Goal: Use online tool/utility: Utilize a website feature to perform a specific function

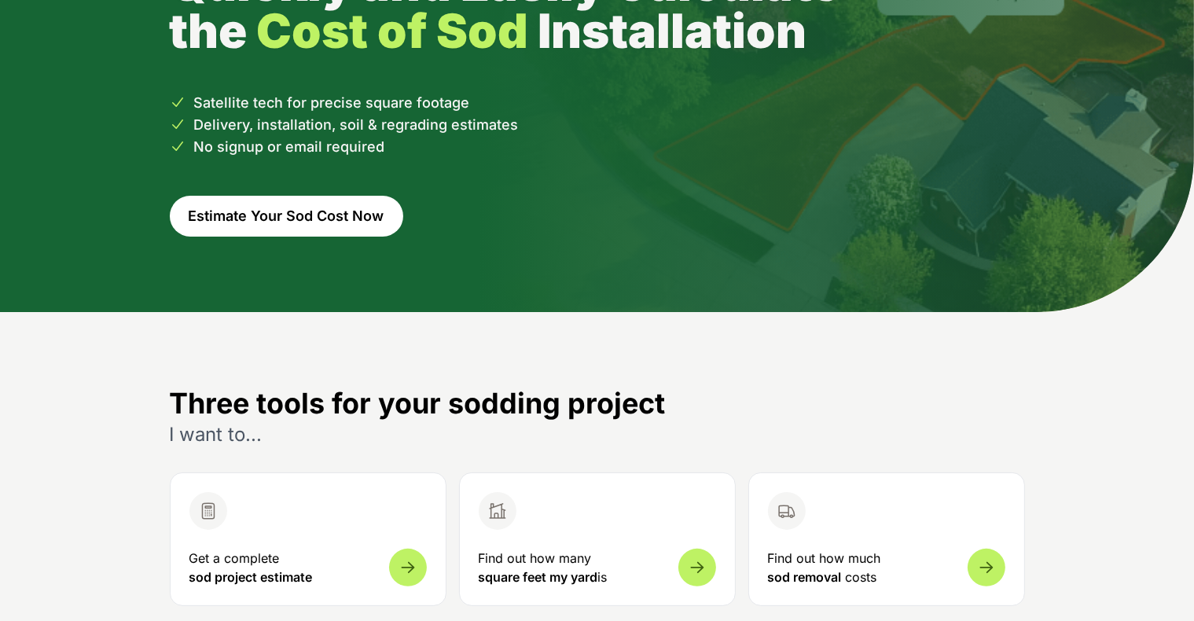
scroll to position [377, 0]
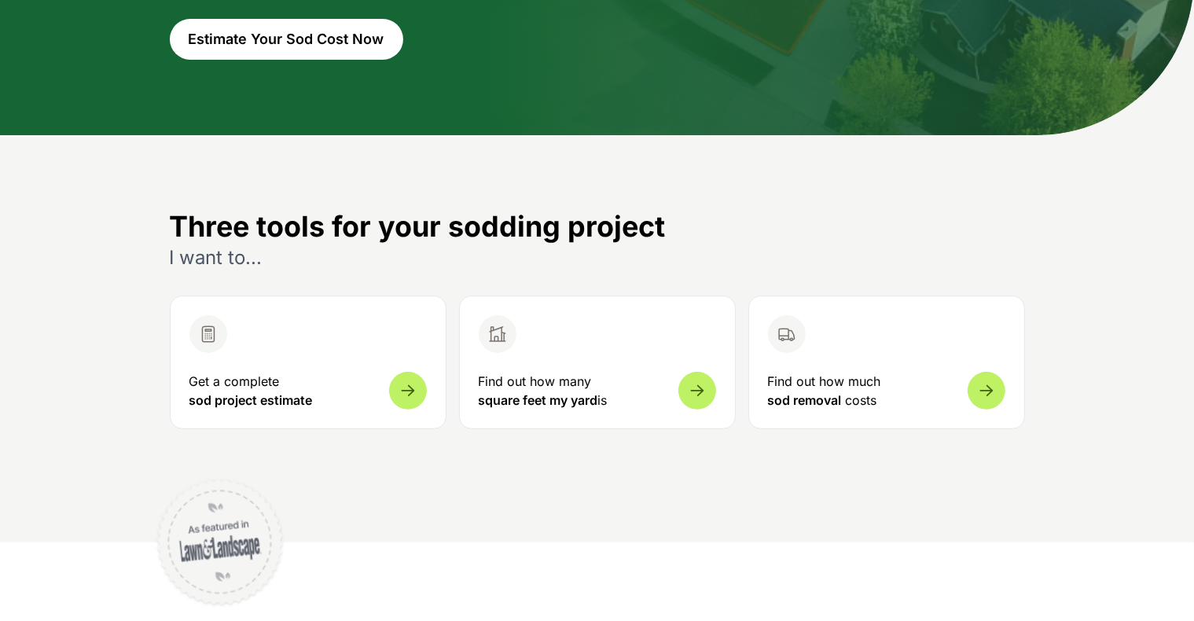
click at [610, 377] on p "Find out how many square feet my yard is" at bounding box center [597, 391] width 237 height 38
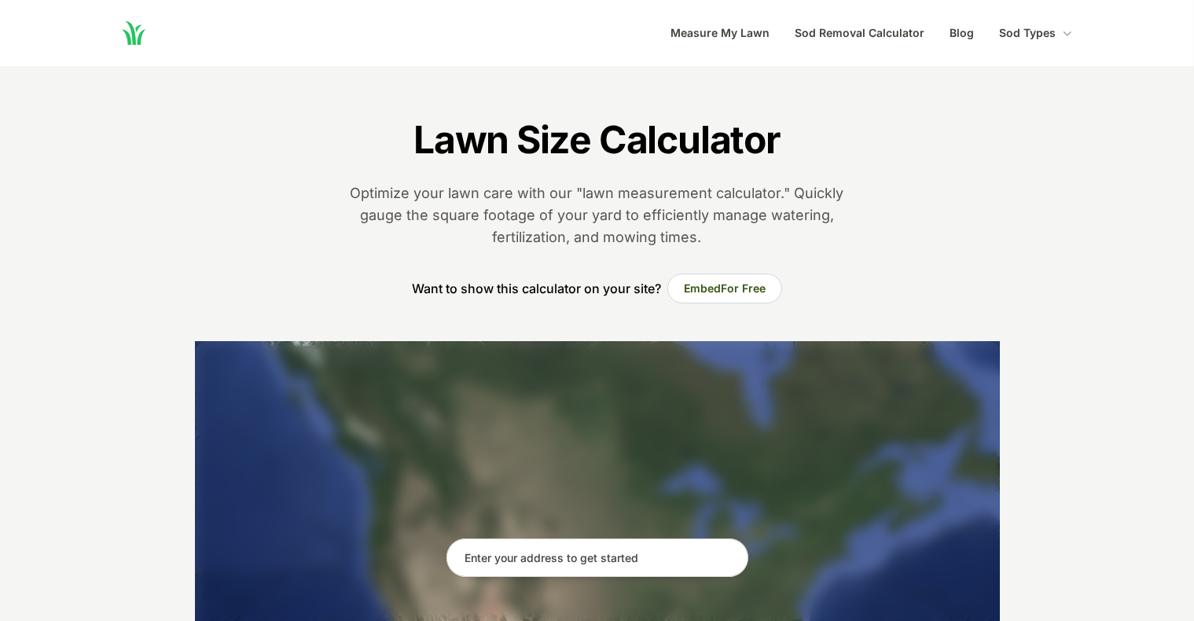
click at [610, 554] on input "text" at bounding box center [598, 558] width 302 height 39
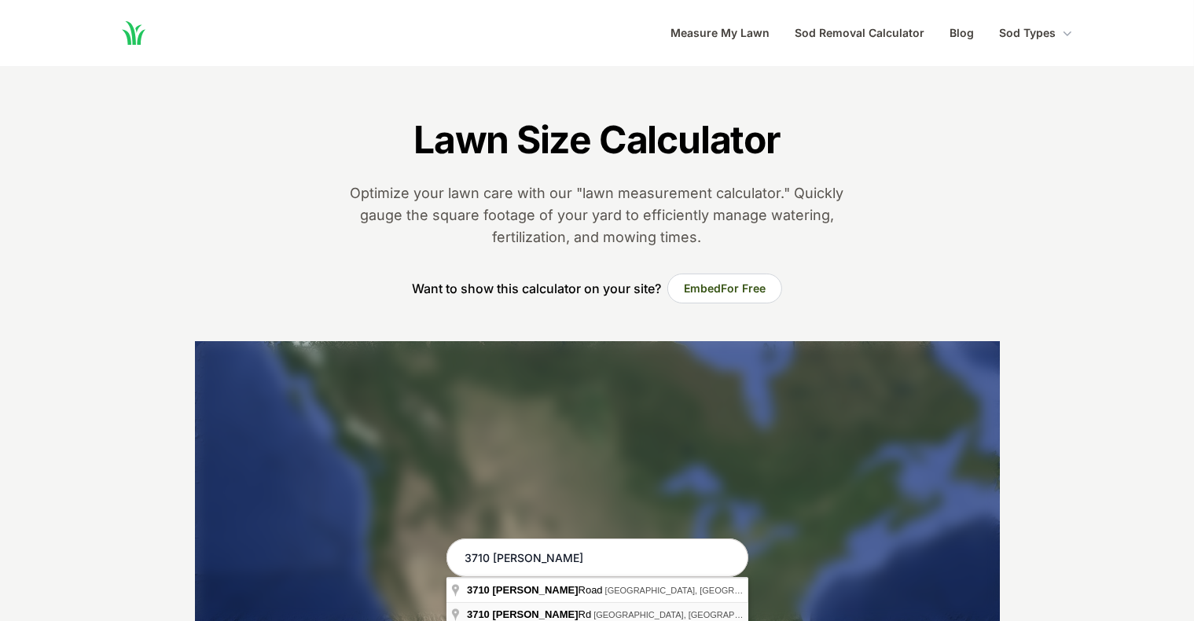
type input "[STREET_ADDRESS][PERSON_NAME]"
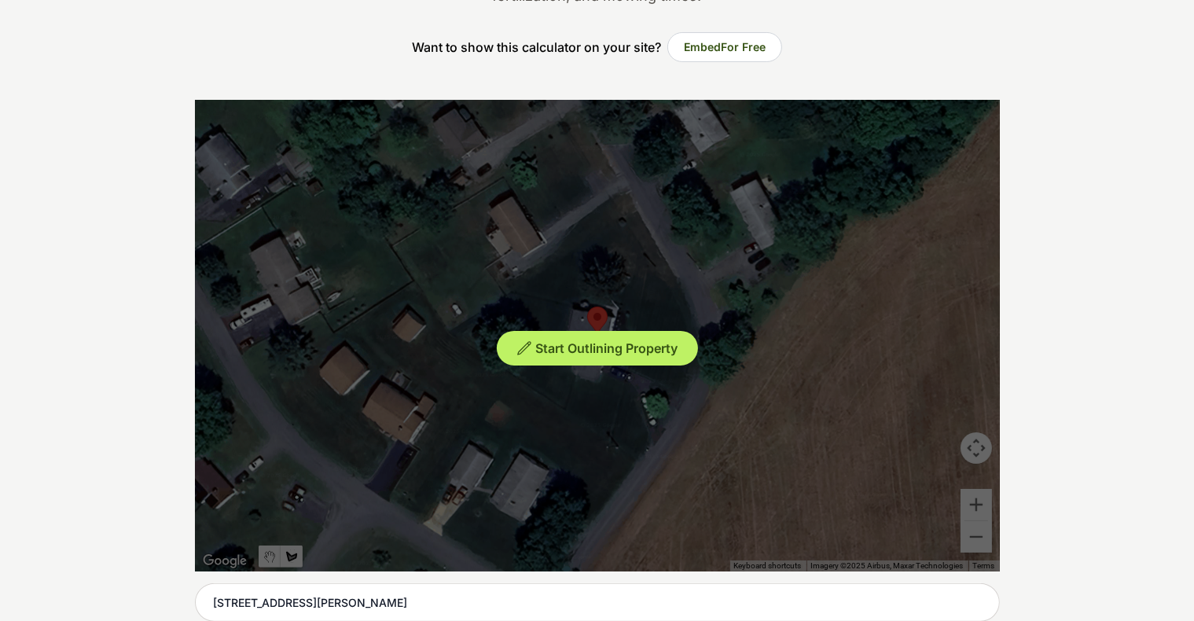
scroll to position [252, 0]
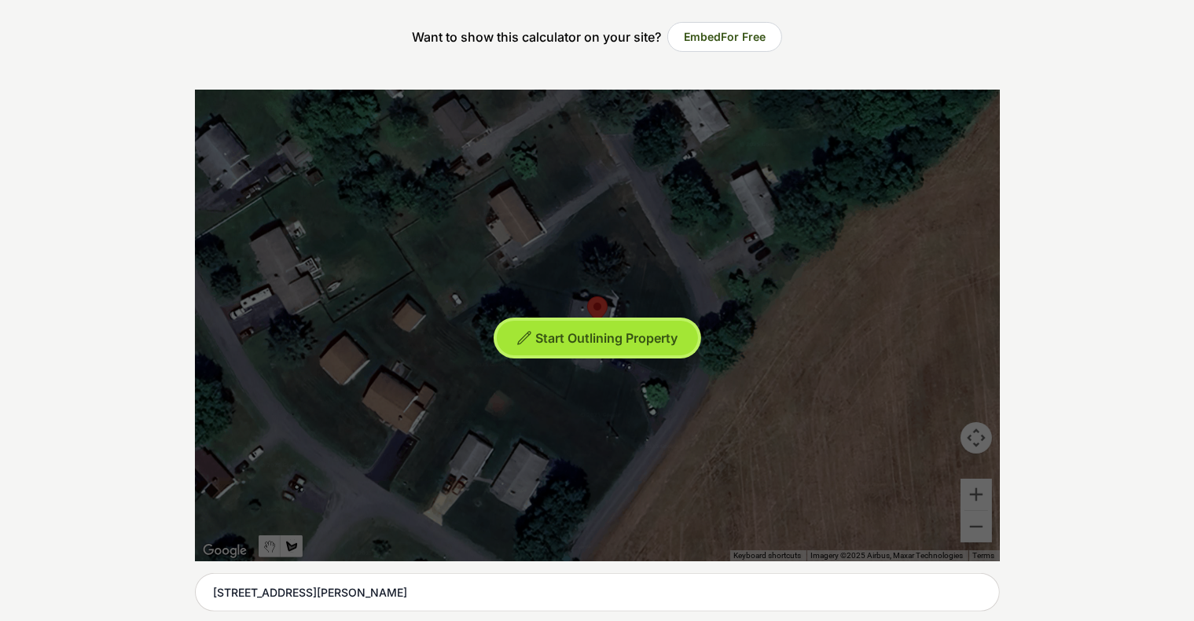
click at [623, 330] on span "Start Outlining Property" at bounding box center [606, 338] width 142 height 16
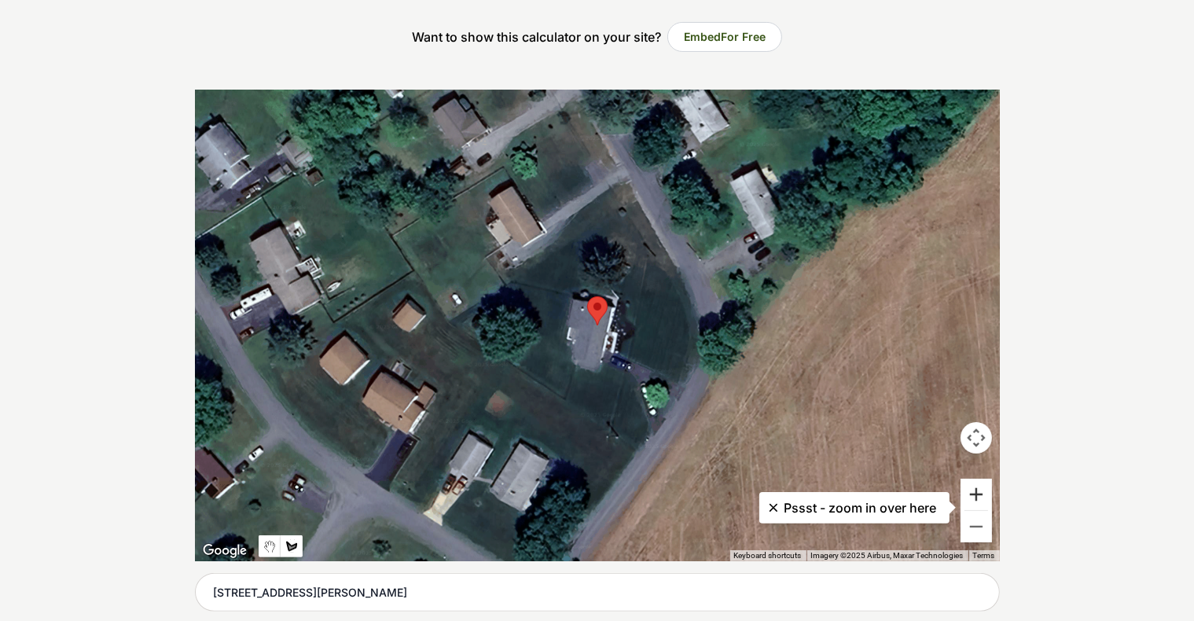
drag, startPoint x: 978, startPoint y: 491, endPoint x: 981, endPoint y: 483, distance: 9.2
click at [623, 483] on button "Zoom in" at bounding box center [976, 494] width 31 height 31
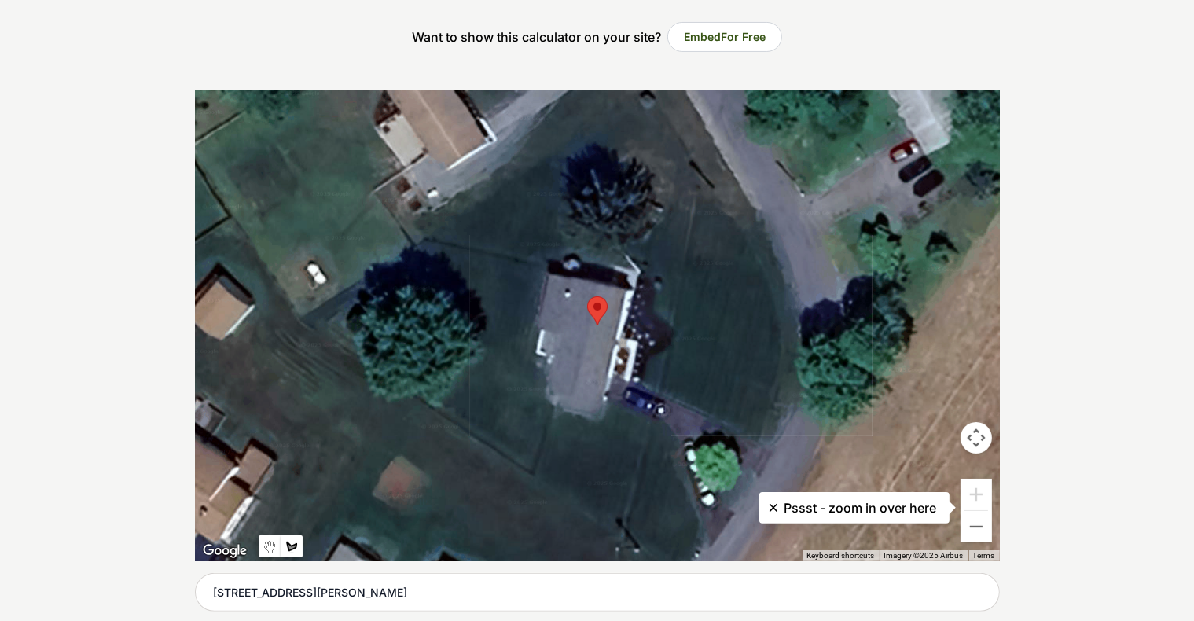
click at [534, 470] on div at bounding box center [597, 326] width 805 height 472
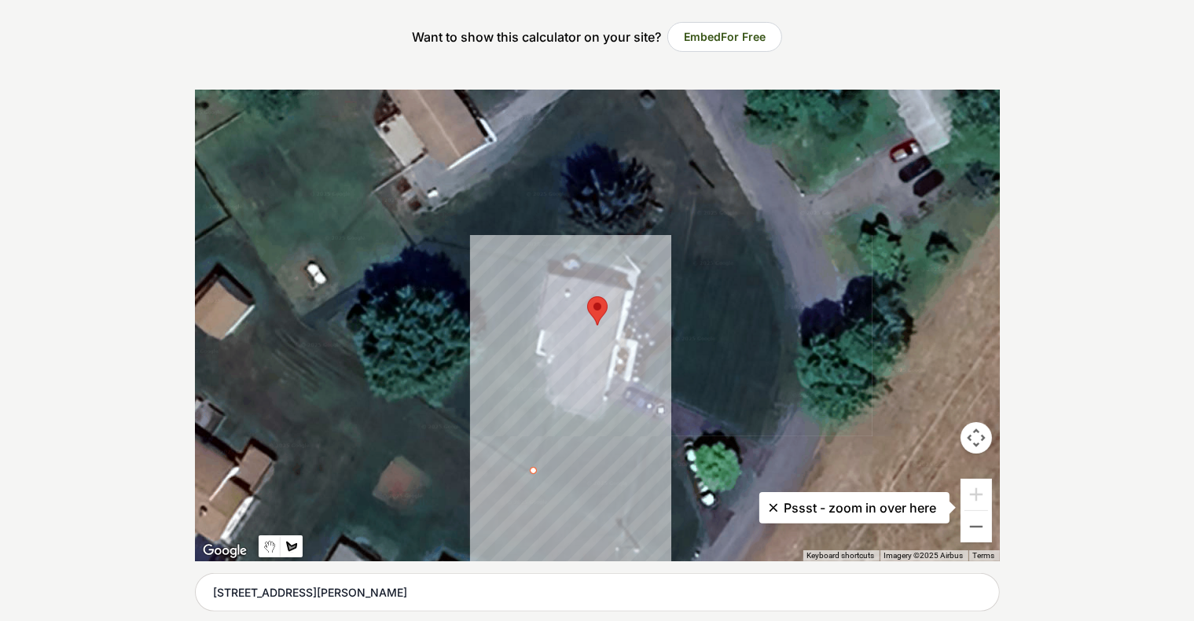
click at [544, 426] on div at bounding box center [597, 326] width 805 height 472
click at [598, 436] on div at bounding box center [597, 326] width 805 height 472
click at [613, 403] on div at bounding box center [597, 326] width 805 height 472
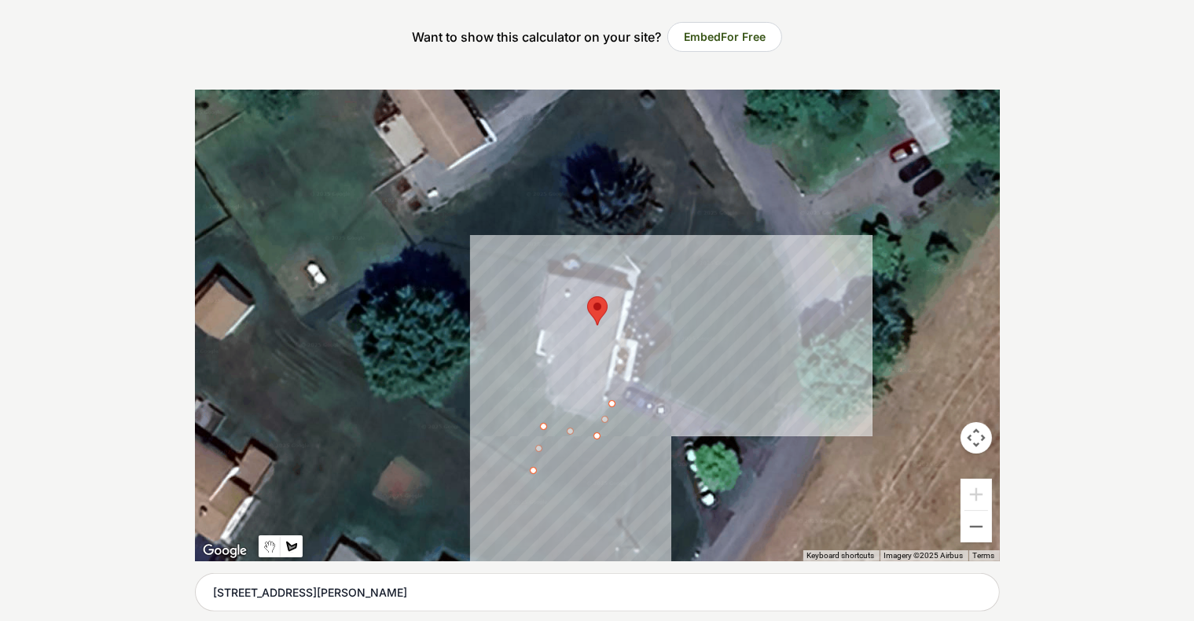
click at [623, 416] on div at bounding box center [597, 326] width 805 height 472
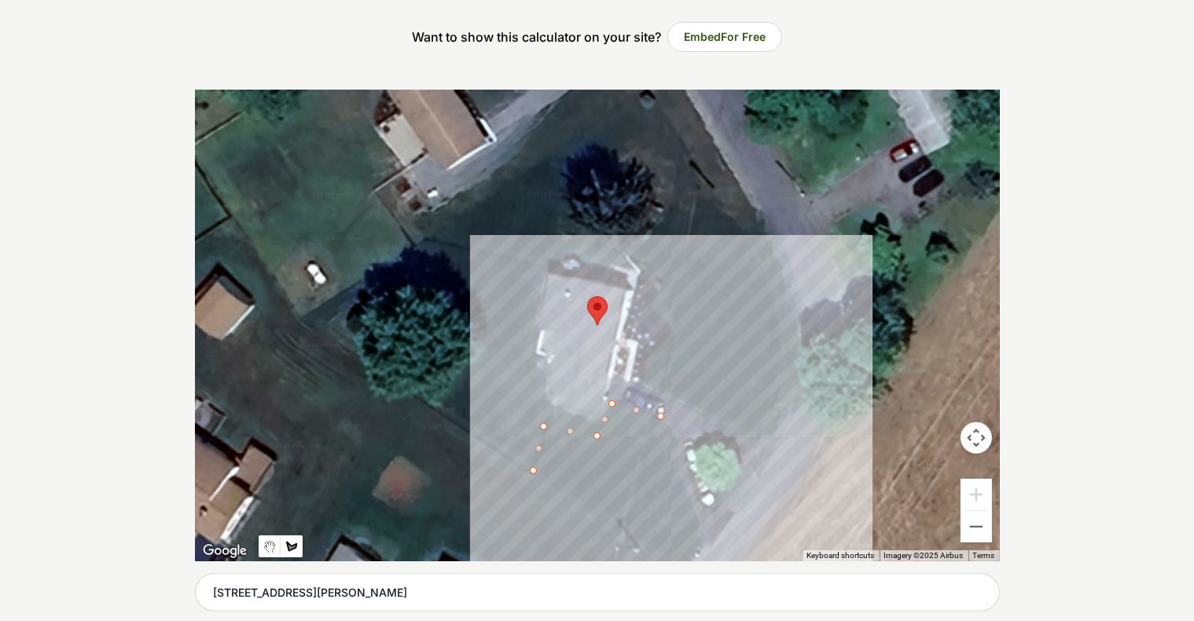
click at [623, 543] on div at bounding box center [597, 326] width 805 height 472
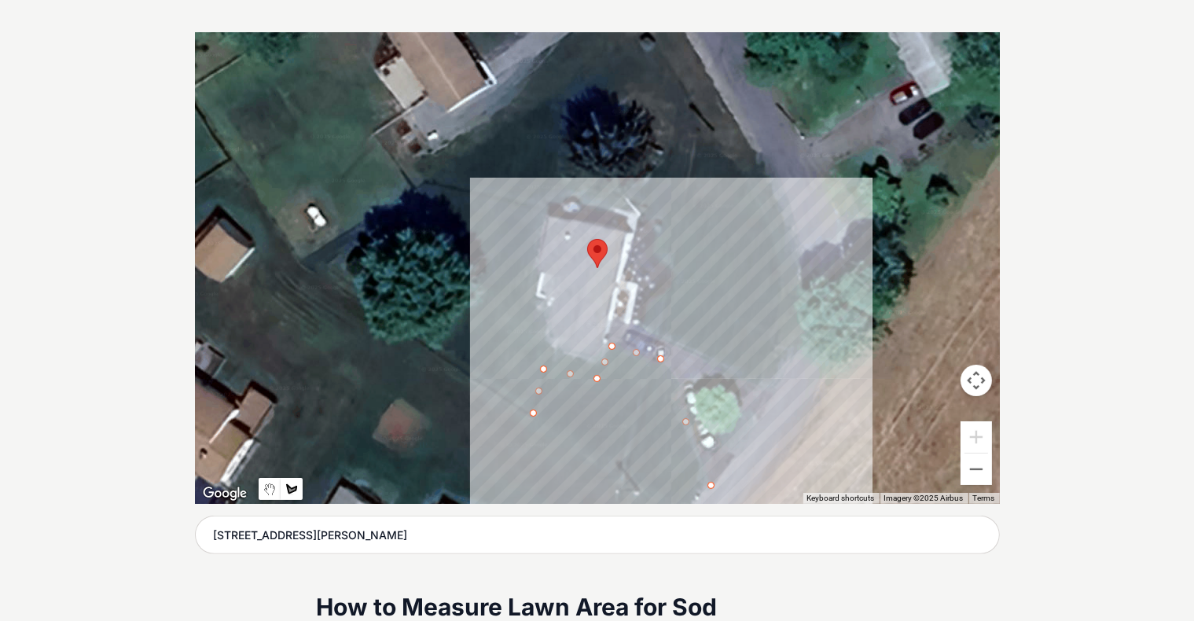
scroll to position [308, 0]
click at [623, 481] on button "Zoom out" at bounding box center [976, 469] width 31 height 31
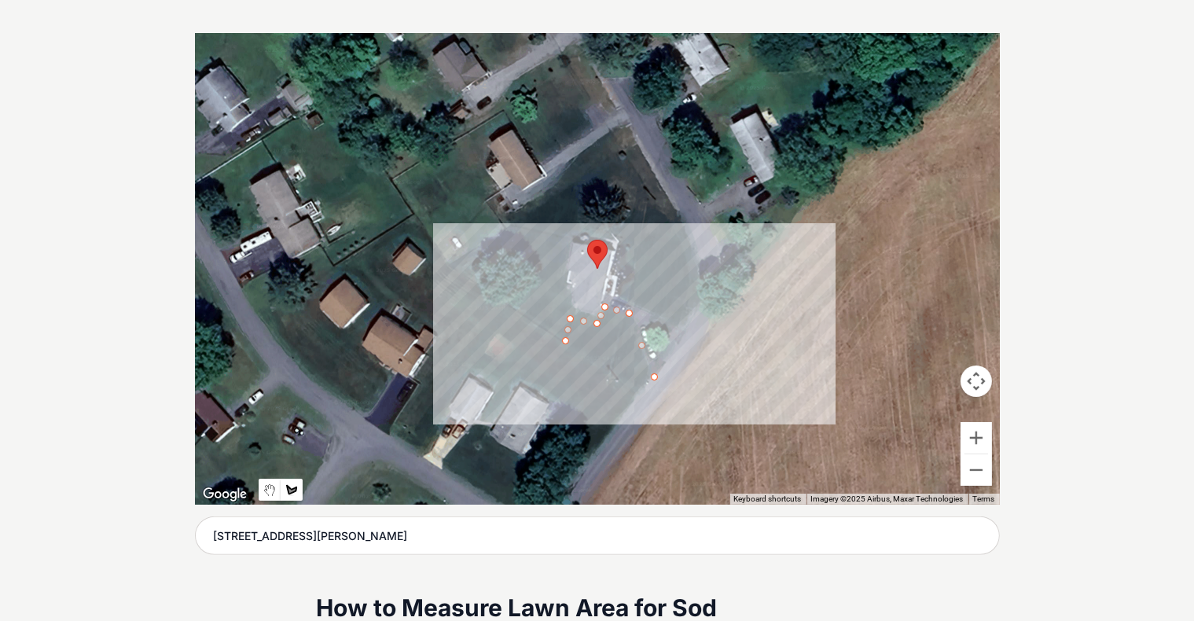
click at [623, 383] on div at bounding box center [597, 269] width 805 height 472
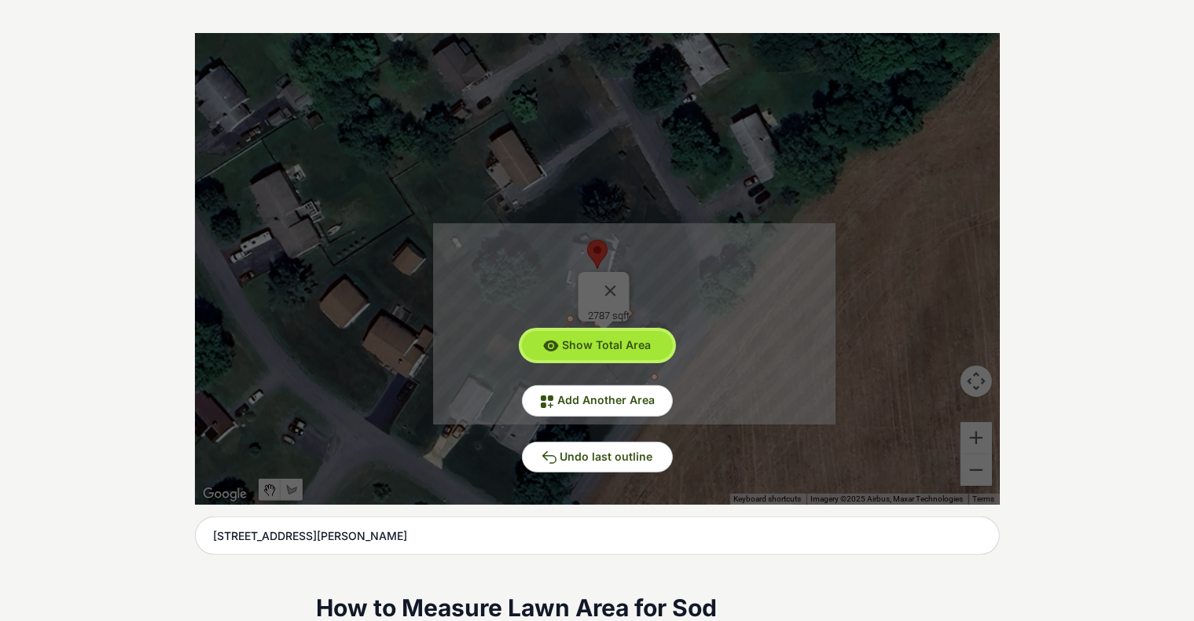
click at [623, 344] on span "Show Total Area" at bounding box center [606, 344] width 89 height 13
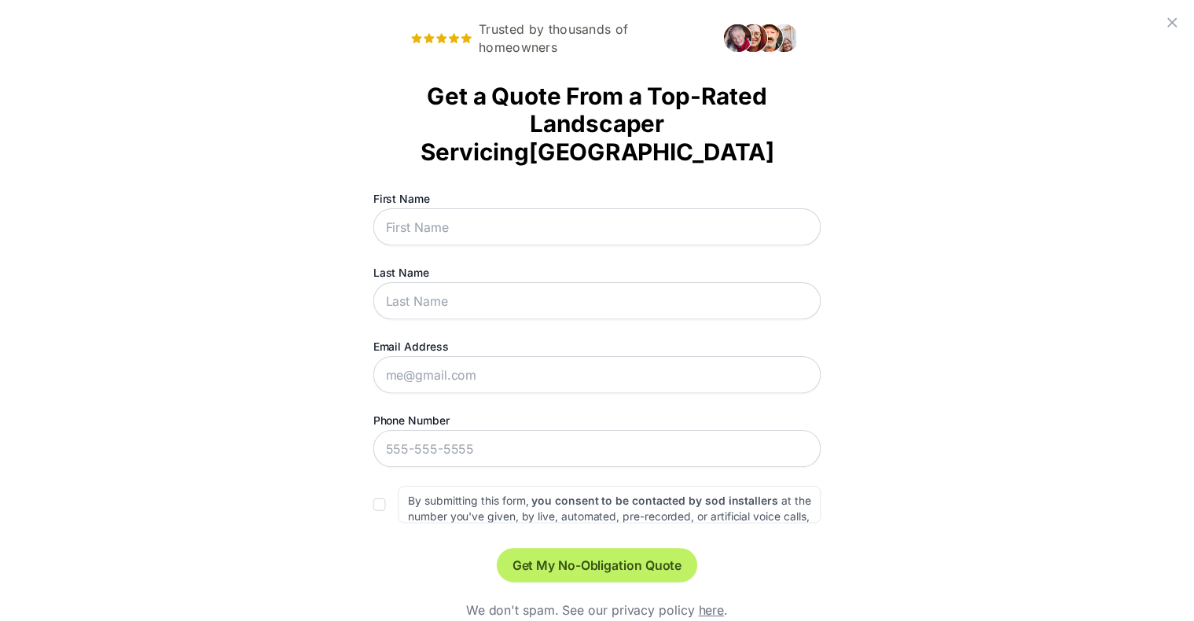
scroll to position [0, 0]
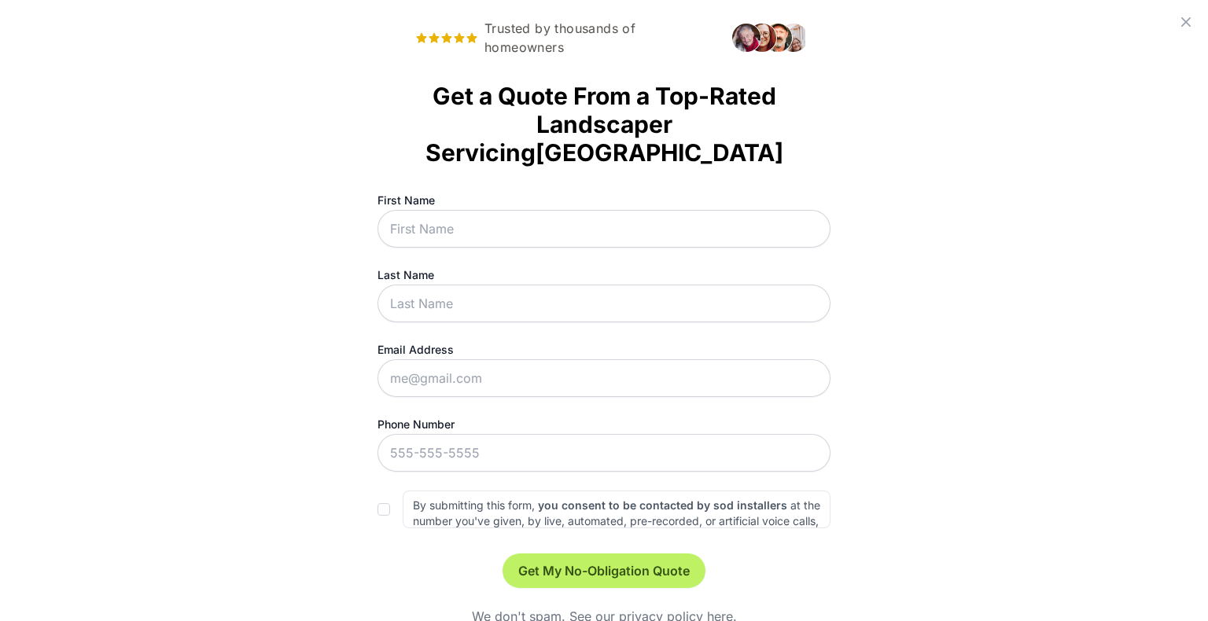
click at [623, 13] on icon at bounding box center [1185, 22] width 19 height 19
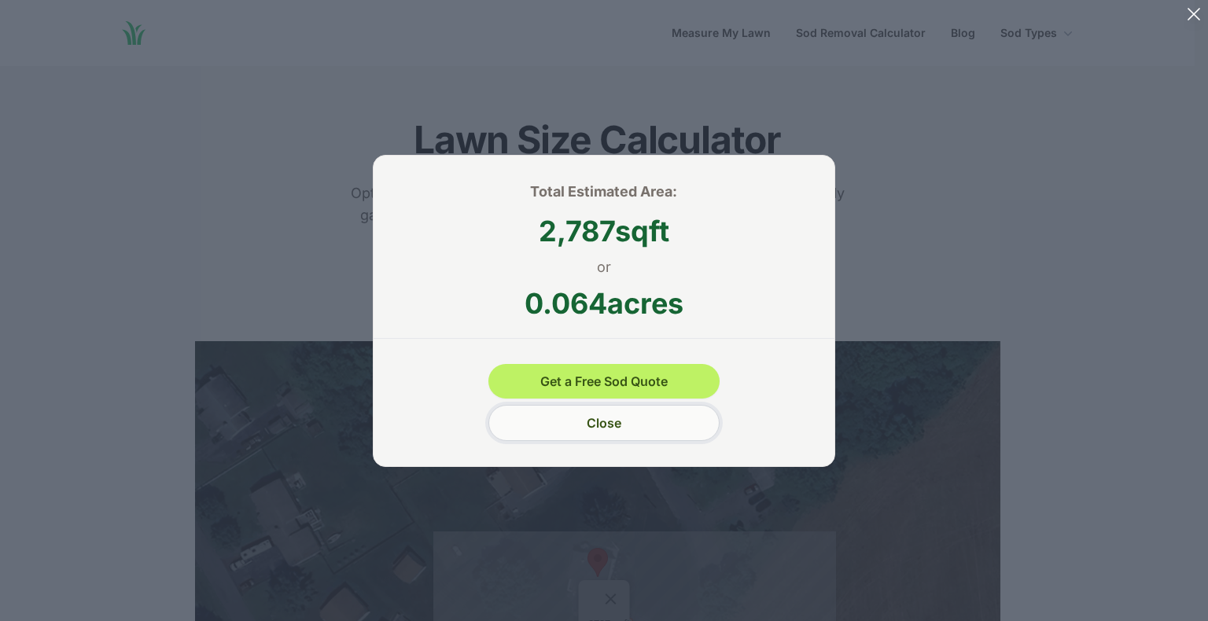
click at [623, 415] on button "Close" at bounding box center [603, 423] width 230 height 36
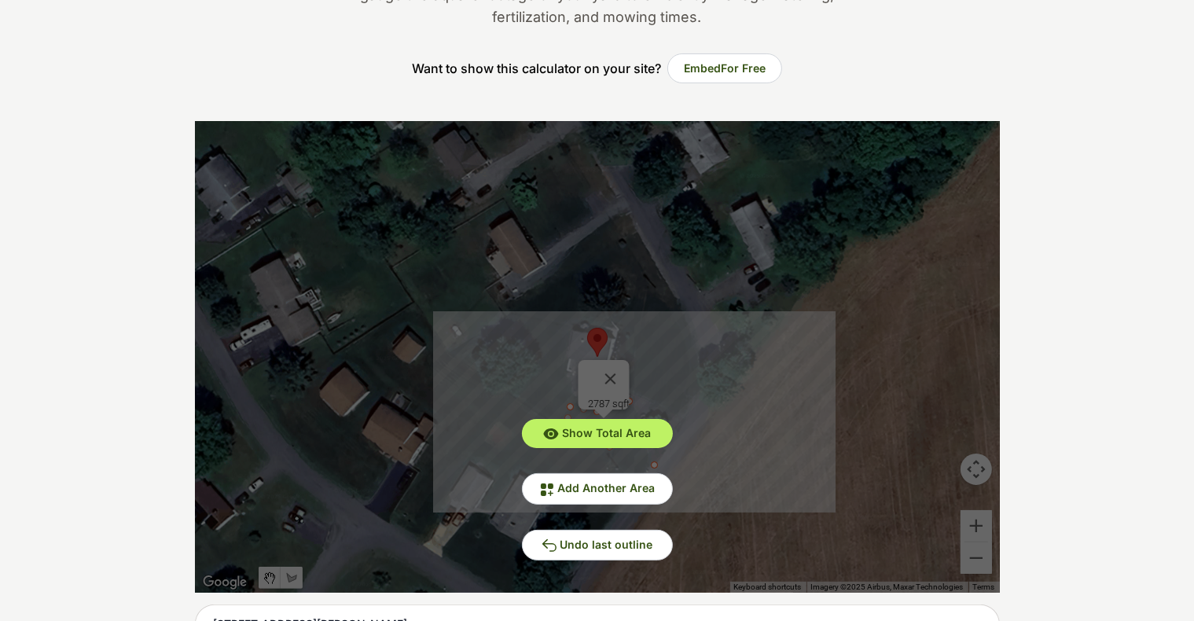
scroll to position [252, 0]
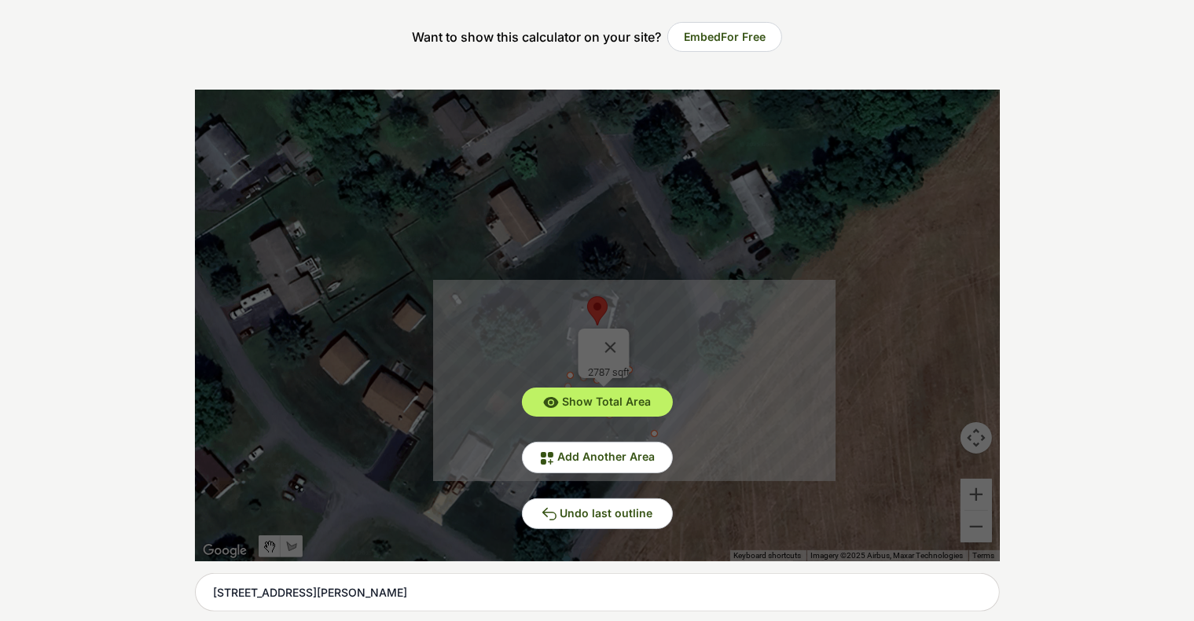
click at [617, 335] on div "Show Total Area Add Another Area Undo last outline" at bounding box center [597, 326] width 805 height 472
click at [620, 514] on span "Undo last outline" at bounding box center [607, 512] width 93 height 13
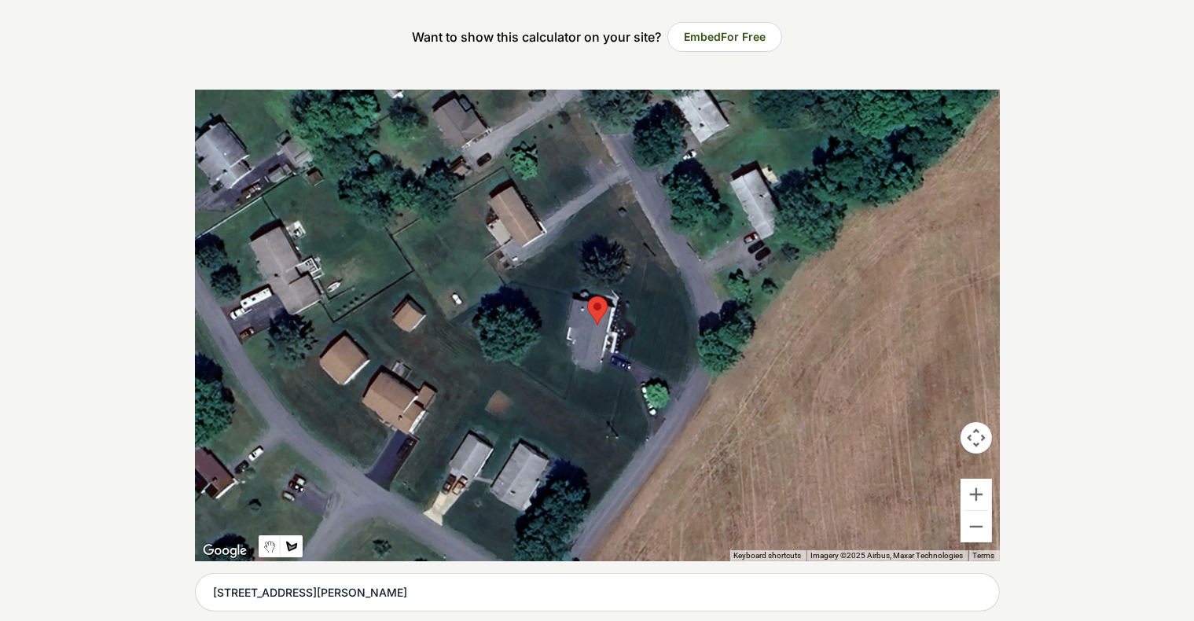
click at [623, 431] on button "Map camera controls" at bounding box center [976, 437] width 31 height 31
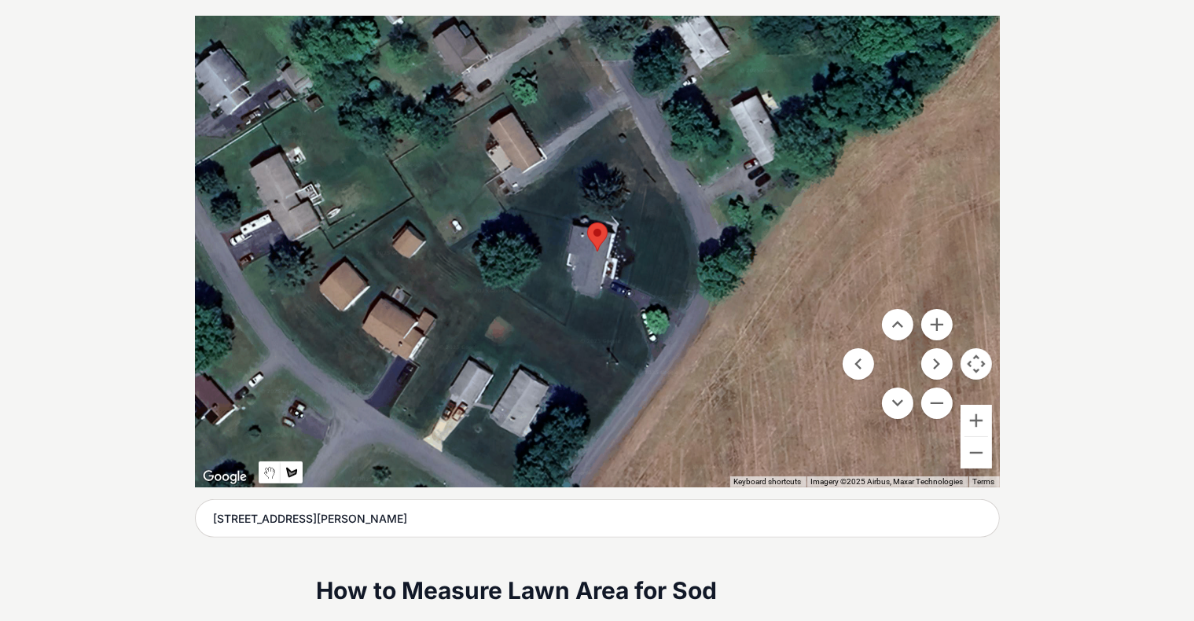
scroll to position [318, 0]
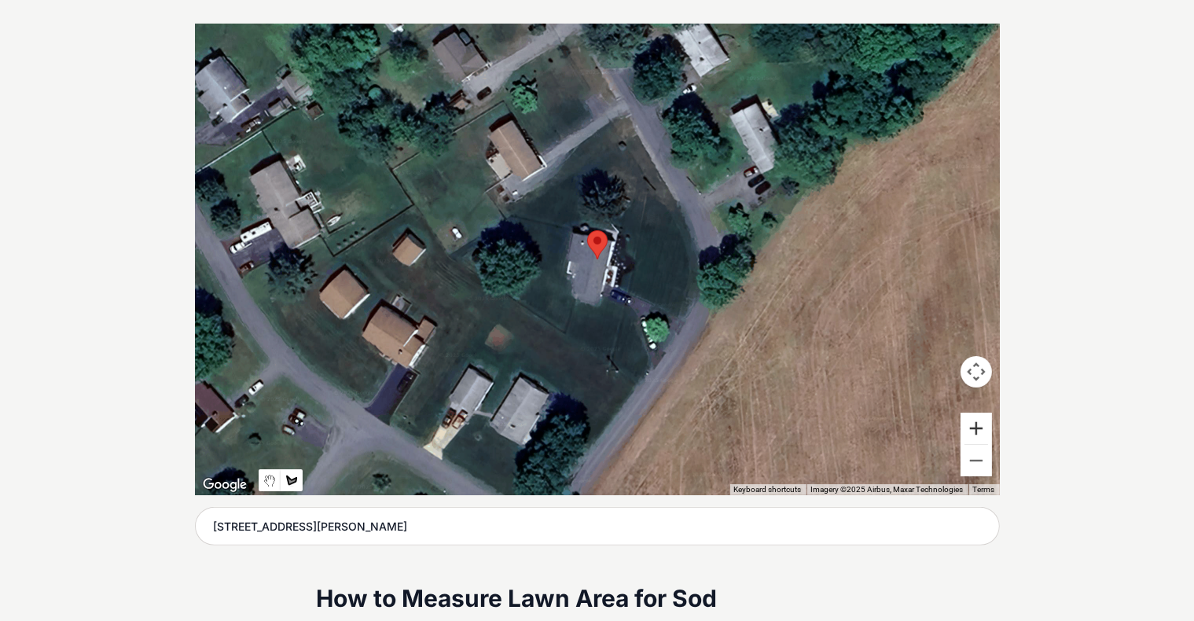
click at [623, 433] on button "Zoom in" at bounding box center [976, 428] width 31 height 31
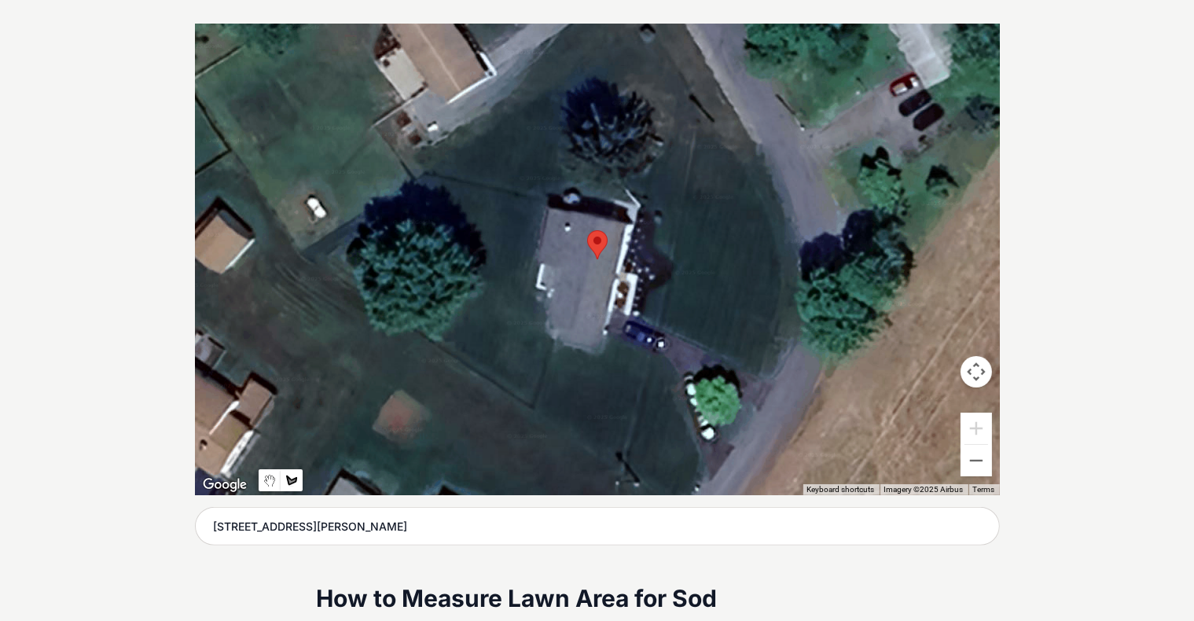
click at [534, 407] on div at bounding box center [597, 260] width 805 height 472
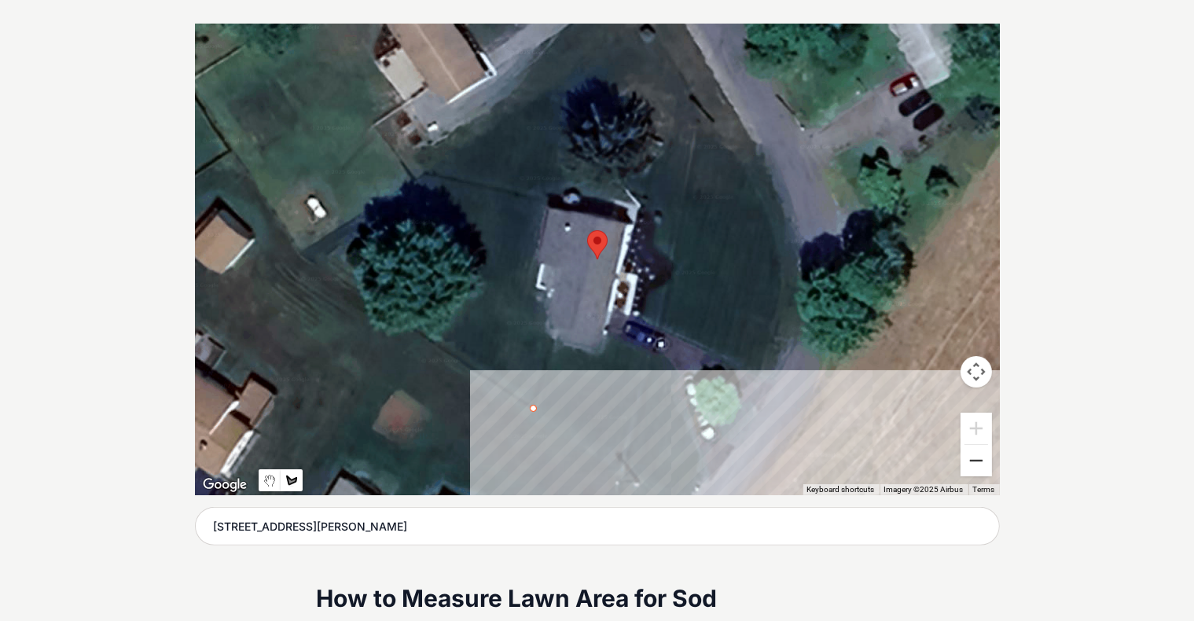
click at [623, 455] on button "Zoom out" at bounding box center [976, 460] width 31 height 31
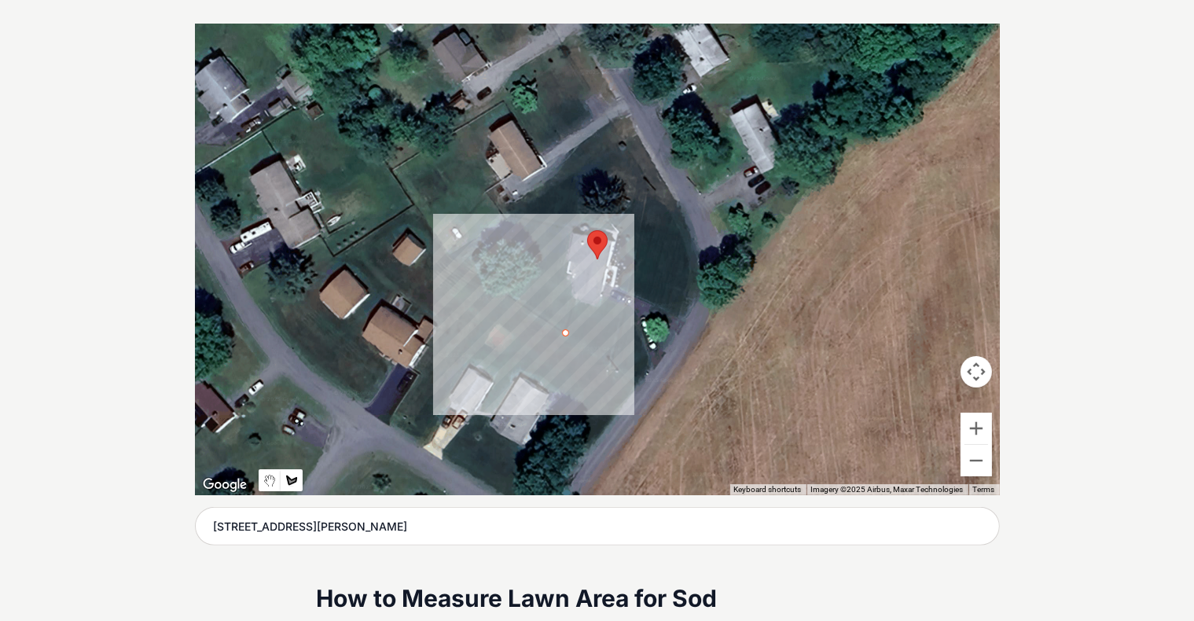
click at [577, 300] on div at bounding box center [597, 260] width 805 height 472
click at [565, 330] on div at bounding box center [597, 260] width 805 height 472
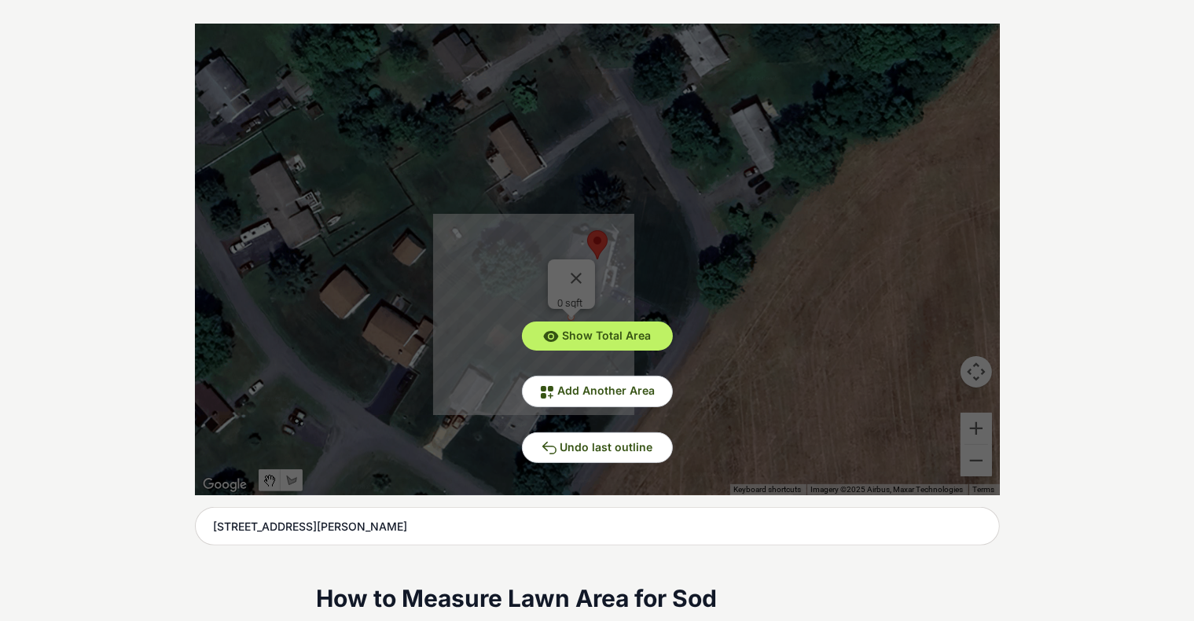
click at [576, 266] on div "Show Total Area Add Another Area Undo last outline" at bounding box center [597, 260] width 805 height 472
click at [616, 435] on button "Undo last outline" at bounding box center [597, 447] width 151 height 31
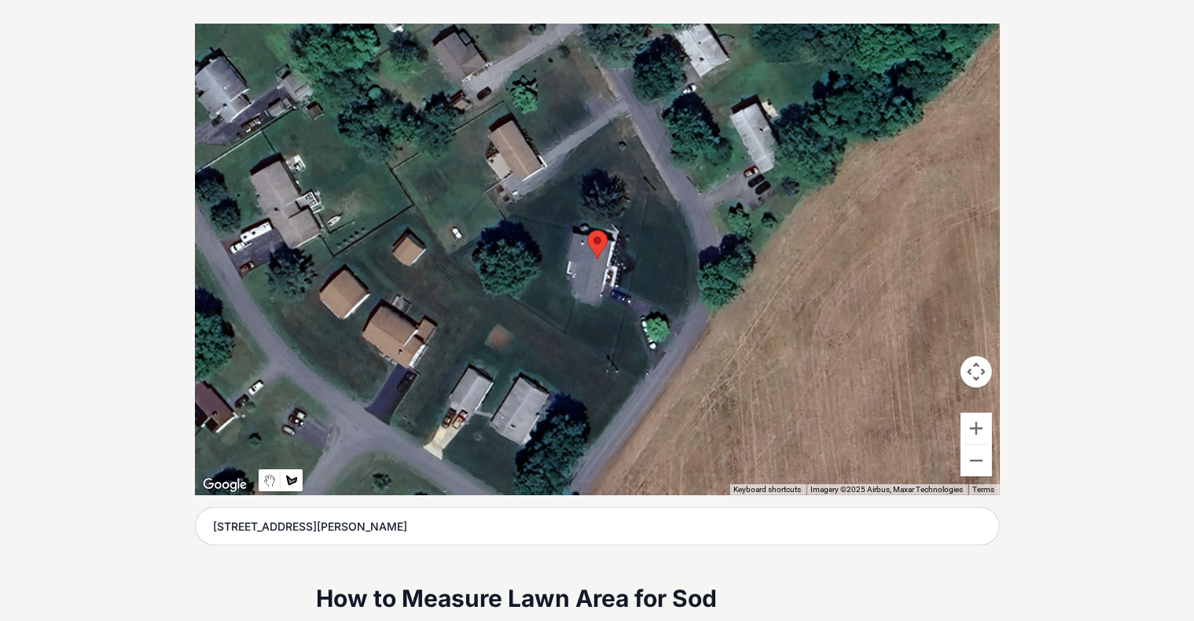
click at [565, 332] on div at bounding box center [597, 260] width 805 height 472
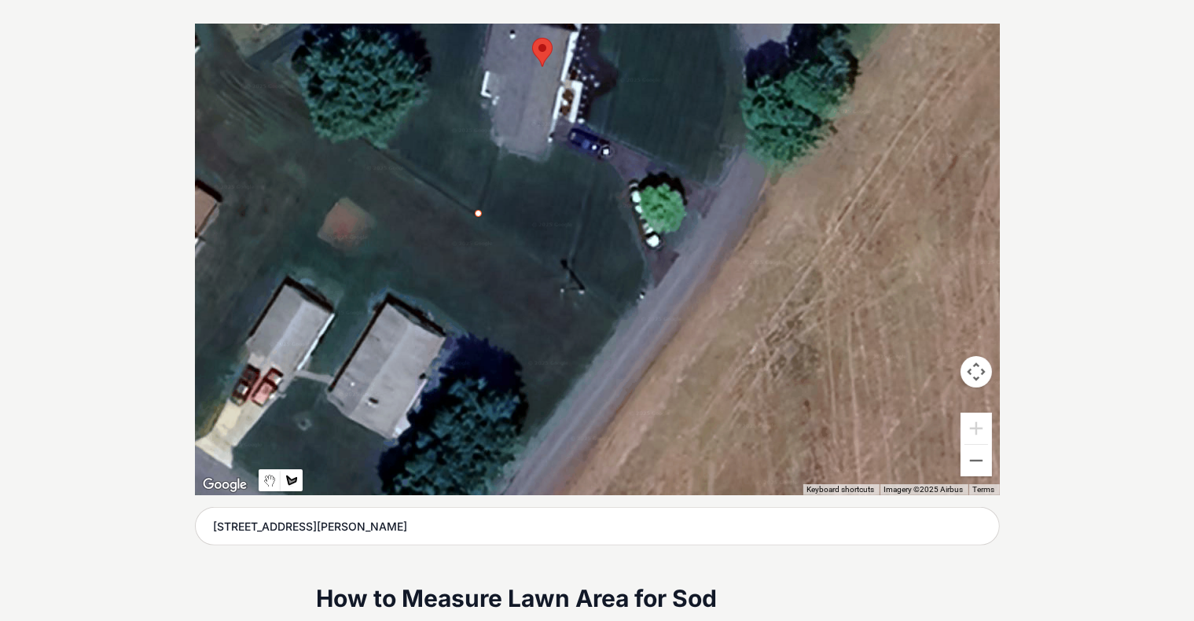
click at [565, 332] on div at bounding box center [597, 260] width 805 height 472
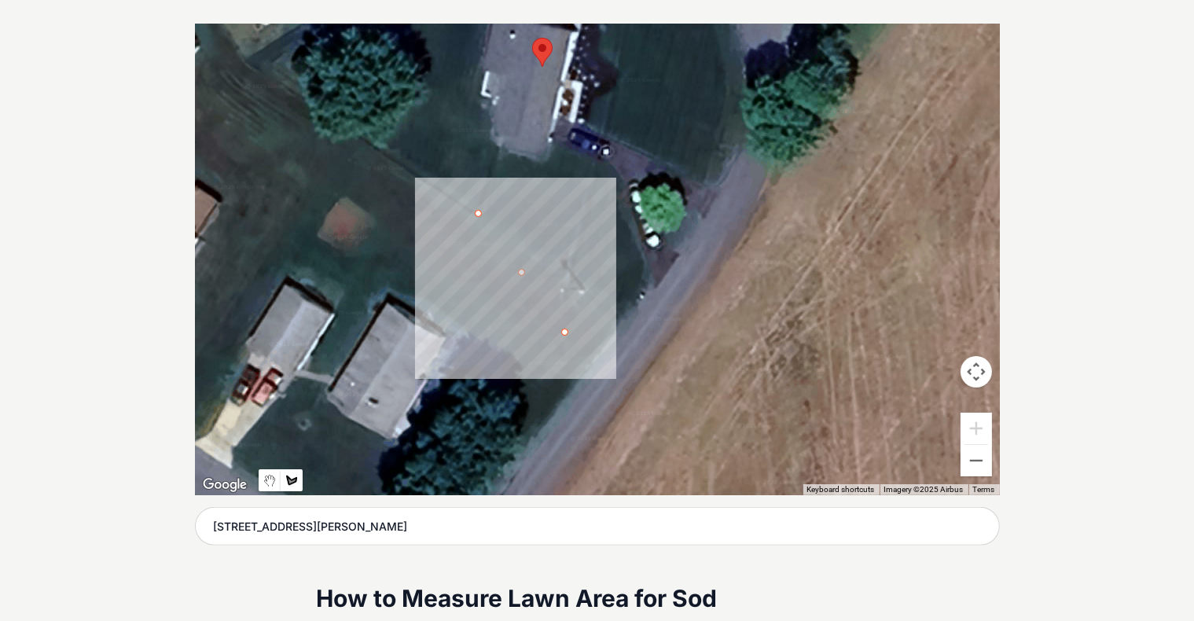
click at [583, 295] on div at bounding box center [597, 260] width 805 height 472
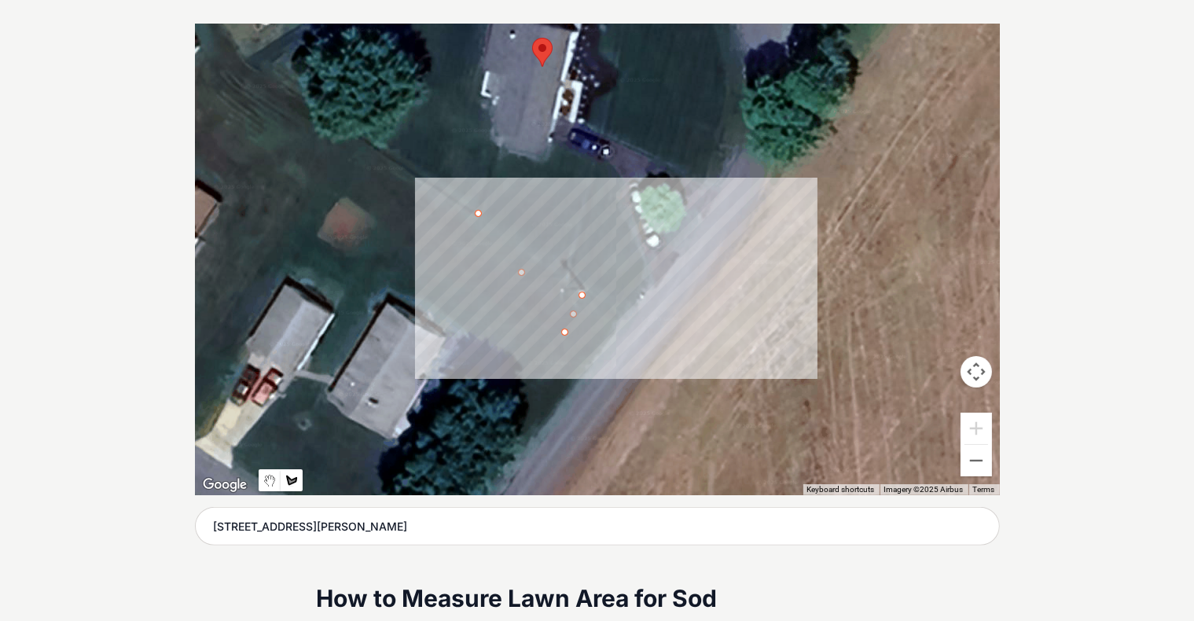
click at [623, 266] on div at bounding box center [597, 260] width 805 height 472
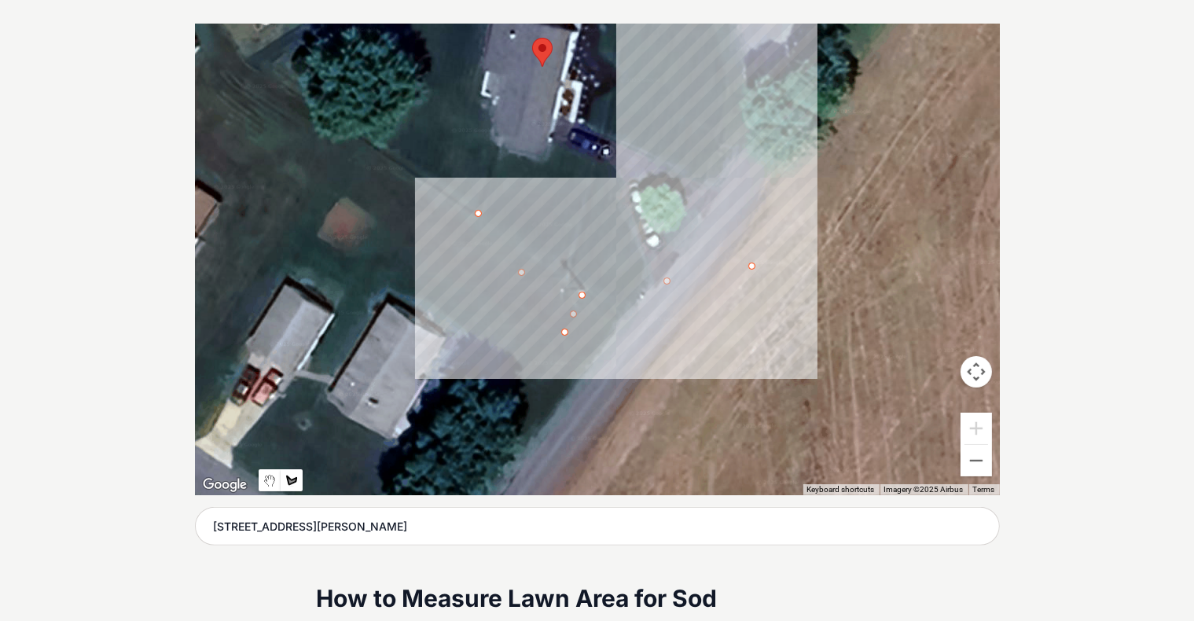
click at [623, 177] on div at bounding box center [597, 260] width 805 height 472
click at [487, 307] on div at bounding box center [597, 260] width 805 height 472
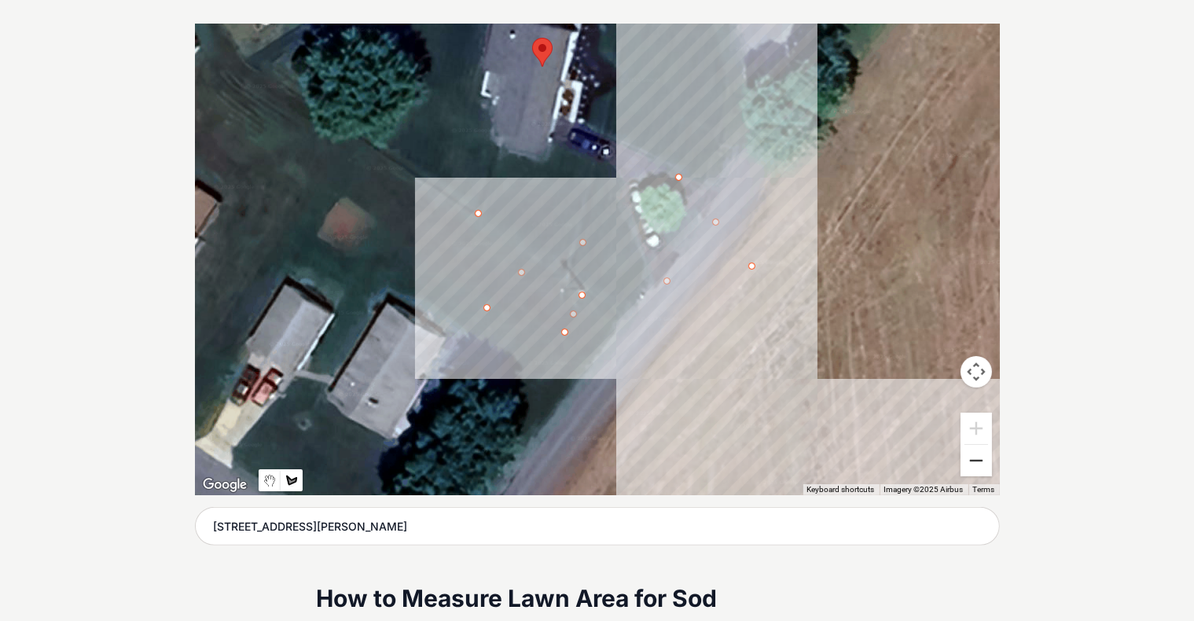
click at [623, 466] on button "Zoom out" at bounding box center [976, 460] width 31 height 31
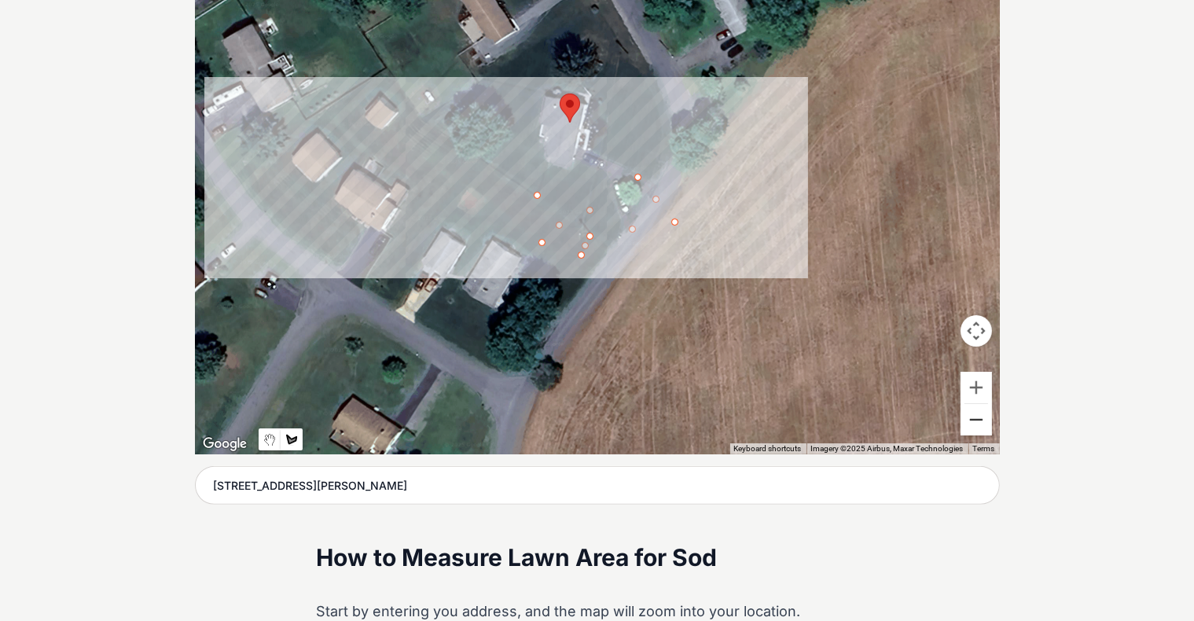
scroll to position [361, 0]
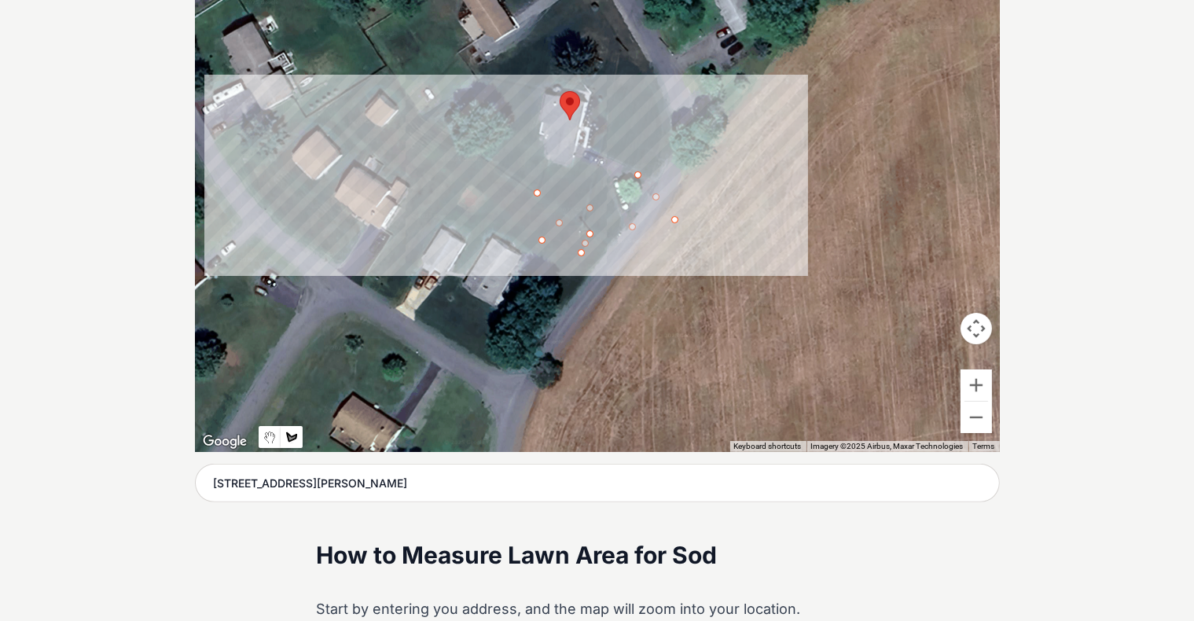
click at [623, 328] on button "Map camera controls" at bounding box center [976, 328] width 31 height 31
click at [623, 332] on button "Move left" at bounding box center [858, 328] width 31 height 31
click at [623, 334] on button "Move left" at bounding box center [858, 328] width 31 height 31
click at [623, 340] on button "Move left" at bounding box center [858, 328] width 31 height 31
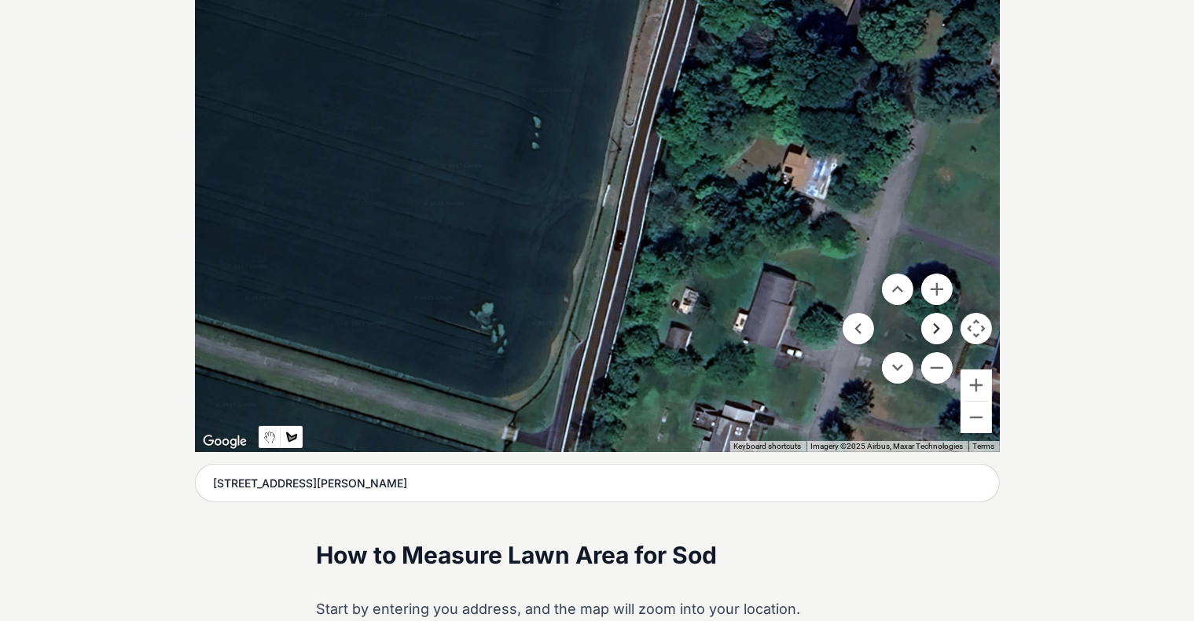
click at [623, 342] on button "Move right" at bounding box center [937, 328] width 31 height 31
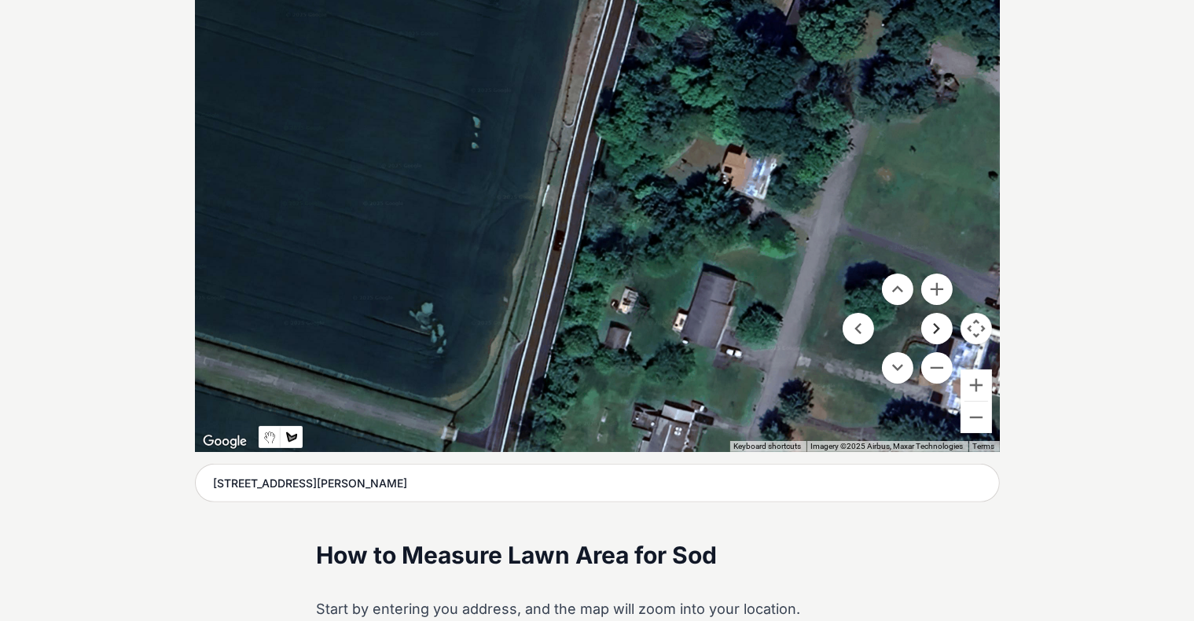
click at [623, 340] on button "Move right" at bounding box center [937, 328] width 31 height 31
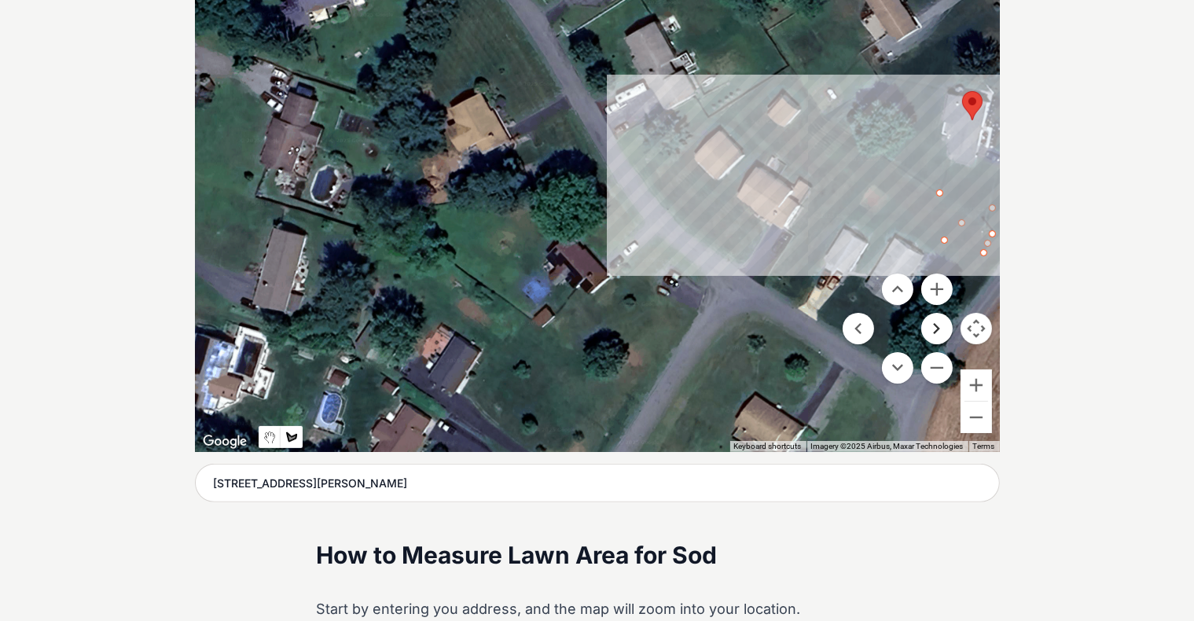
click at [623, 333] on button "Move right" at bounding box center [937, 328] width 31 height 31
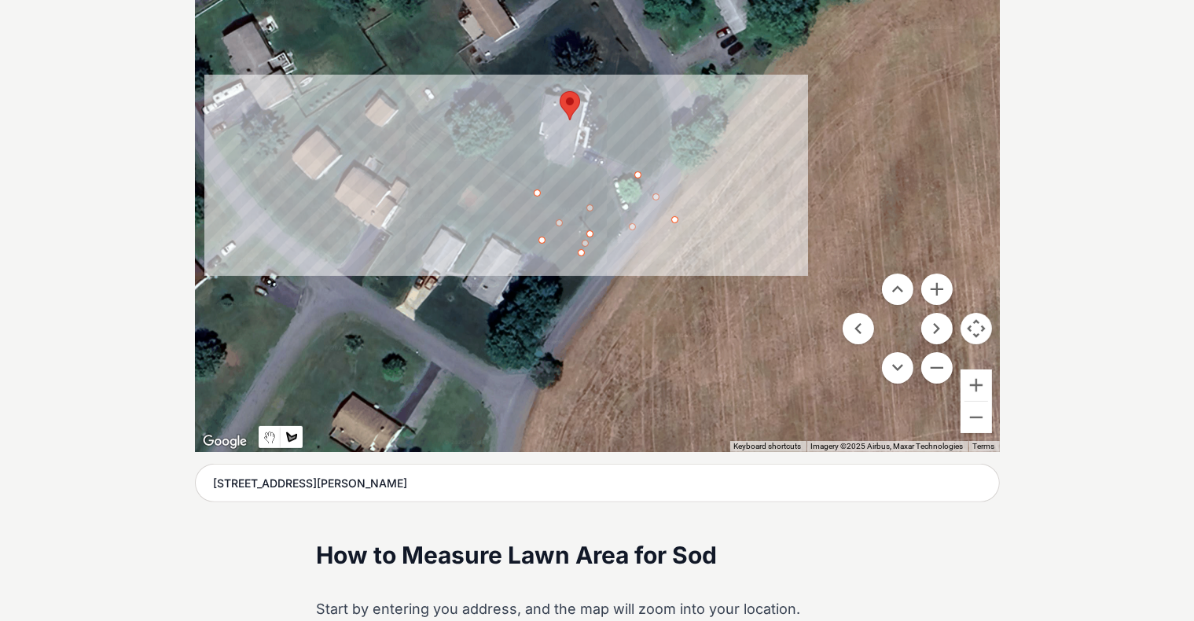
click at [602, 204] on div at bounding box center [597, 216] width 805 height 472
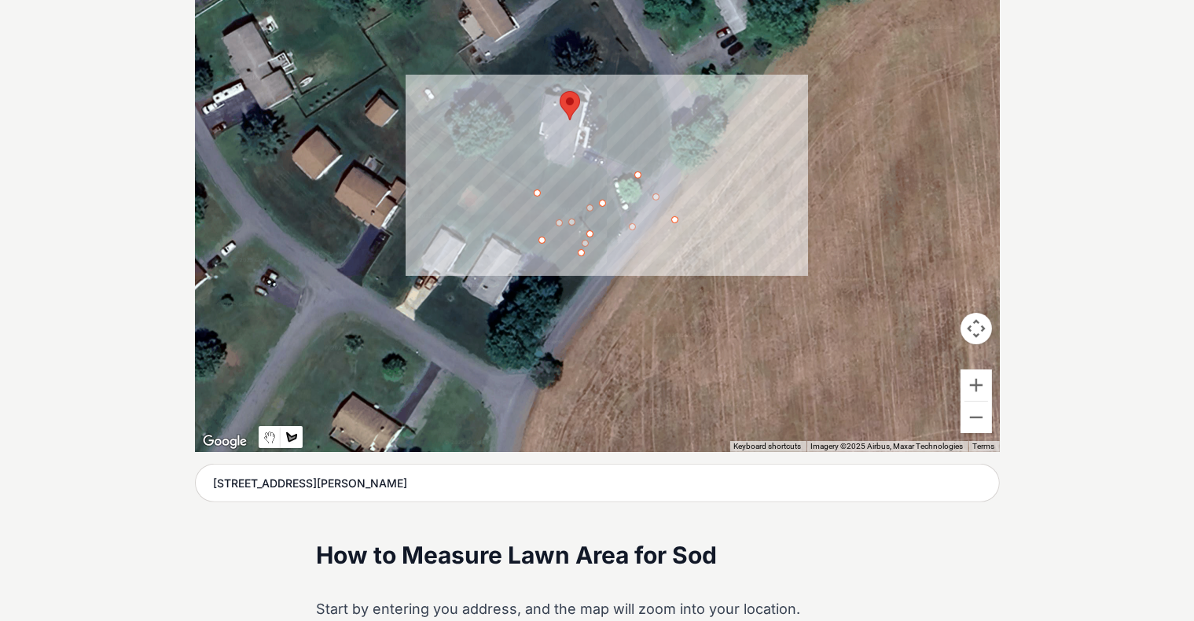
click at [604, 225] on div at bounding box center [597, 216] width 805 height 472
click at [566, 187] on div at bounding box center [597, 216] width 805 height 472
click at [543, 209] on div "0" at bounding box center [597, 216] width 805 height 472
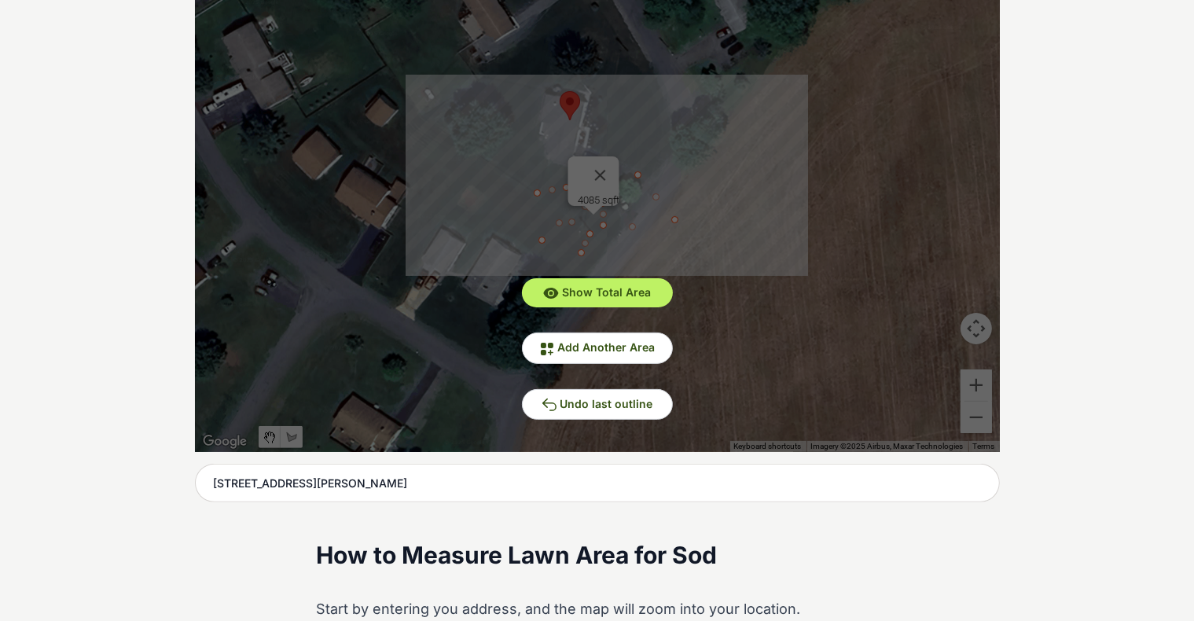
click at [502, 204] on div "Show Total Area Add Another Area Undo last outline" at bounding box center [597, 216] width 805 height 472
click at [524, 180] on div "Show Total Area Add Another Area Undo last outline" at bounding box center [597, 216] width 805 height 472
click at [526, 156] on div "Show Total Area Add Another Area Undo last outline" at bounding box center [597, 216] width 805 height 472
click at [547, 142] on div "Show Total Area Add Another Area Undo last outline" at bounding box center [597, 216] width 805 height 472
click at [537, 390] on button "Undo last outline" at bounding box center [597, 404] width 151 height 31
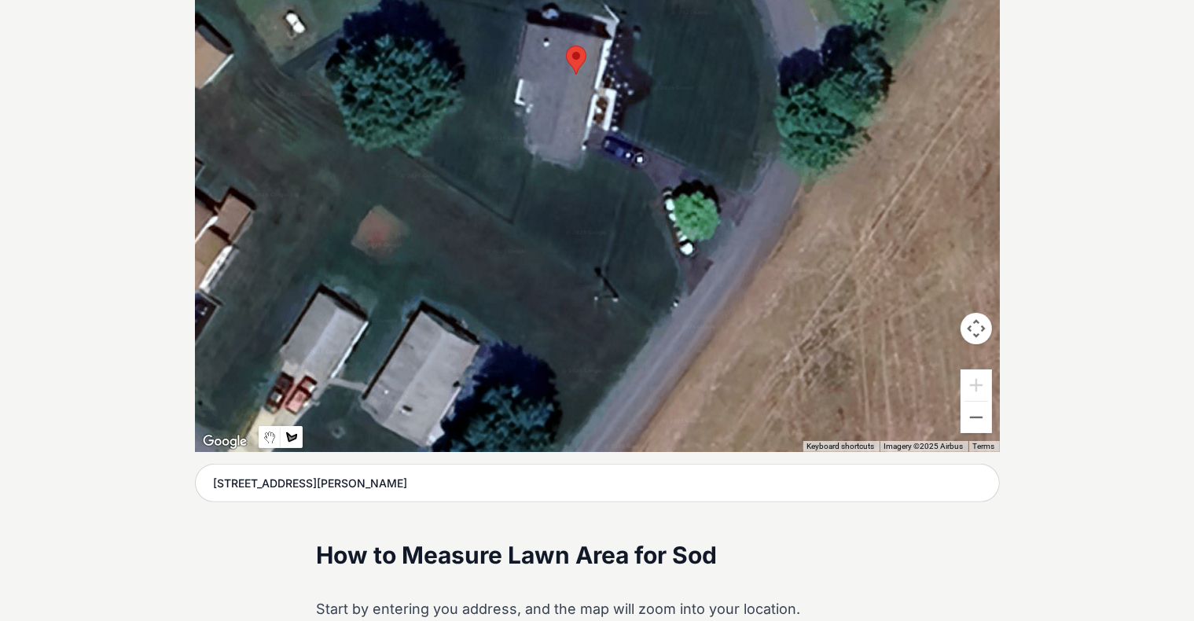
click at [515, 220] on div at bounding box center [597, 216] width 805 height 472
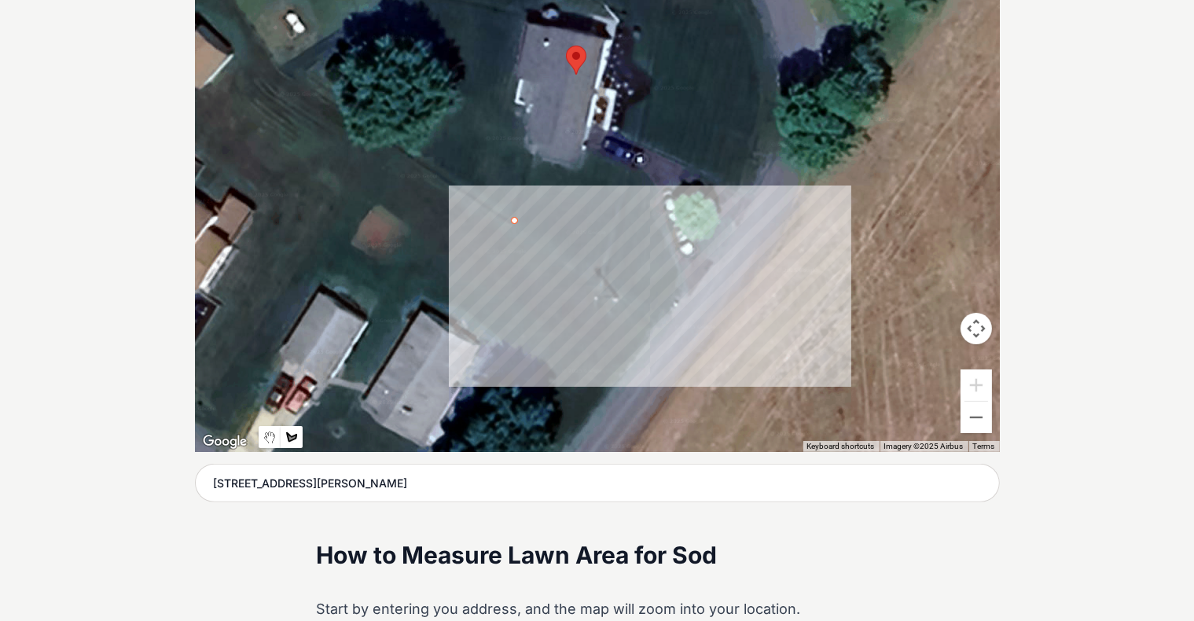
click at [623, 325] on div at bounding box center [597, 216] width 805 height 472
click at [623, 293] on div at bounding box center [597, 216] width 805 height 472
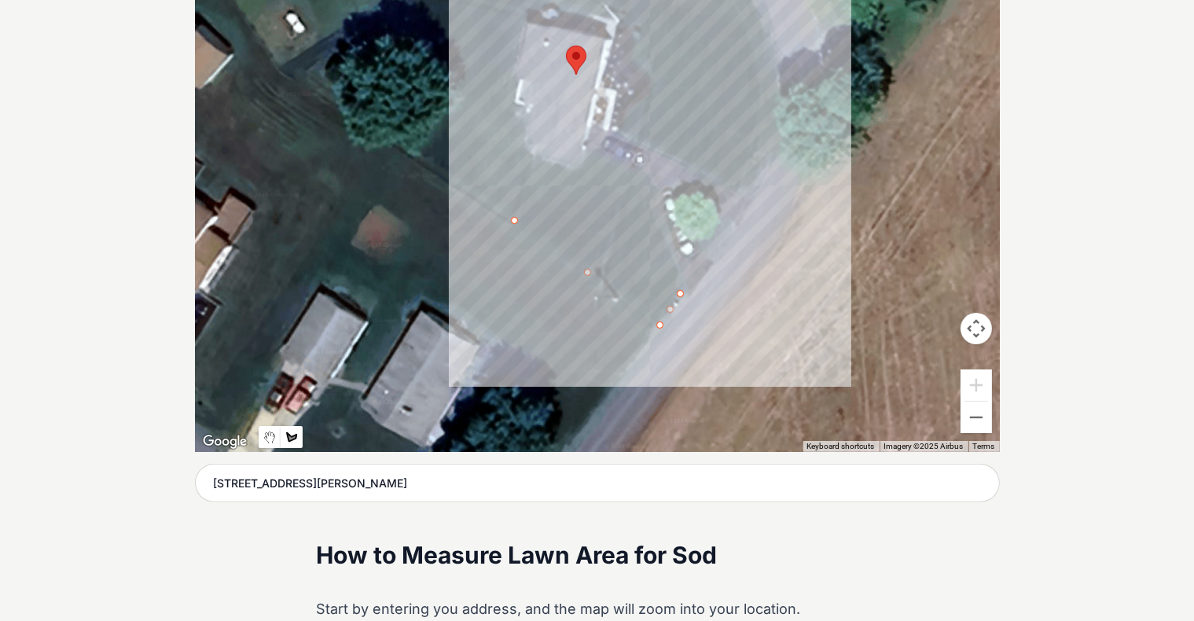
click at [623, 167] on div at bounding box center [597, 216] width 805 height 472
click at [586, 149] on div at bounding box center [597, 216] width 805 height 472
click at [576, 187] on div at bounding box center [597, 216] width 805 height 472
click at [521, 169] on div at bounding box center [597, 216] width 805 height 472
click at [513, 219] on div at bounding box center [597, 216] width 805 height 472
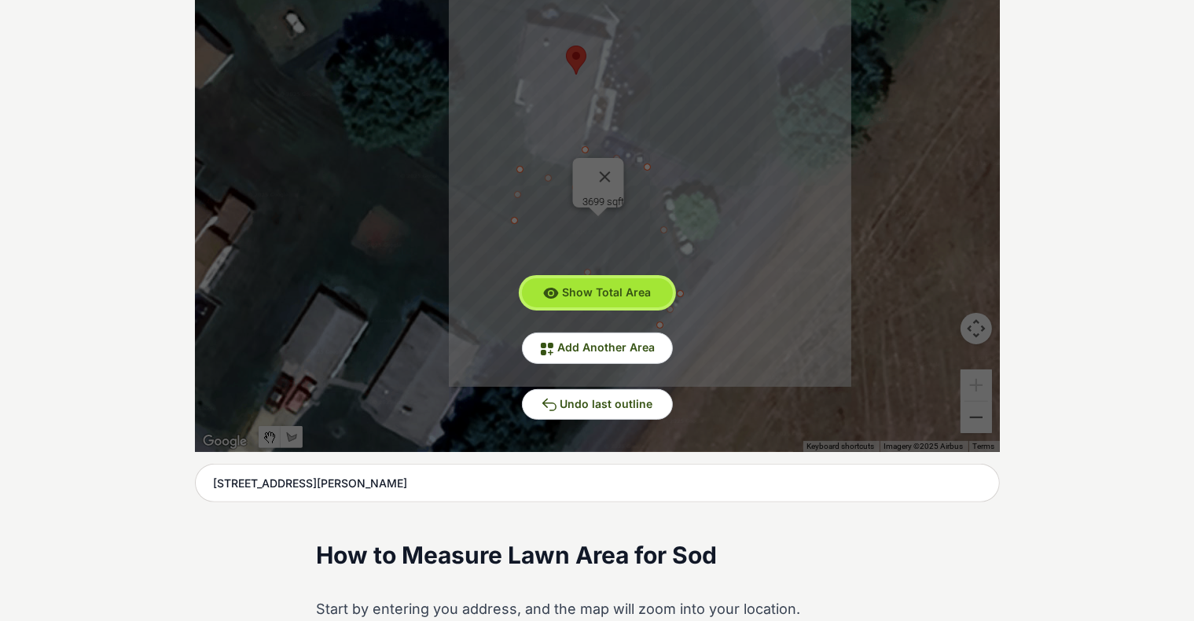
click at [587, 285] on span "Show Total Area" at bounding box center [606, 291] width 89 height 13
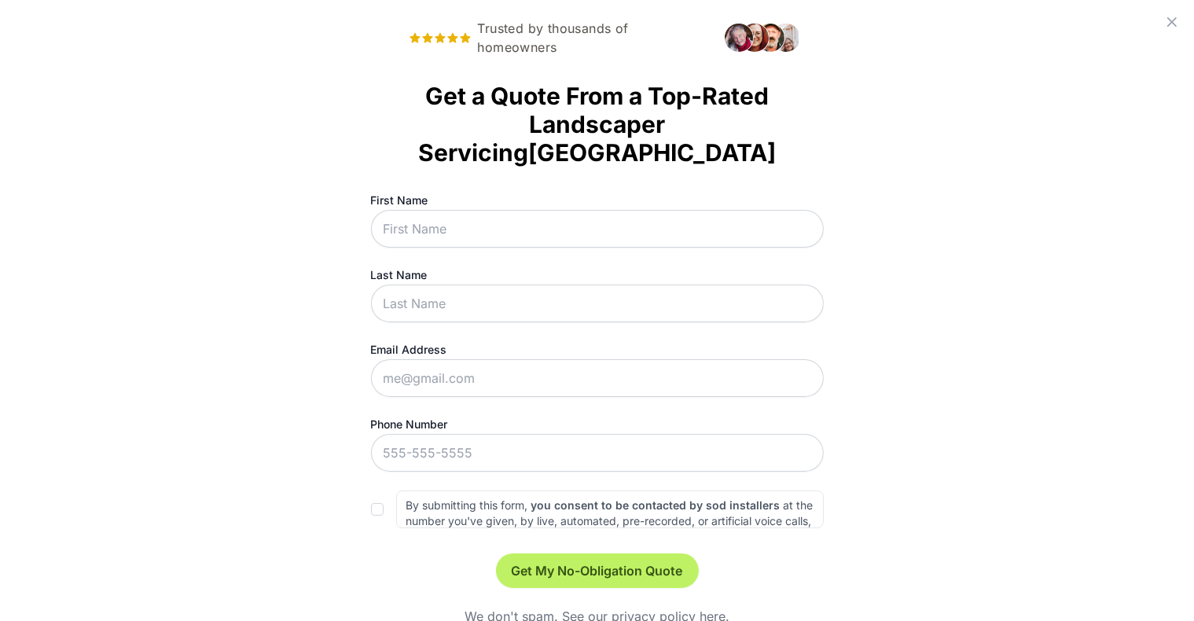
scroll to position [0, 0]
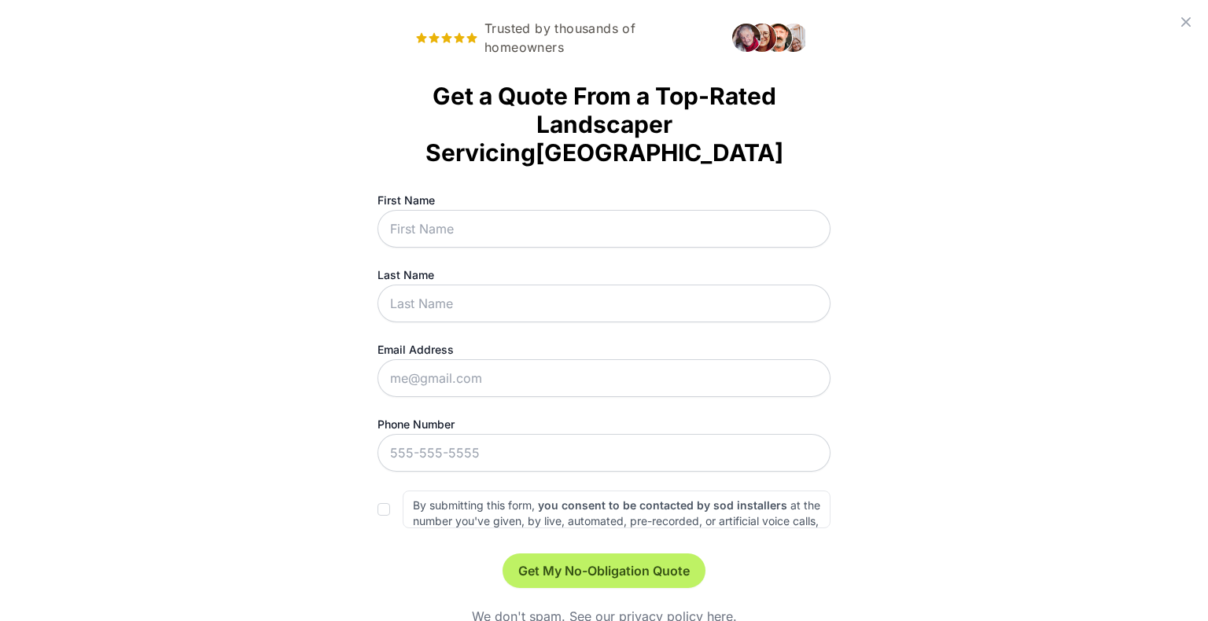
click at [623, 25] on icon at bounding box center [1185, 22] width 19 height 19
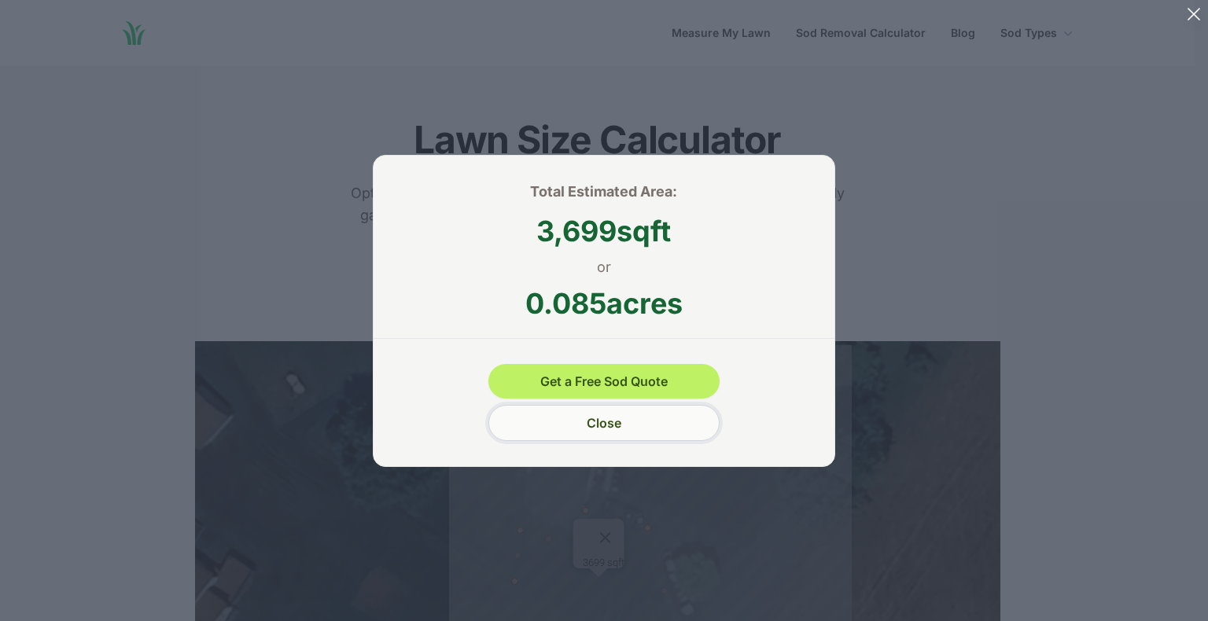
click at [620, 429] on button "Close" at bounding box center [603, 423] width 230 height 36
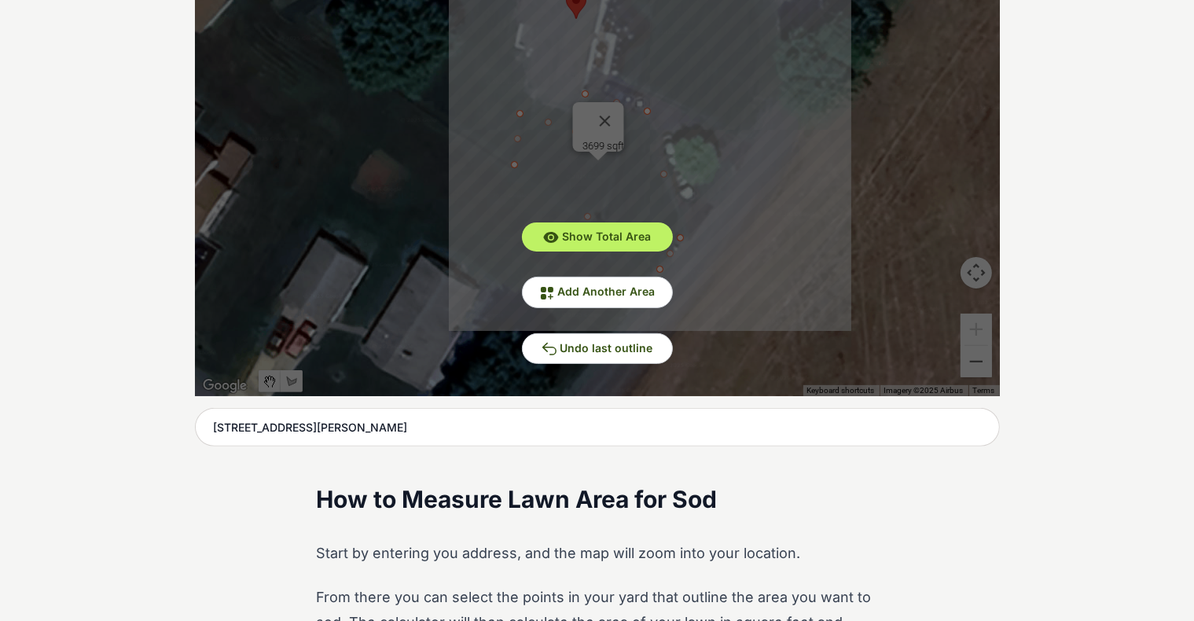
scroll to position [415, 0]
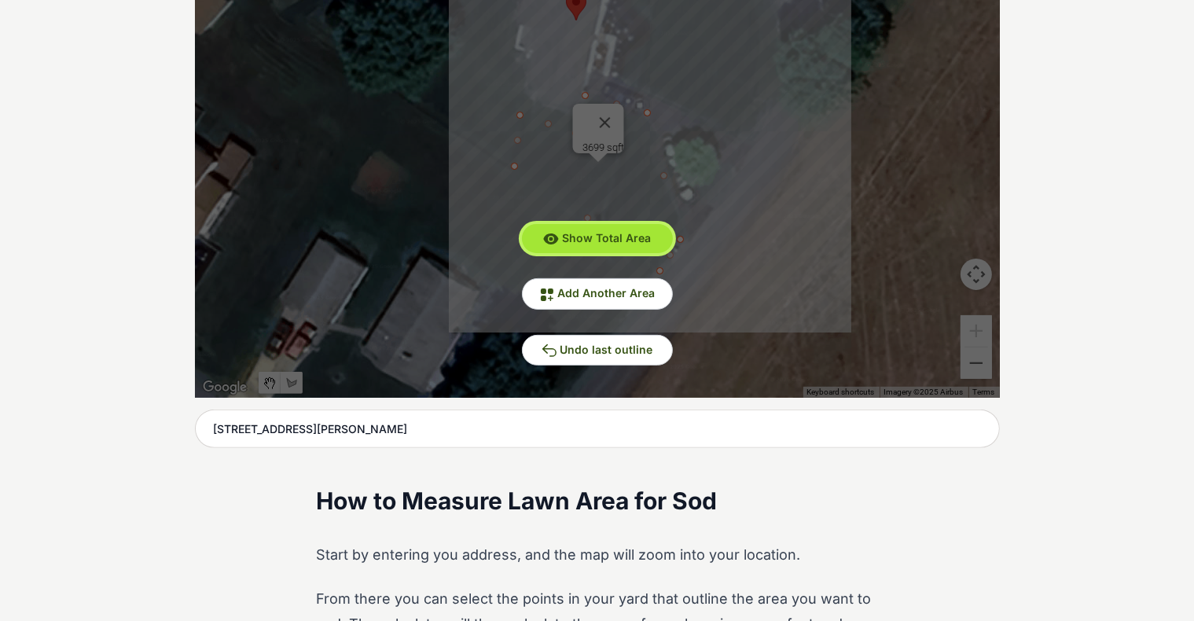
click at [623, 242] on span "Show Total Area" at bounding box center [606, 237] width 89 height 13
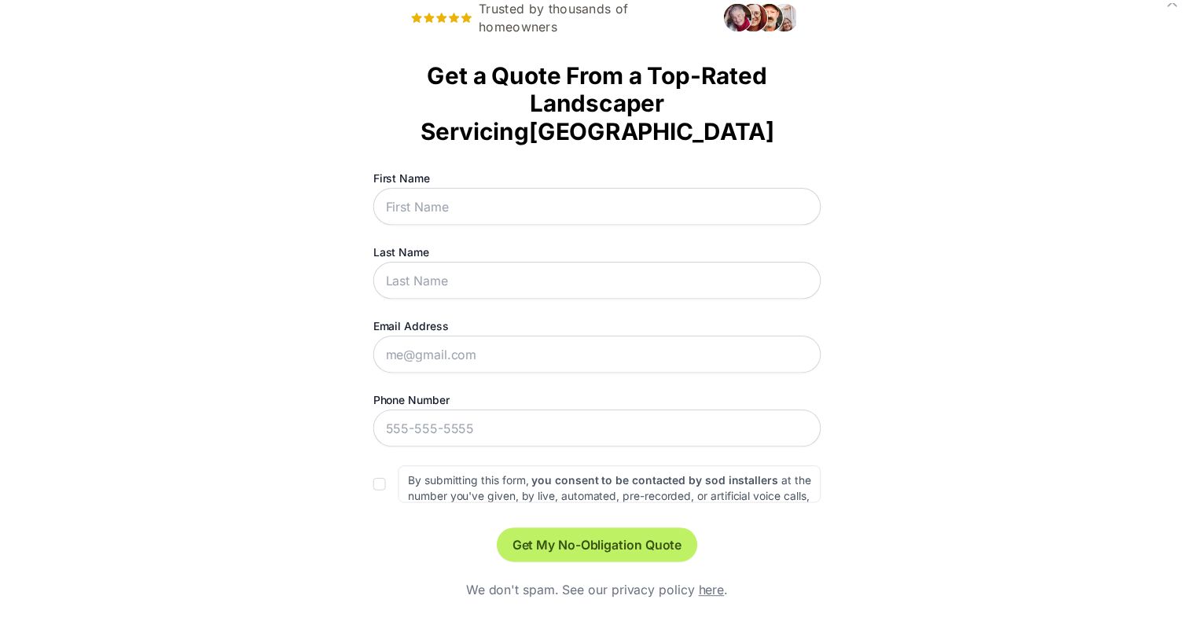
scroll to position [0, 0]
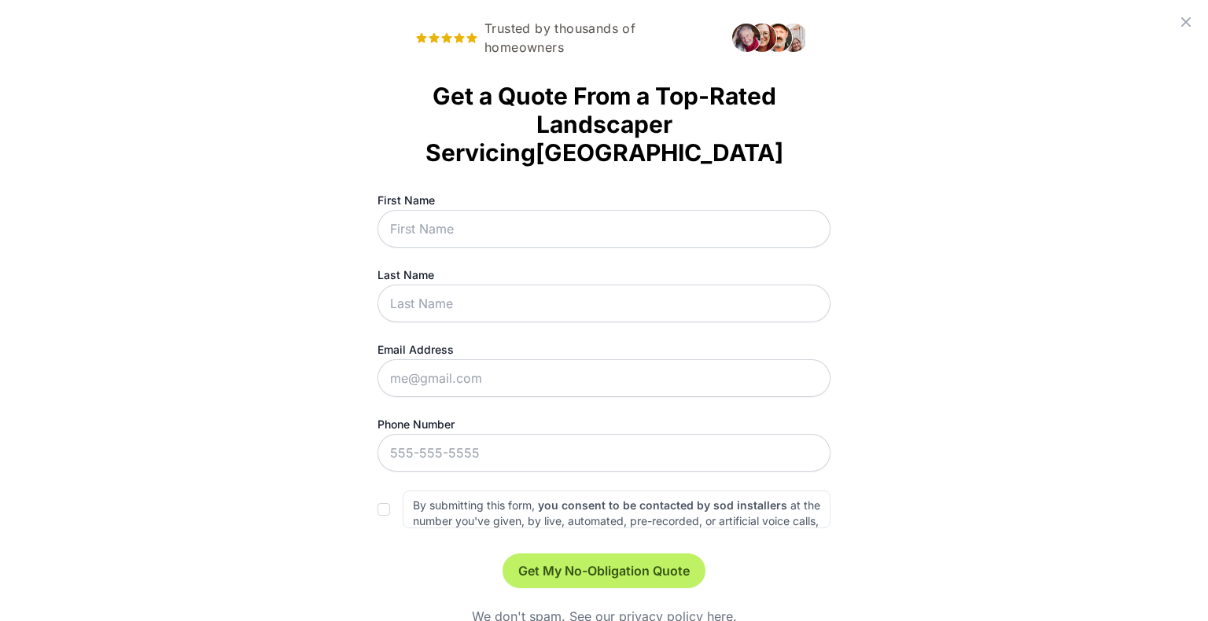
click at [623, 22] on icon at bounding box center [1185, 22] width 19 height 19
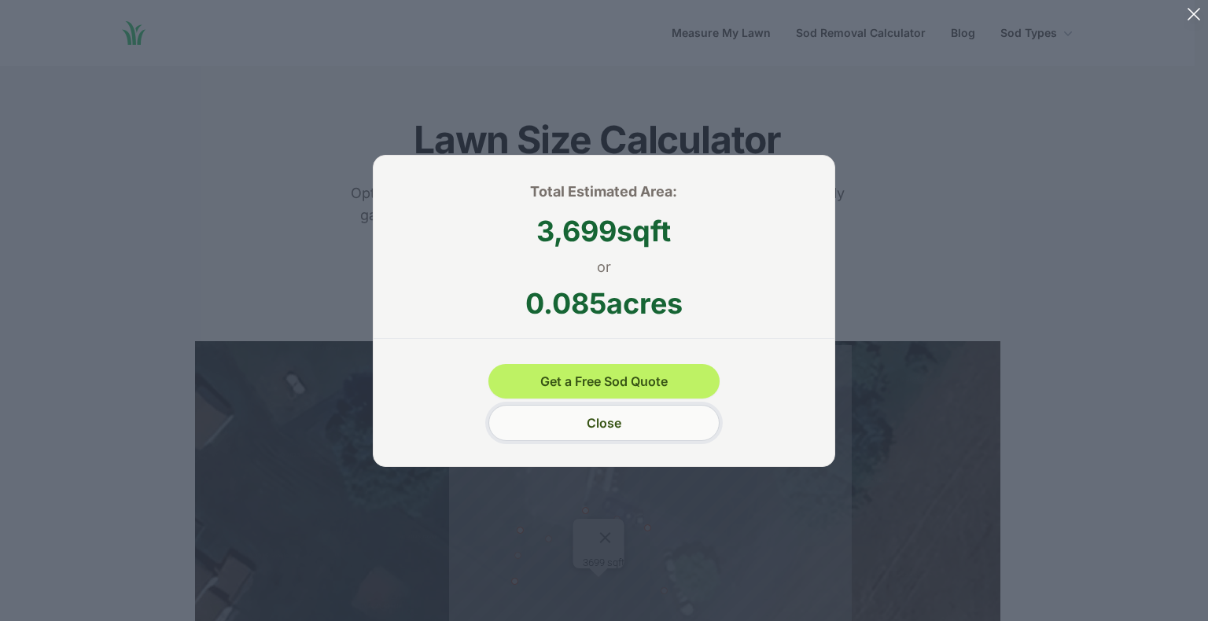
click at [538, 425] on button "Close" at bounding box center [603, 423] width 230 height 36
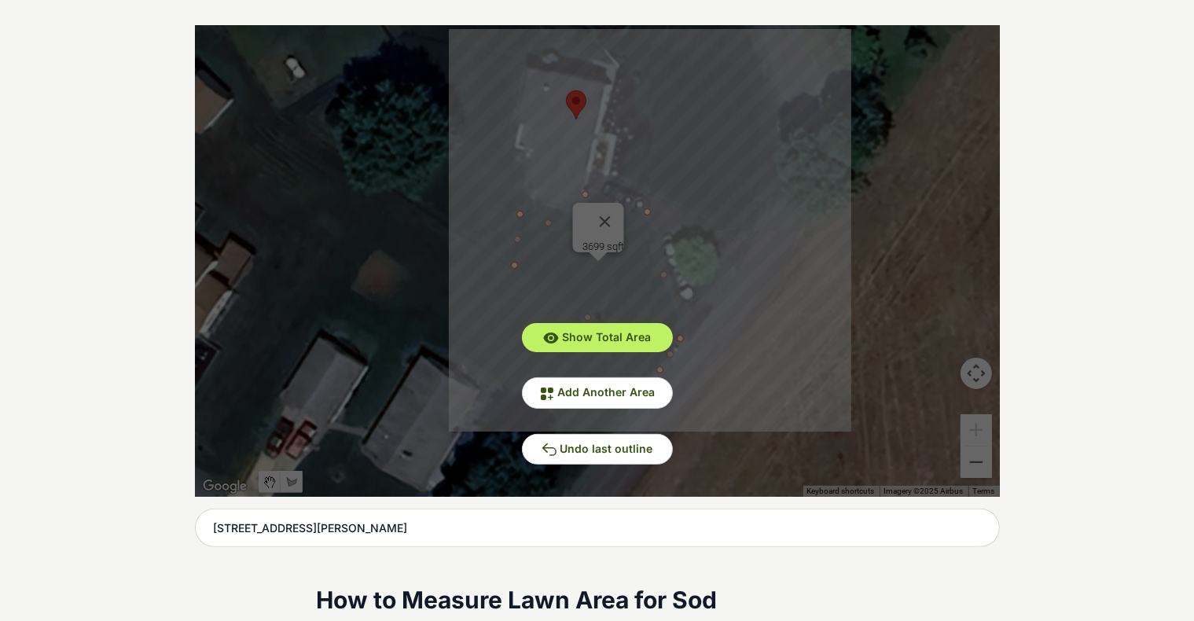
scroll to position [317, 0]
click at [552, 447] on icon at bounding box center [549, 449] width 14 height 13
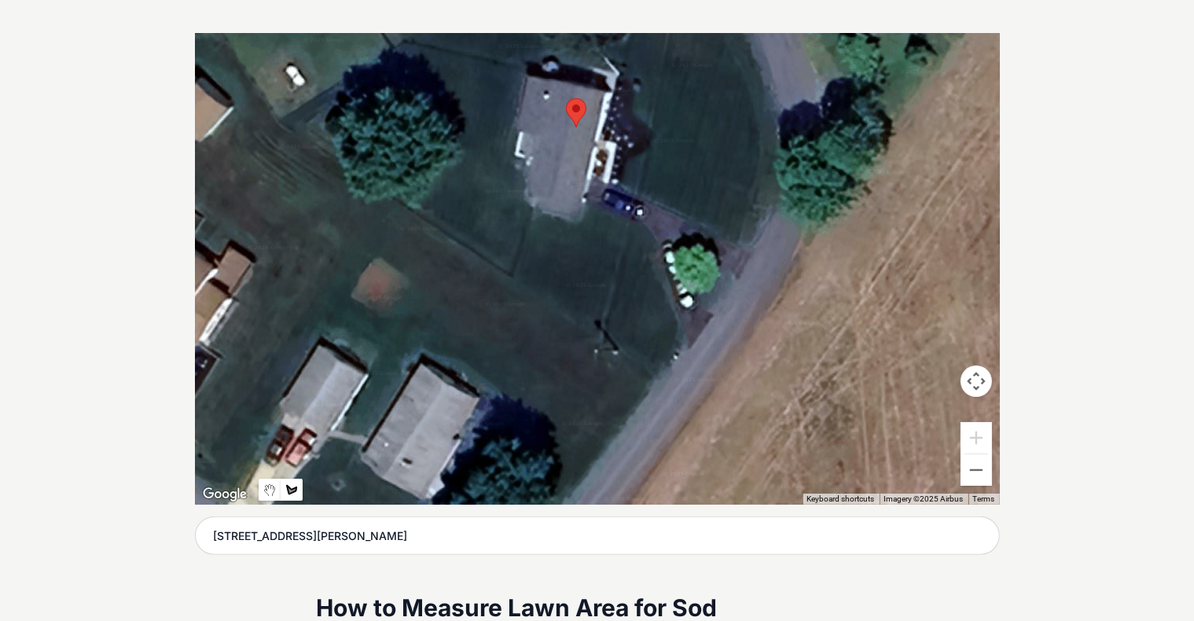
scroll to position [304, 0]
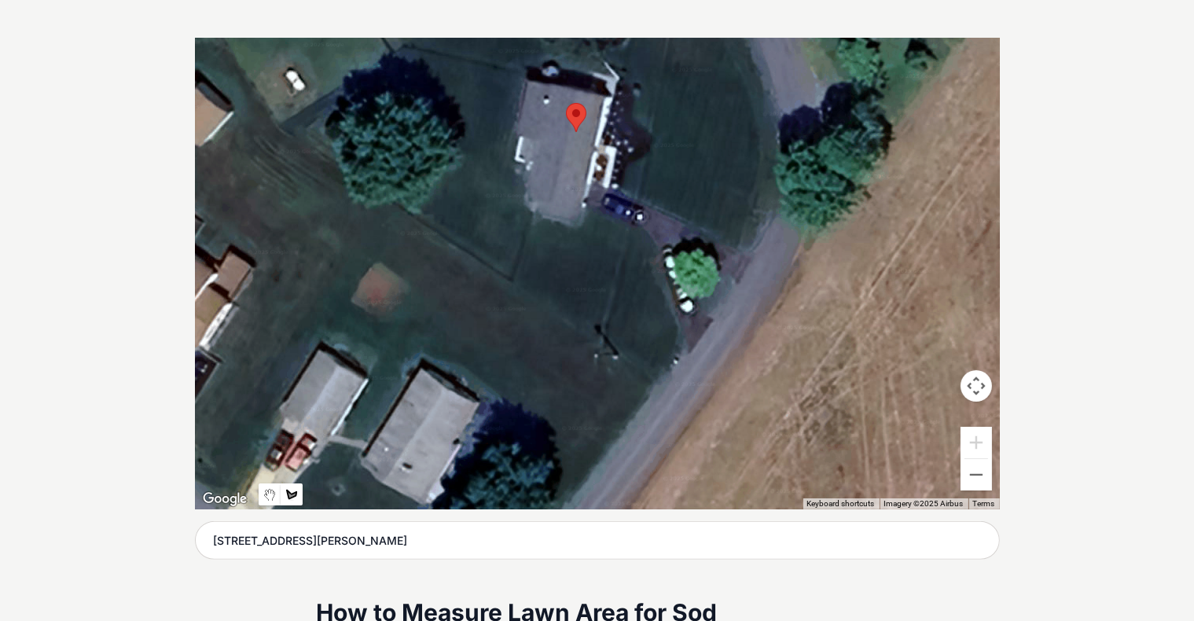
click at [516, 274] on div at bounding box center [597, 274] width 805 height 472
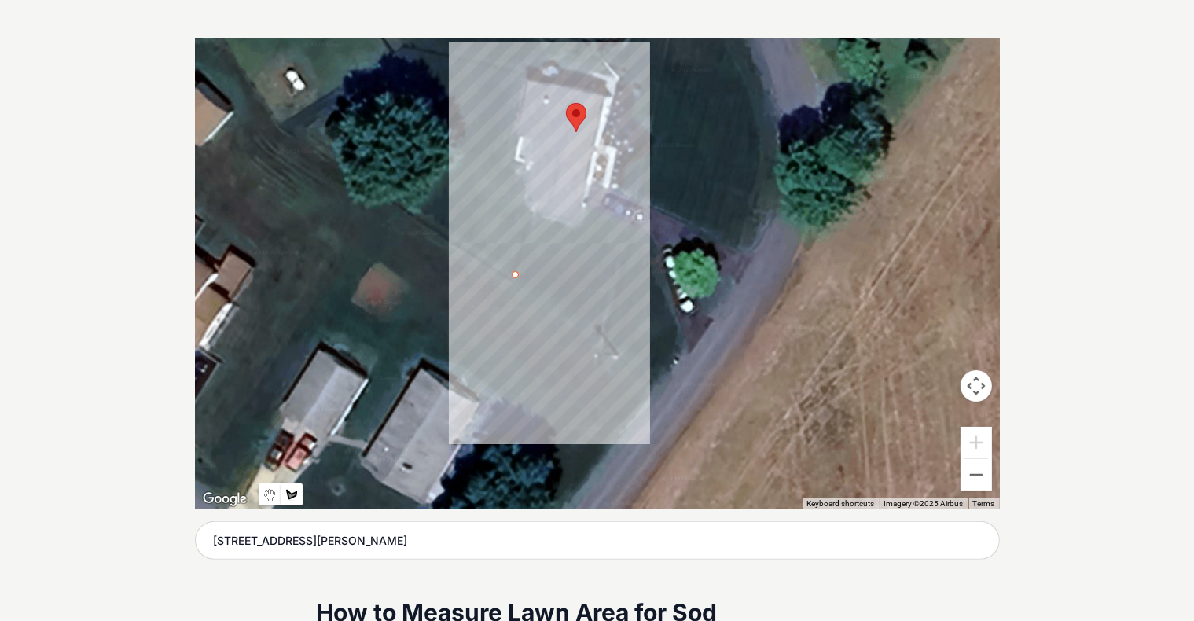
click at [530, 229] on div at bounding box center [597, 274] width 805 height 472
click at [577, 242] on div at bounding box center [597, 274] width 805 height 472
click at [588, 215] on div at bounding box center [597, 274] width 805 height 472
click at [565, 263] on div at bounding box center [597, 274] width 805 height 472
click at [528, 237] on div at bounding box center [597, 274] width 805 height 472
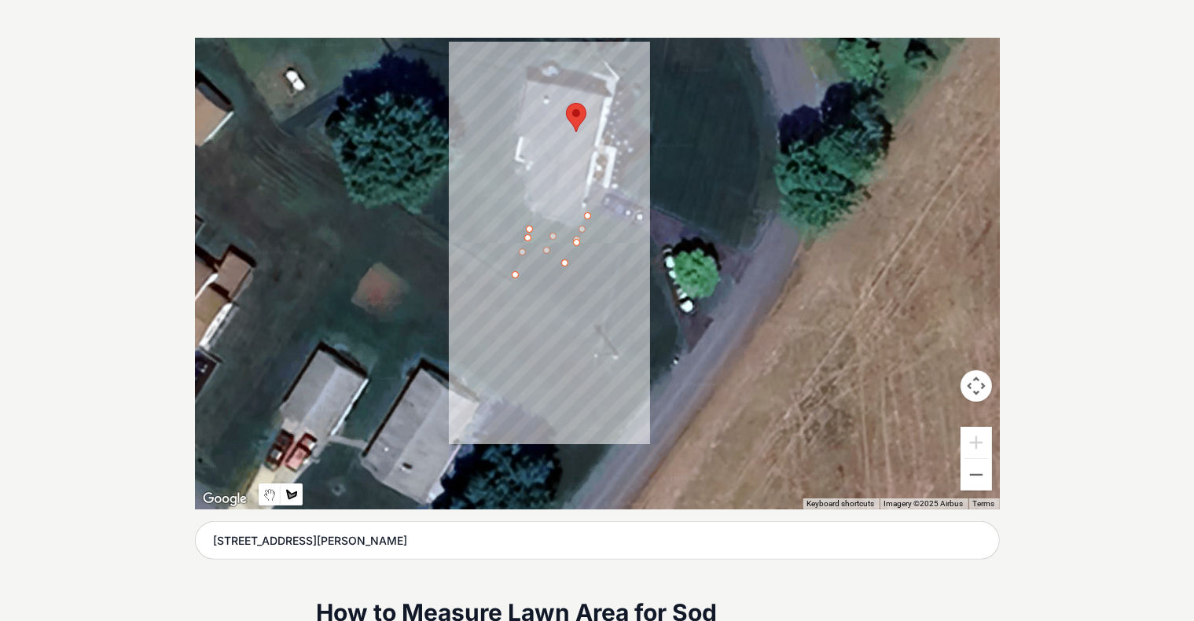
click at [528, 237] on div at bounding box center [597, 274] width 805 height 472
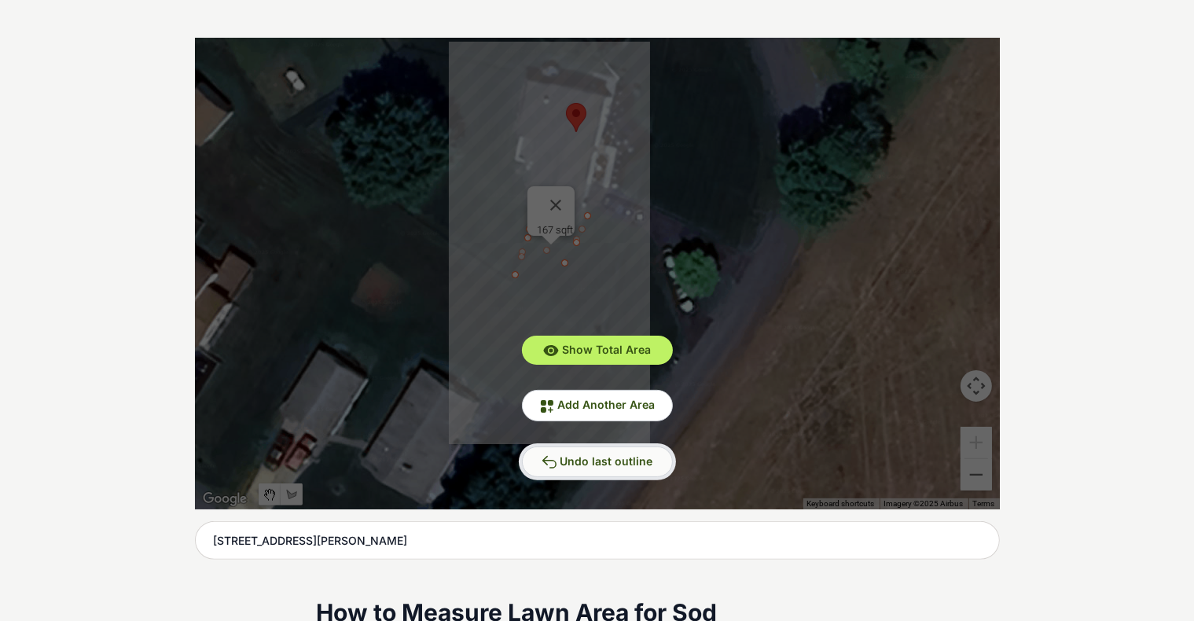
click at [598, 465] on span "Undo last outline" at bounding box center [607, 460] width 93 height 13
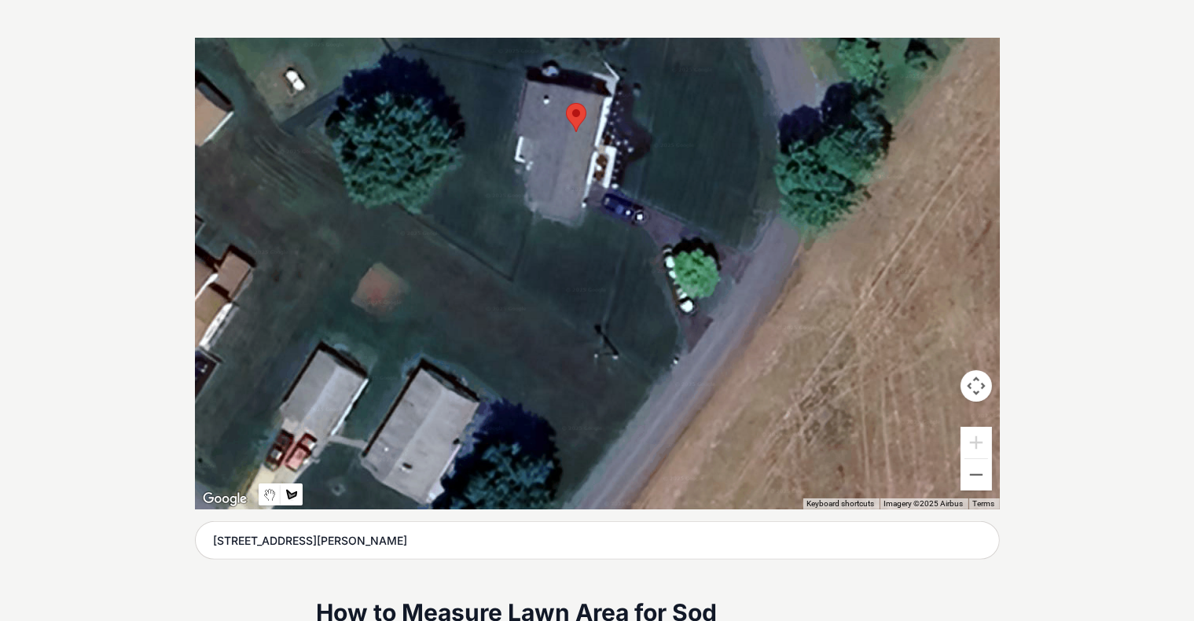
click at [515, 280] on div at bounding box center [597, 274] width 805 height 472
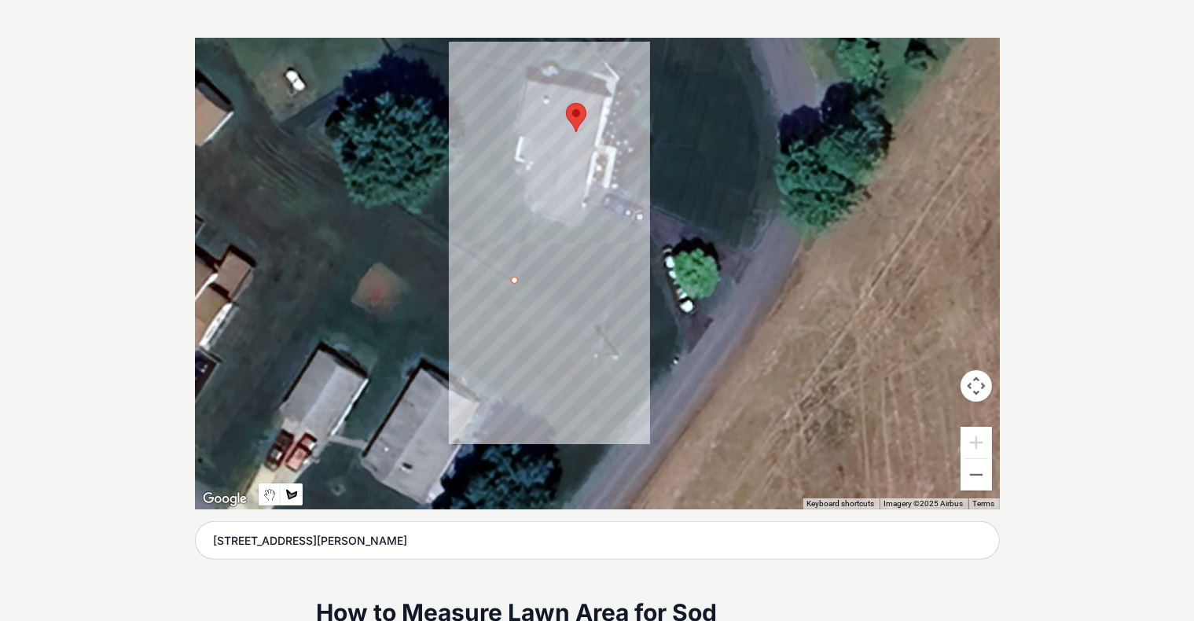
click at [535, 215] on div at bounding box center [597, 274] width 805 height 472
click at [579, 228] on div at bounding box center [597, 274] width 805 height 472
click at [588, 207] on div at bounding box center [597, 274] width 805 height 472
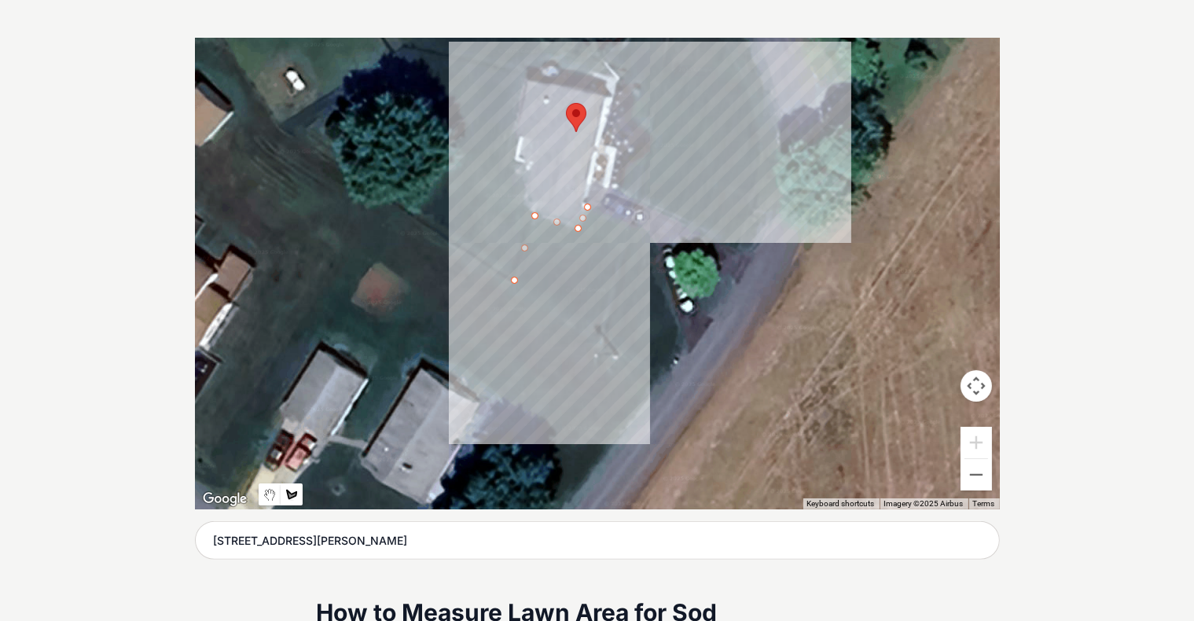
click at [623, 227] on div at bounding box center [597, 274] width 805 height 472
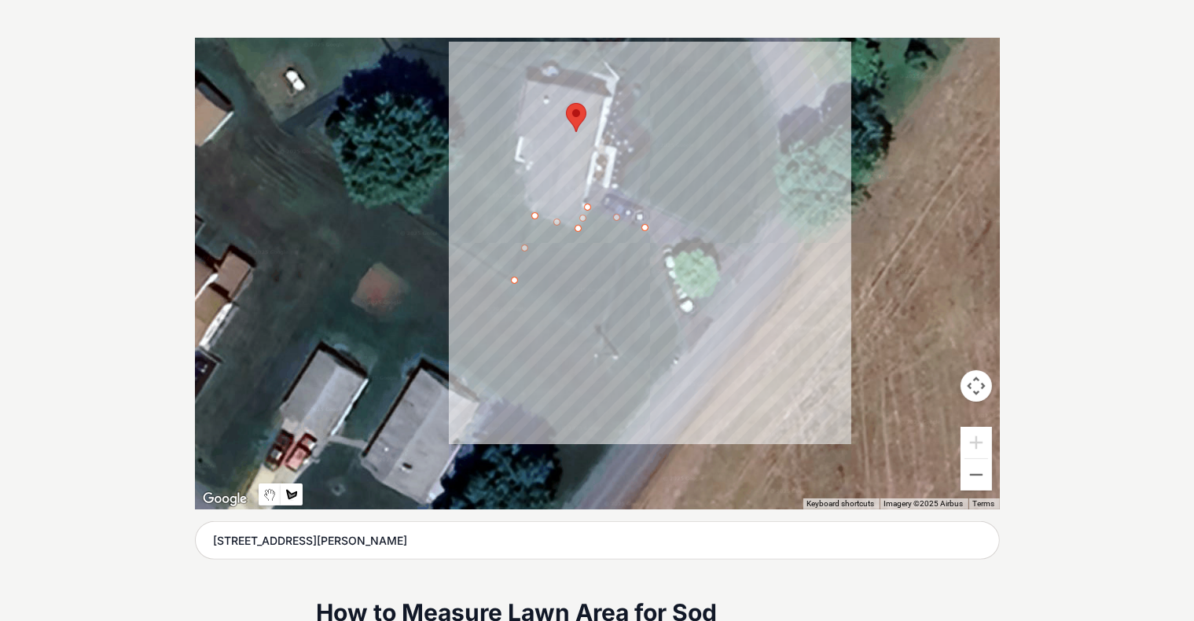
click at [623, 346] on div at bounding box center [597, 274] width 805 height 472
click at [623, 377] on div at bounding box center [597, 274] width 805 height 472
click at [516, 281] on div at bounding box center [597, 274] width 805 height 472
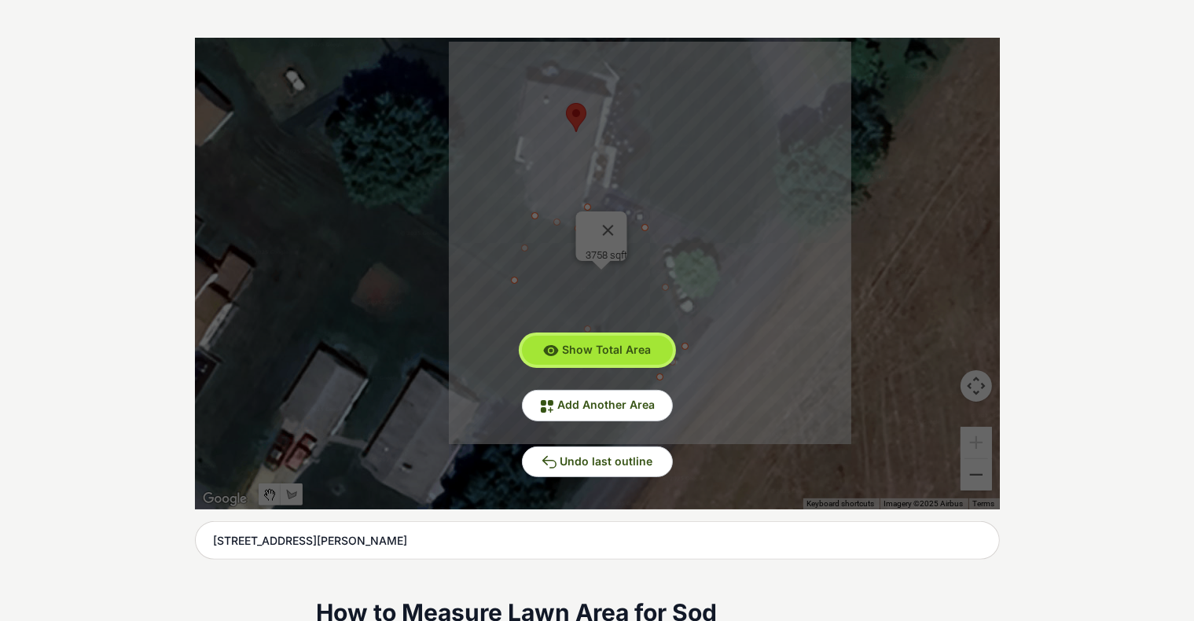
click at [594, 348] on span "Show Total Area" at bounding box center [606, 349] width 89 height 13
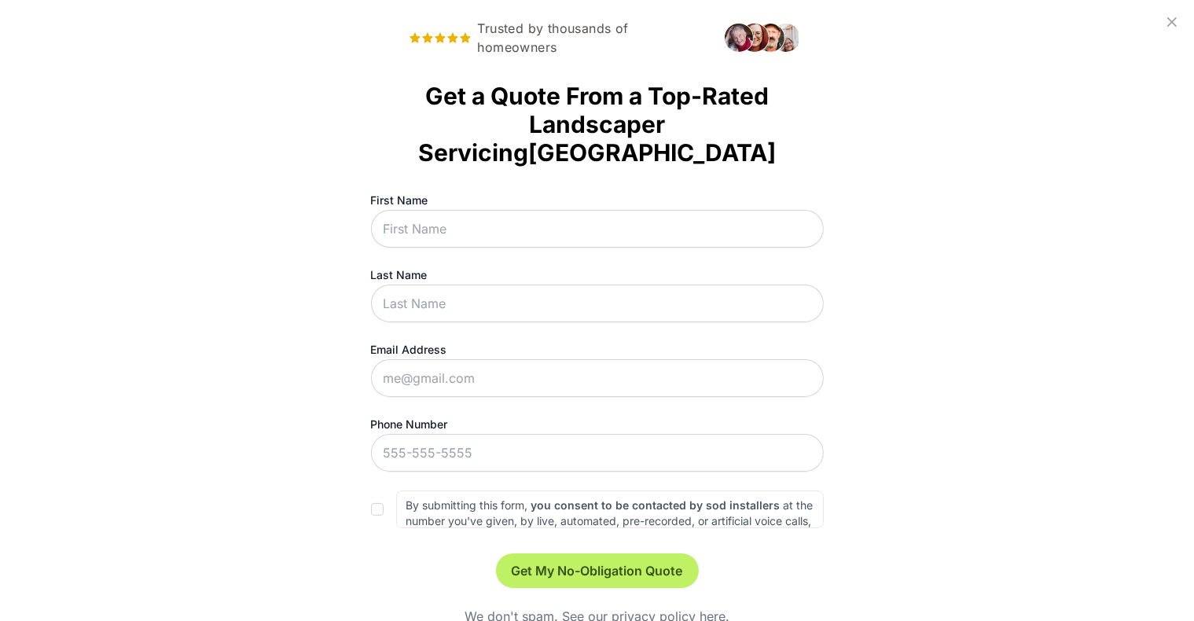
scroll to position [0, 0]
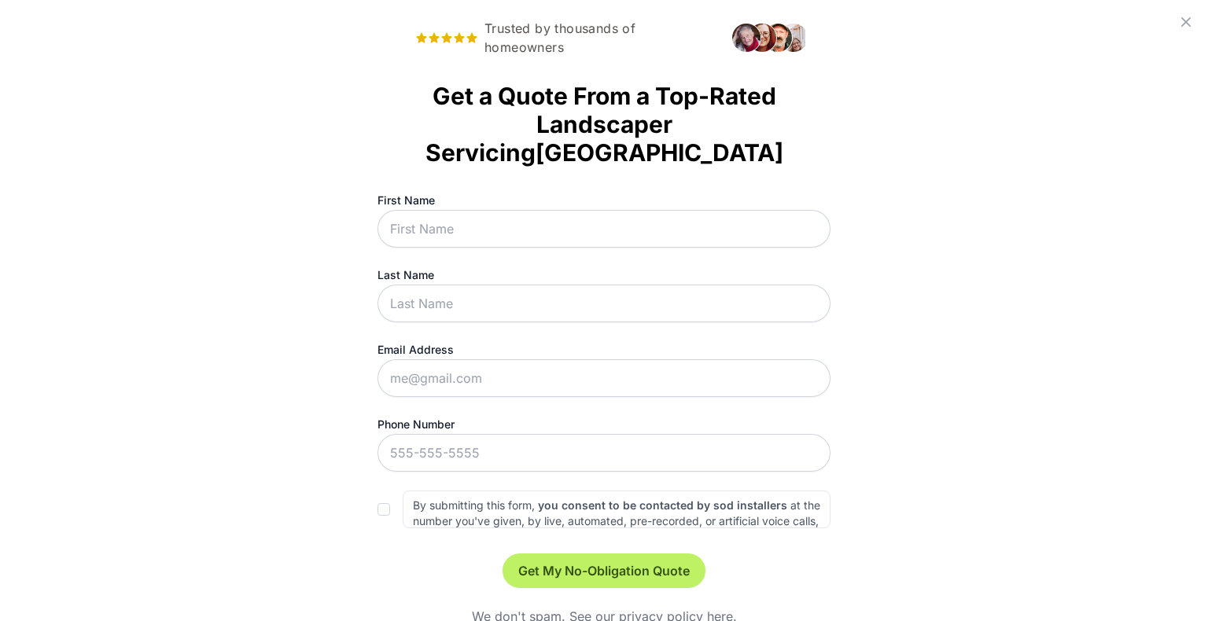
click at [623, 22] on icon at bounding box center [1185, 21] width 9 height 9
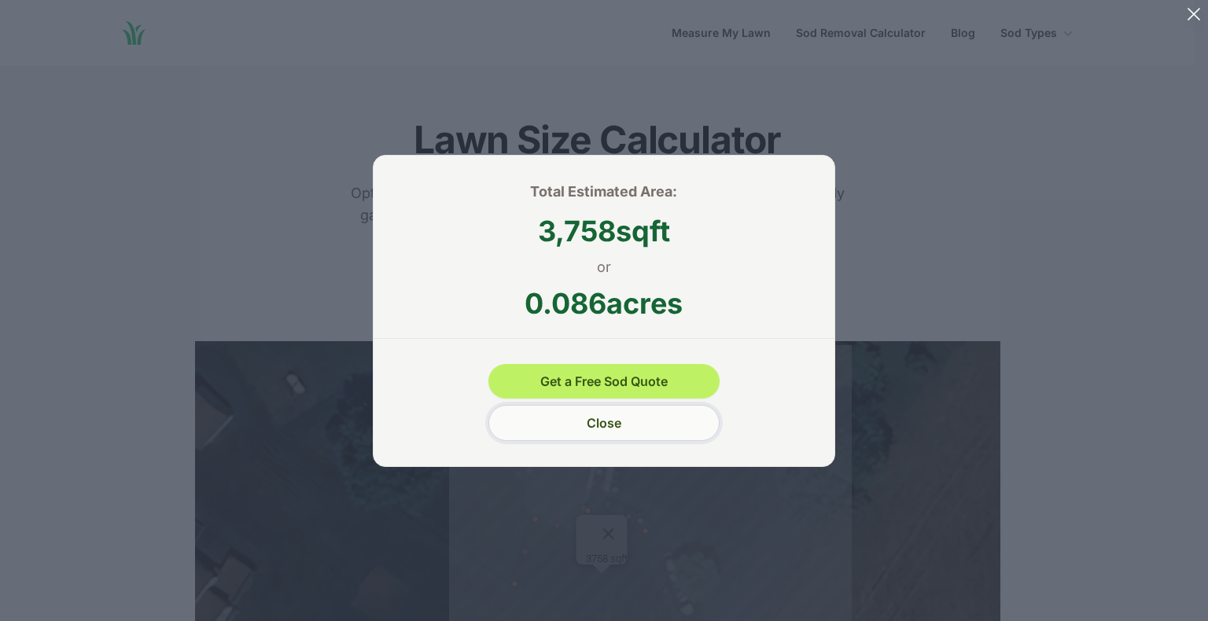
click at [585, 422] on button "Close" at bounding box center [603, 423] width 230 height 36
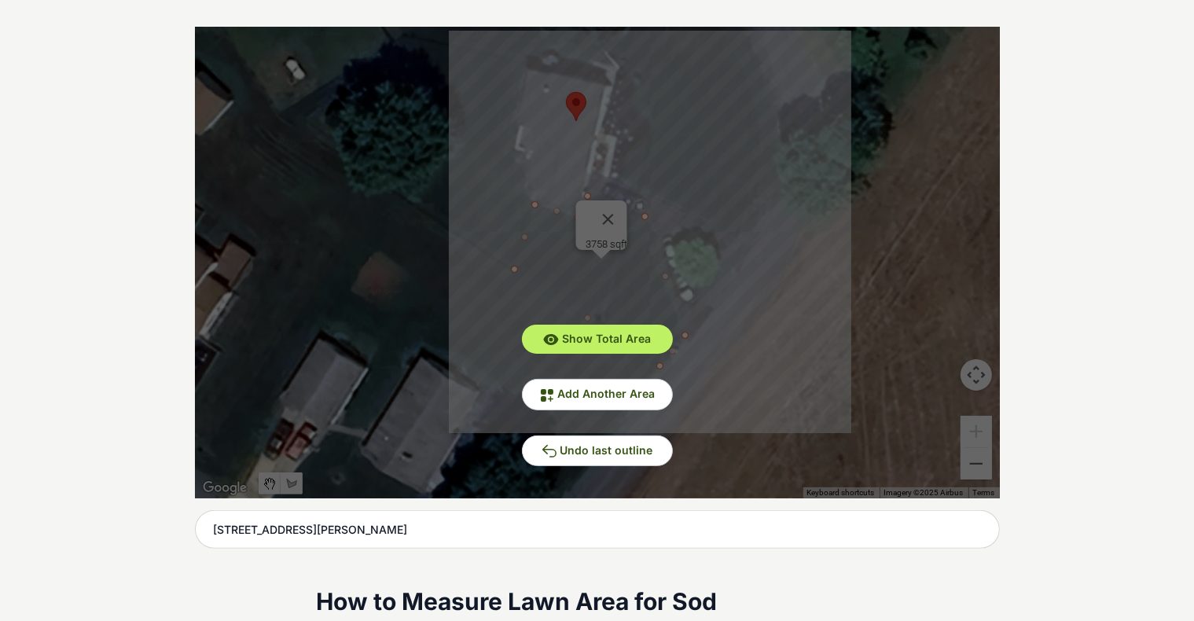
scroll to position [346, 0]
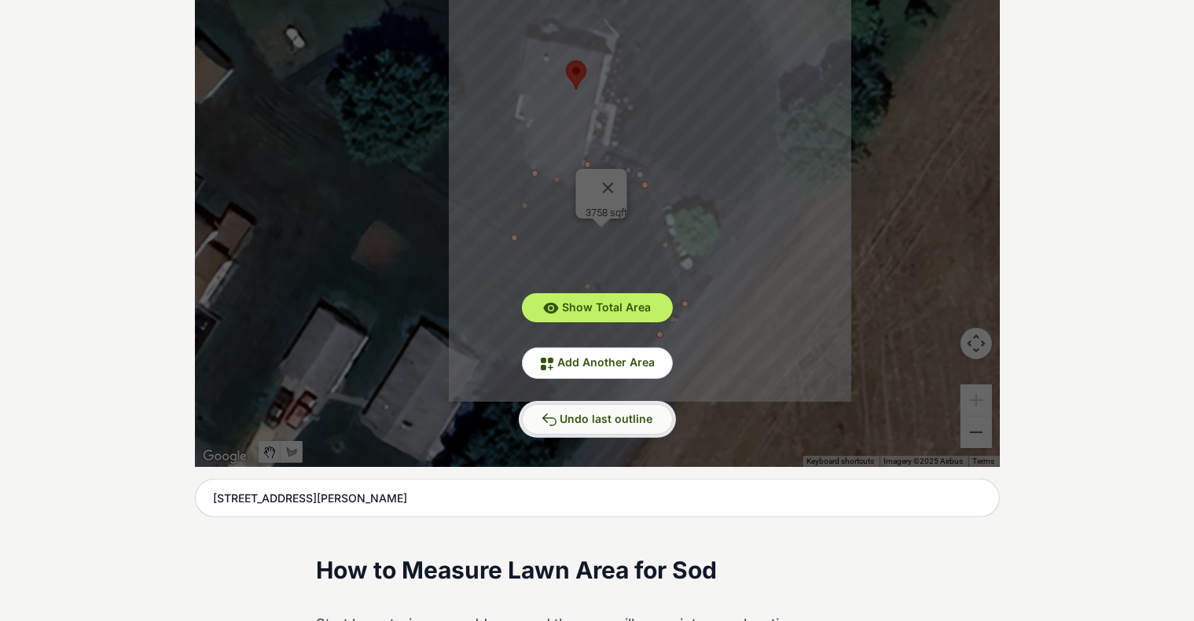
click at [599, 414] on span "Undo last outline" at bounding box center [607, 418] width 93 height 13
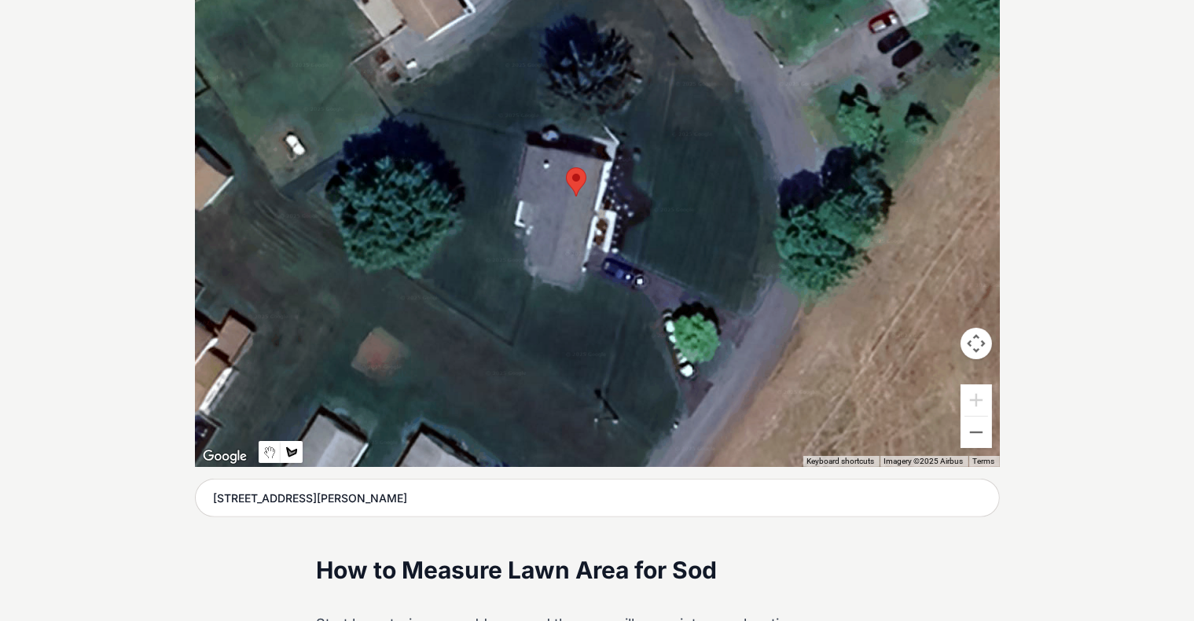
click at [623, 251] on div at bounding box center [597, 231] width 805 height 472
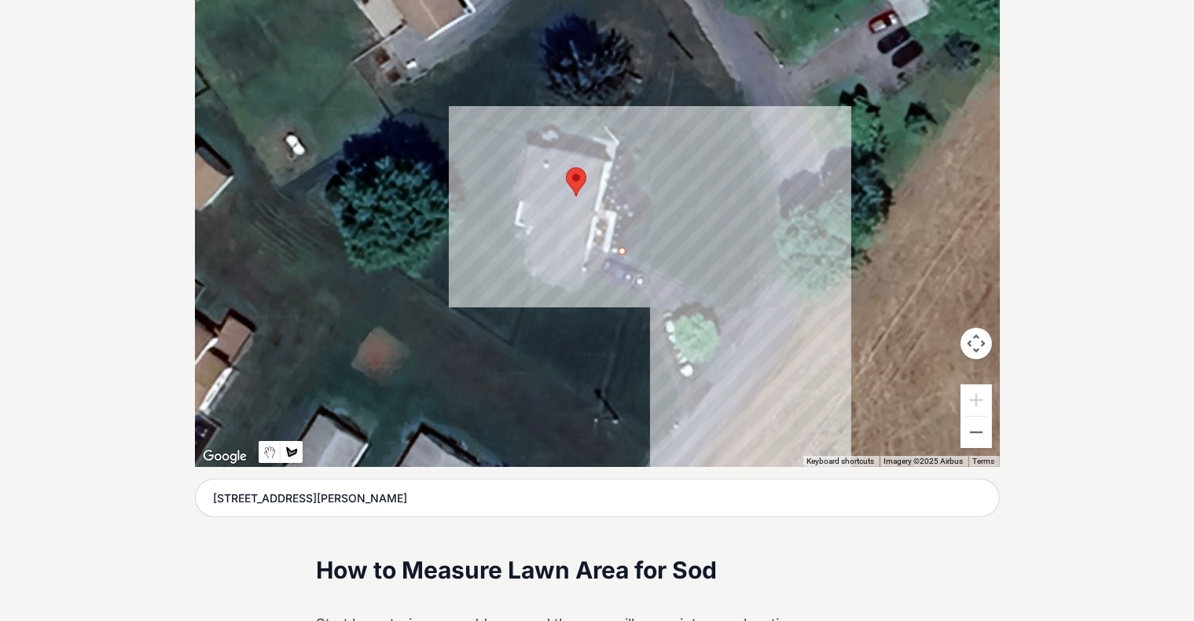
click at [623, 311] on div at bounding box center [597, 231] width 805 height 472
click at [623, 186] on div at bounding box center [597, 231] width 805 height 472
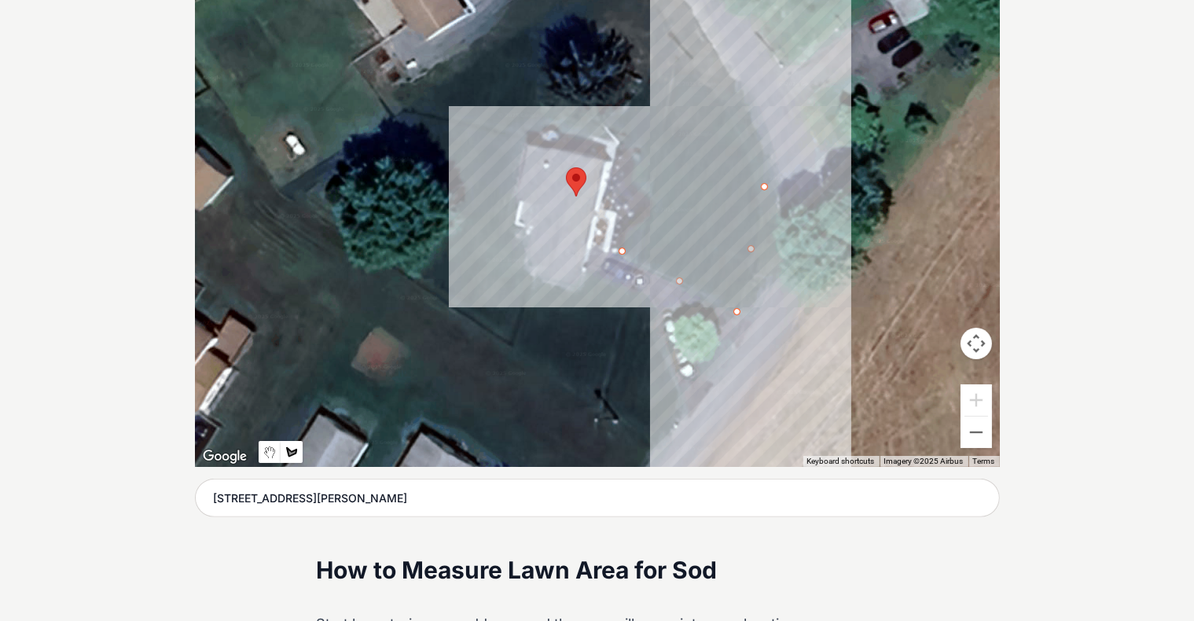
click at [623, 57] on div at bounding box center [597, 231] width 805 height 472
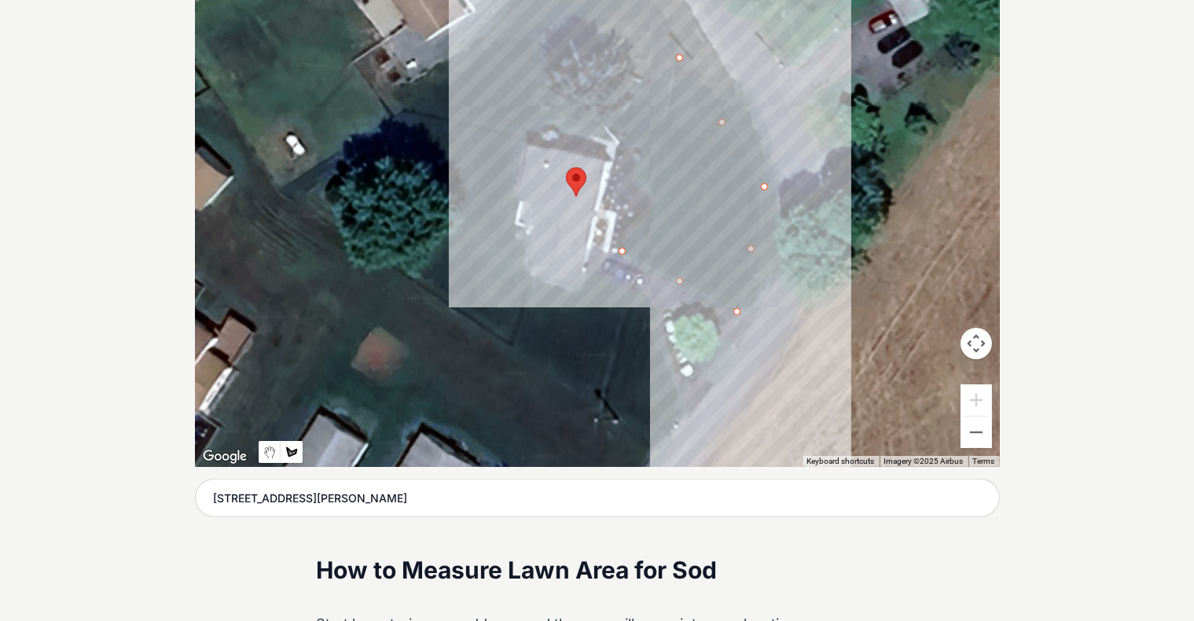
click at [623, 134] on div at bounding box center [597, 231] width 805 height 472
click at [623, 152] on div at bounding box center [597, 231] width 805 height 472
click at [623, 182] on div at bounding box center [597, 231] width 805 height 472
click at [623, 197] on div at bounding box center [597, 231] width 805 height 472
click at [623, 219] on div at bounding box center [597, 231] width 805 height 472
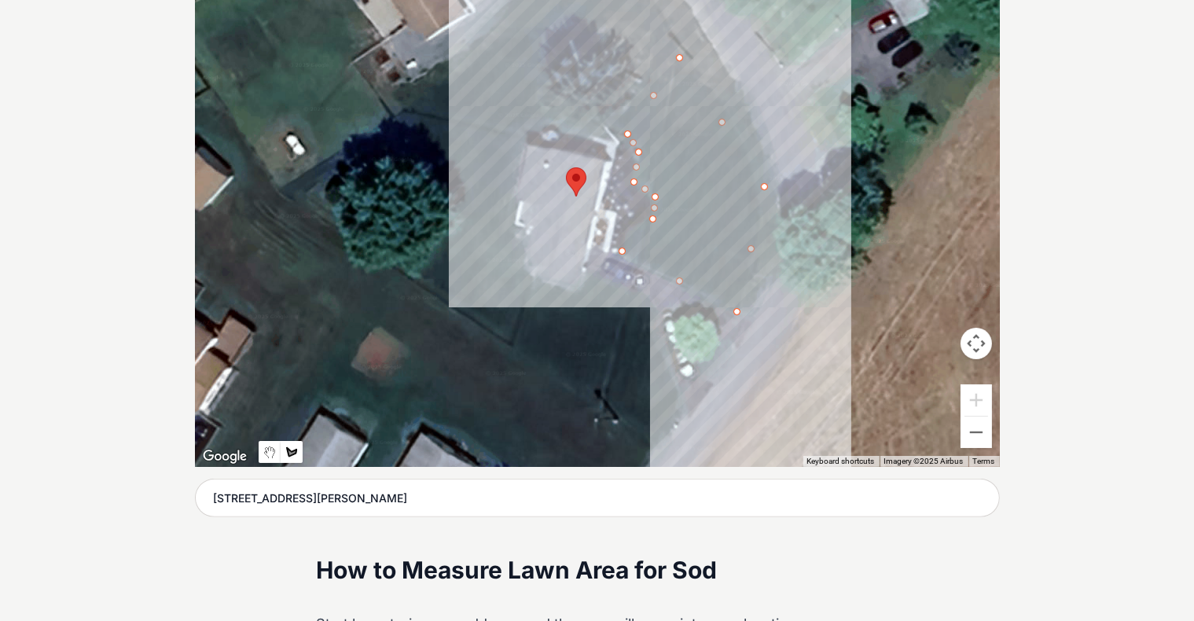
click at [623, 227] on div at bounding box center [597, 231] width 805 height 472
click at [623, 247] on div at bounding box center [597, 231] width 805 height 472
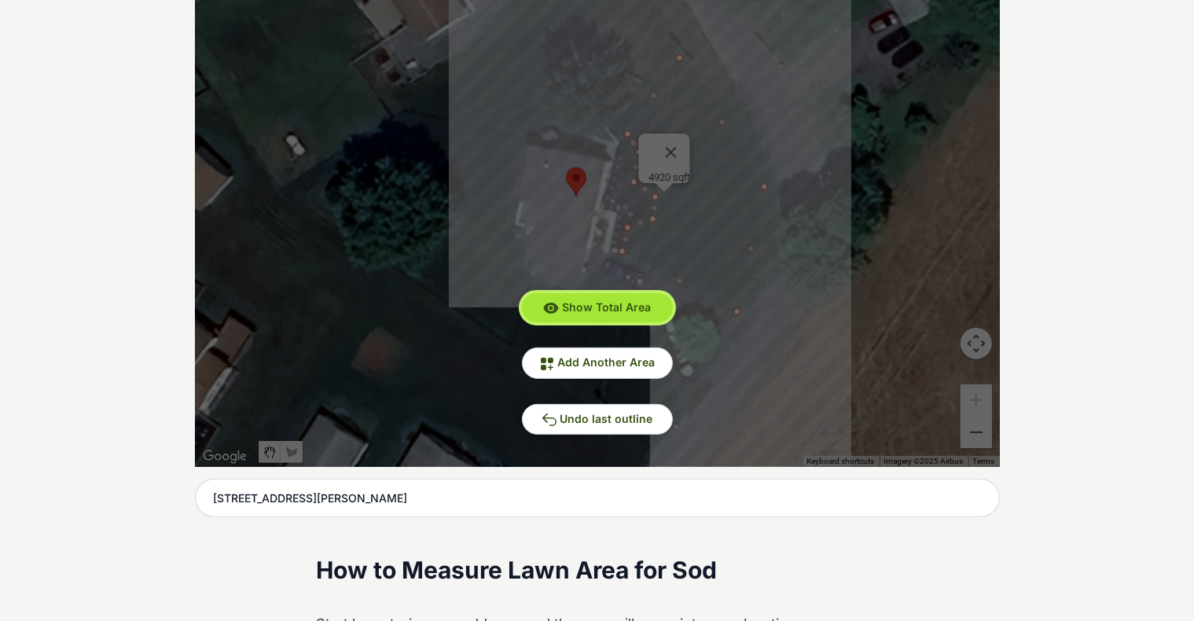
click at [599, 304] on span "Show Total Area" at bounding box center [606, 306] width 89 height 13
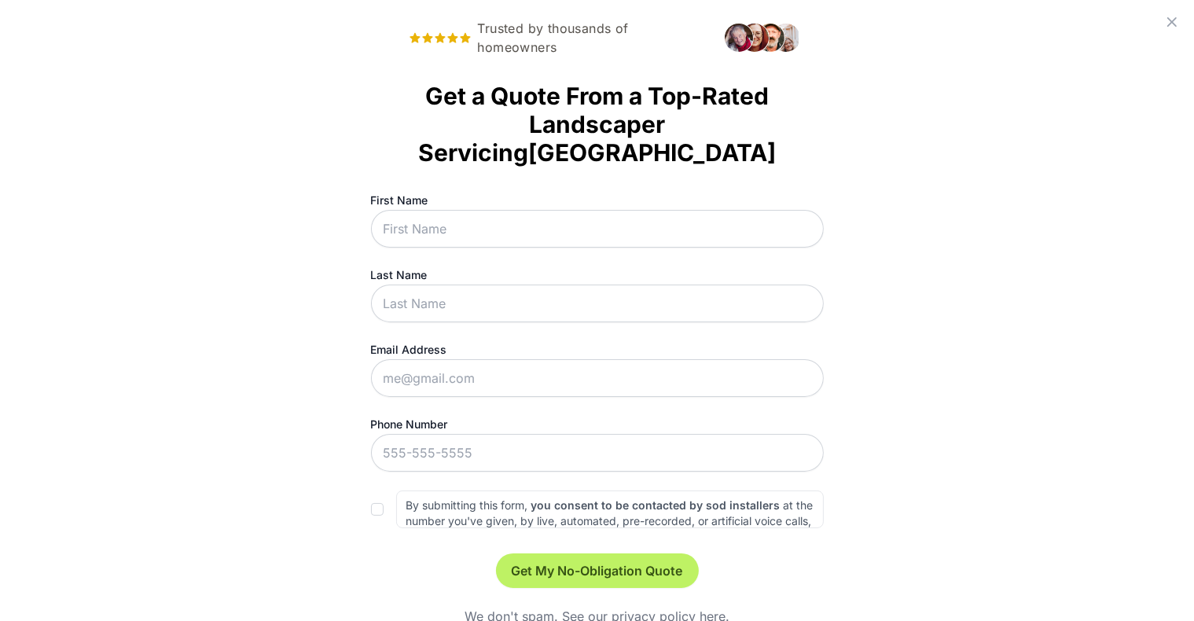
scroll to position [0, 0]
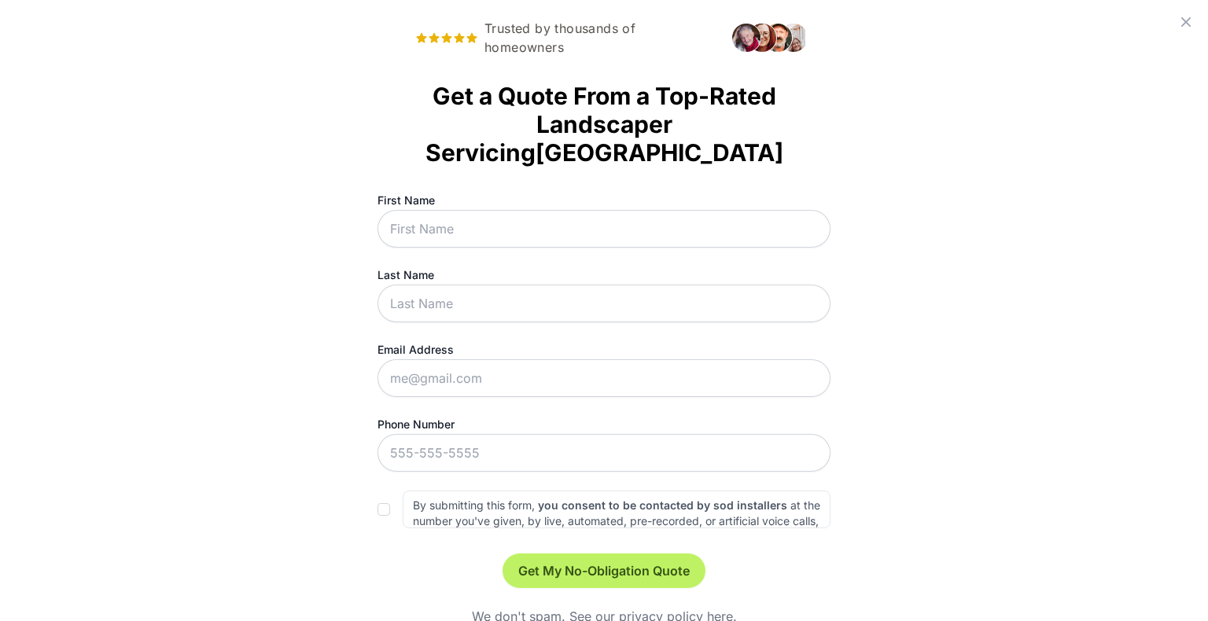
click at [623, 19] on icon at bounding box center [1185, 21] width 9 height 9
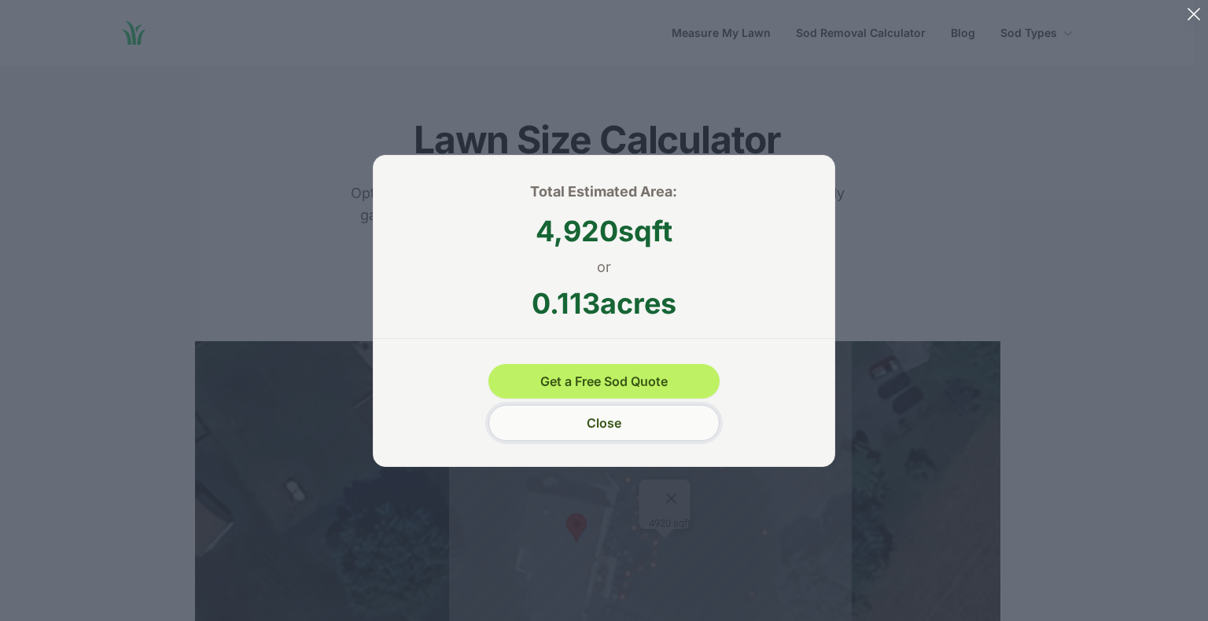
click at [623, 419] on button "Close" at bounding box center [603, 423] width 230 height 36
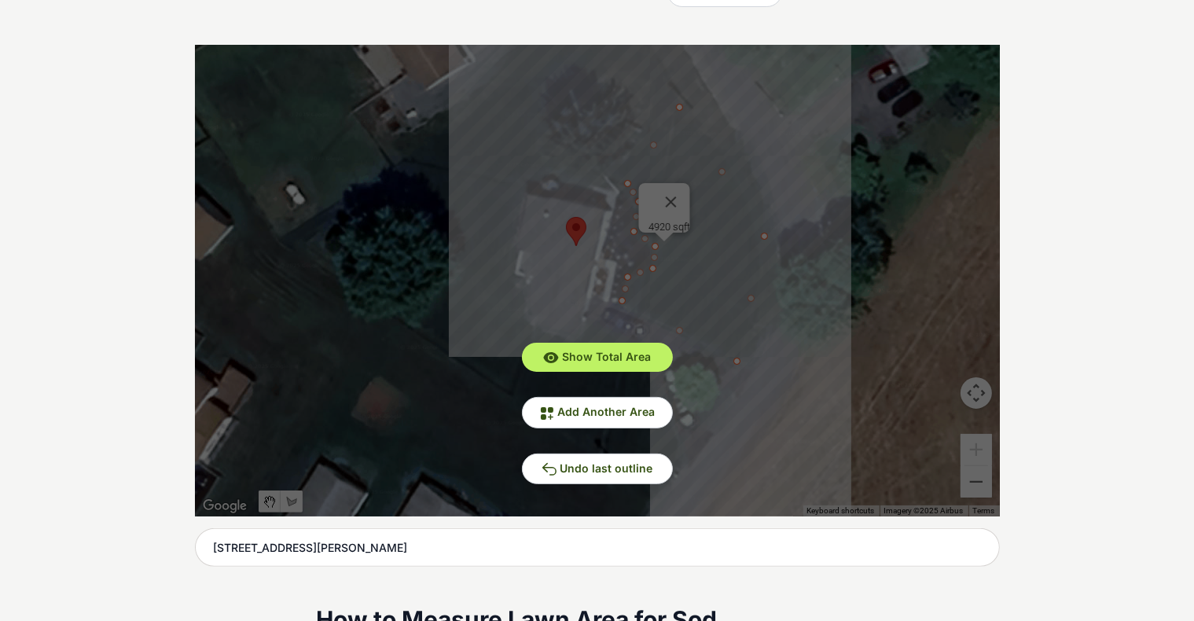
scroll to position [315, 0]
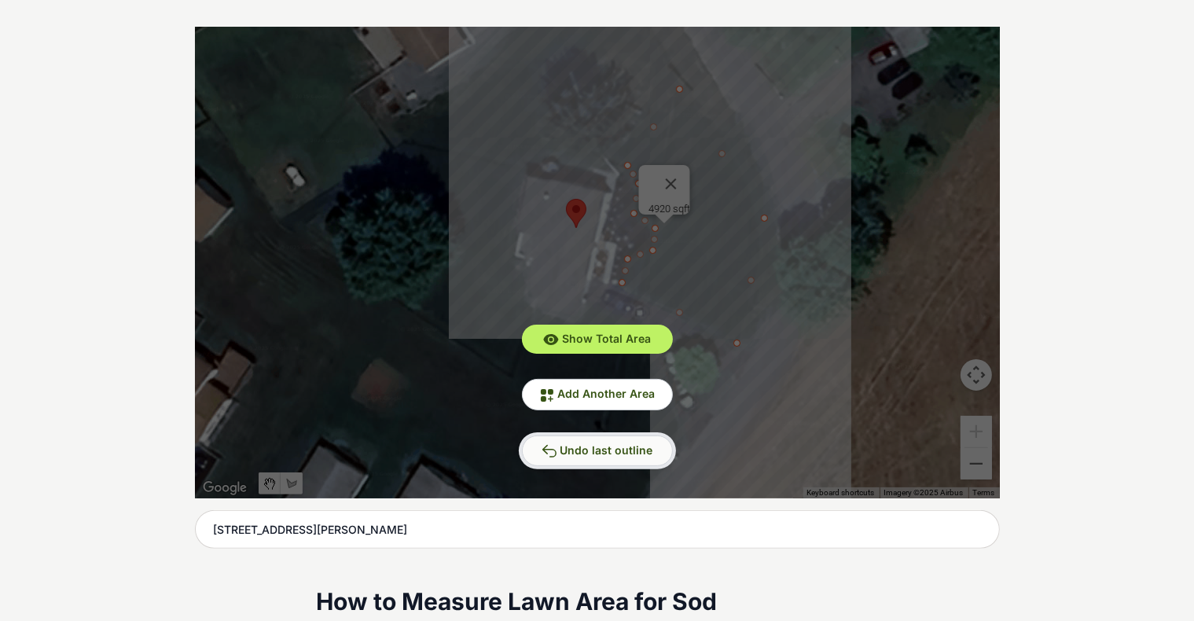
click at [606, 450] on span "Undo last outline" at bounding box center [607, 449] width 93 height 13
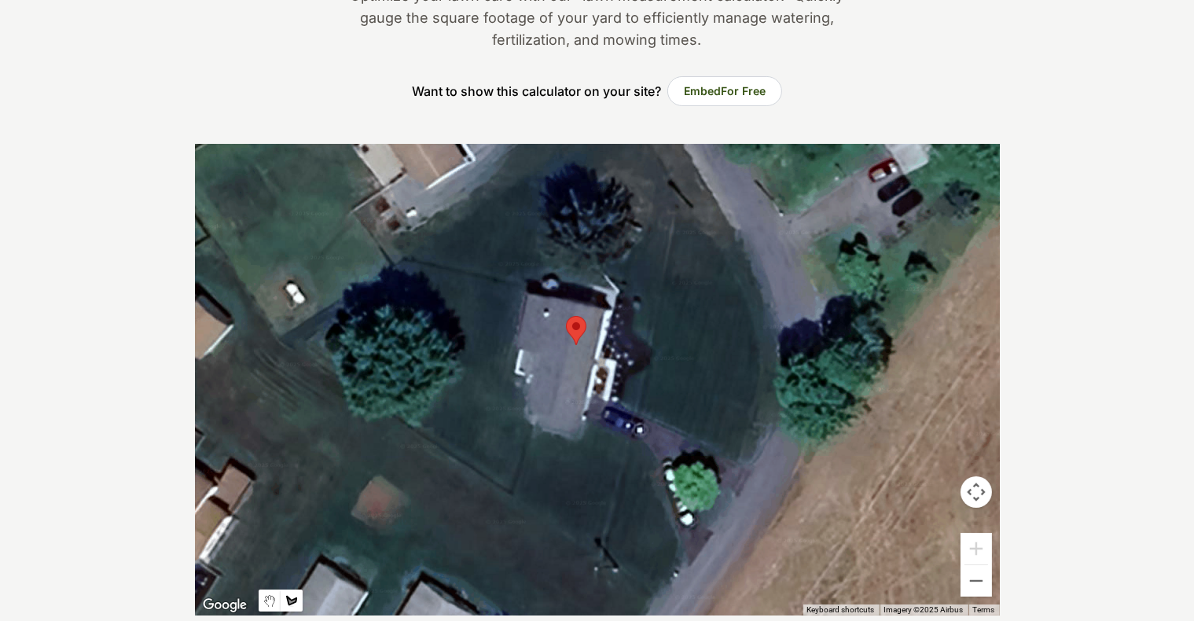
scroll to position [189, 0]
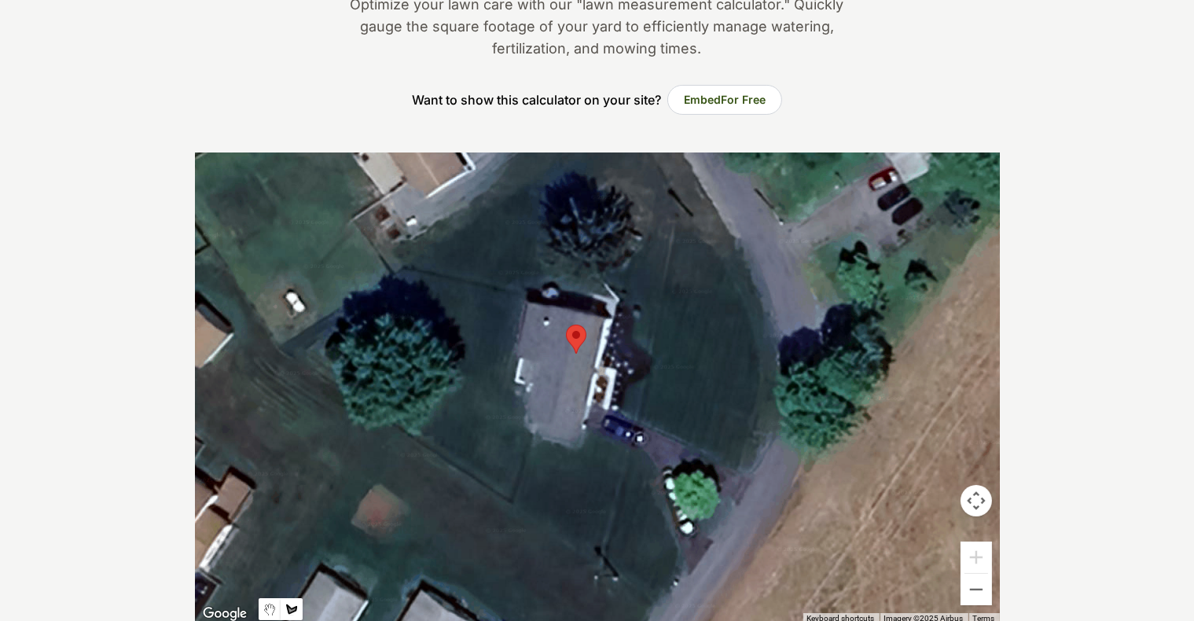
click at [616, 299] on div at bounding box center [597, 389] width 805 height 472
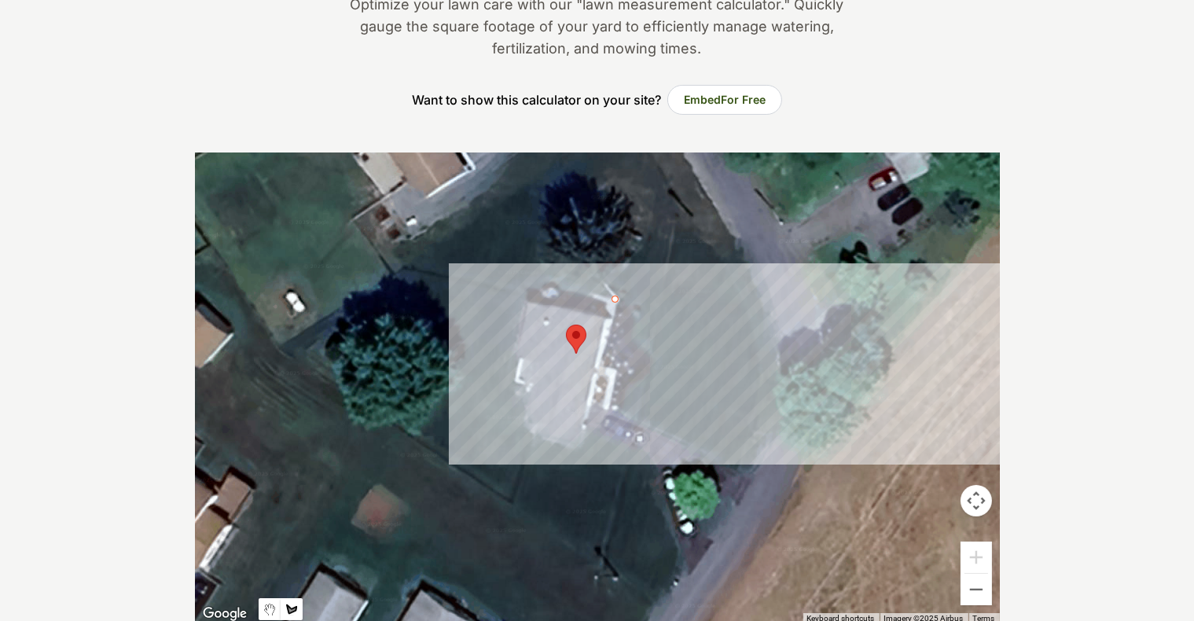
scroll to position [732, 0]
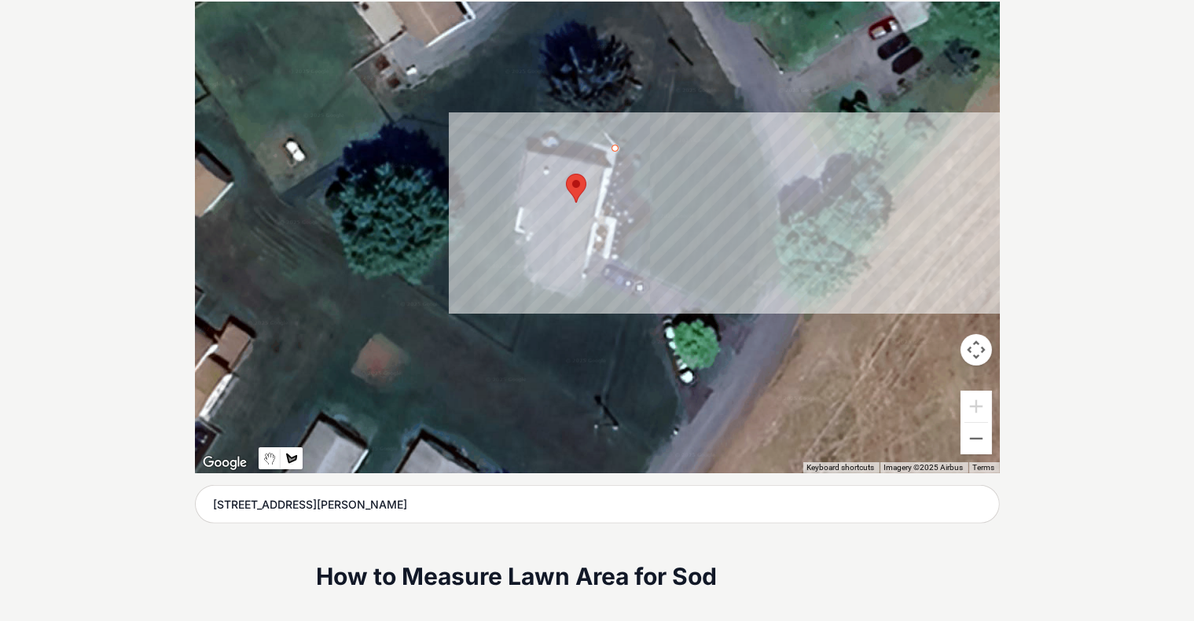
scroll to position [323, 0]
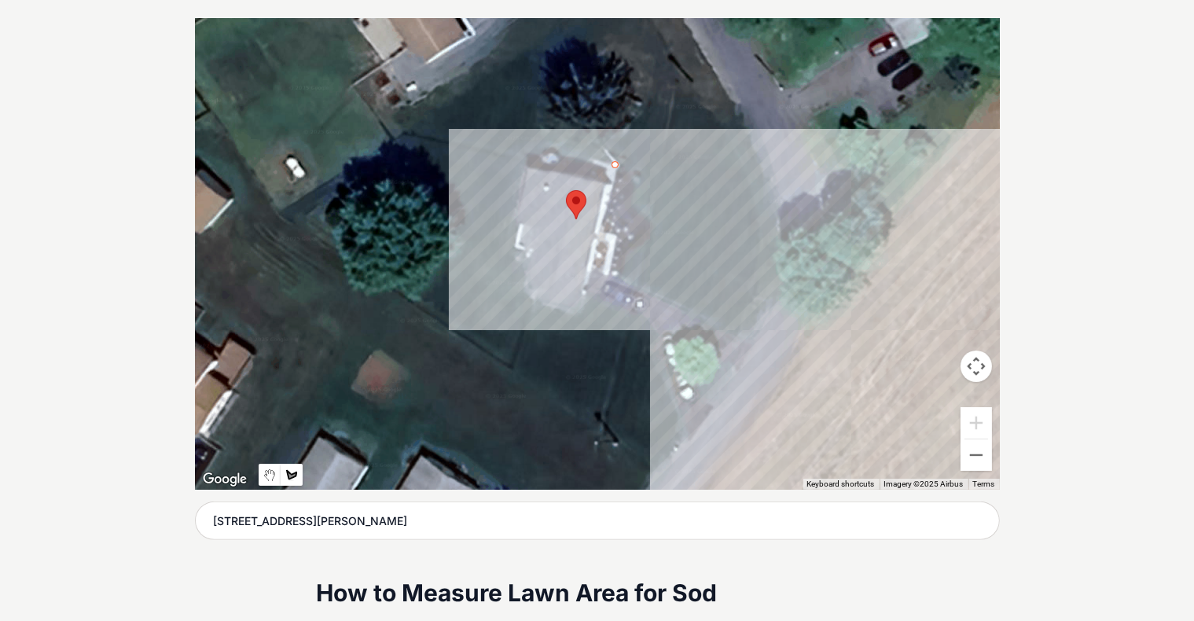
click at [623, 339] on div at bounding box center [597, 254] width 805 height 472
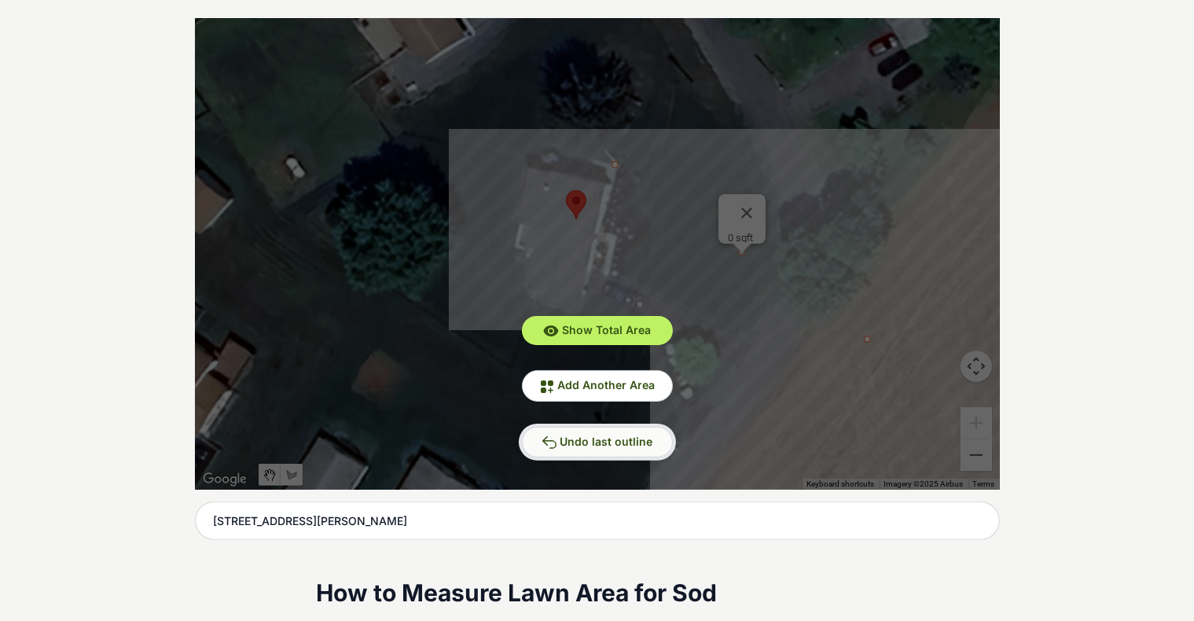
click at [593, 442] on span "Undo last outline" at bounding box center [607, 441] width 93 height 13
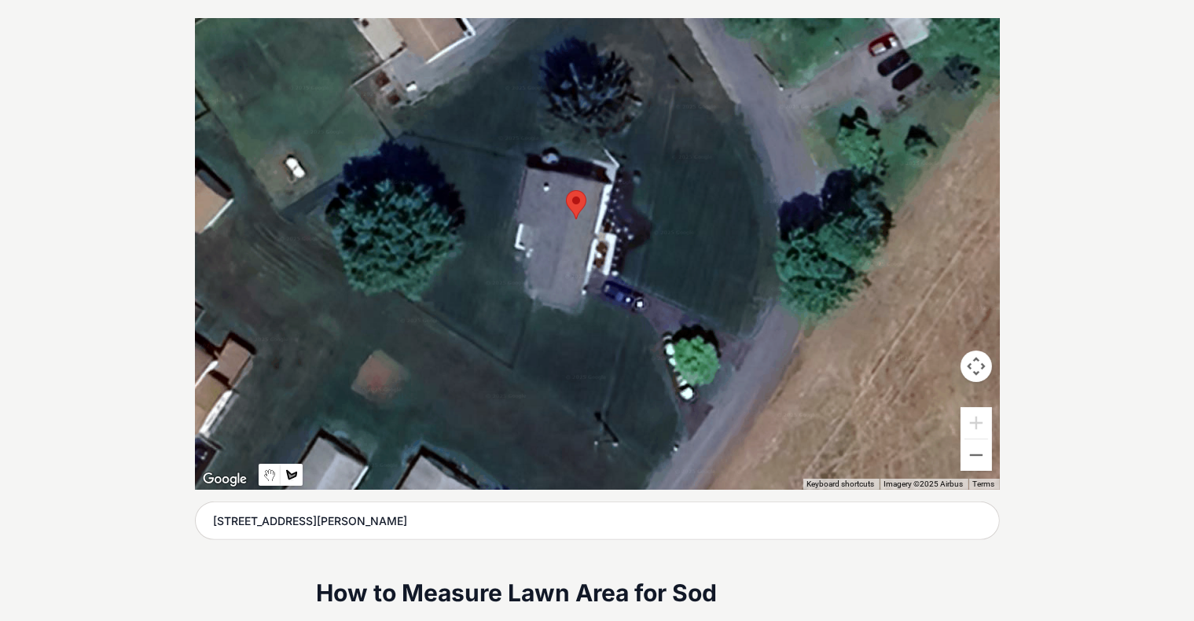
click at [618, 153] on div at bounding box center [597, 254] width 805 height 472
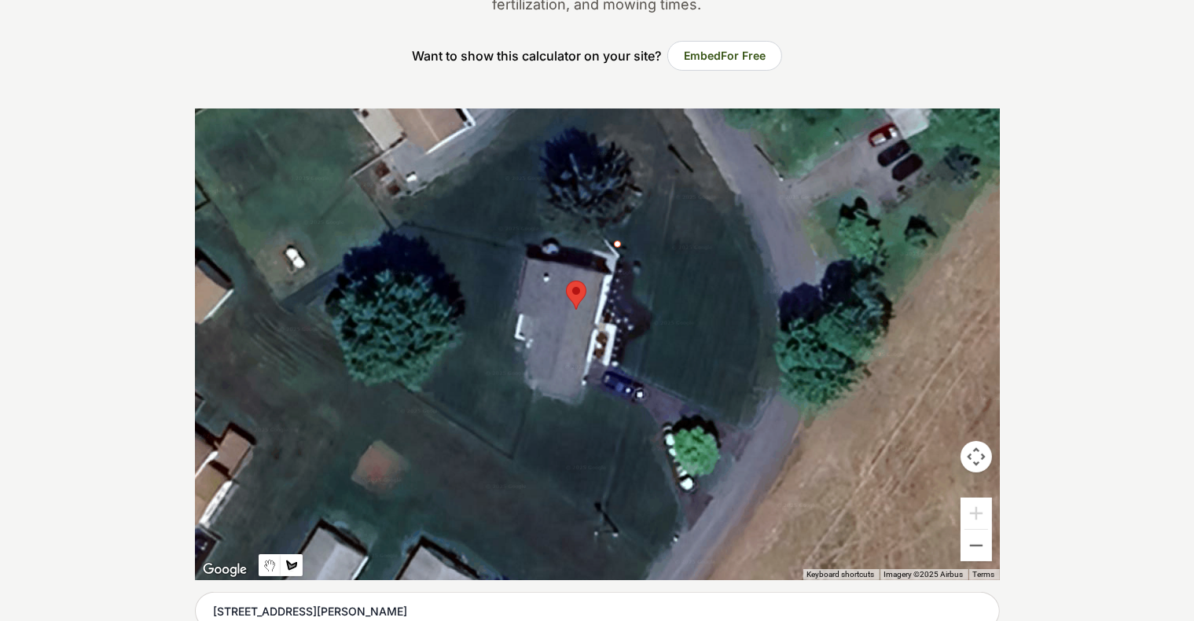
scroll to position [271, 0]
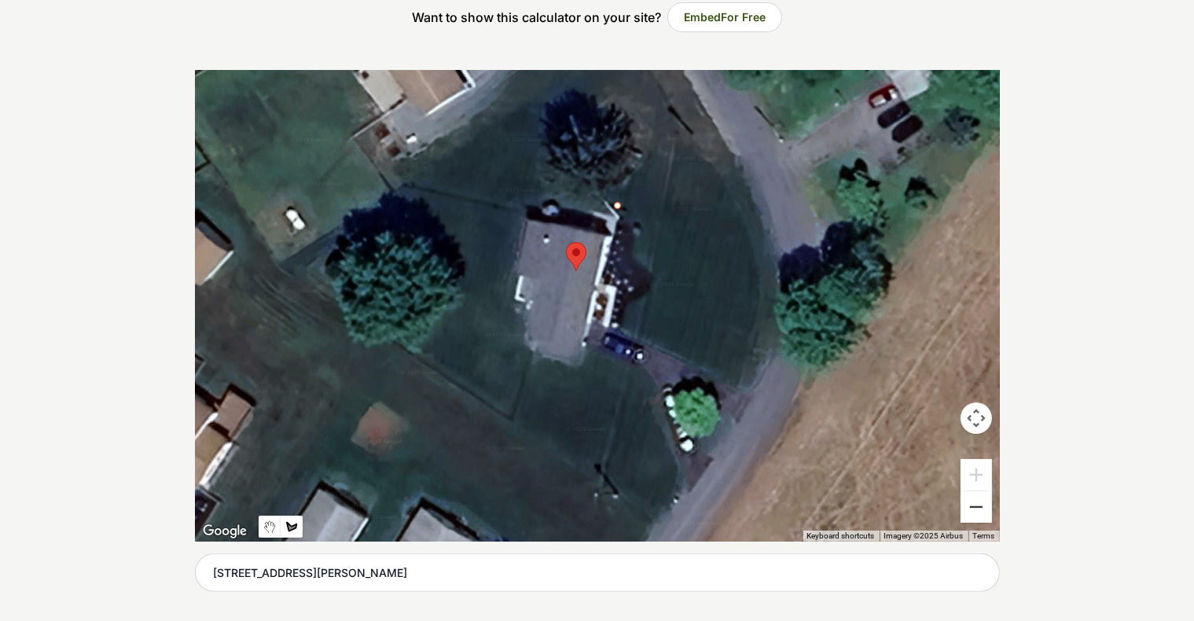
click at [623, 516] on button "Zoom out" at bounding box center [976, 506] width 31 height 31
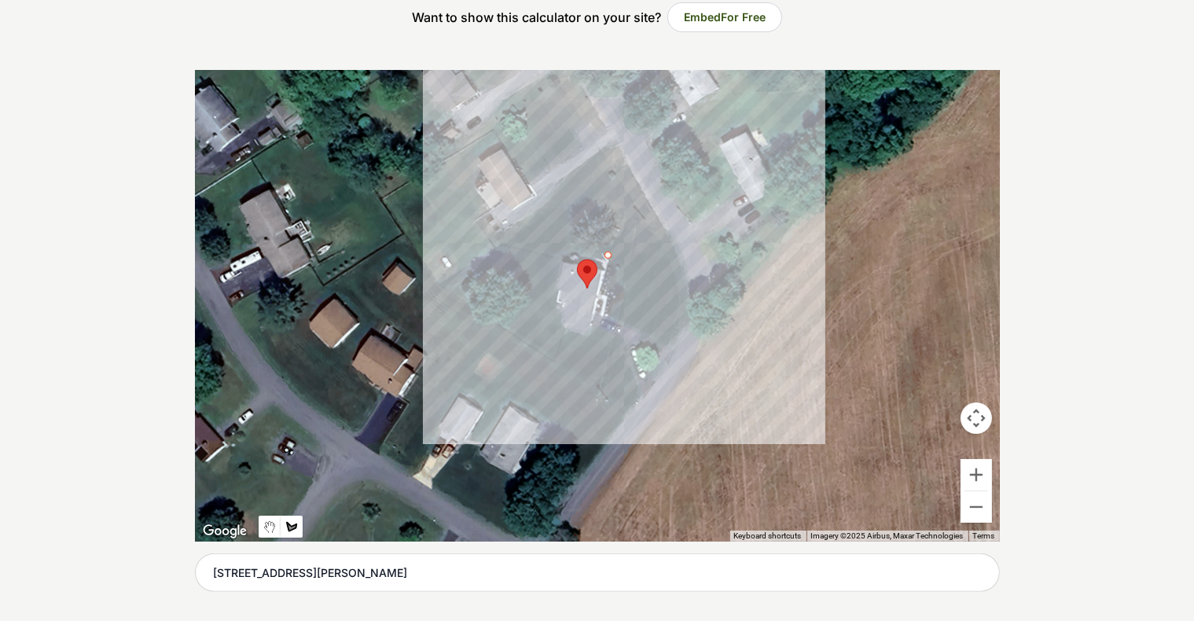
click at [623, 210] on div at bounding box center [597, 306] width 805 height 472
click at [610, 173] on div at bounding box center [597, 306] width 805 height 472
click at [506, 241] on div at bounding box center [597, 306] width 805 height 472
click at [554, 256] on div at bounding box center [597, 306] width 805 height 472
click at [570, 247] on div at bounding box center [597, 306] width 805 height 472
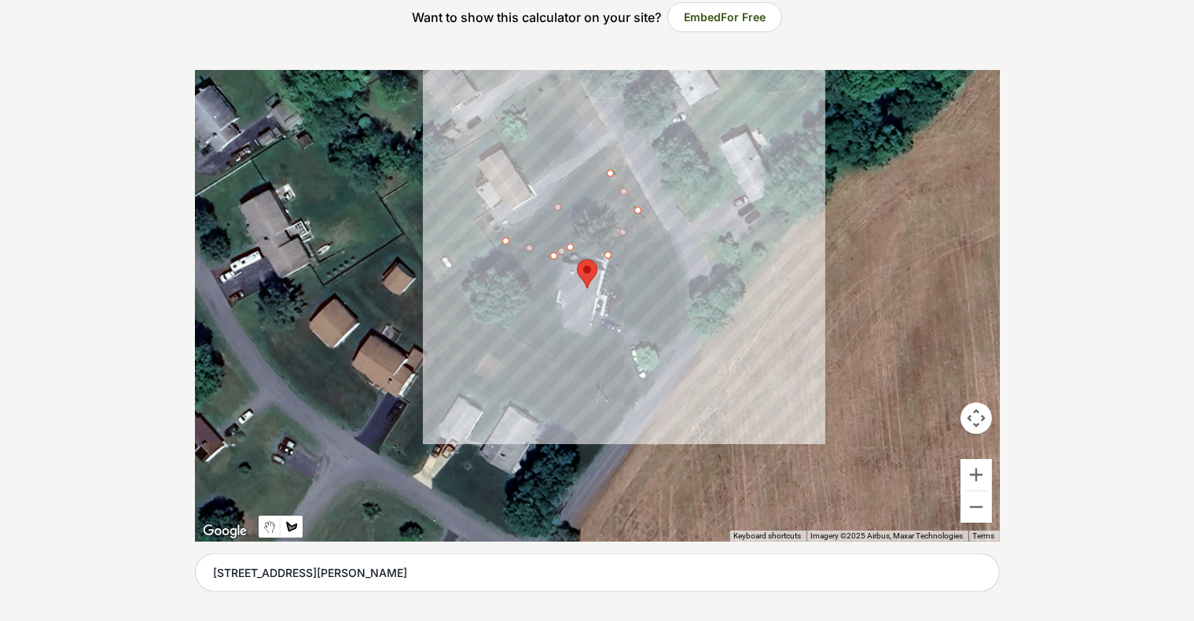
click at [605, 250] on div at bounding box center [597, 306] width 805 height 472
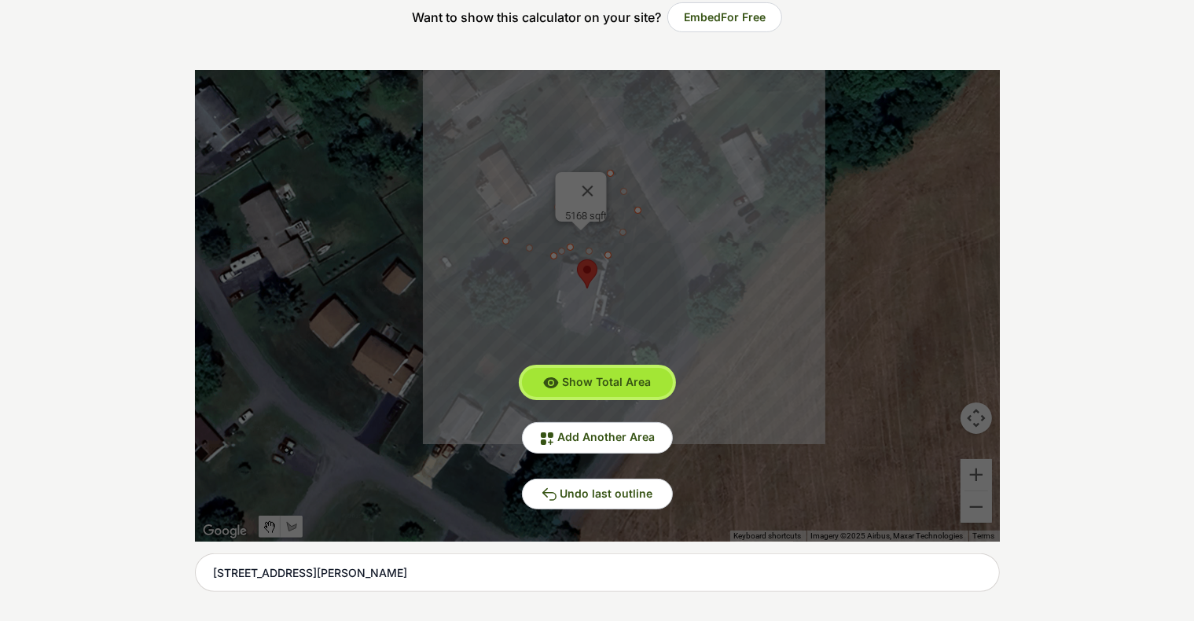
click at [594, 373] on button "Show Total Area" at bounding box center [597, 382] width 151 height 29
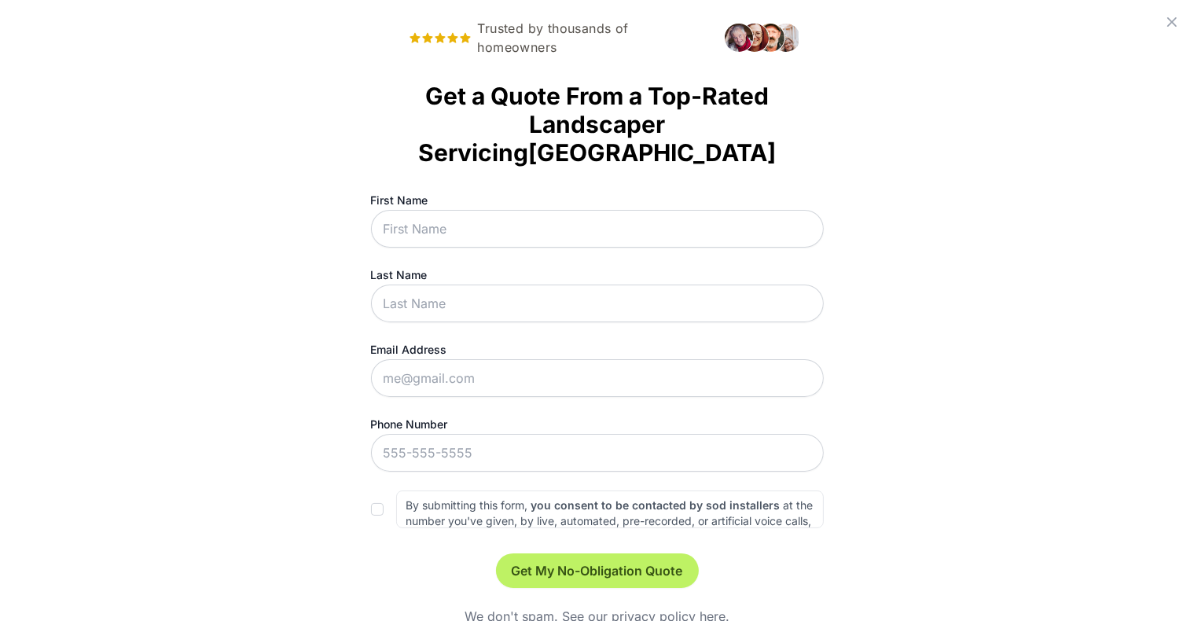
scroll to position [0, 0]
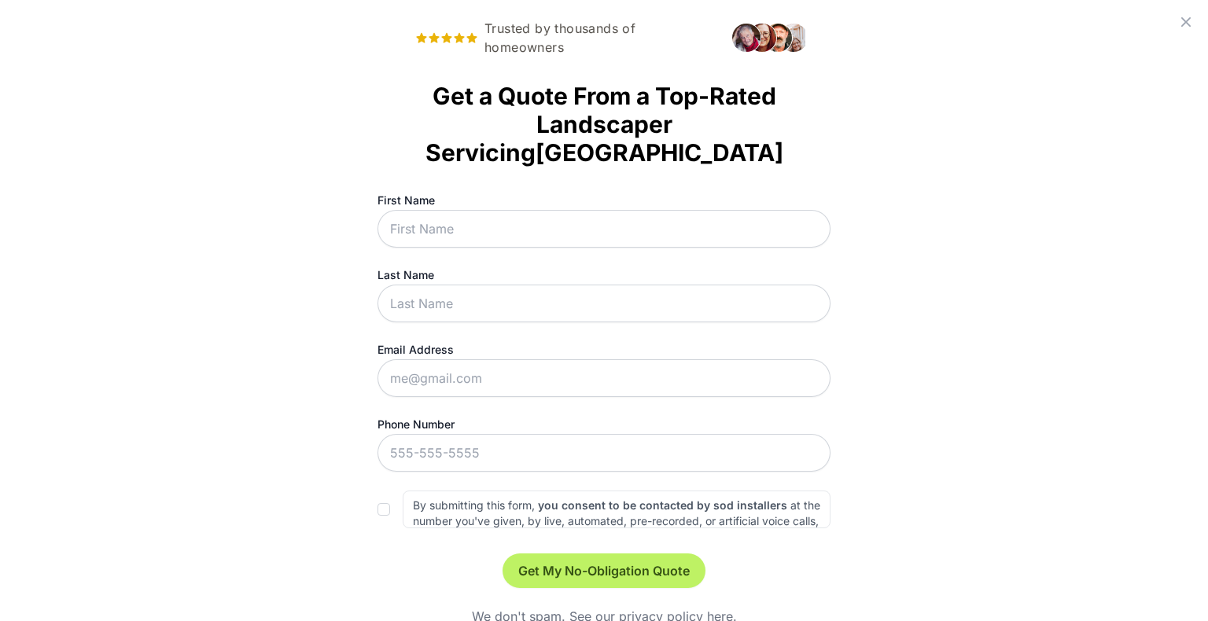
click at [623, 24] on icon at bounding box center [1185, 22] width 19 height 19
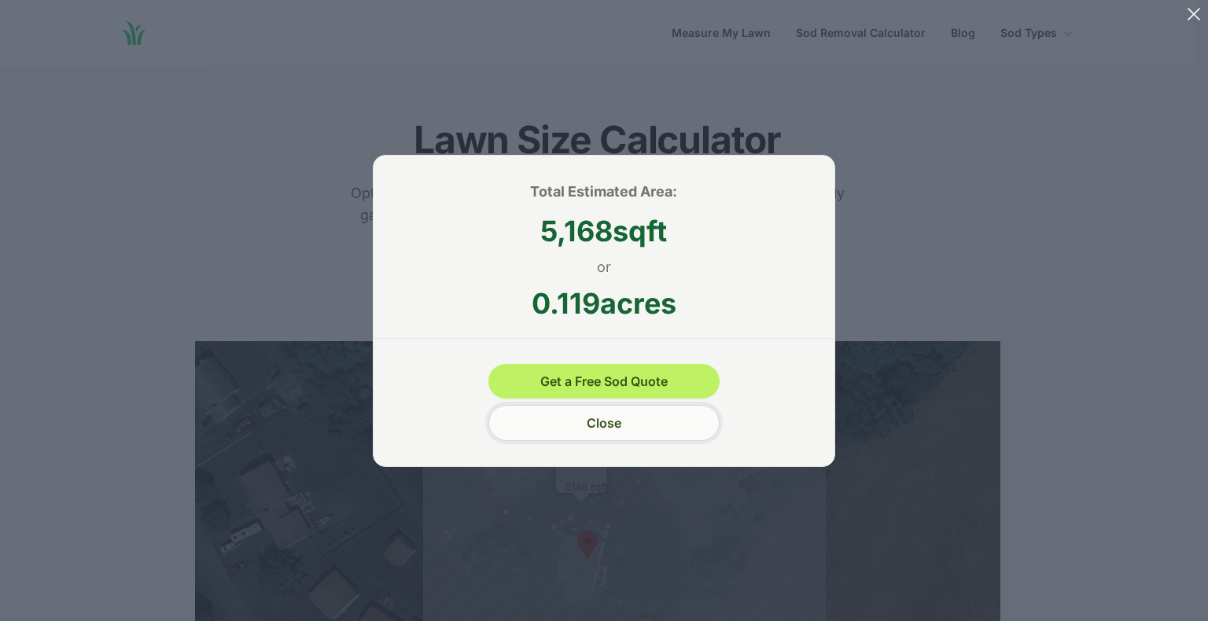
click at [623, 423] on button "Close" at bounding box center [603, 423] width 230 height 36
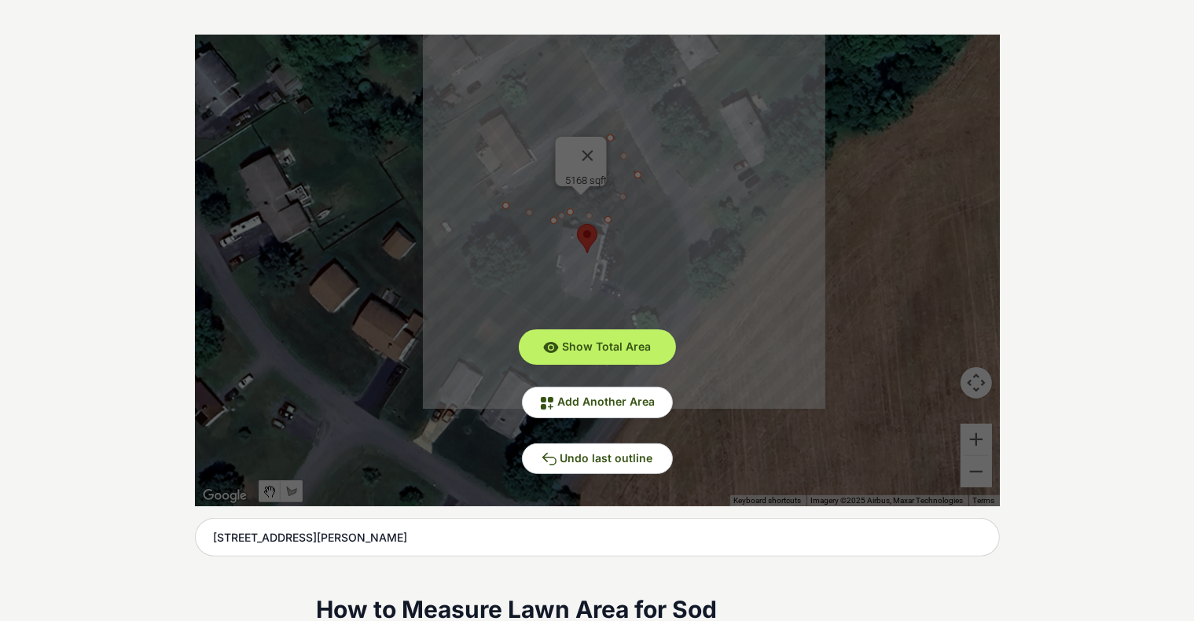
scroll to position [315, 0]
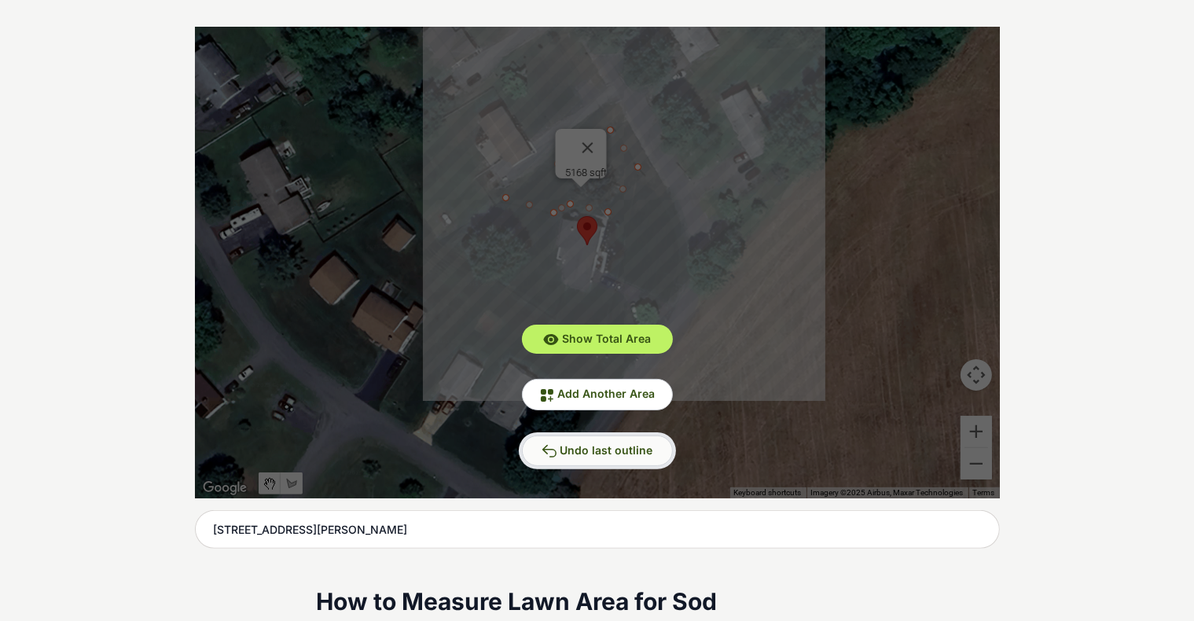
click at [613, 459] on button "Undo last outline" at bounding box center [597, 451] width 151 height 31
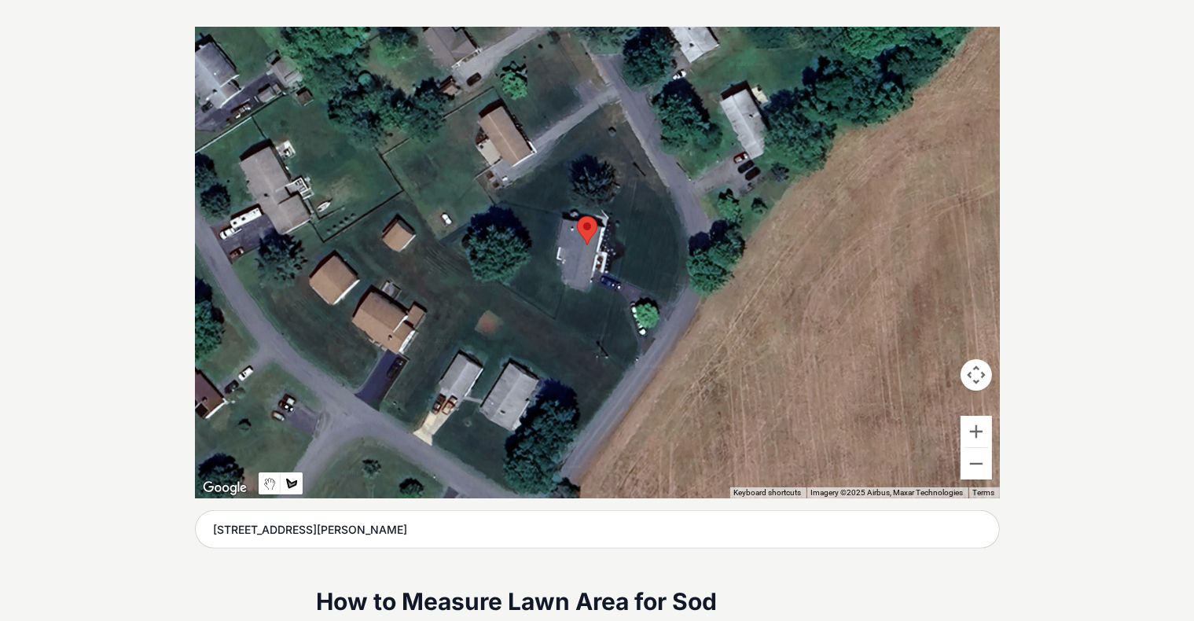
click at [565, 288] on div at bounding box center [597, 263] width 805 height 472
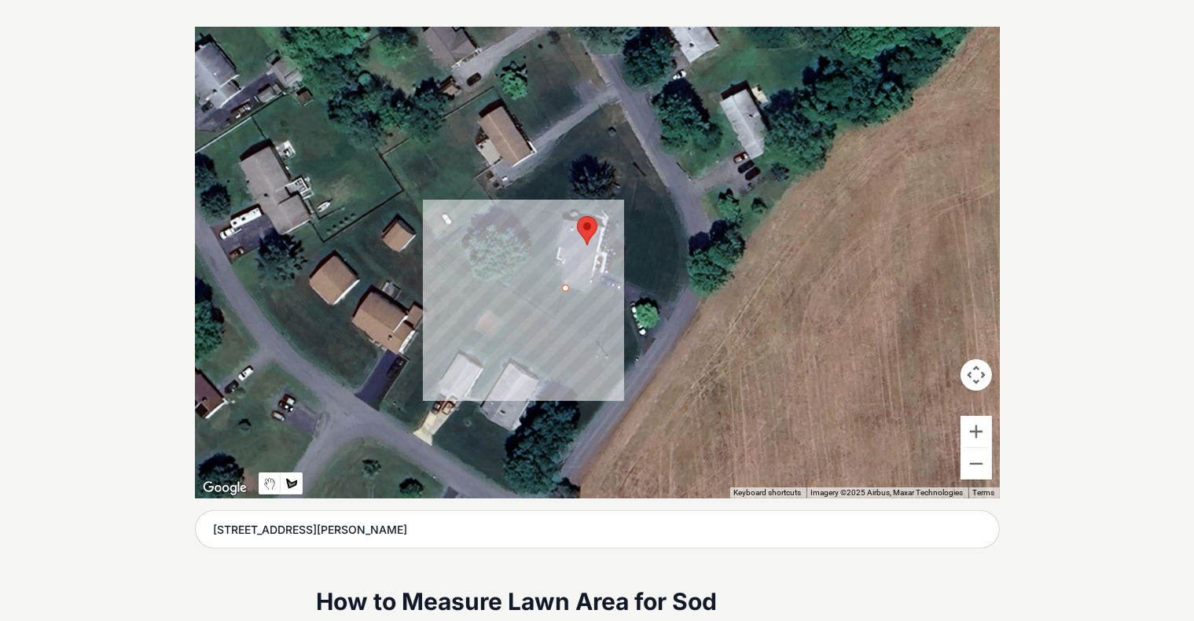
click at [556, 320] on div at bounding box center [597, 263] width 805 height 472
click at [441, 243] on div at bounding box center [597, 263] width 805 height 472
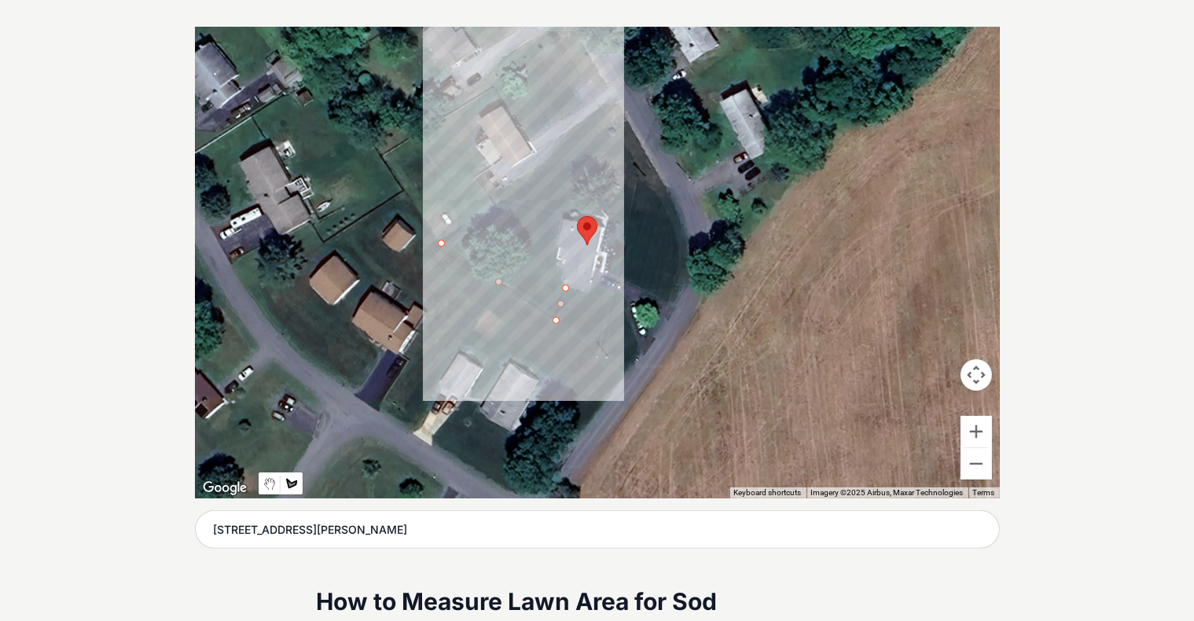
click at [504, 197] on div at bounding box center [597, 263] width 805 height 472
click at [562, 215] on div at bounding box center [597, 263] width 805 height 472
click at [550, 259] on div at bounding box center [597, 263] width 805 height 472
click at [563, 262] on div at bounding box center [597, 263] width 805 height 472
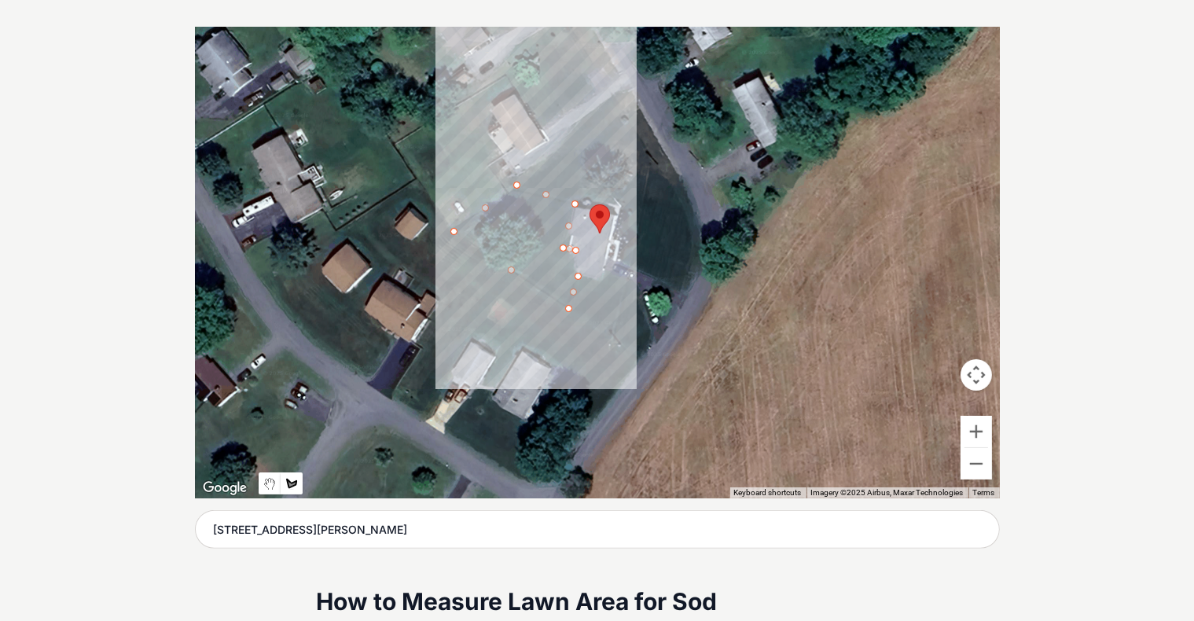
drag, startPoint x: 564, startPoint y: 282, endPoint x: 573, endPoint y: 263, distance: 21.8
click at [573, 263] on div at bounding box center [597, 263] width 805 height 472
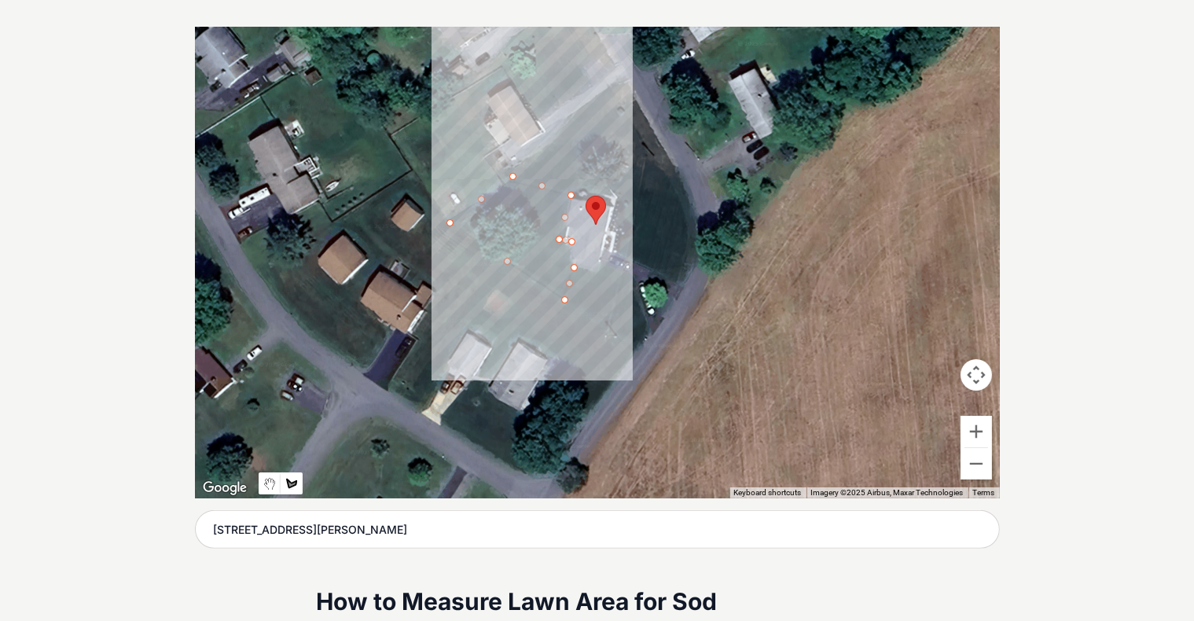
click at [570, 238] on div at bounding box center [597, 263] width 805 height 472
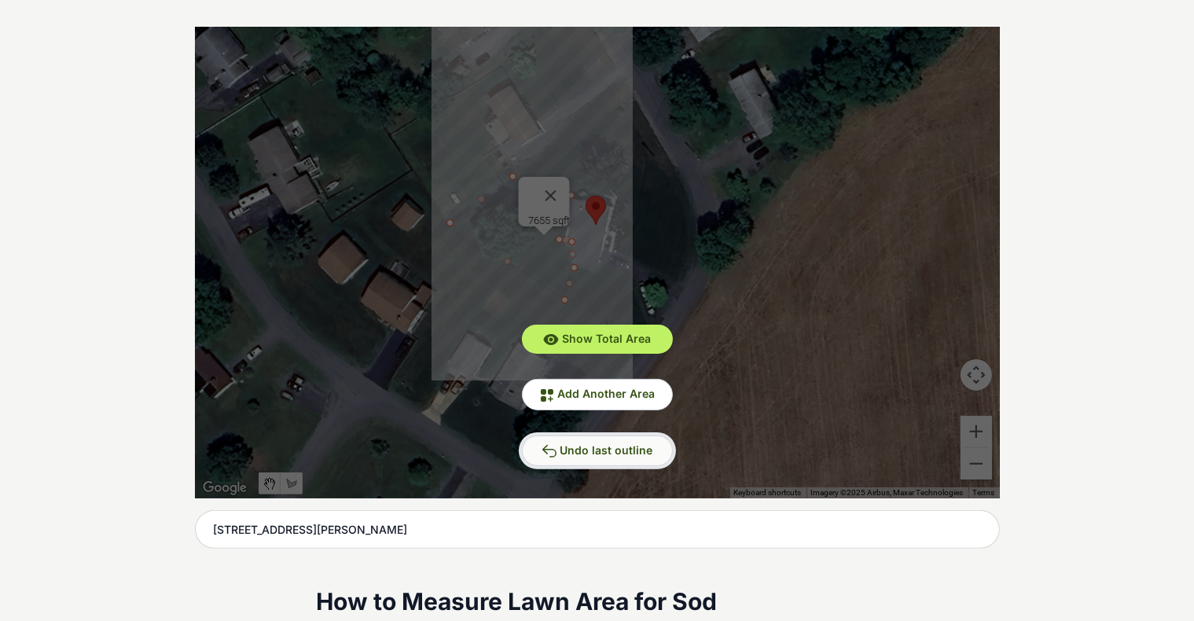
click at [598, 438] on button "Undo last outline" at bounding box center [597, 451] width 151 height 31
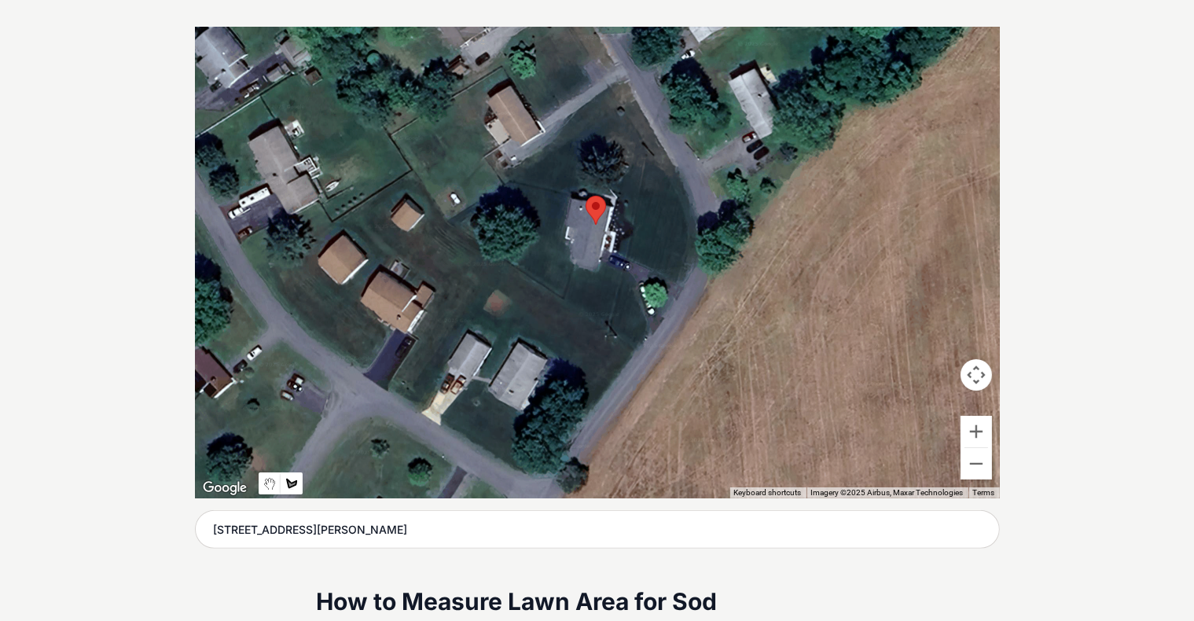
click at [570, 197] on div at bounding box center [597, 263] width 805 height 472
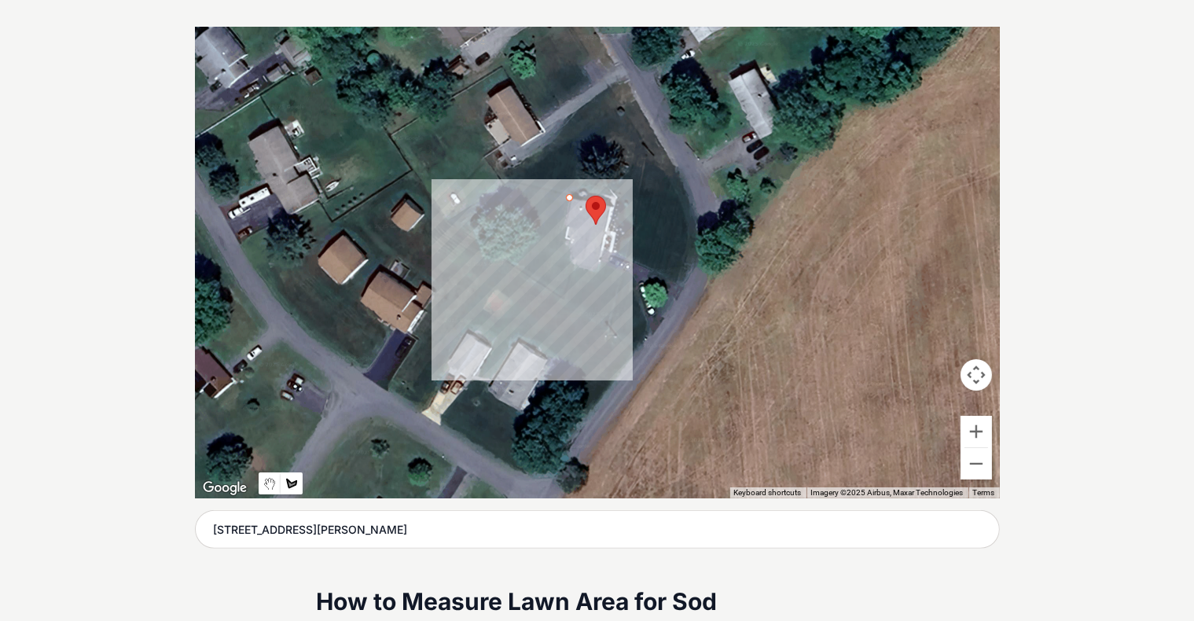
click at [561, 245] on div at bounding box center [597, 263] width 805 height 472
click at [562, 240] on div at bounding box center [597, 263] width 805 height 472
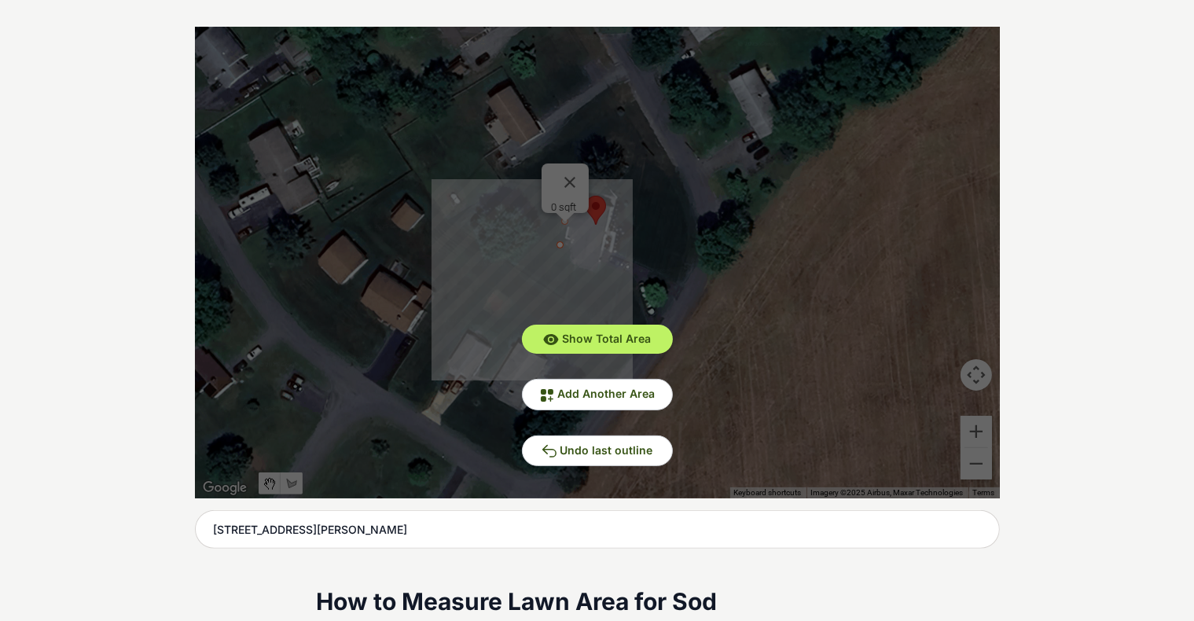
click at [569, 171] on div "Show Total Area Add Another Area Undo last outline" at bounding box center [597, 263] width 805 height 472
click at [616, 444] on span "Undo last outline" at bounding box center [607, 449] width 93 height 13
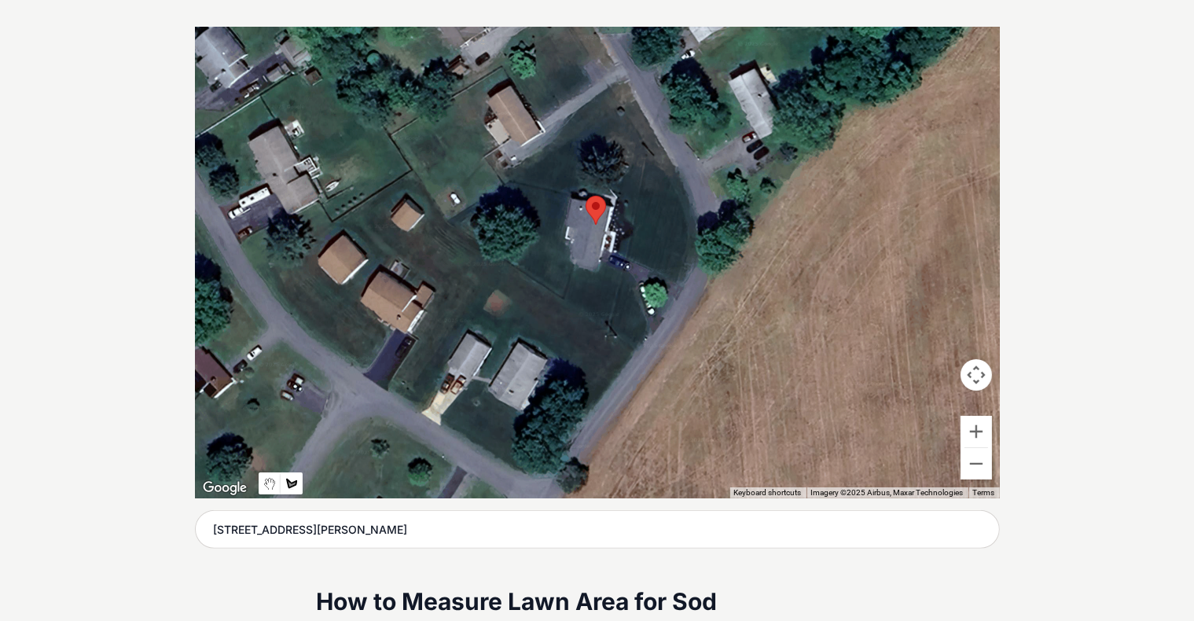
click at [572, 196] on div at bounding box center [597, 263] width 805 height 472
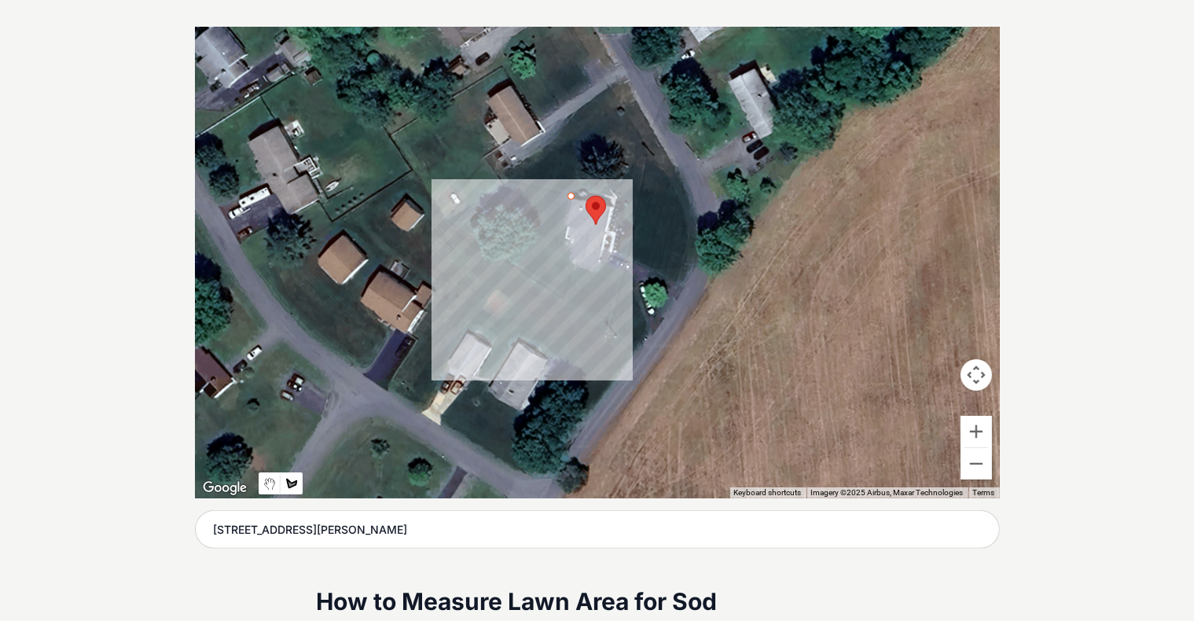
click at [562, 245] on div at bounding box center [597, 263] width 805 height 472
click at [568, 245] on div at bounding box center [597, 263] width 805 height 472
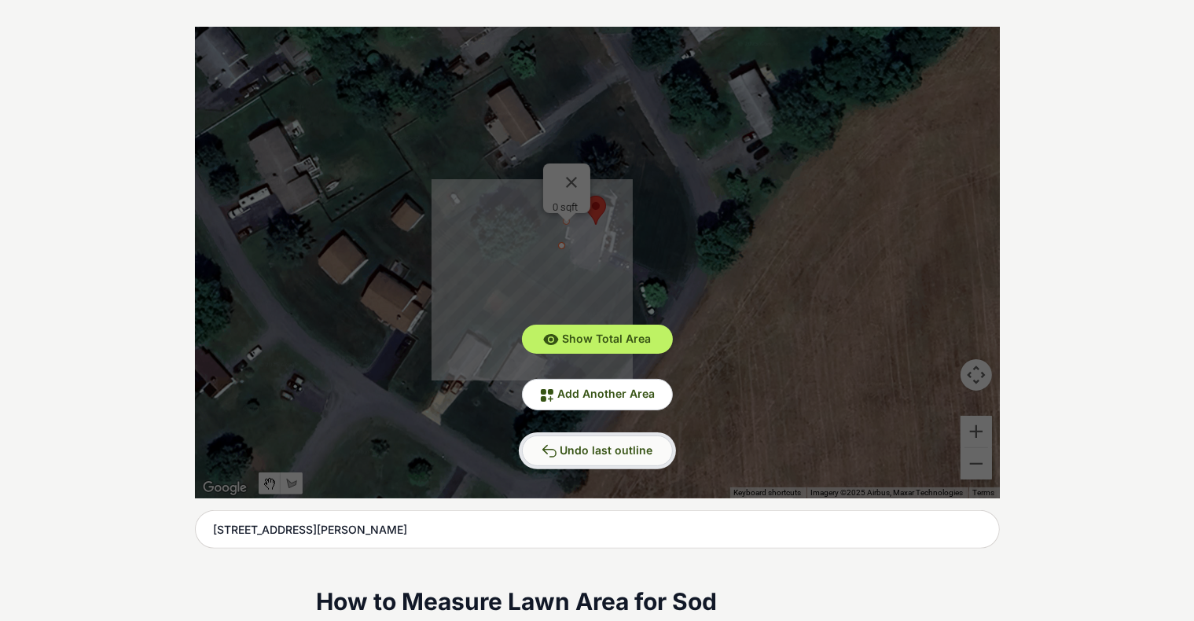
click at [620, 443] on span "Undo last outline" at bounding box center [607, 449] width 93 height 13
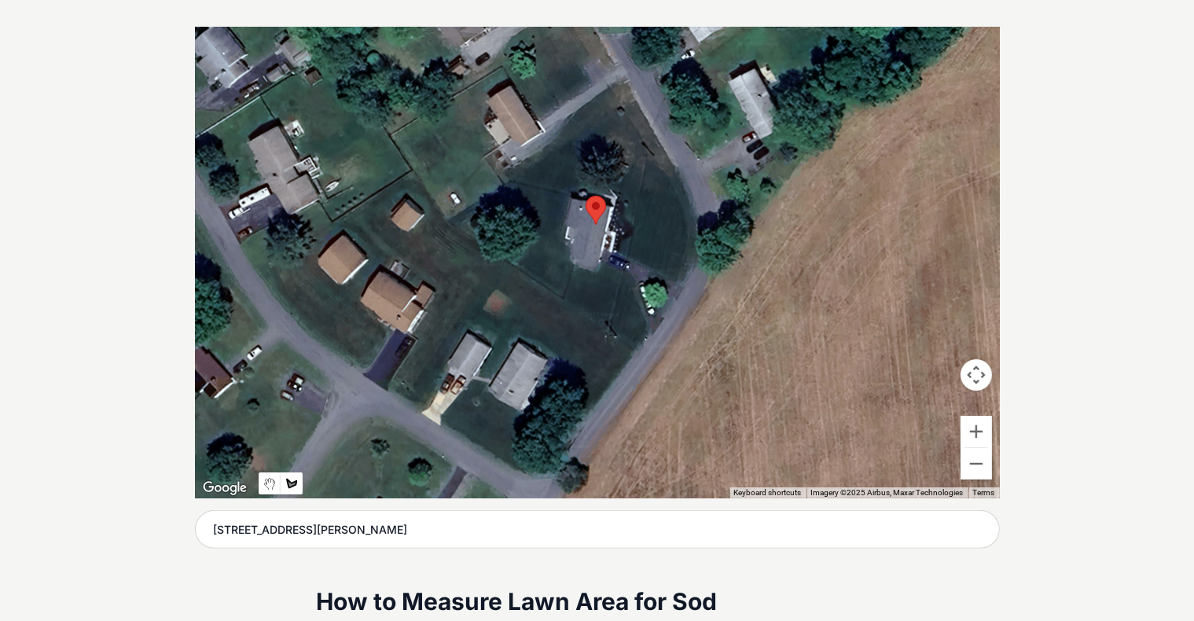
click at [450, 222] on div at bounding box center [597, 263] width 805 height 472
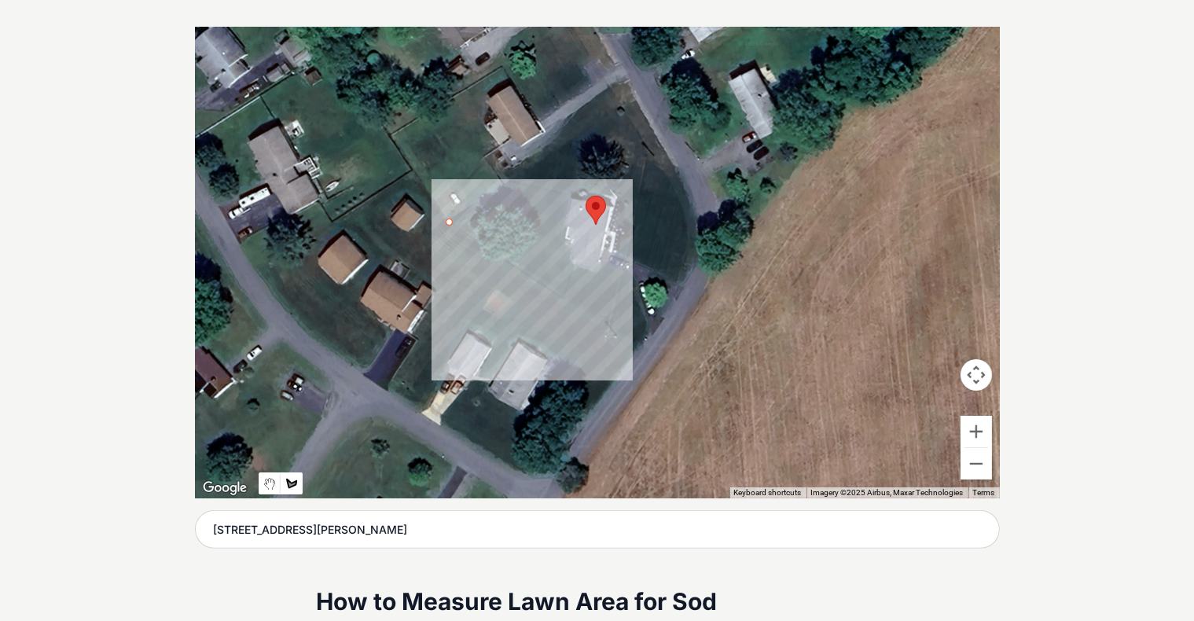
click at [562, 297] on div at bounding box center [597, 263] width 805 height 472
click at [572, 269] on div at bounding box center [597, 263] width 805 height 472
click at [566, 259] on div at bounding box center [597, 263] width 805 height 472
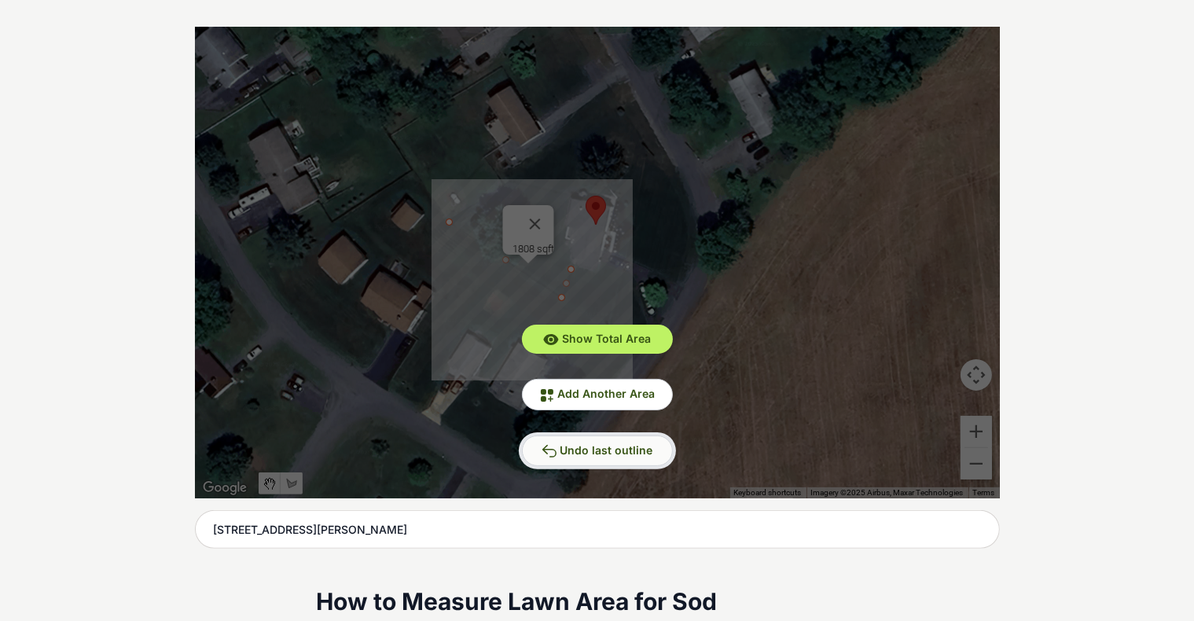
click at [604, 441] on button "Undo last outline" at bounding box center [597, 451] width 151 height 31
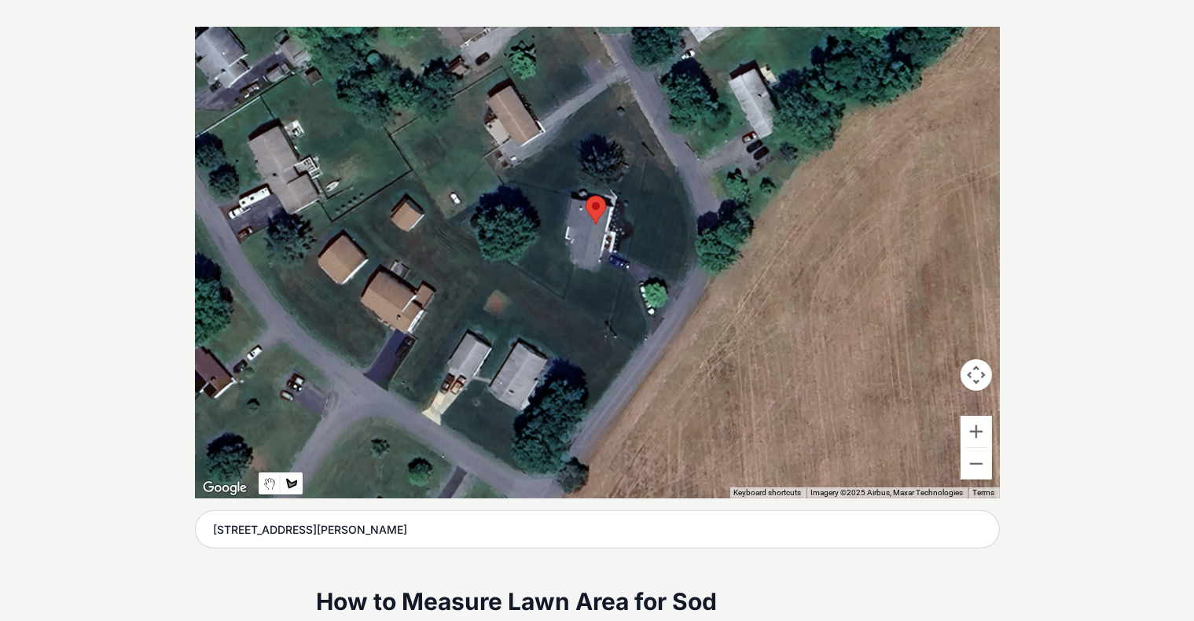
click at [451, 220] on div at bounding box center [597, 263] width 805 height 472
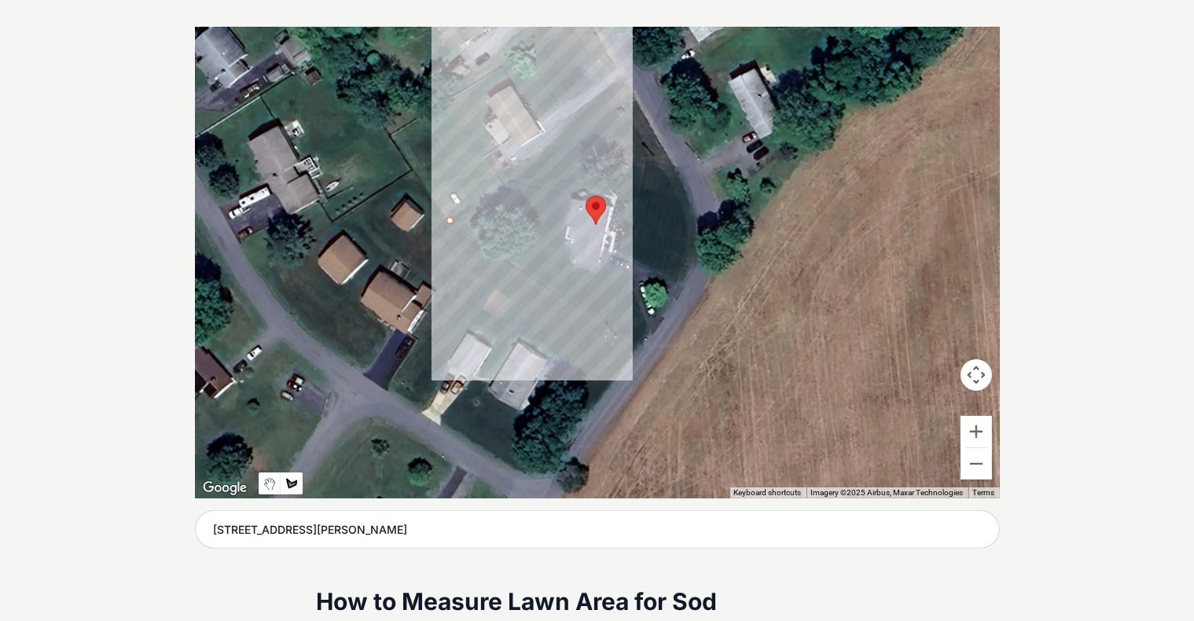
click at [512, 180] on div at bounding box center [597, 263] width 805 height 472
click at [568, 197] on div at bounding box center [597, 263] width 805 height 472
click at [560, 237] on div at bounding box center [597, 263] width 805 height 472
click at [571, 250] on div at bounding box center [597, 263] width 805 height 472
click at [568, 263] on div at bounding box center [597, 263] width 805 height 472
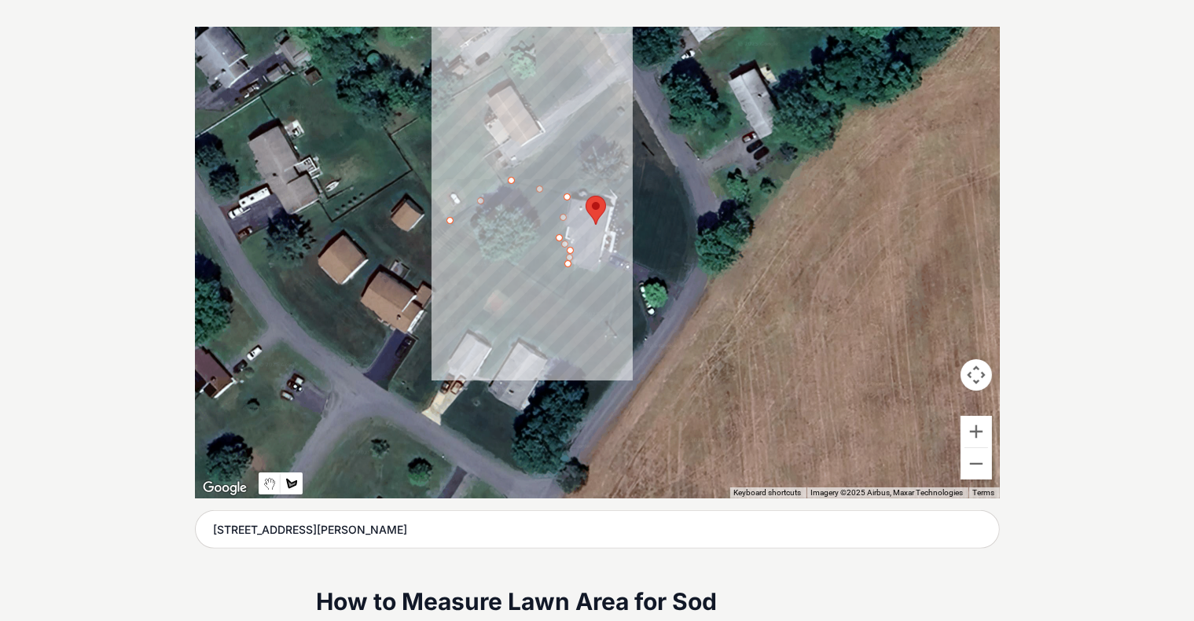
click at [573, 265] on div at bounding box center [597, 263] width 805 height 472
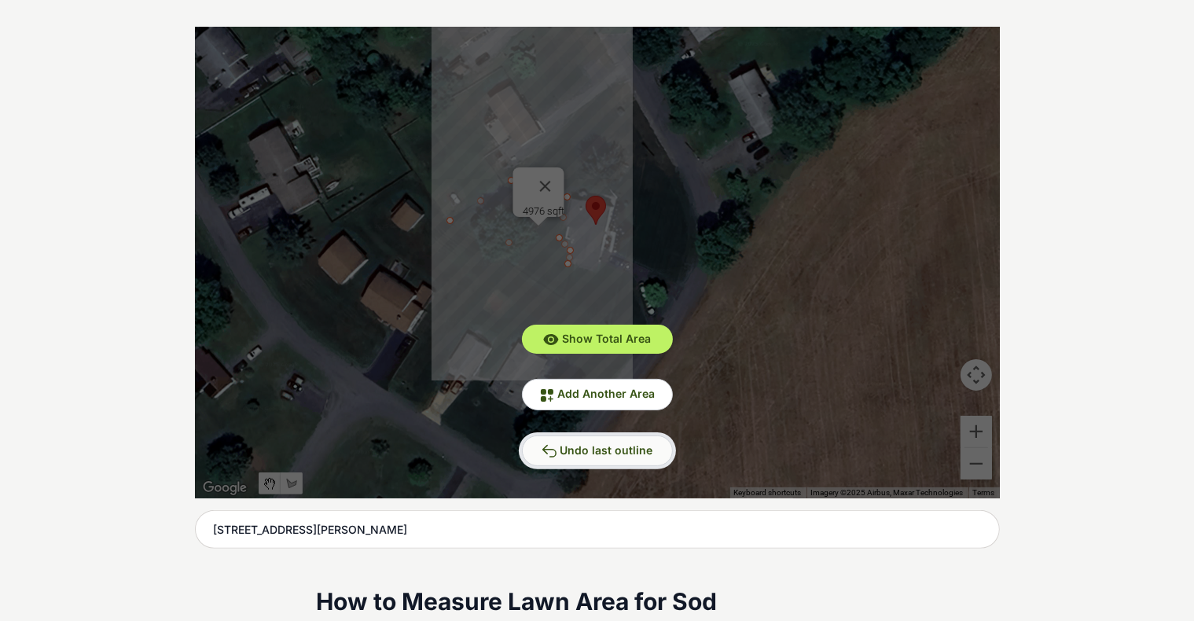
click at [600, 445] on span "Undo last outline" at bounding box center [607, 449] width 93 height 13
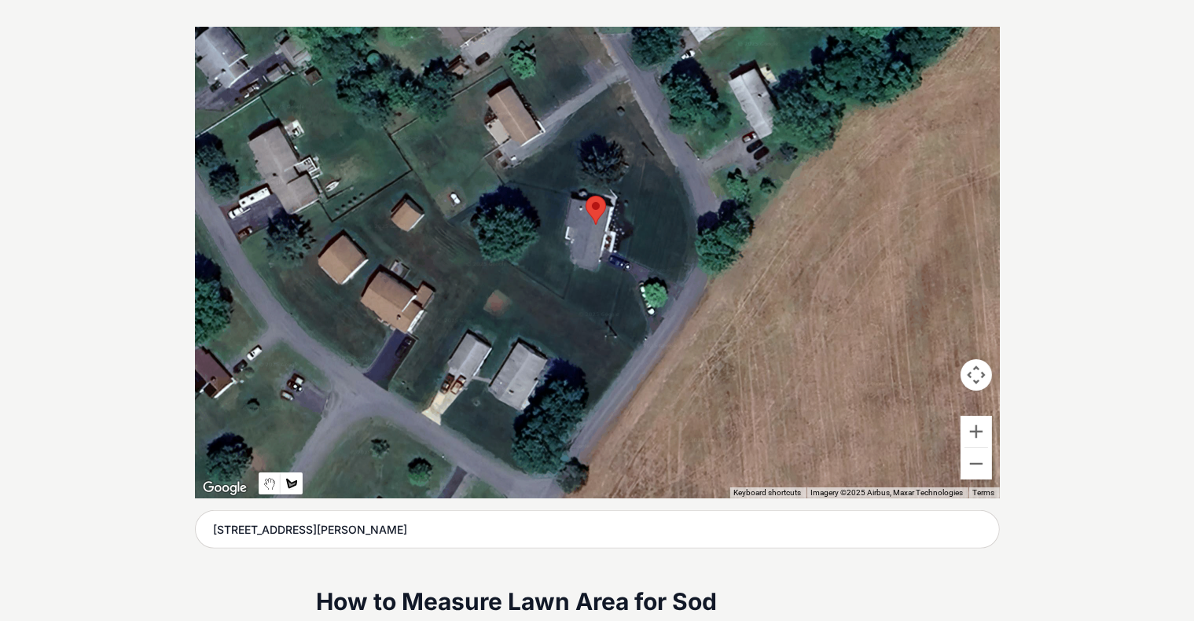
click at [510, 182] on div at bounding box center [597, 263] width 805 height 472
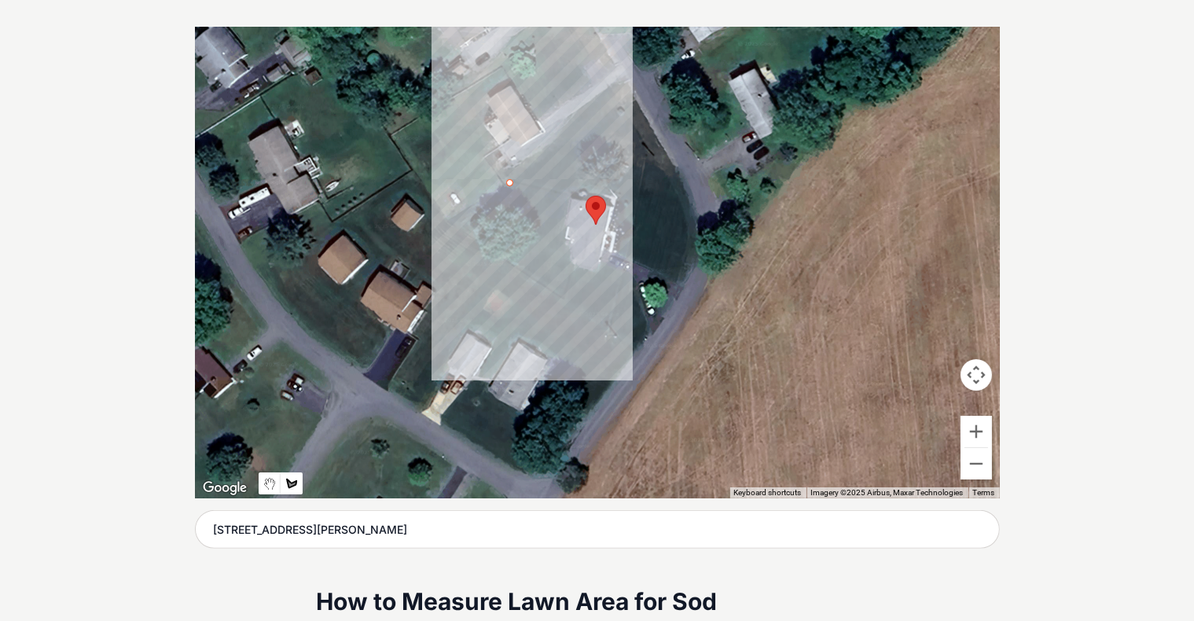
click at [452, 219] on div at bounding box center [597, 263] width 805 height 472
click at [563, 296] on div at bounding box center [597, 263] width 805 height 472
click at [575, 264] on div at bounding box center [597, 263] width 805 height 472
click at [565, 256] on div at bounding box center [597, 263] width 805 height 472
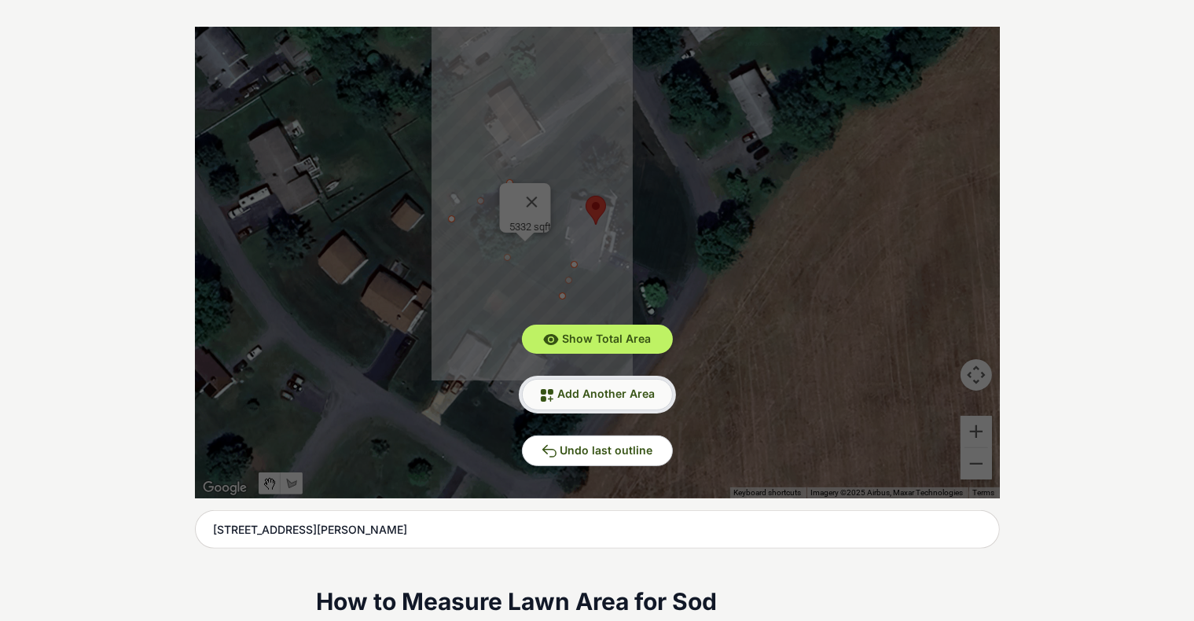
click at [598, 388] on span "Add Another Area" at bounding box center [606, 393] width 97 height 13
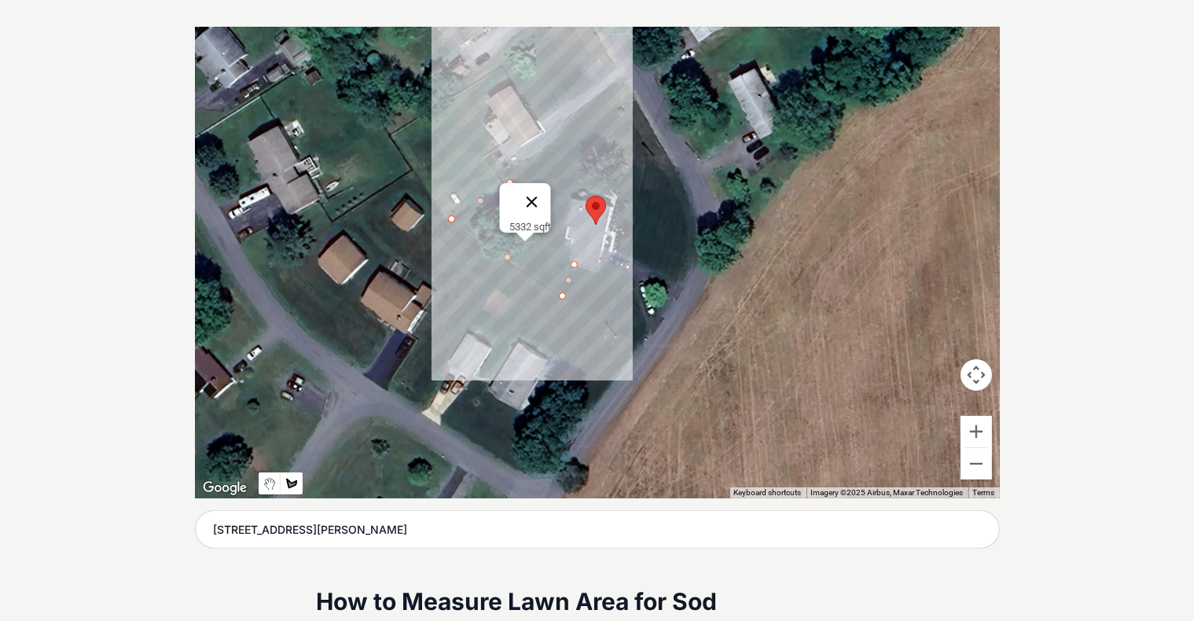
click at [539, 183] on button "Close" at bounding box center [532, 202] width 38 height 38
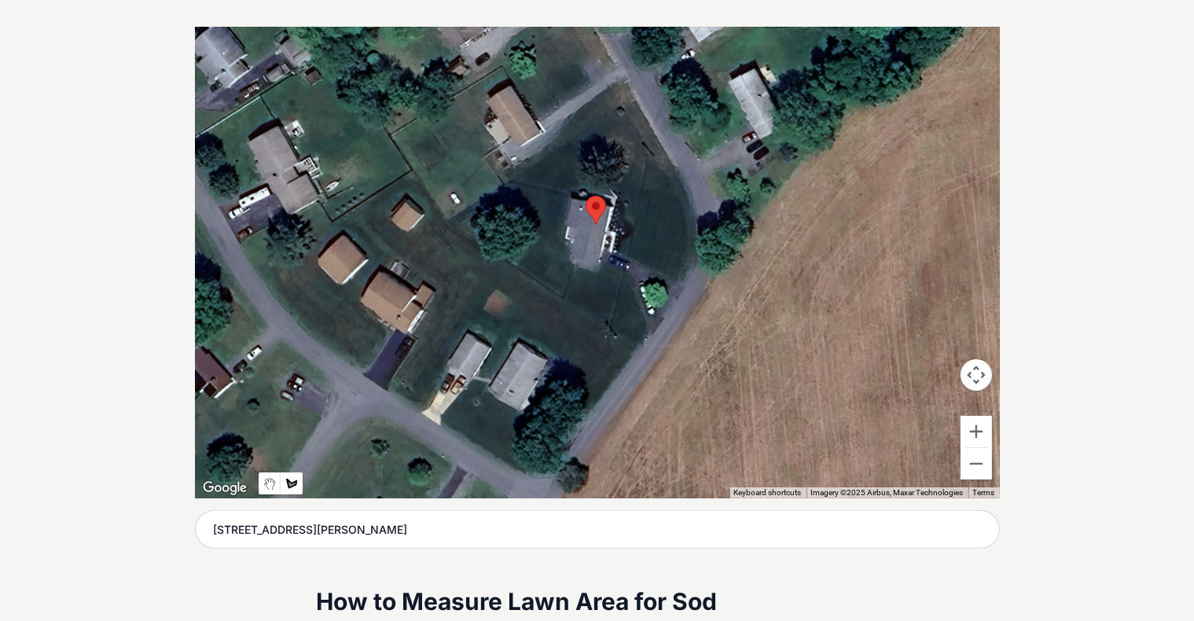
click at [512, 183] on div at bounding box center [597, 263] width 805 height 472
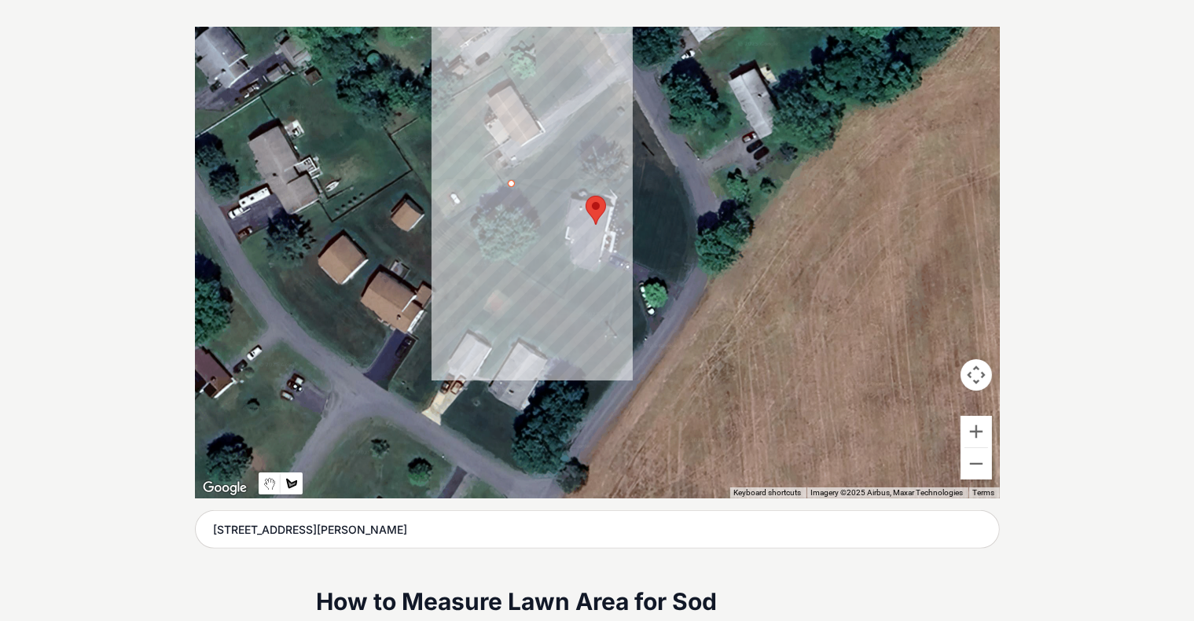
click at [572, 193] on div at bounding box center [597, 263] width 805 height 472
click at [563, 242] on div at bounding box center [597, 263] width 805 height 472
click at [573, 262] on div at bounding box center [597, 263] width 805 height 472
click at [562, 293] on div at bounding box center [597, 263] width 805 height 472
click at [447, 220] on div at bounding box center [597, 263] width 805 height 472
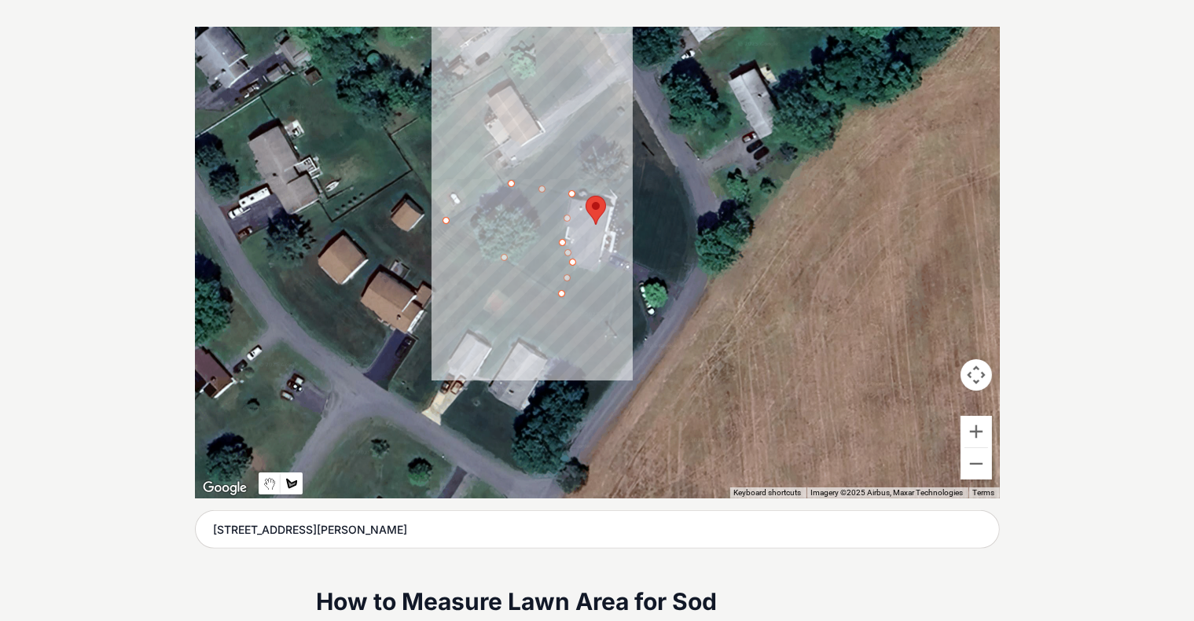
click at [510, 184] on div at bounding box center [597, 263] width 805 height 472
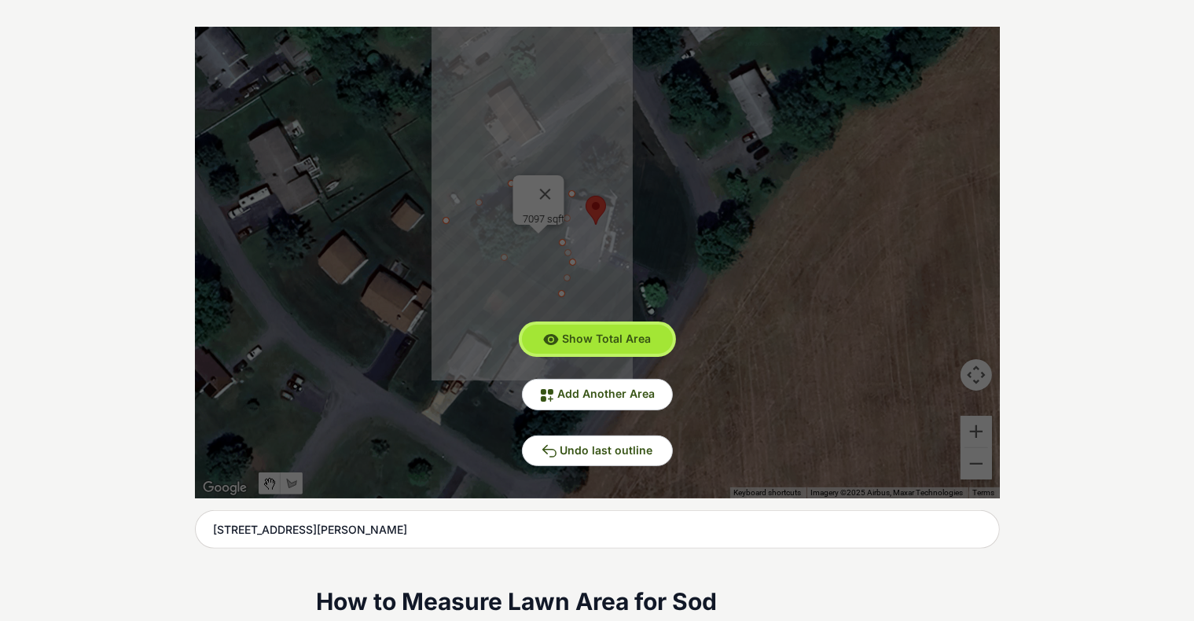
click at [591, 332] on span "Show Total Area" at bounding box center [606, 338] width 89 height 13
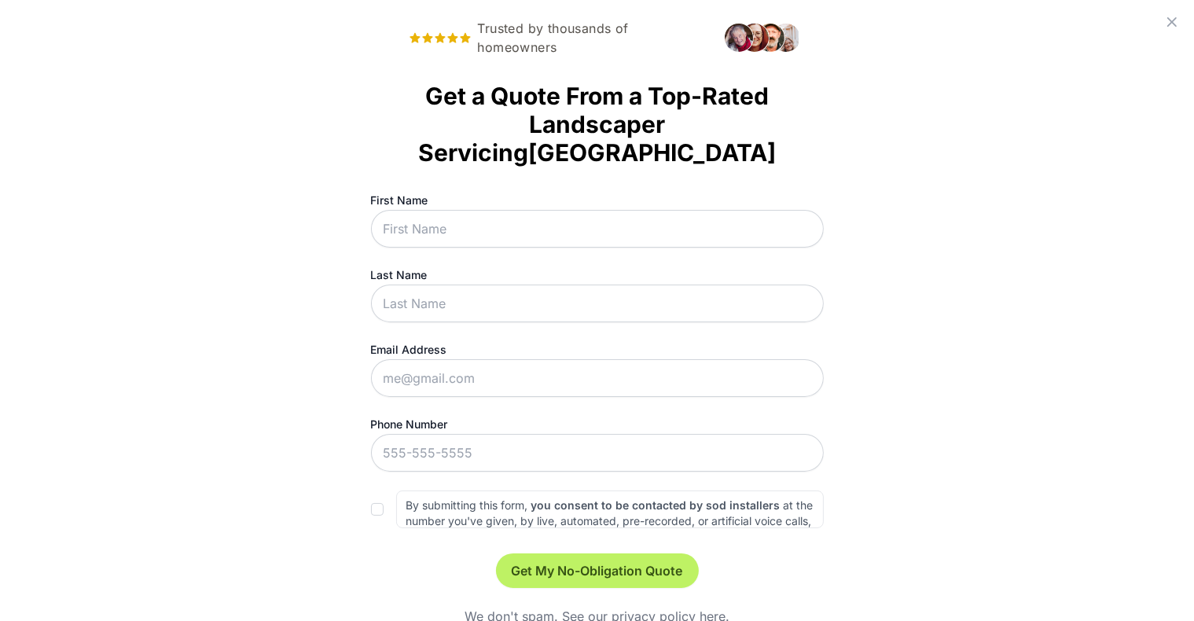
scroll to position [0, 0]
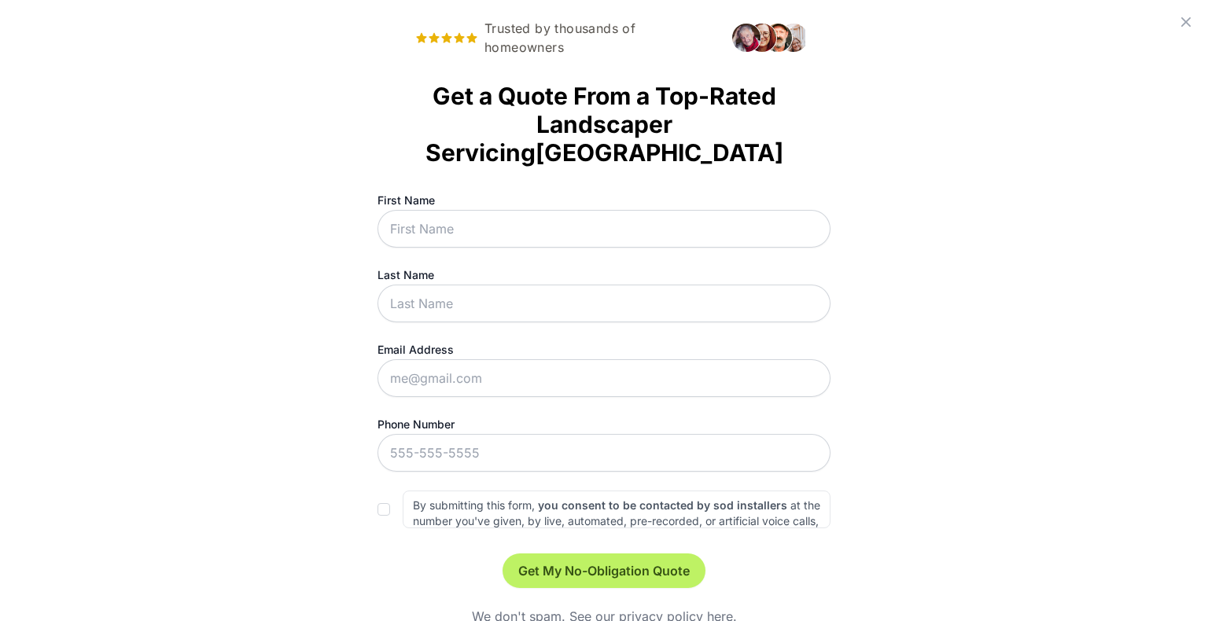
click at [623, 20] on icon at bounding box center [1185, 22] width 19 height 19
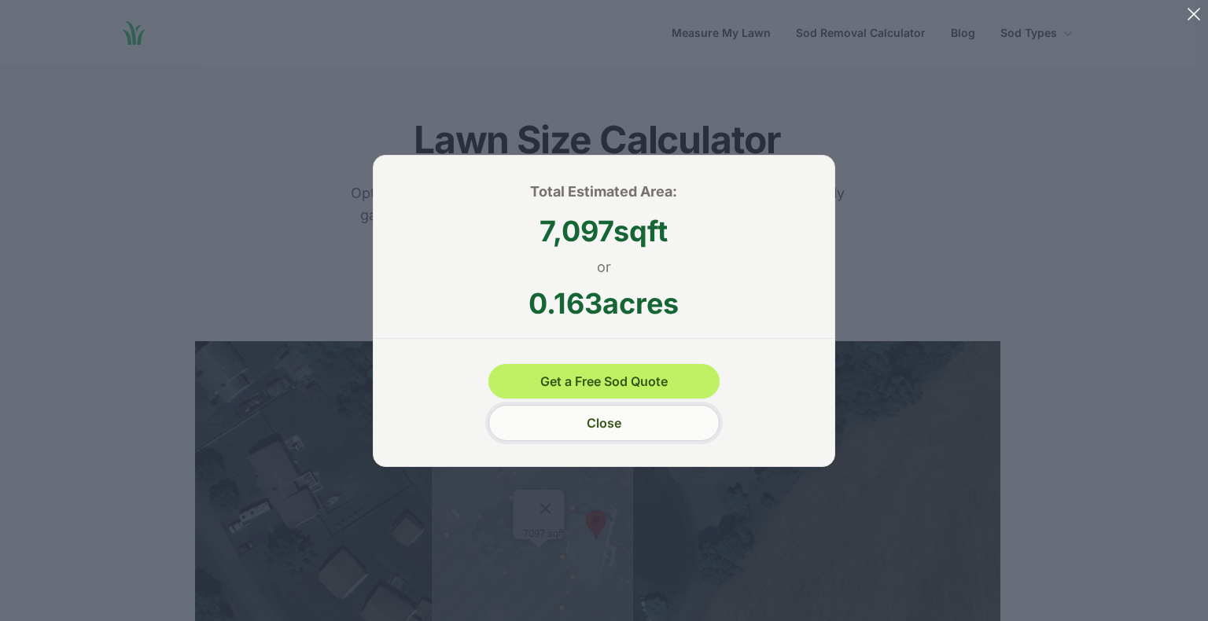
click at [623, 423] on button "Close" at bounding box center [603, 423] width 230 height 36
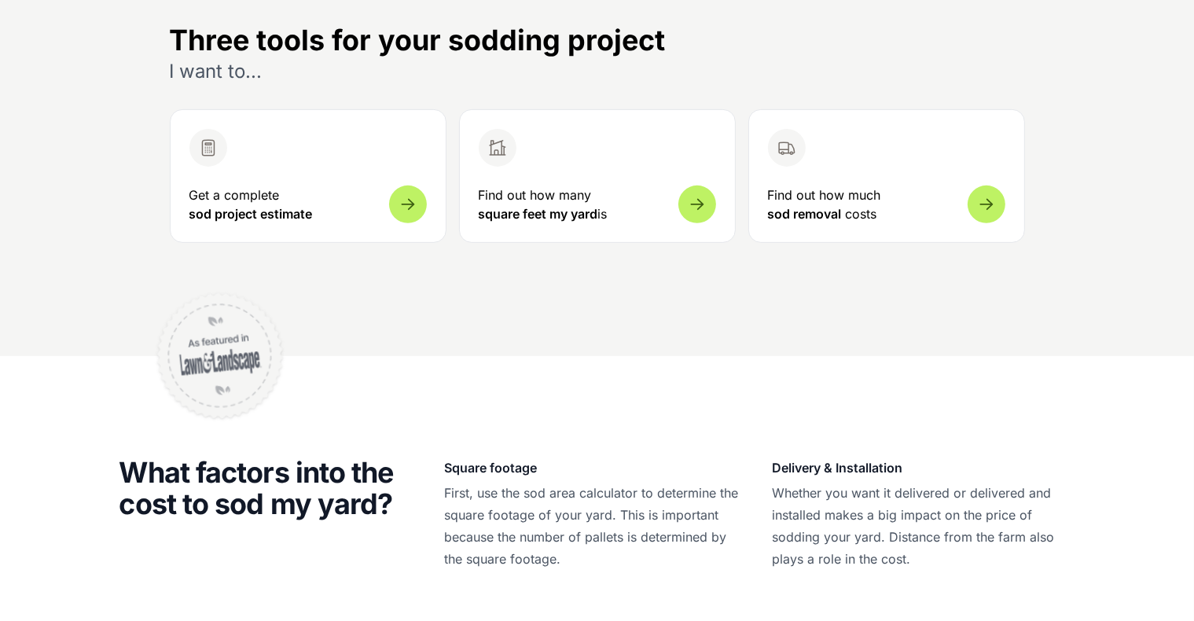
scroll to position [566, 0]
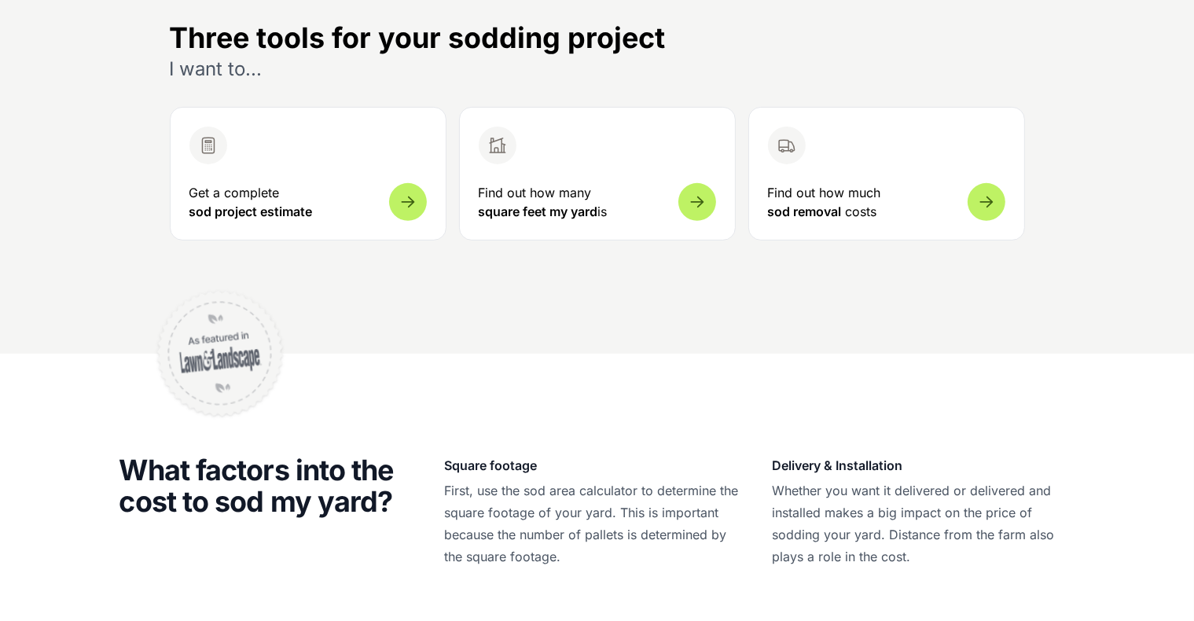
click at [606, 175] on link "Find out how many square feet my yard is" at bounding box center [597, 174] width 277 height 134
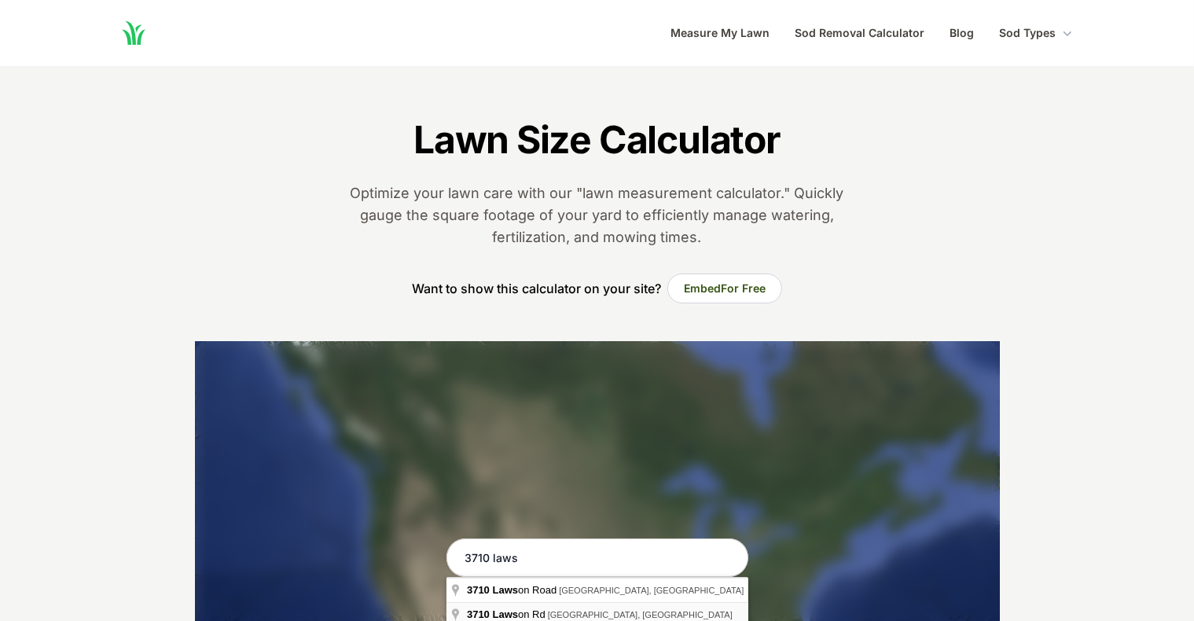
type input "[STREET_ADDRESS][PERSON_NAME]"
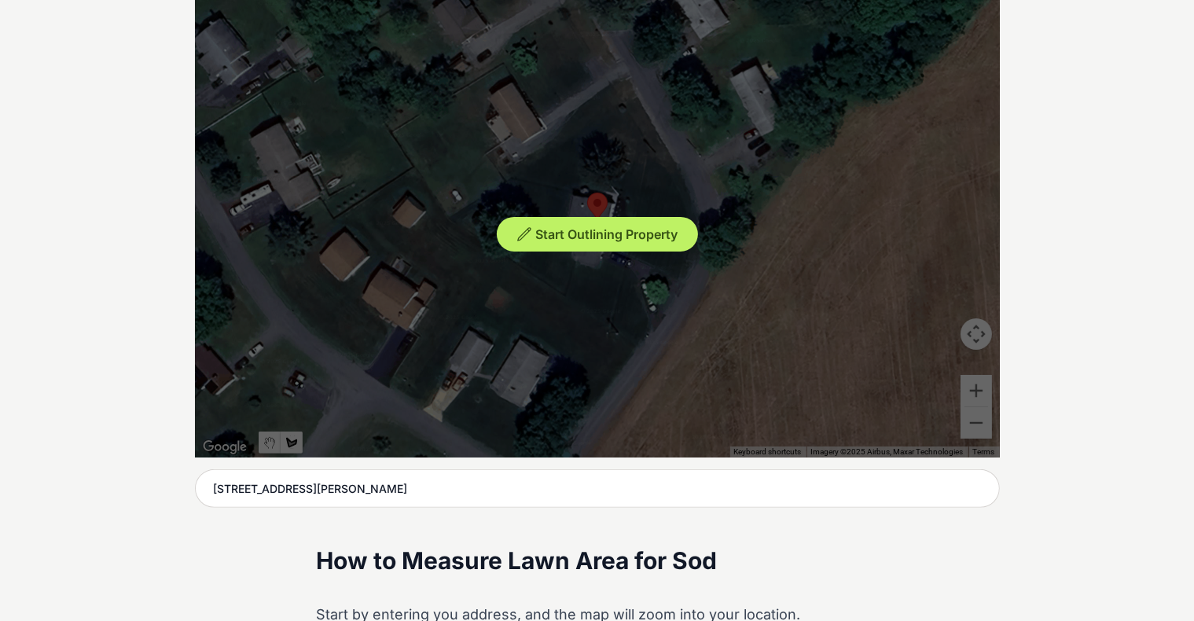
scroll to position [333, 0]
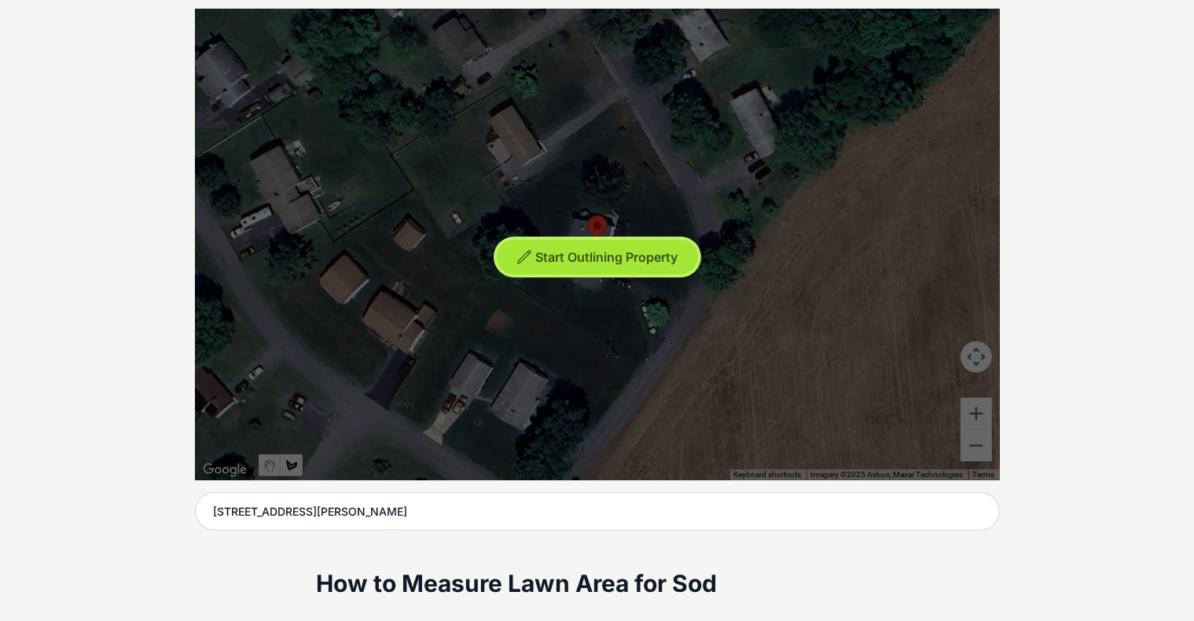
click at [617, 263] on span "Start Outlining Property" at bounding box center [606, 257] width 142 height 16
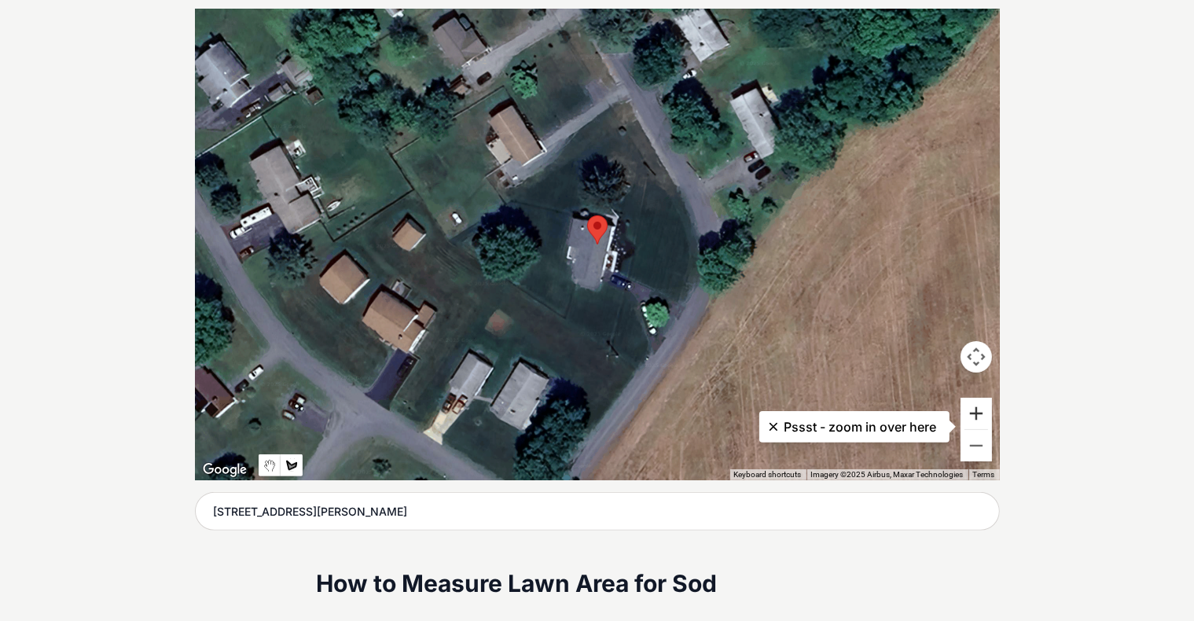
click at [623, 410] on button "Zoom in" at bounding box center [976, 413] width 31 height 31
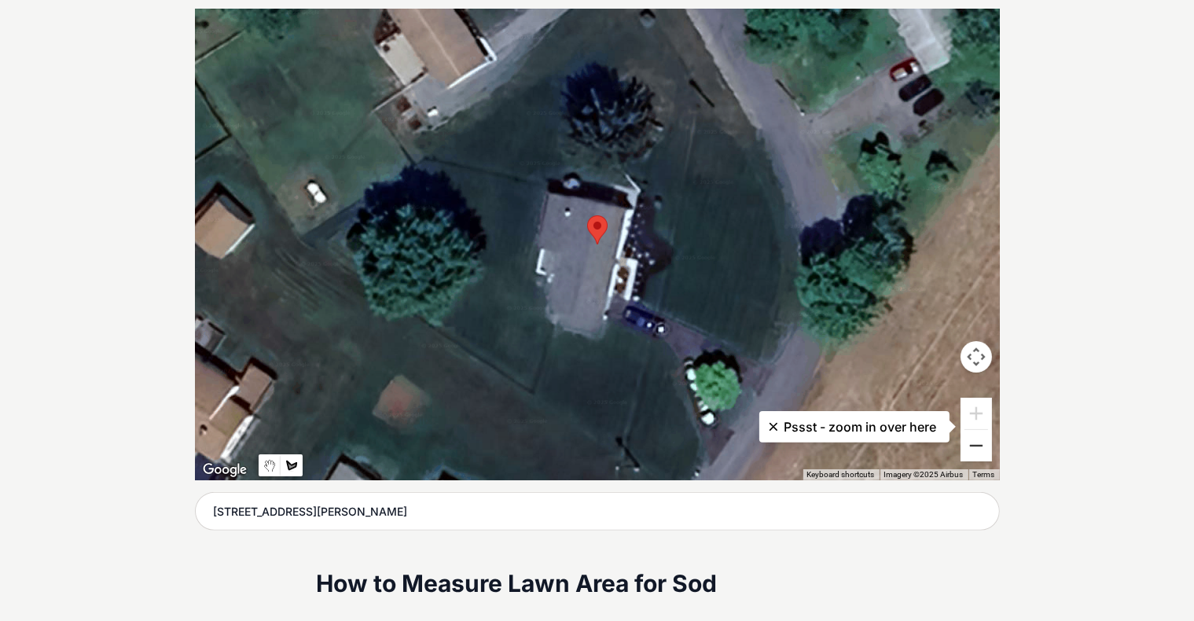
click at [623, 442] on button "Zoom out" at bounding box center [976, 445] width 31 height 31
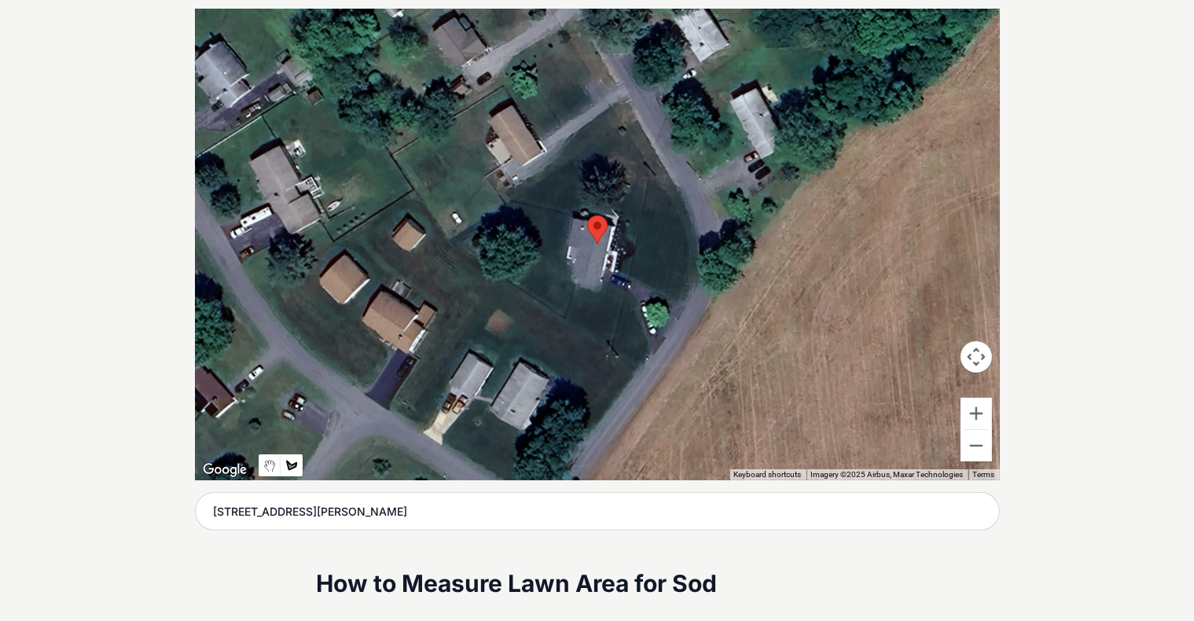
click at [568, 319] on div at bounding box center [597, 245] width 805 height 472
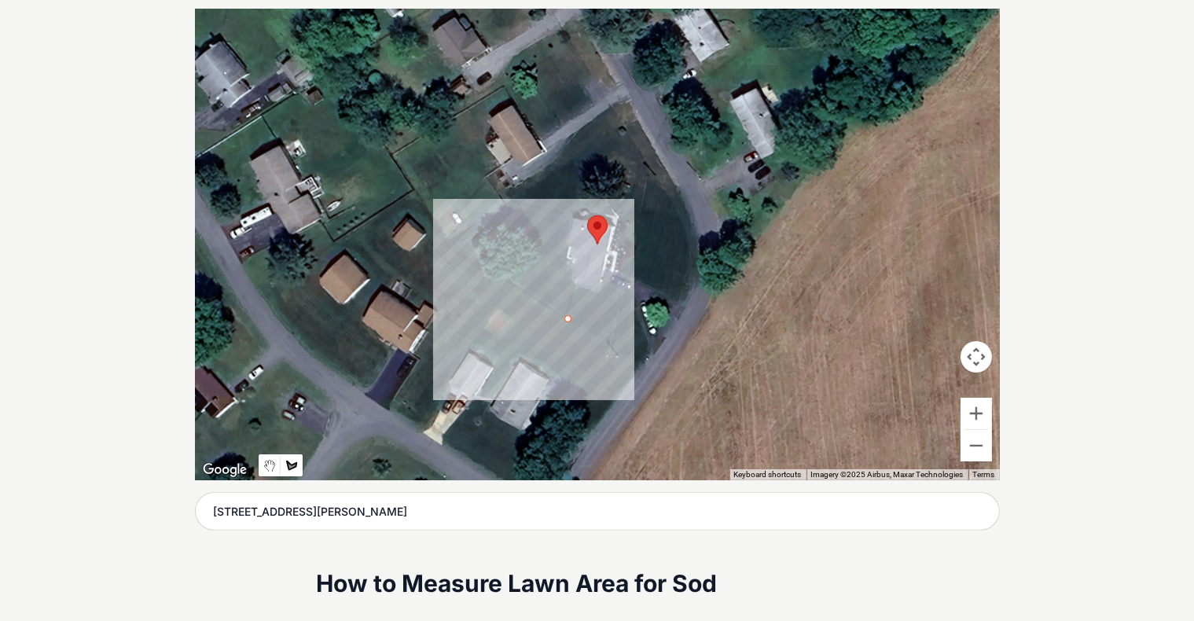
click at [577, 289] on div at bounding box center [597, 245] width 805 height 472
click at [598, 293] on div at bounding box center [597, 245] width 805 height 472
click at [601, 279] on div at bounding box center [597, 245] width 805 height 472
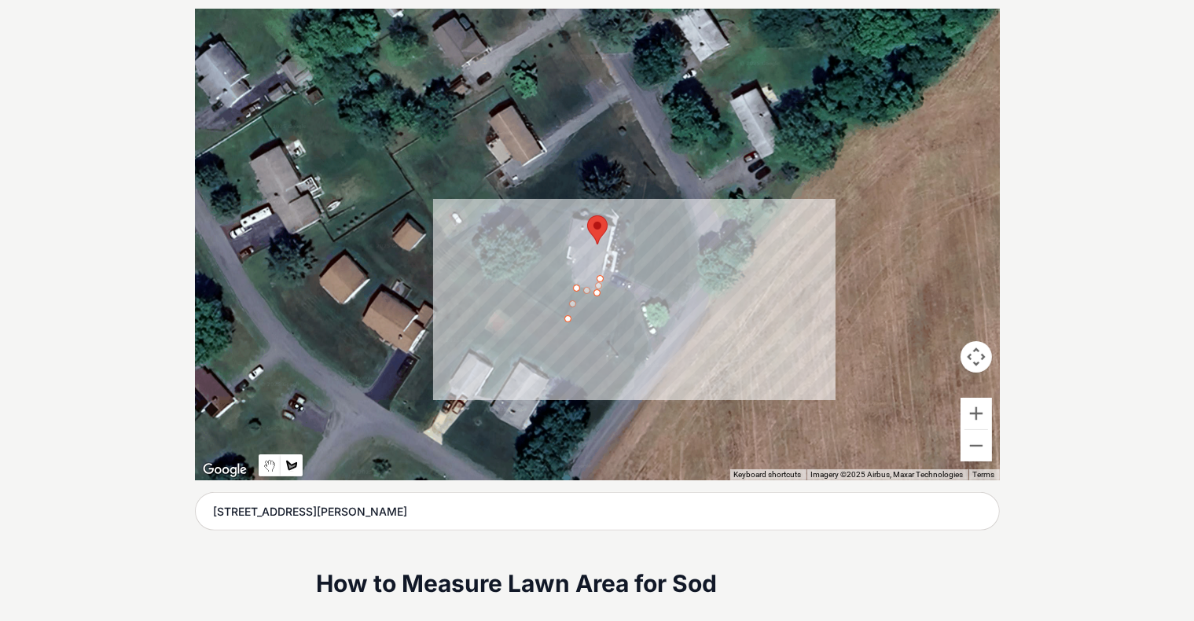
click at [623, 296] on div at bounding box center [597, 245] width 805 height 472
click at [623, 345] on div at bounding box center [597, 245] width 805 height 472
click at [623, 360] on div at bounding box center [597, 245] width 805 height 472
click at [623, 362] on div at bounding box center [597, 245] width 805 height 472
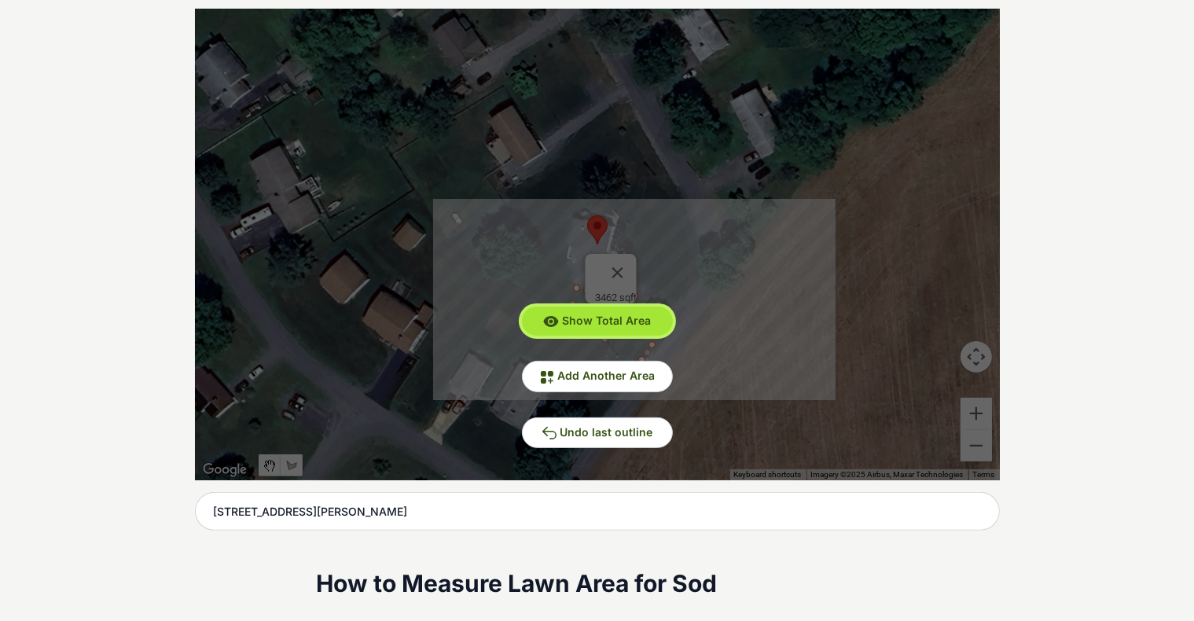
click at [623, 315] on span "Show Total Area" at bounding box center [606, 320] width 89 height 13
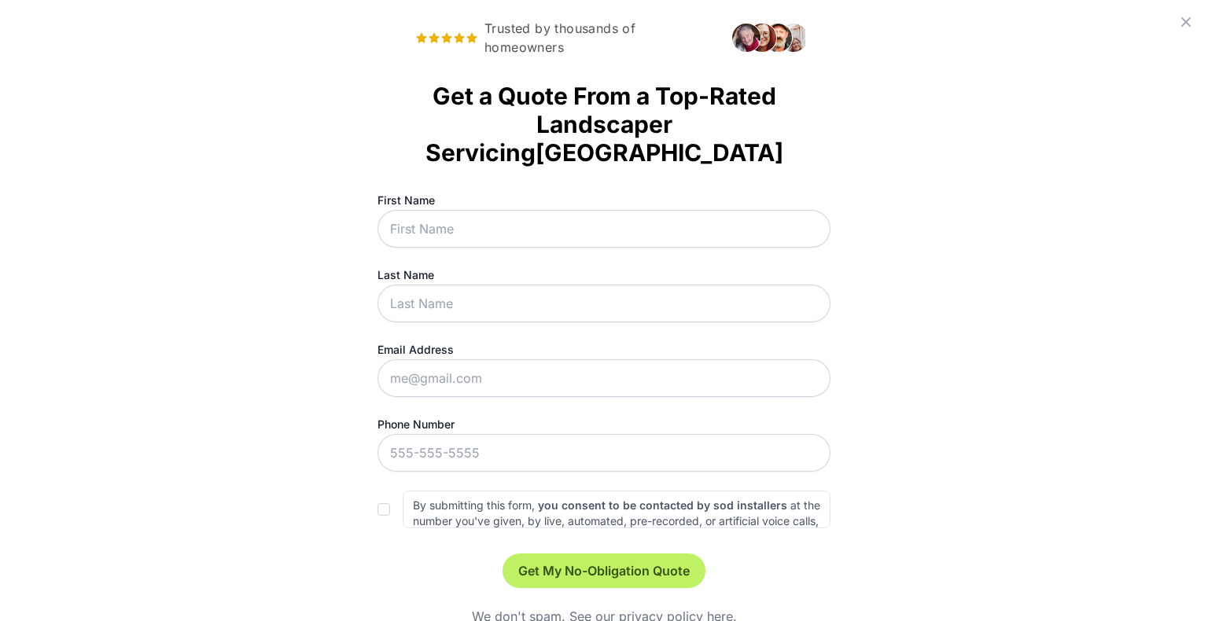
click at [623, 19] on icon at bounding box center [1185, 22] width 19 height 19
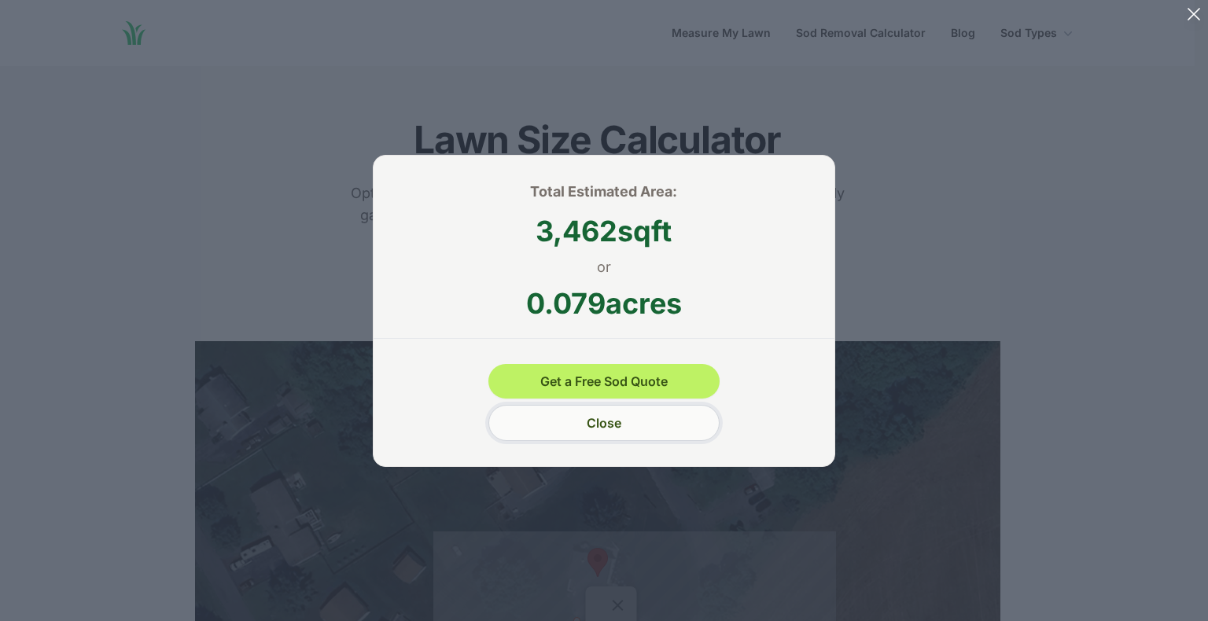
click at [609, 422] on button "Close" at bounding box center [603, 423] width 230 height 36
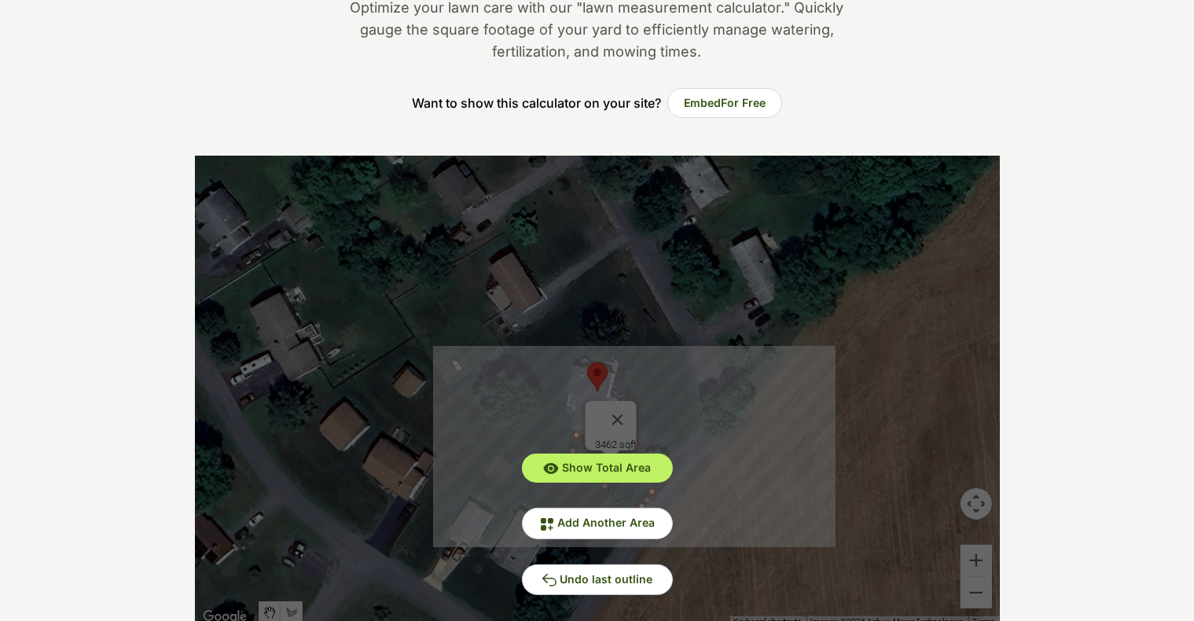
scroll to position [220, 0]
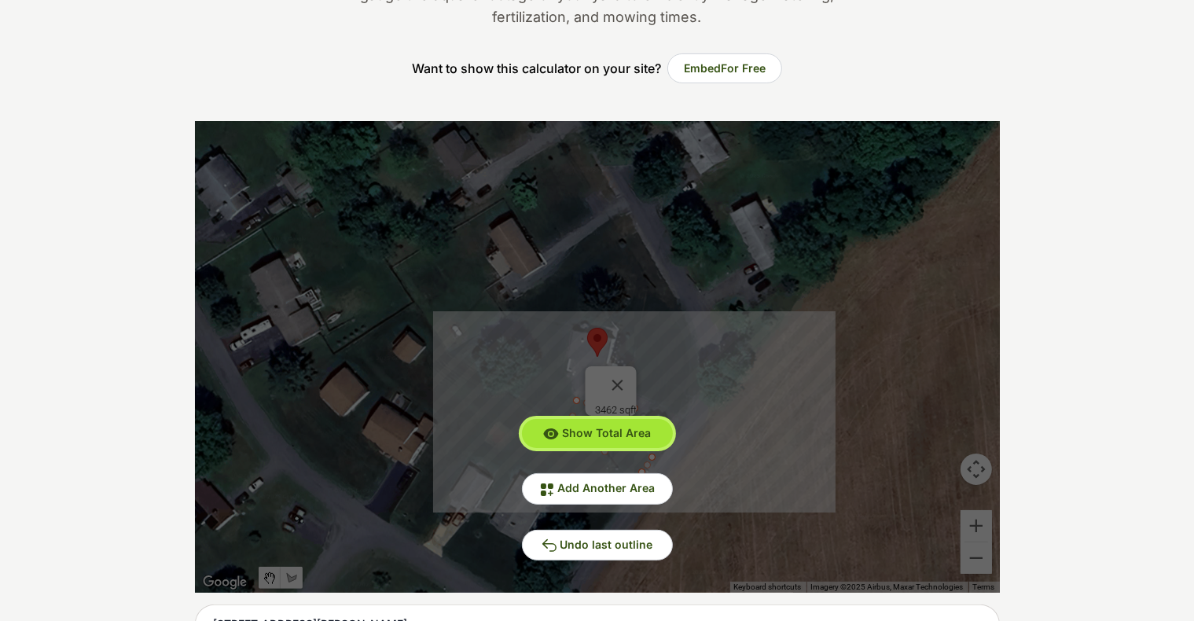
click at [600, 432] on span "Show Total Area" at bounding box center [606, 432] width 89 height 13
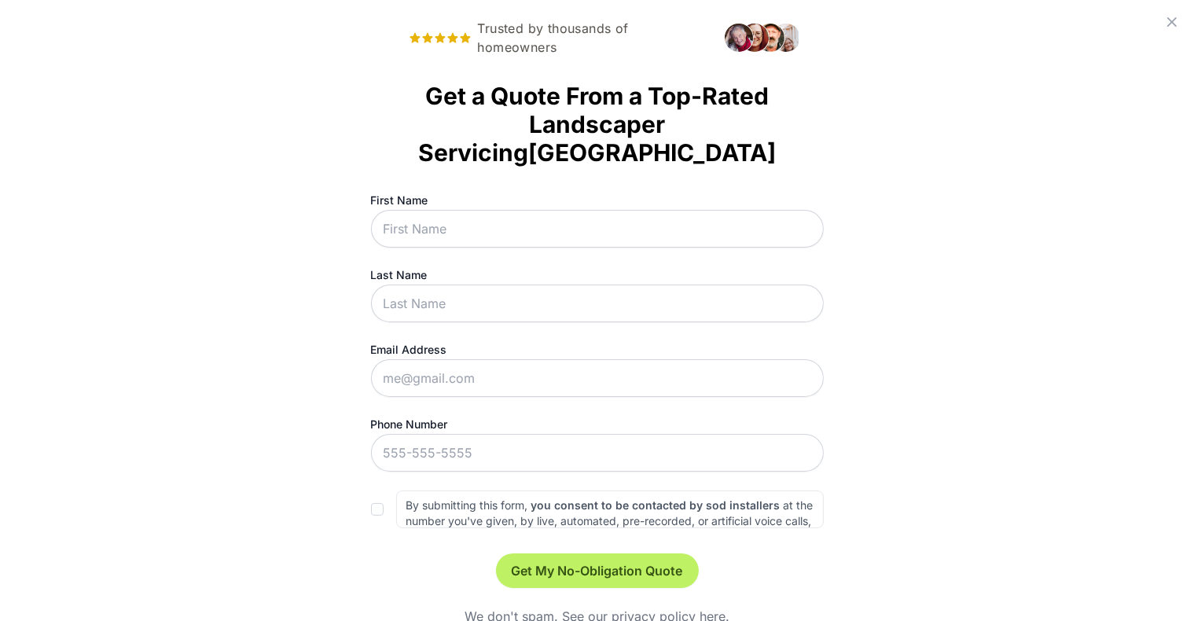
scroll to position [0, 0]
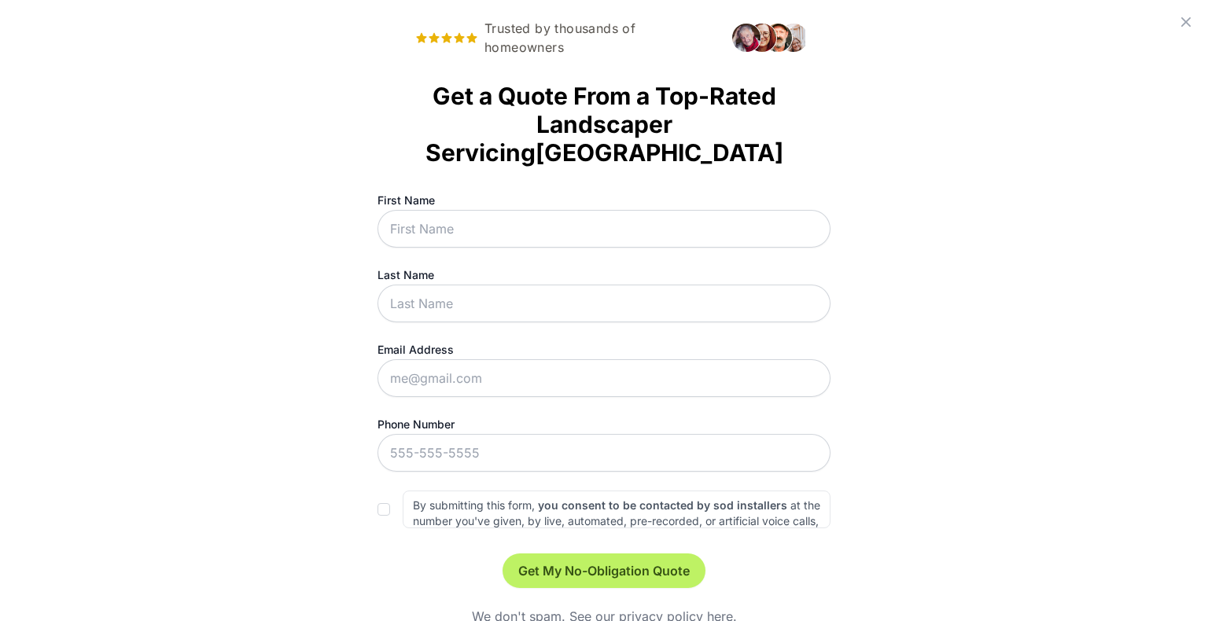
click at [623, 20] on icon at bounding box center [1185, 21] width 9 height 9
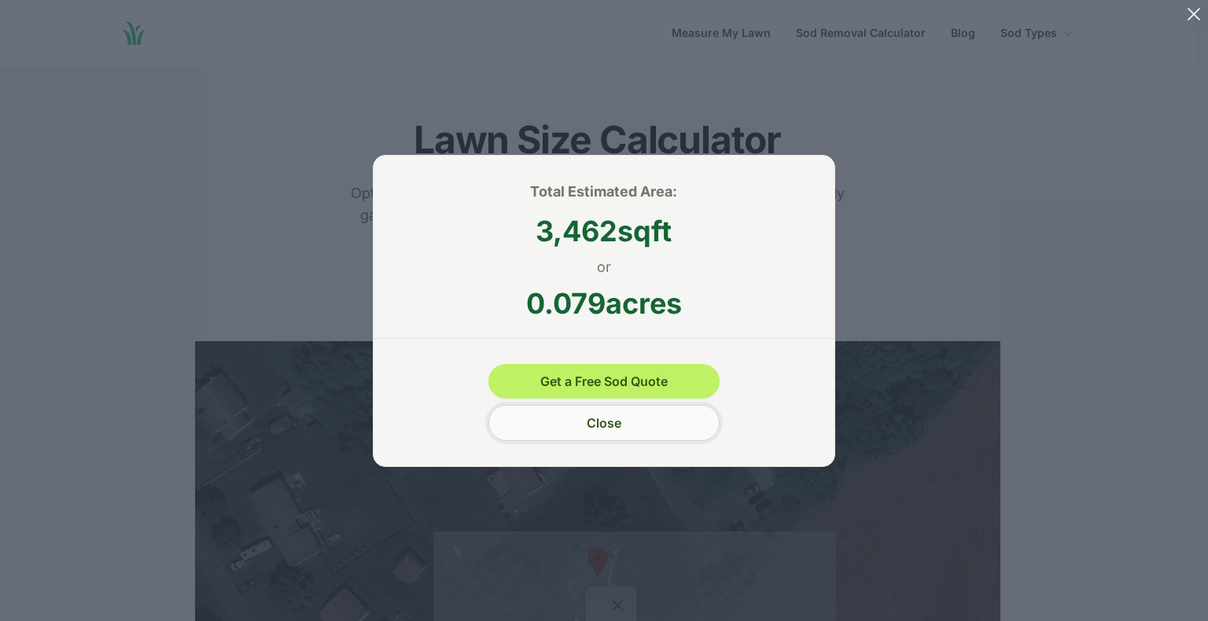
click at [623, 415] on button "Close" at bounding box center [603, 423] width 230 height 36
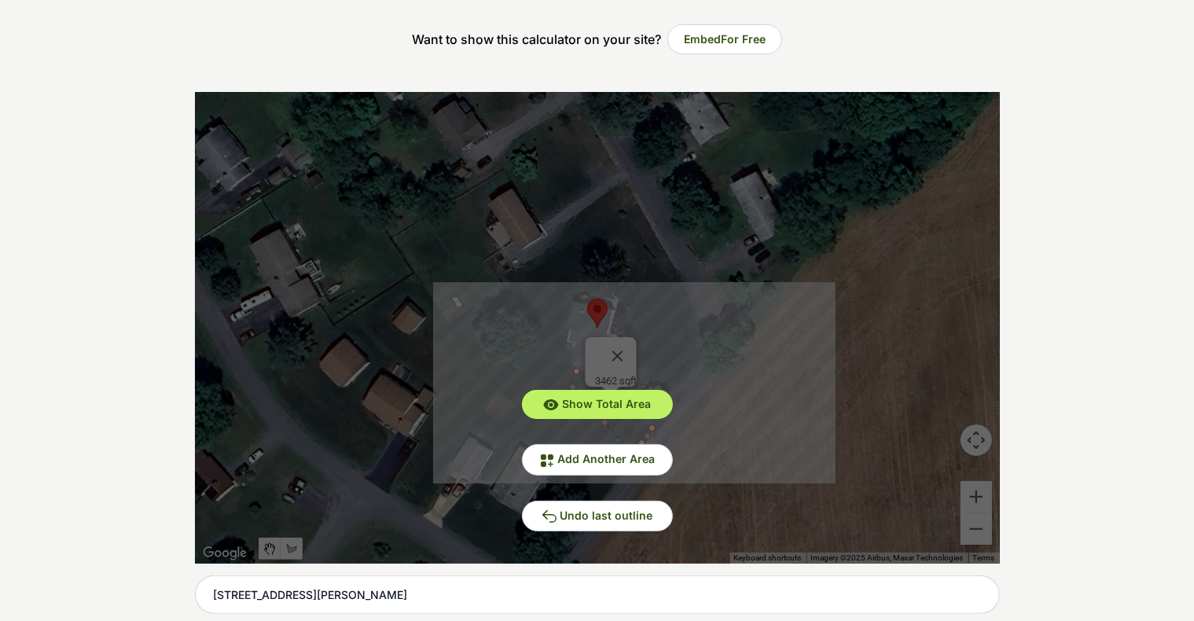
scroll to position [252, 0]
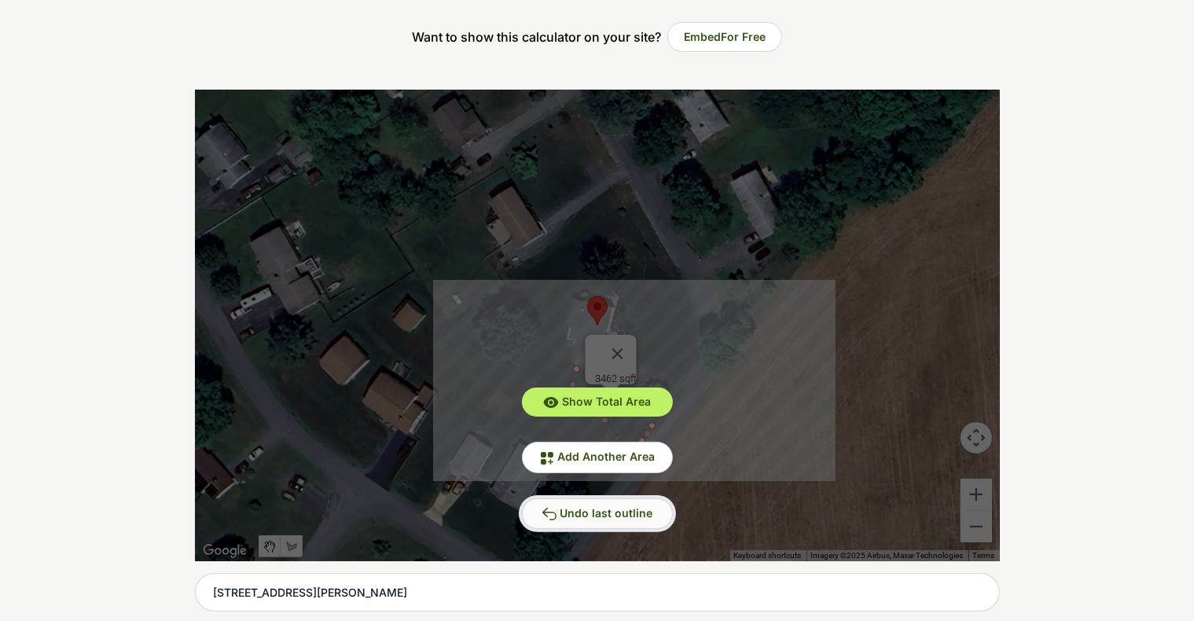
click at [623, 504] on button "Undo last outline" at bounding box center [597, 514] width 151 height 31
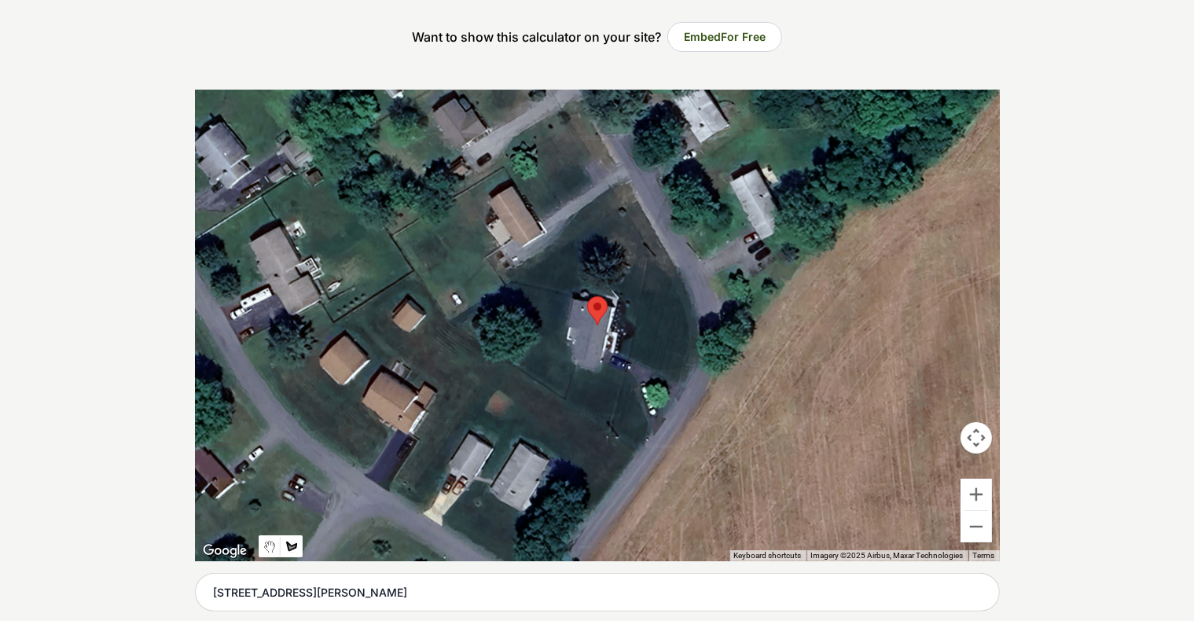
click at [620, 348] on div at bounding box center [597, 326] width 805 height 472
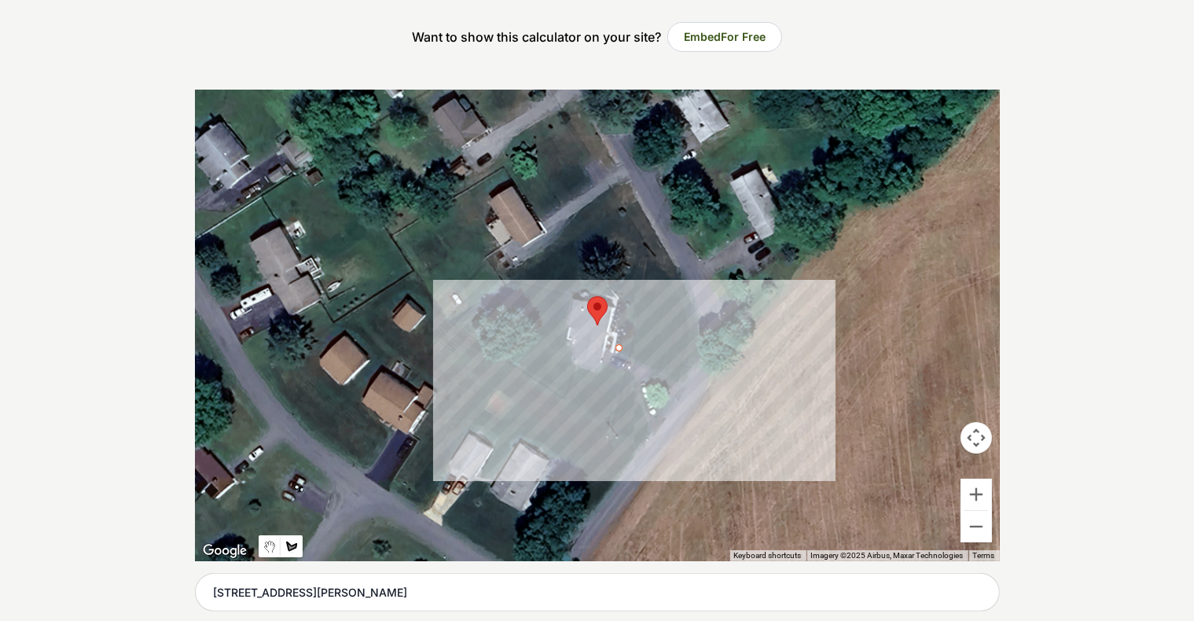
click at [623, 385] on div at bounding box center [597, 326] width 805 height 472
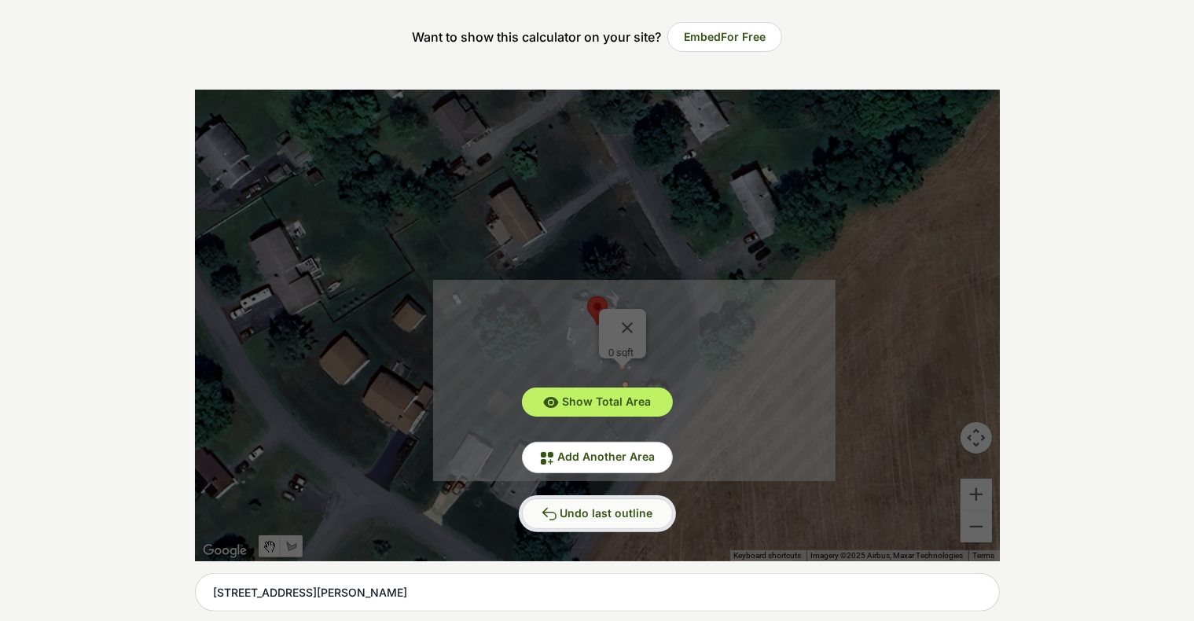
click at [623, 507] on span "Undo last outline" at bounding box center [607, 512] width 93 height 13
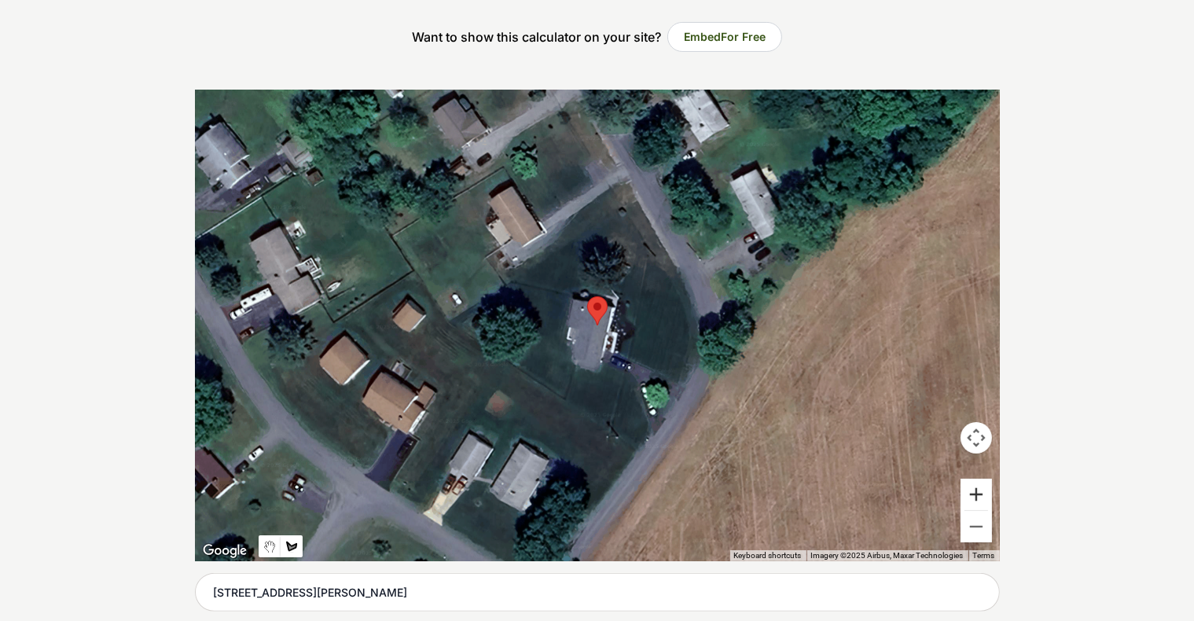
click at [623, 495] on button "Zoom in" at bounding box center [976, 494] width 31 height 31
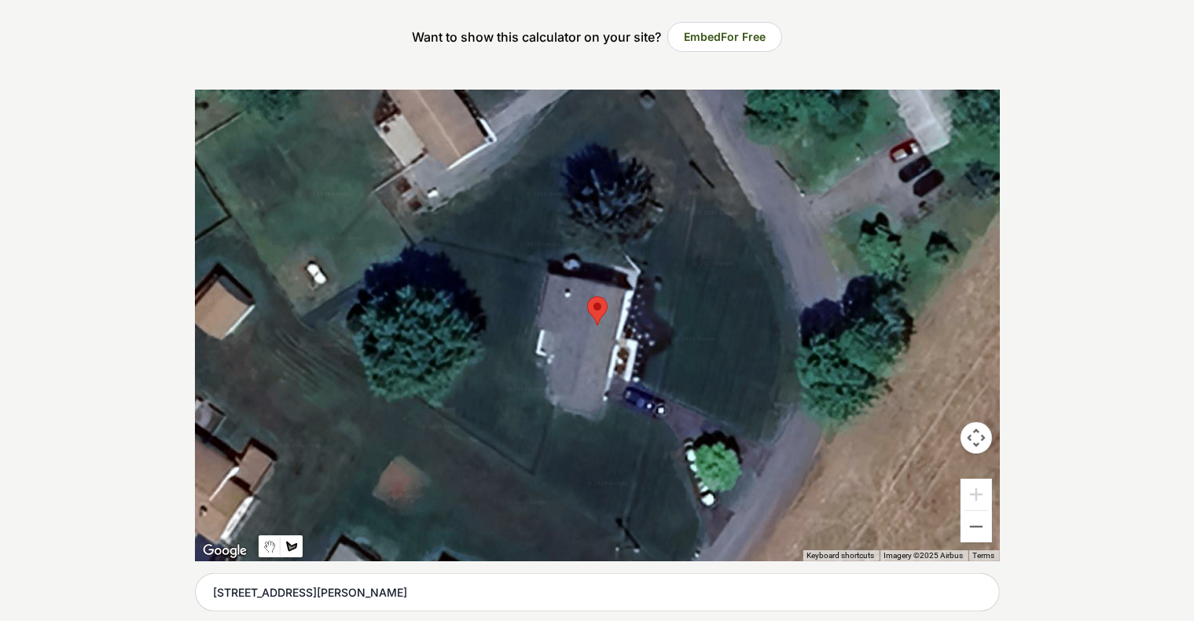
click at [623, 377] on div at bounding box center [597, 326] width 805 height 472
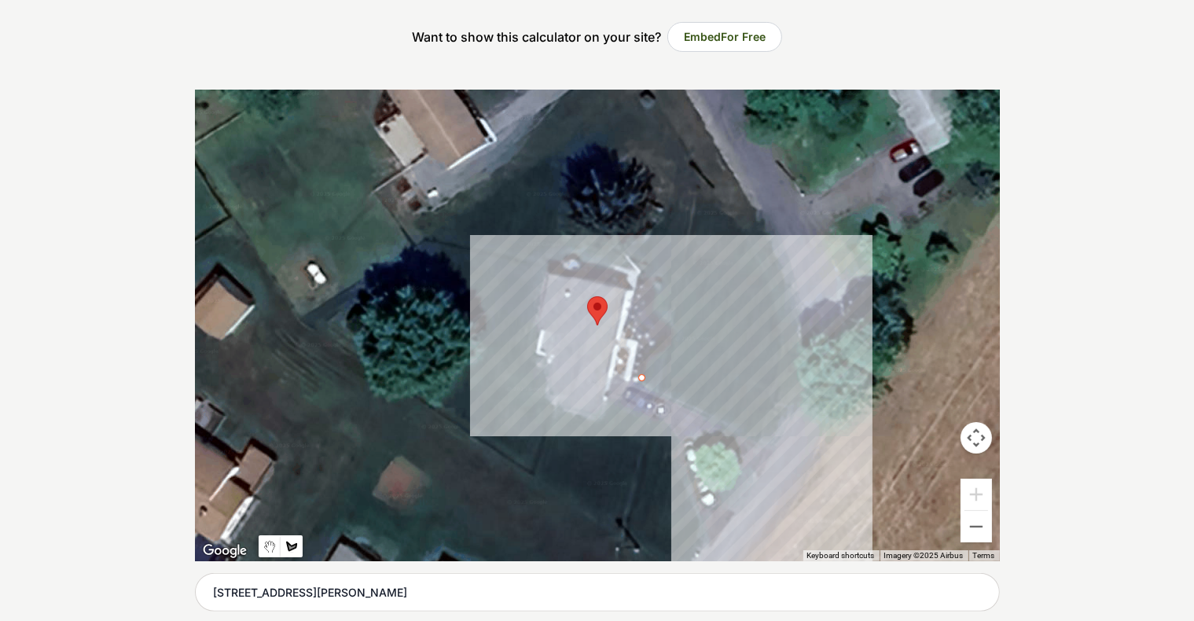
click at [623, 437] on div at bounding box center [597, 326] width 805 height 472
click at [623, 325] on div at bounding box center [597, 326] width 805 height 472
click at [623, 263] on div at bounding box center [597, 326] width 805 height 472
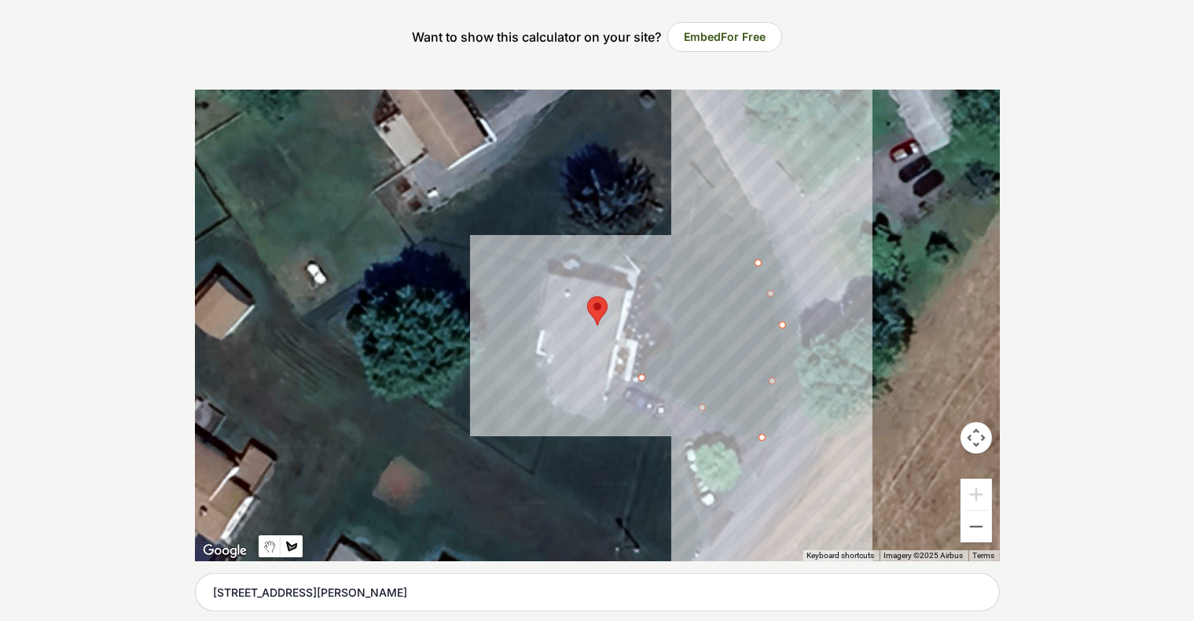
click at [623, 172] on div at bounding box center [597, 326] width 805 height 472
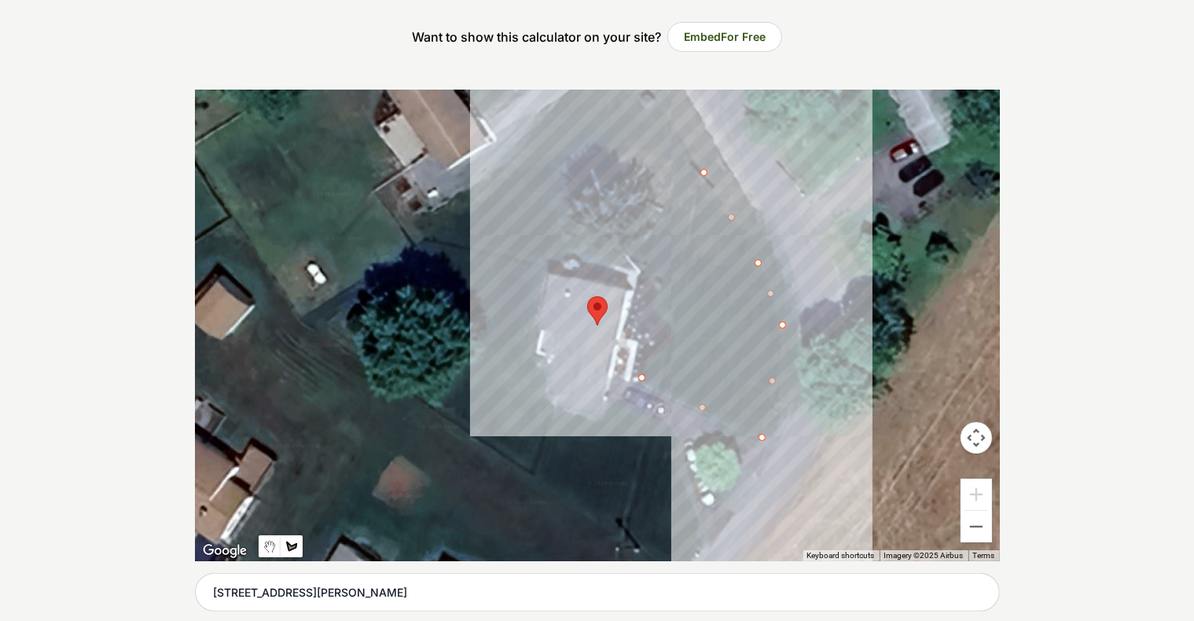
click at [623, 256] on div at bounding box center [597, 326] width 805 height 472
click at [623, 272] on div at bounding box center [597, 326] width 805 height 472
click at [623, 307] on div at bounding box center [597, 326] width 805 height 472
click at [623, 322] on div at bounding box center [597, 326] width 805 height 472
click at [623, 346] on div at bounding box center [597, 326] width 805 height 472
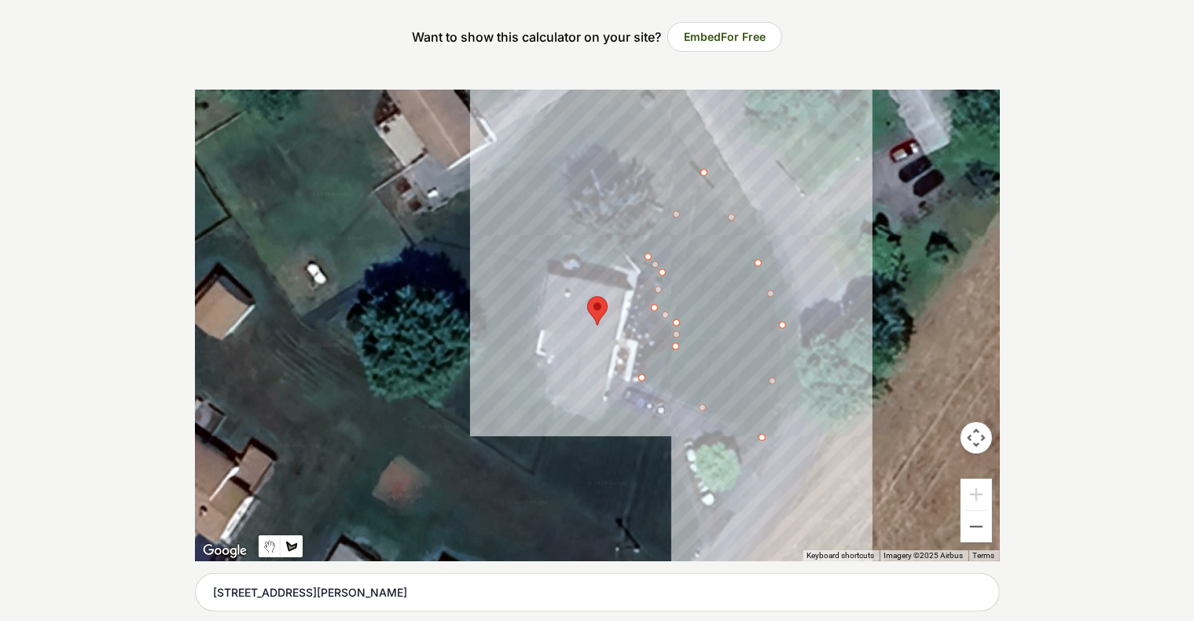
click at [623, 354] on div at bounding box center [597, 326] width 805 height 472
click at [623, 373] on div at bounding box center [597, 326] width 805 height 472
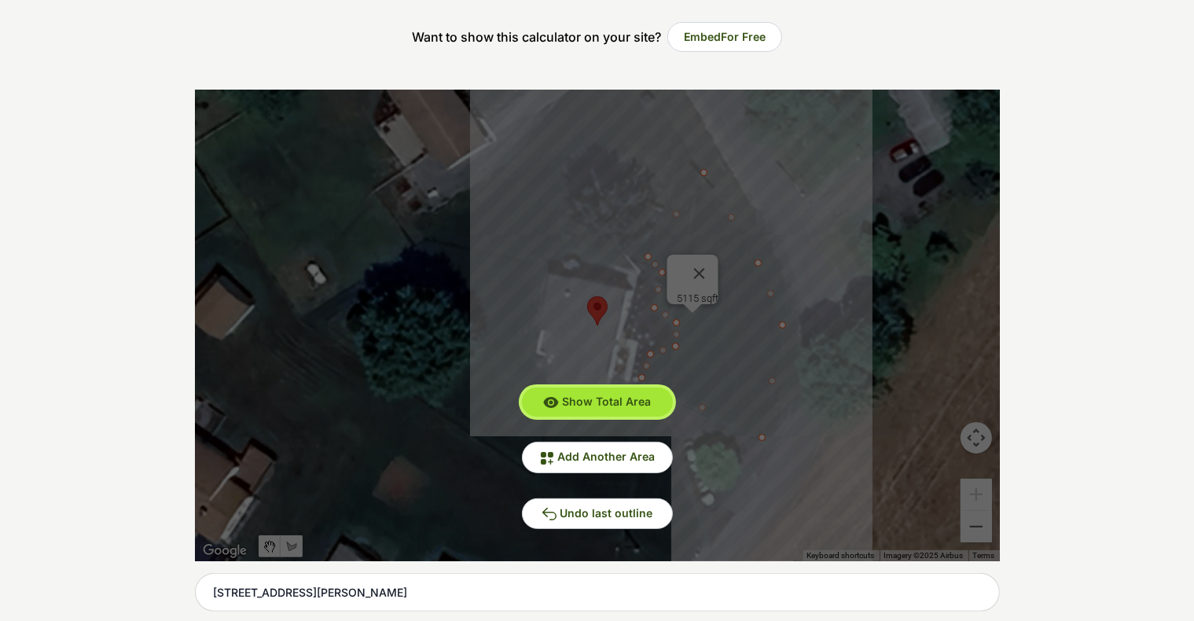
click at [616, 407] on span "Show Total Area" at bounding box center [606, 401] width 89 height 13
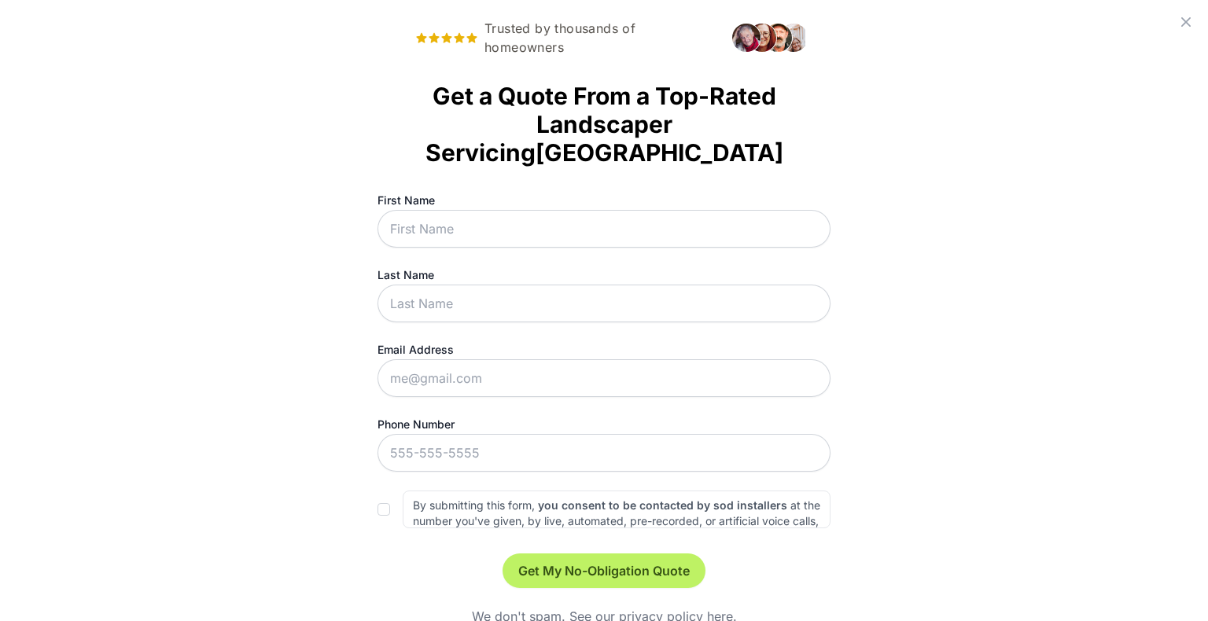
click at [623, 20] on icon at bounding box center [1185, 22] width 19 height 19
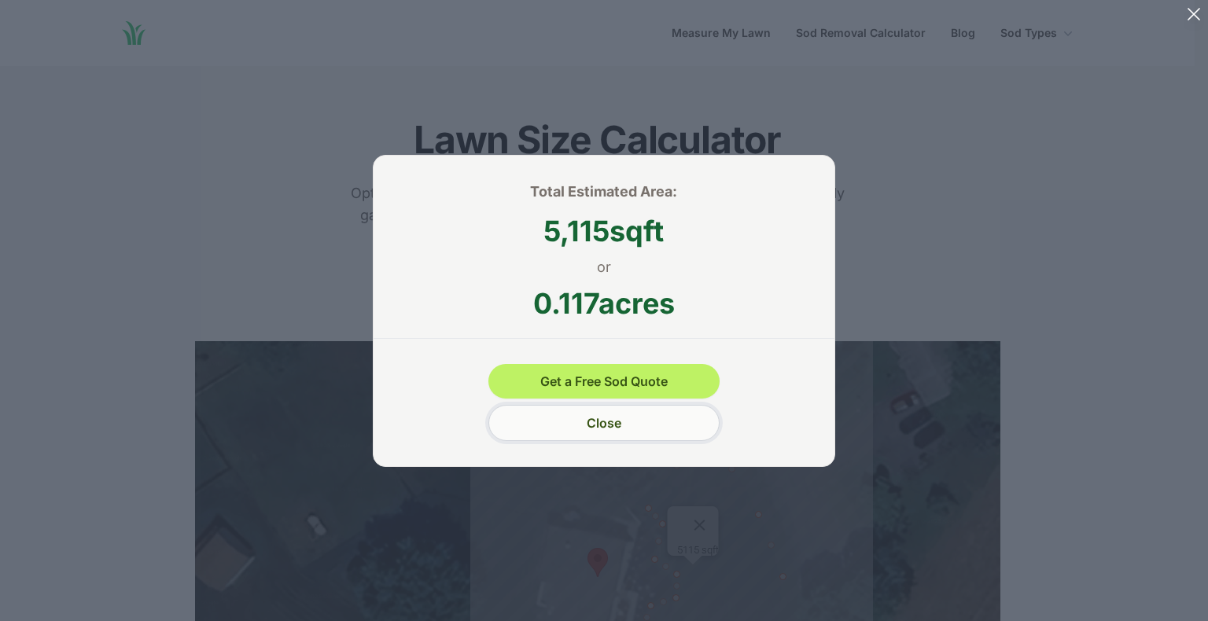
click at [611, 425] on button "Close" at bounding box center [603, 423] width 230 height 36
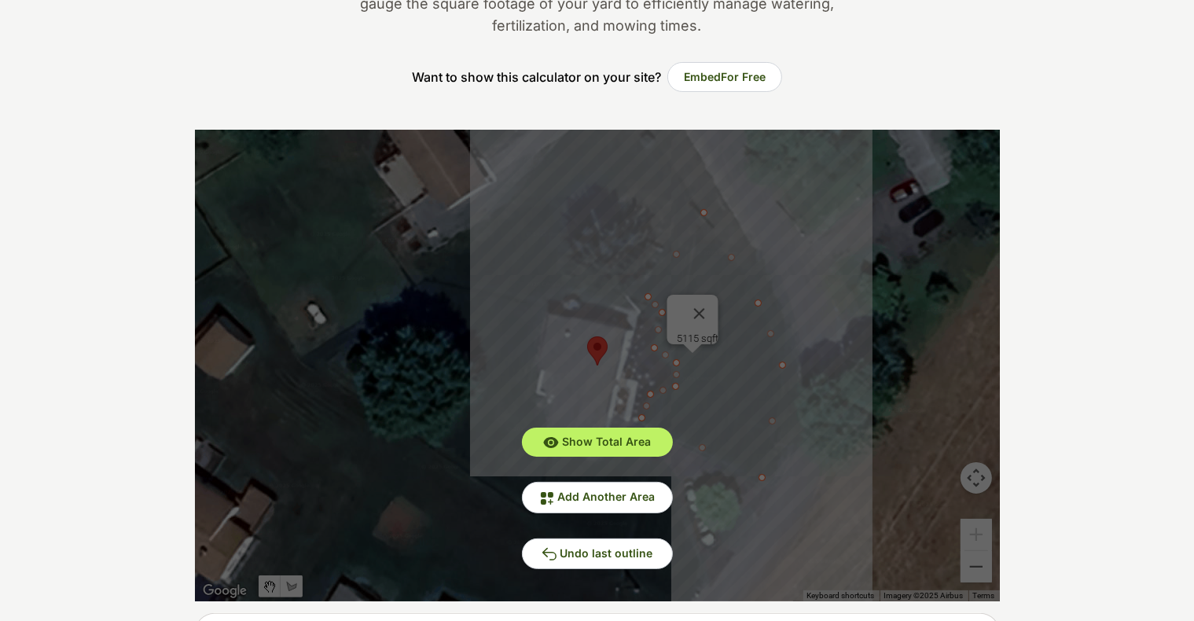
scroll to position [220, 0]
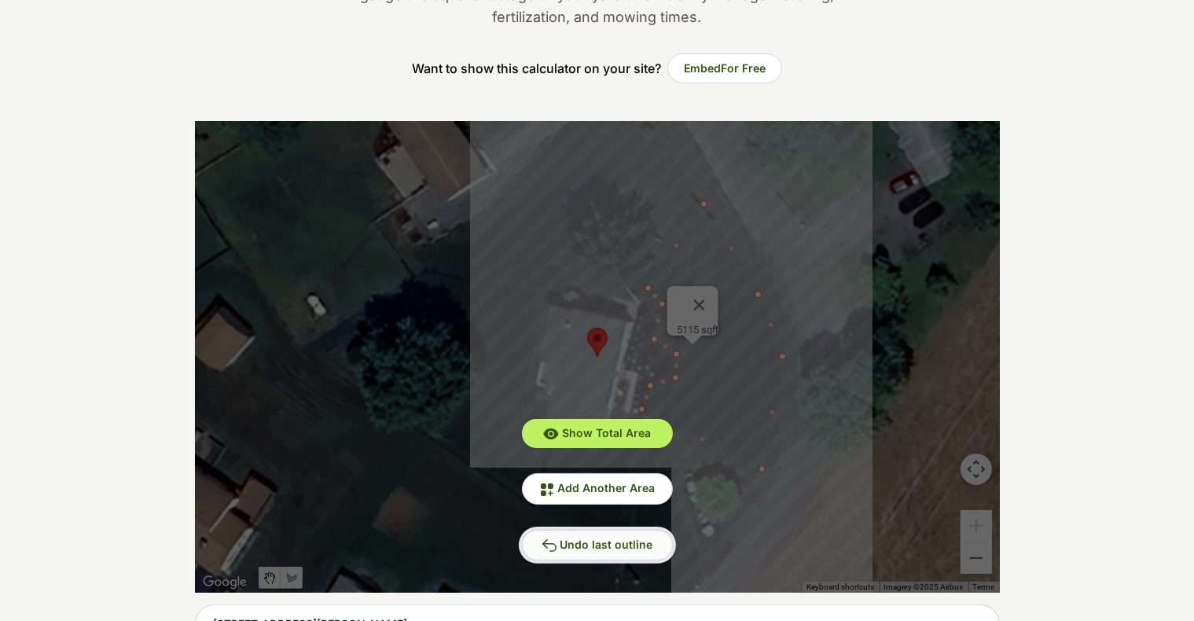
click at [623, 539] on span "Undo last outline" at bounding box center [607, 544] width 93 height 13
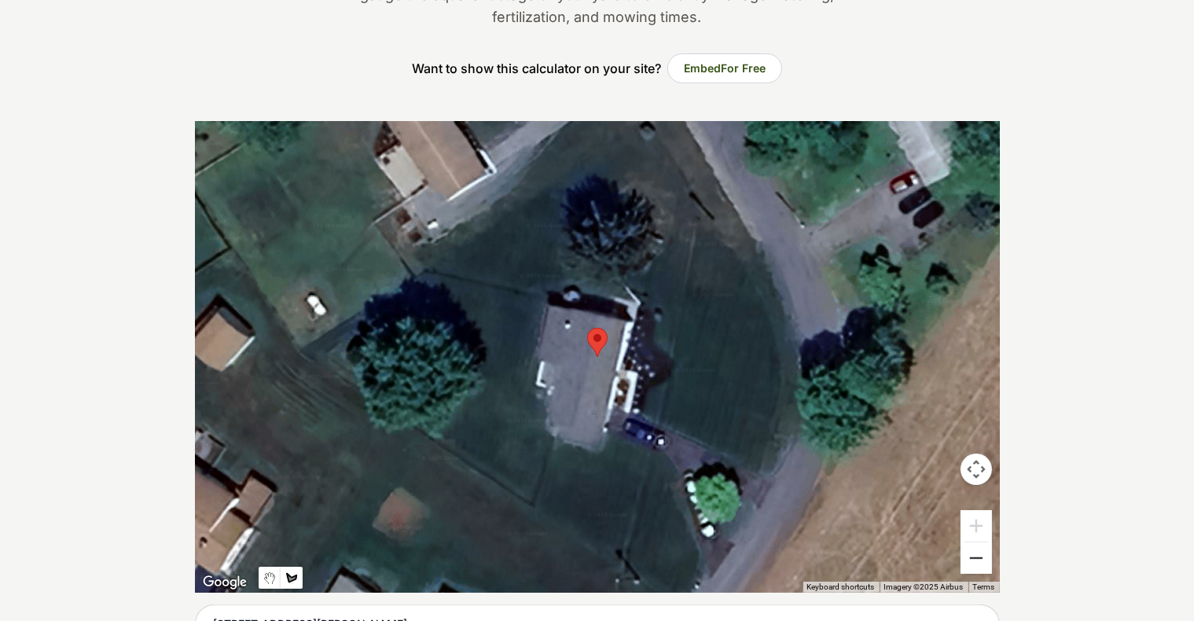
click at [623, 546] on button "Zoom out" at bounding box center [976, 558] width 31 height 31
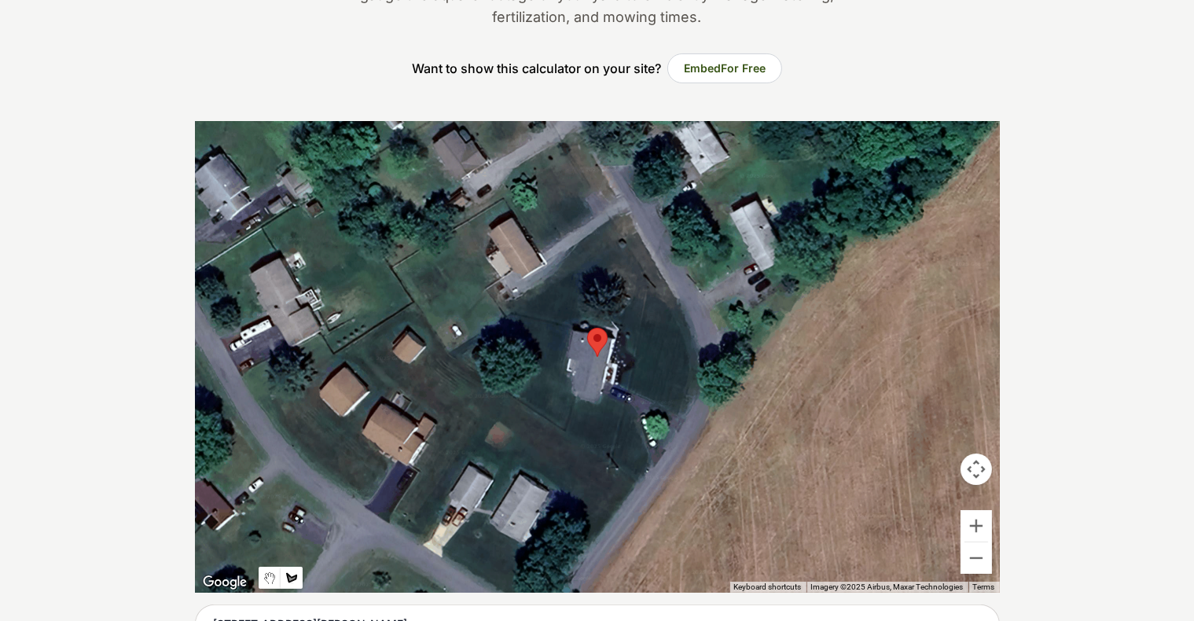
click at [623, 281] on div at bounding box center [597, 357] width 805 height 472
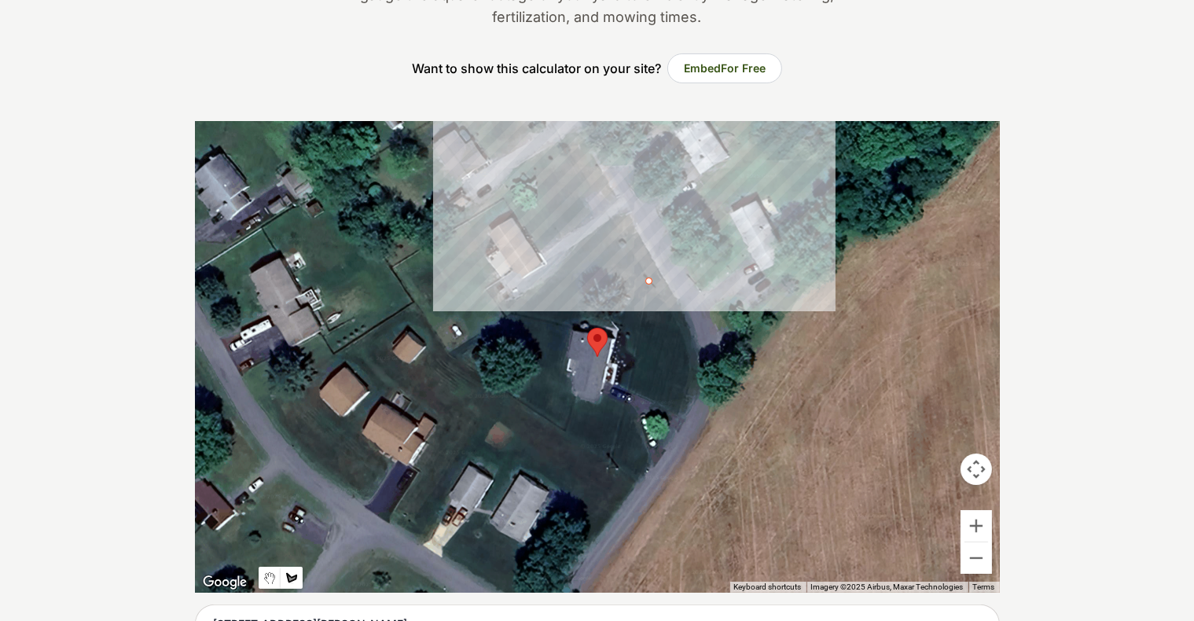
click at [623, 242] on div at bounding box center [597, 357] width 805 height 472
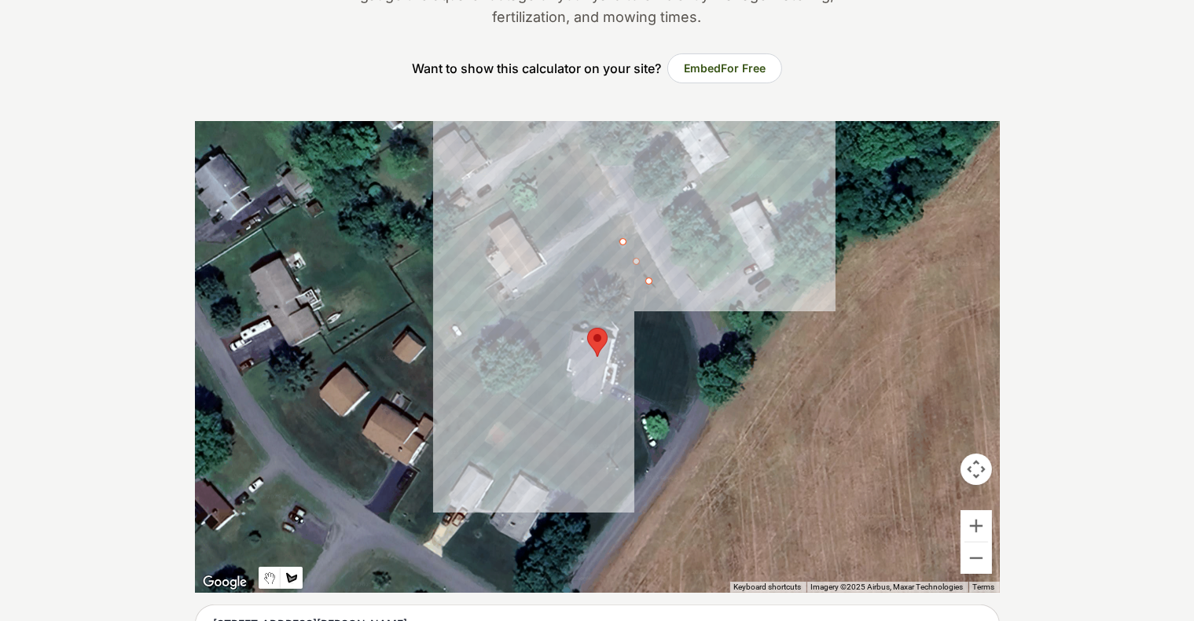
click at [453, 351] on div at bounding box center [597, 357] width 805 height 472
click at [552, 287] on div at bounding box center [597, 357] width 805 height 472
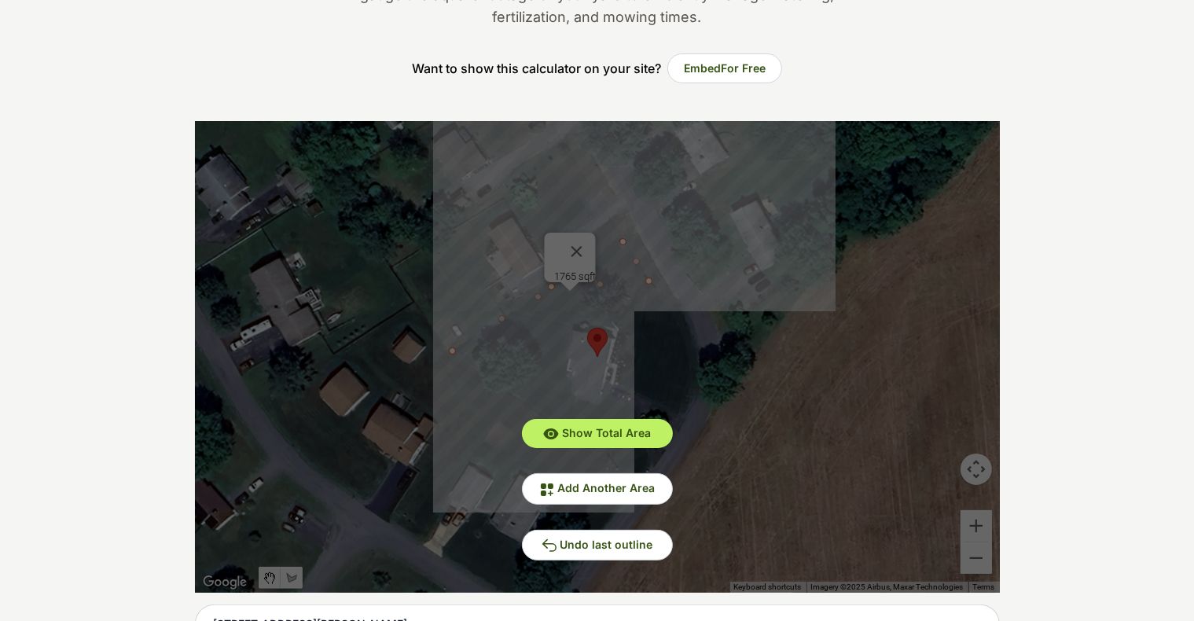
click at [552, 287] on div "Show Total Area Add Another Area Undo last outline" at bounding box center [597, 357] width 805 height 472
click at [598, 540] on span "Undo last outline" at bounding box center [607, 544] width 93 height 13
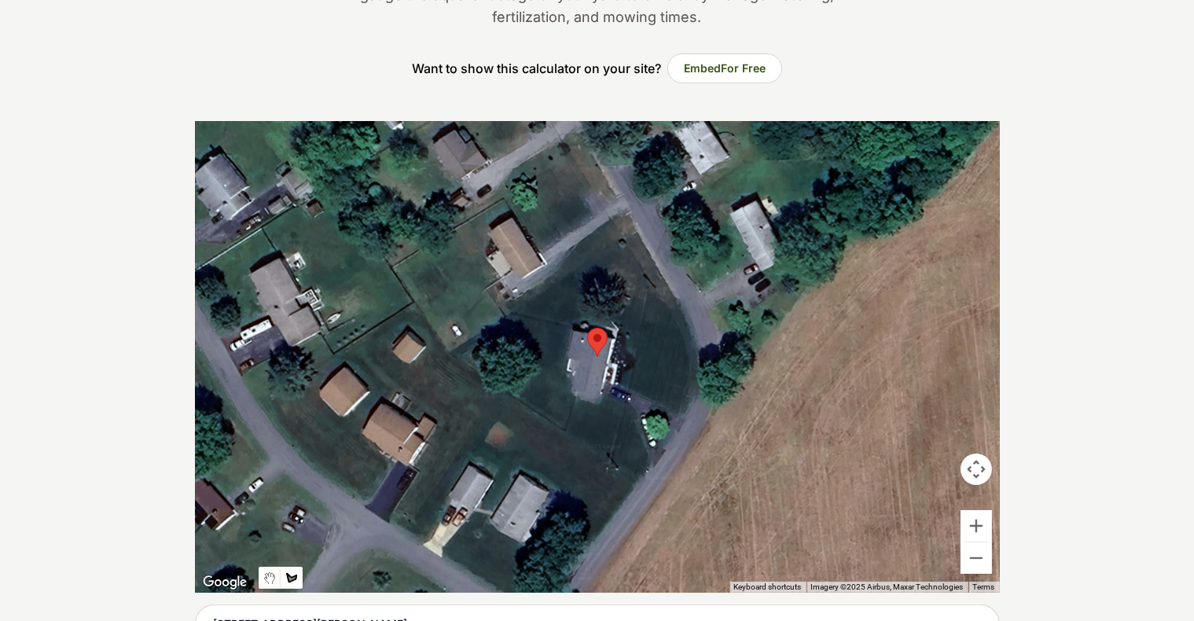
click at [513, 311] on div at bounding box center [597, 357] width 805 height 472
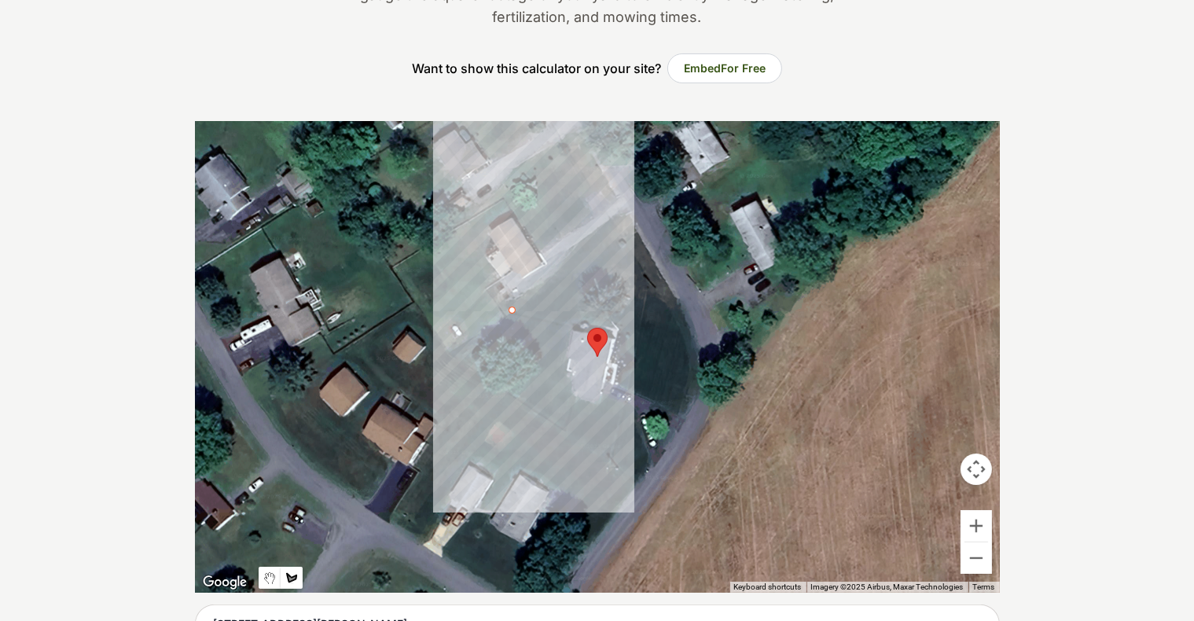
click at [621, 240] on div at bounding box center [597, 357] width 805 height 472
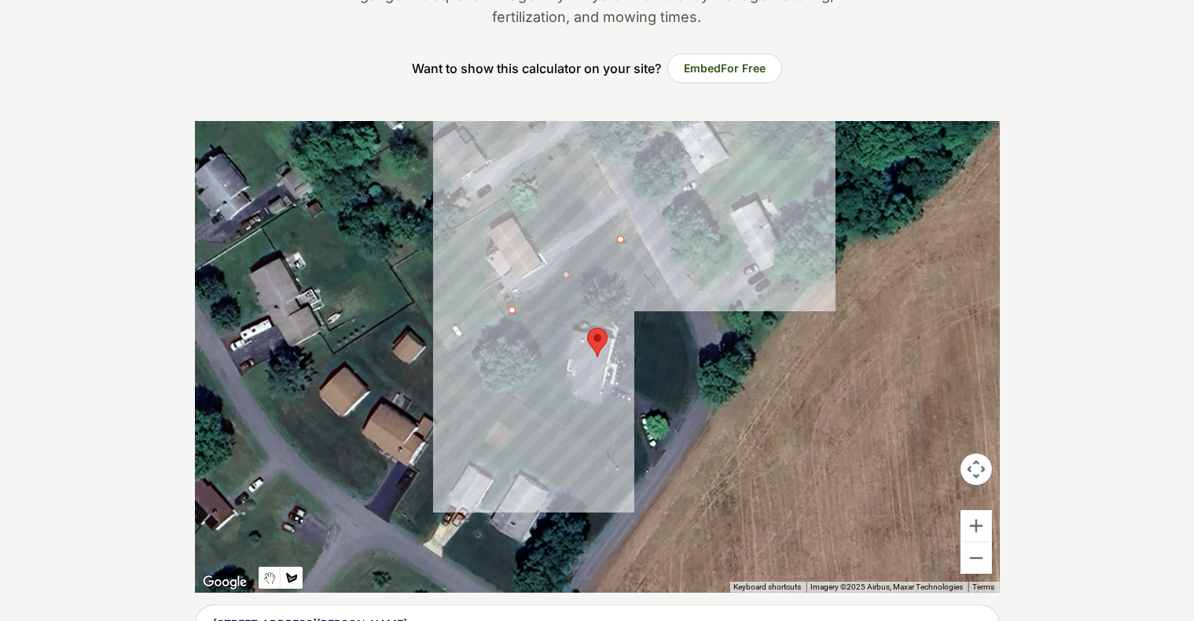
click at [623, 283] on div at bounding box center [597, 357] width 805 height 472
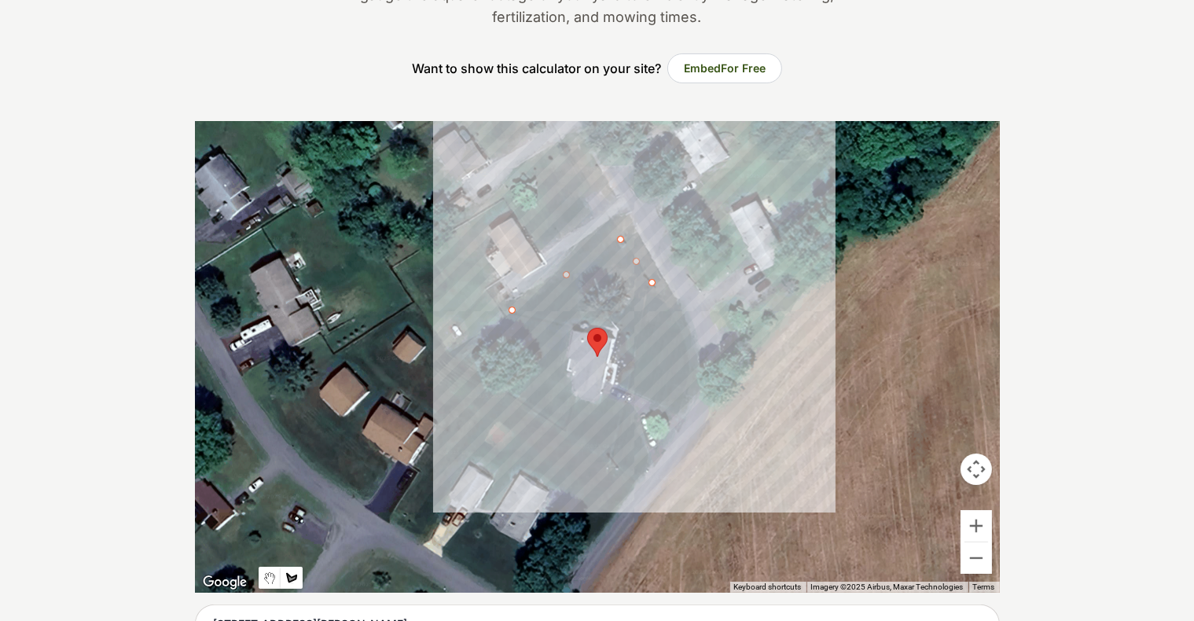
click at [618, 322] on div at bounding box center [597, 357] width 805 height 472
click at [602, 318] on div at bounding box center [597, 357] width 805 height 472
click at [595, 319] on div at bounding box center [597, 357] width 805 height 472
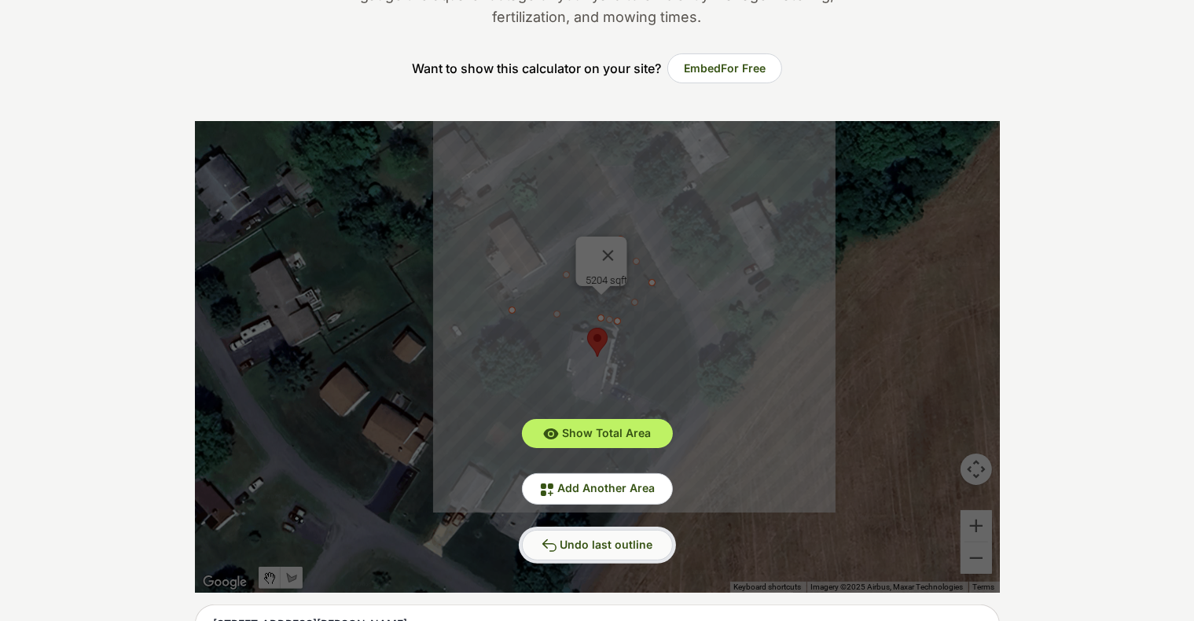
click at [616, 543] on span "Undo last outline" at bounding box center [607, 544] width 93 height 13
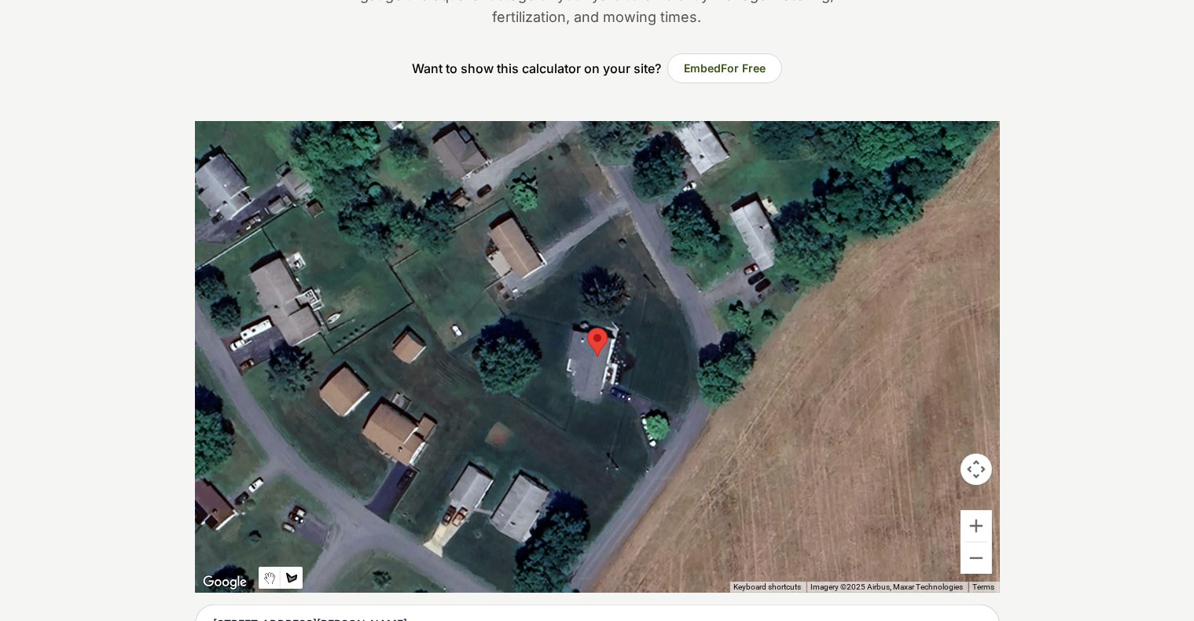
click at [513, 311] on div at bounding box center [597, 357] width 805 height 472
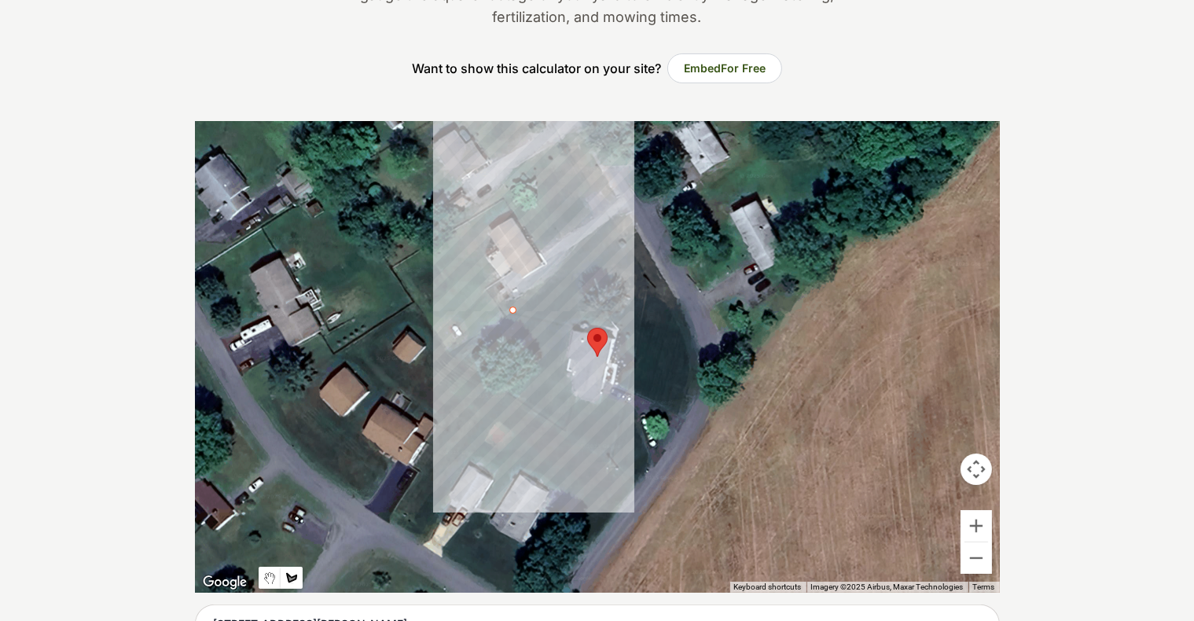
click at [572, 324] on div at bounding box center [597, 357] width 805 height 472
click at [575, 312] on div at bounding box center [597, 357] width 805 height 472
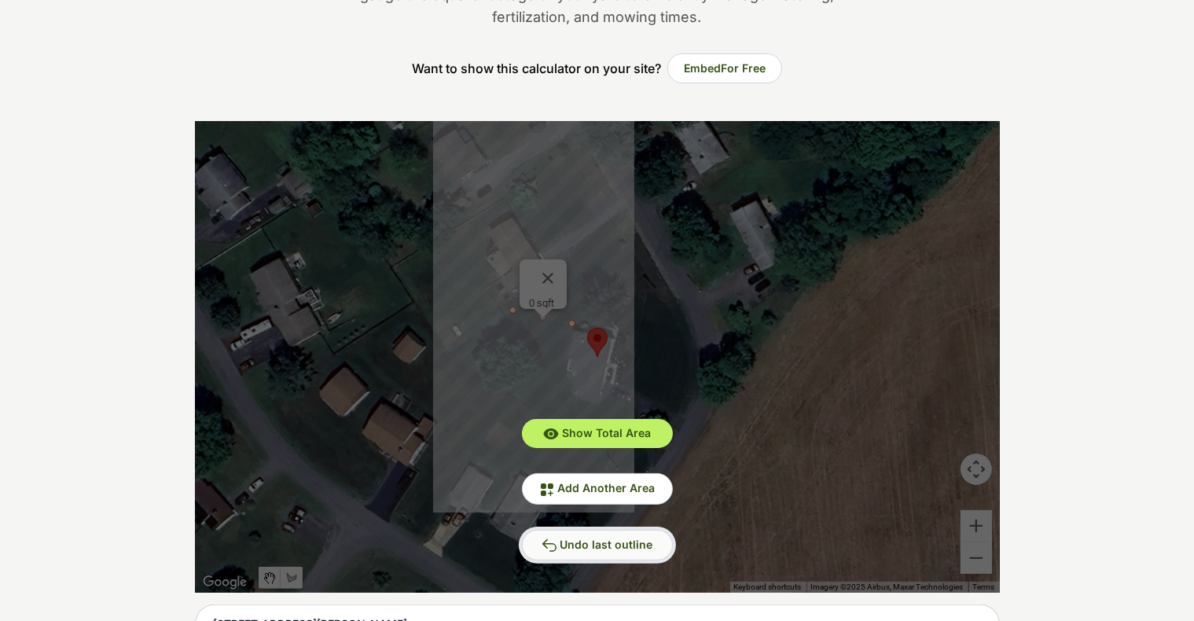
click at [602, 535] on button "Undo last outline" at bounding box center [597, 545] width 151 height 31
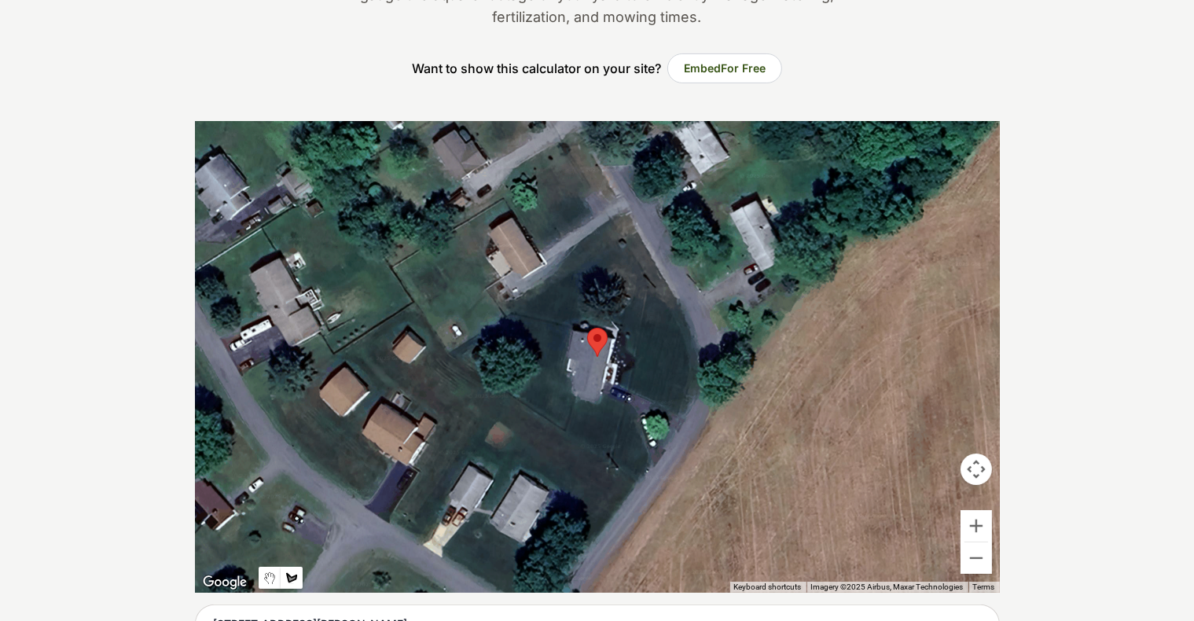
click at [513, 310] on div at bounding box center [597, 357] width 805 height 472
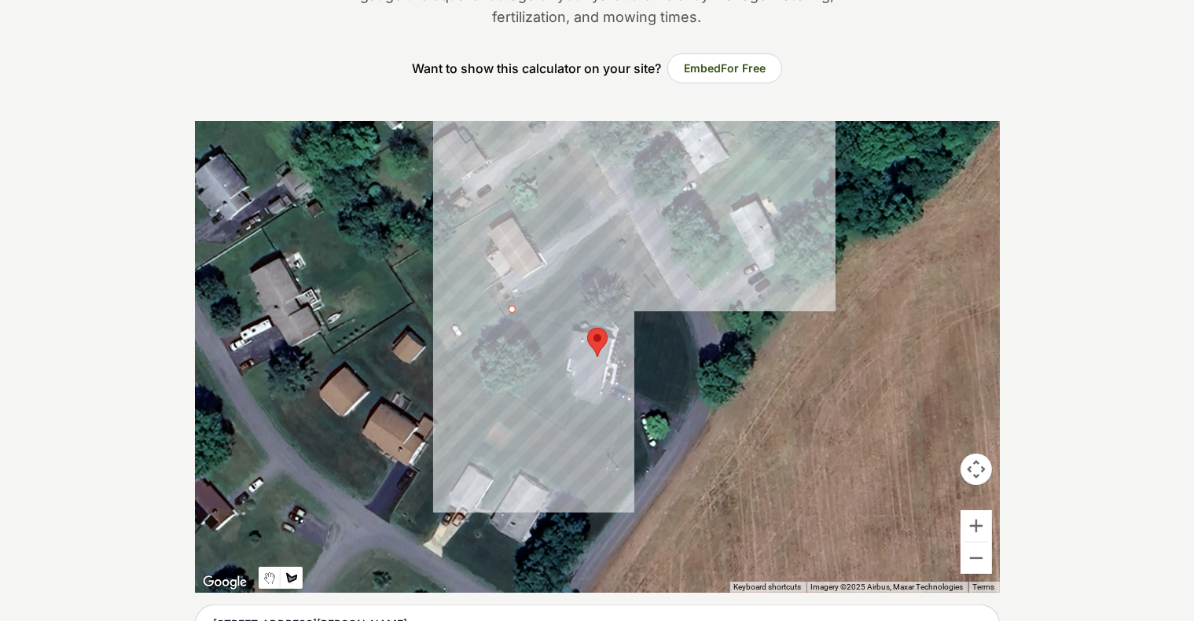
click at [623, 243] on div at bounding box center [597, 357] width 805 height 472
click at [623, 280] on div at bounding box center [597, 357] width 805 height 472
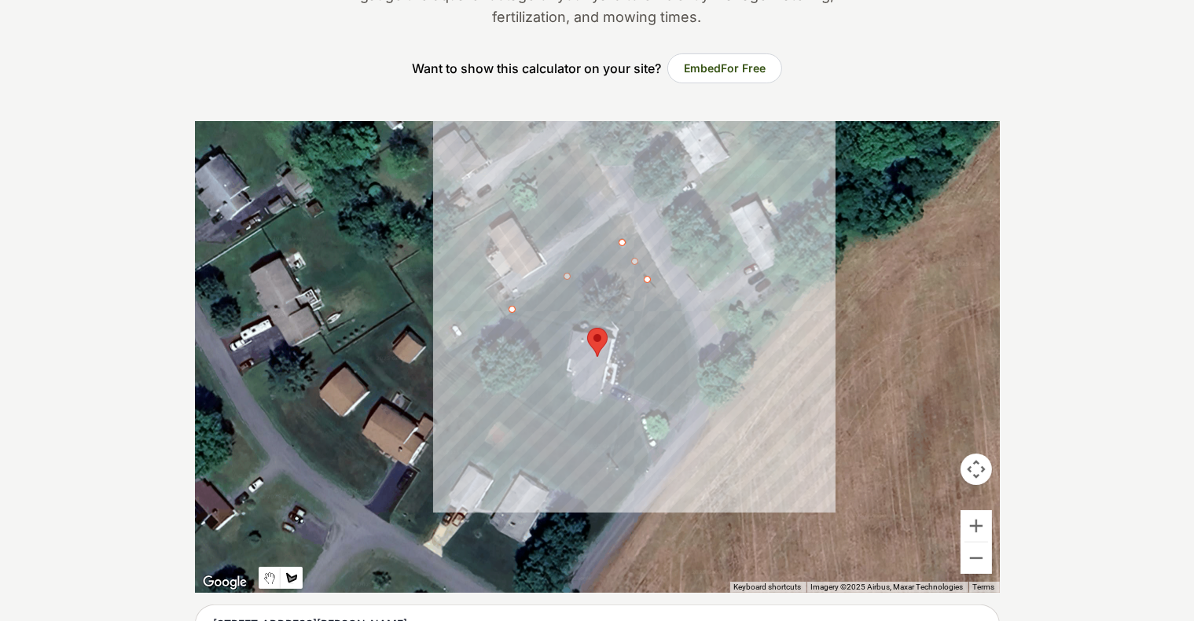
click at [618, 325] on div at bounding box center [597, 357] width 805 height 472
click at [599, 318] on div at bounding box center [597, 357] width 805 height 472
click at [579, 321] on div at bounding box center [597, 357] width 805 height 472
click at [574, 318] on div at bounding box center [597, 357] width 805 height 472
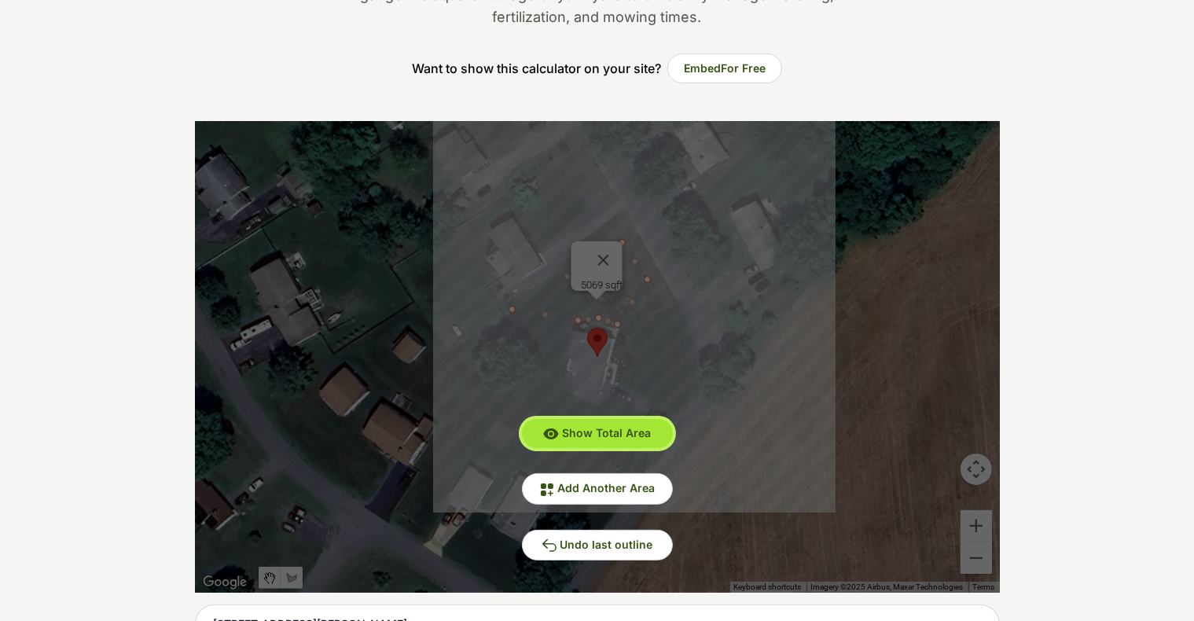
click at [610, 438] on span "Show Total Area" at bounding box center [606, 432] width 89 height 13
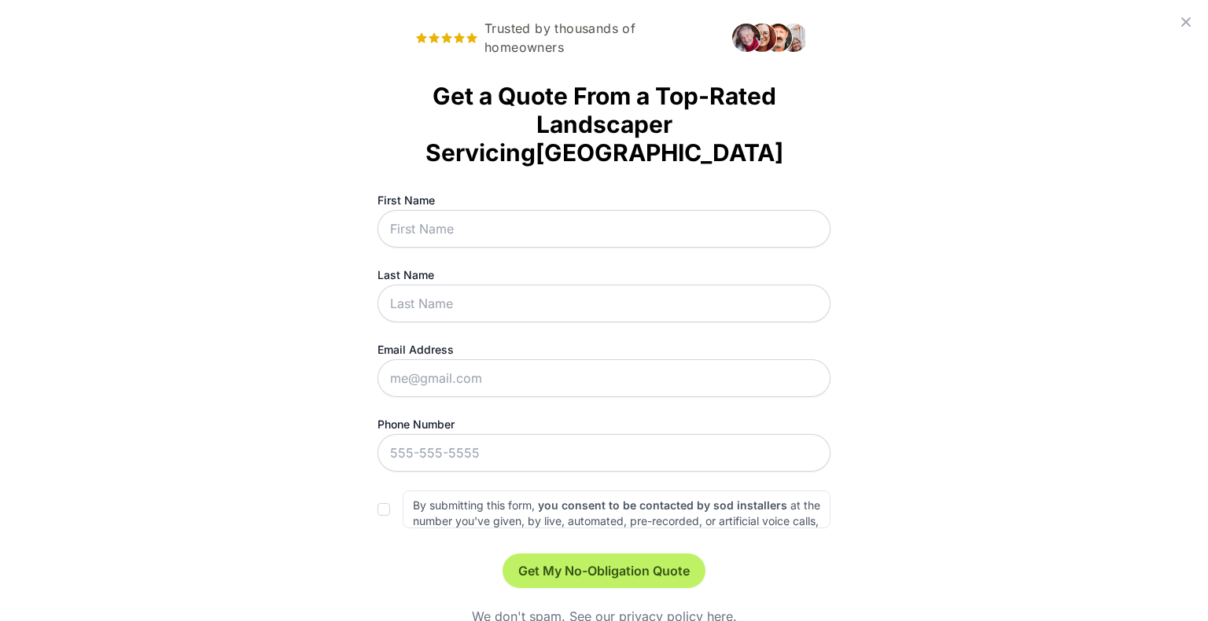
click at [623, 13] on icon at bounding box center [1185, 22] width 19 height 19
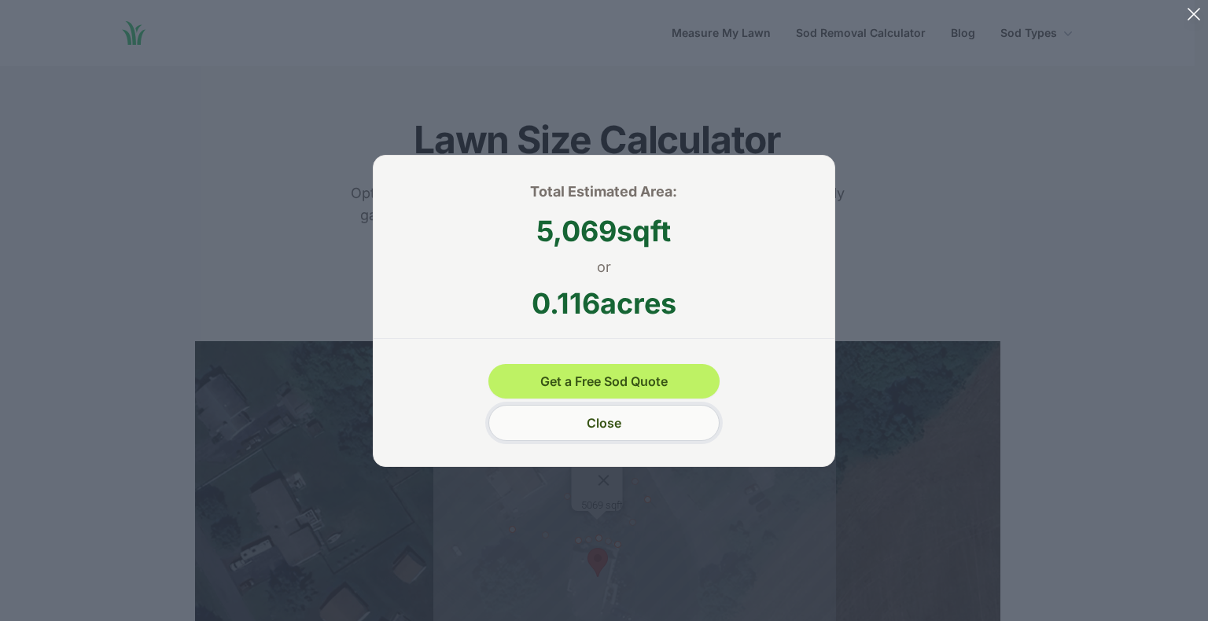
click at [623, 426] on button "Close" at bounding box center [603, 423] width 230 height 36
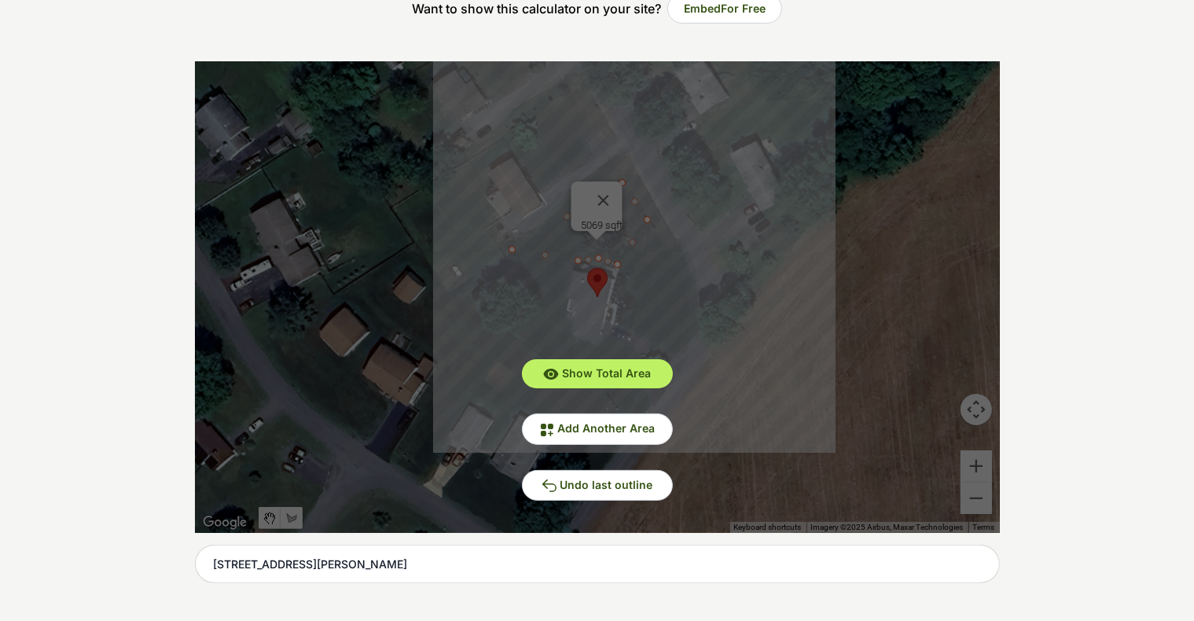
scroll to position [315, 0]
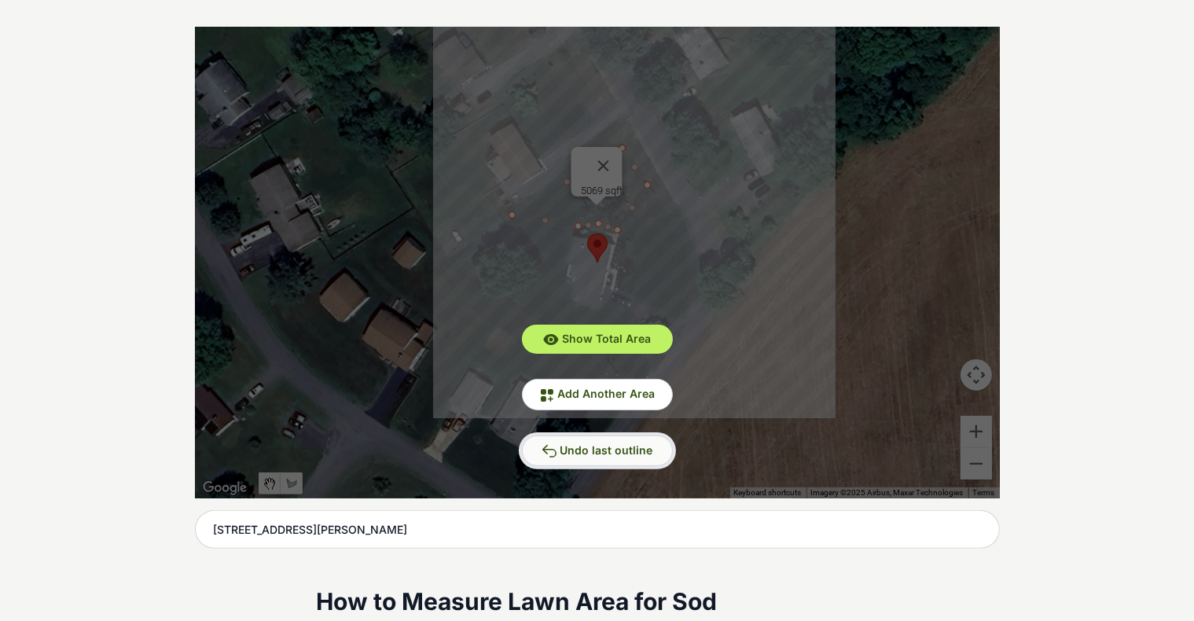
click at [576, 447] on span "Undo last outline" at bounding box center [607, 449] width 93 height 13
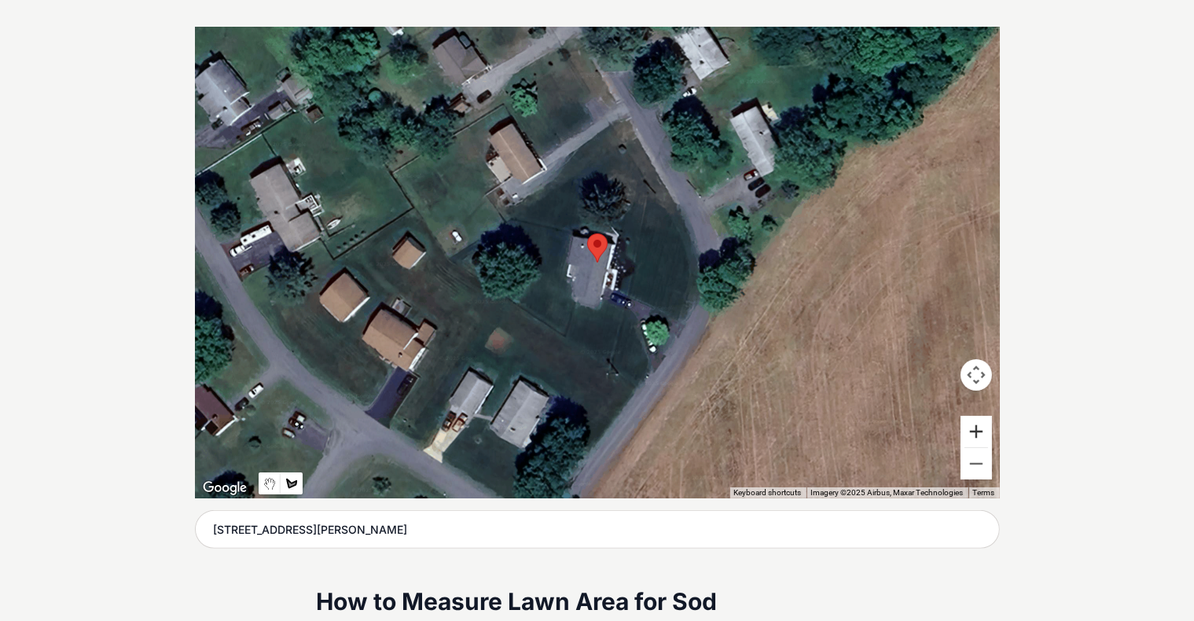
click at [623, 436] on button "Zoom in" at bounding box center [976, 431] width 31 height 31
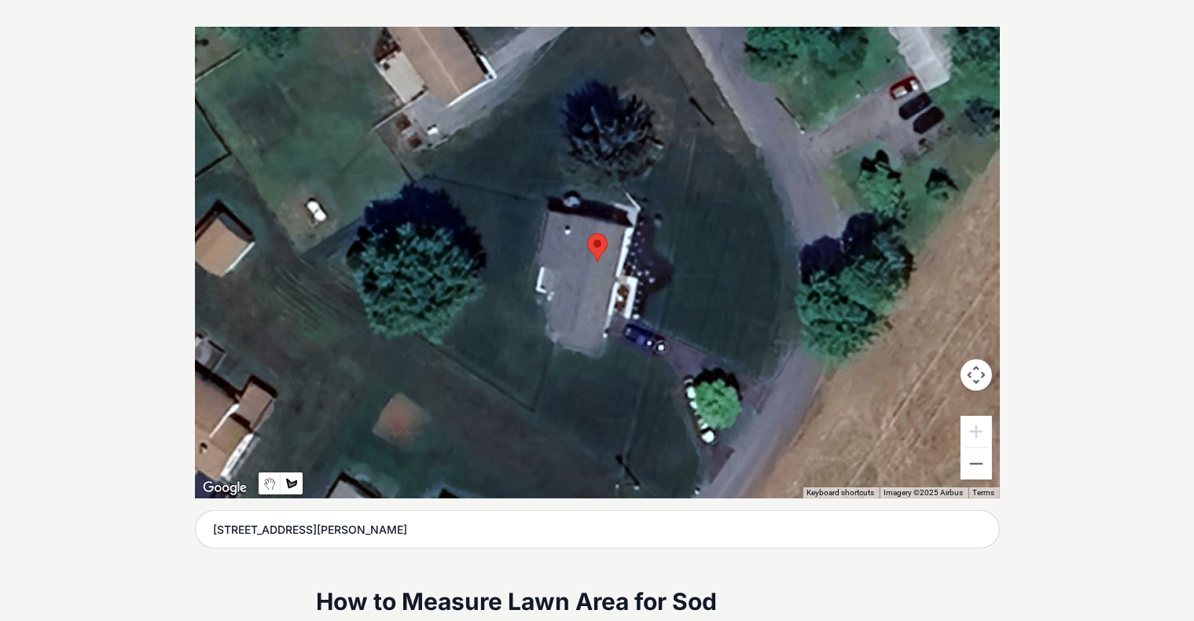
click at [428, 178] on div at bounding box center [597, 263] width 805 height 472
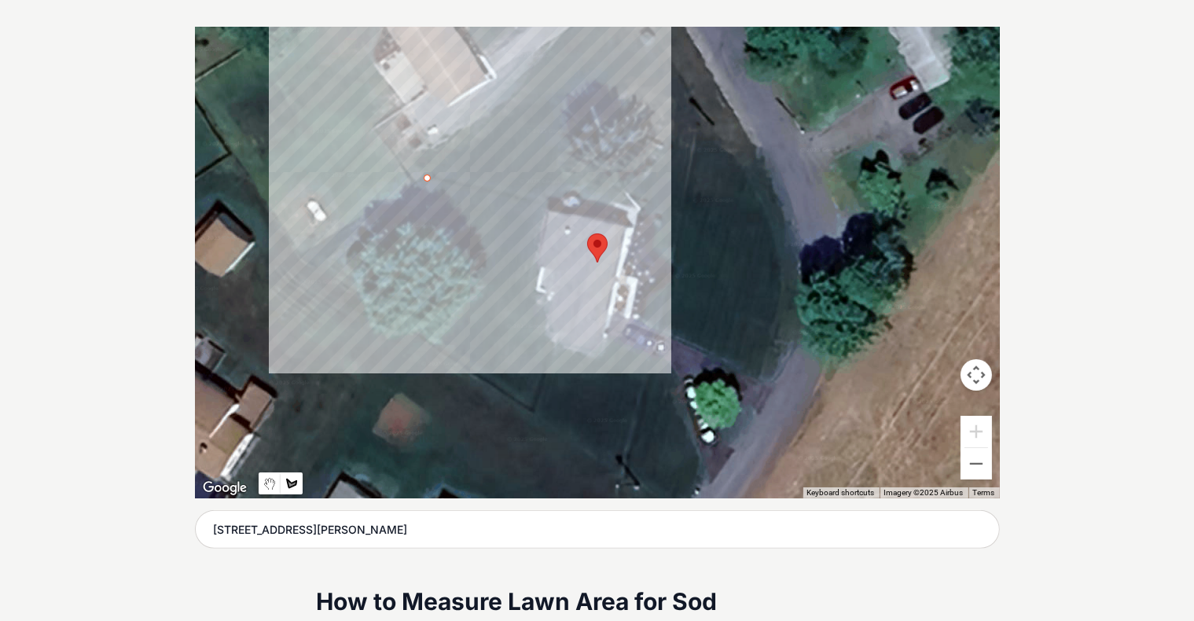
click at [546, 201] on div at bounding box center [597, 263] width 805 height 472
click at [535, 264] on div at bounding box center [597, 263] width 805 height 472
click at [535, 263] on div at bounding box center [597, 263] width 805 height 472
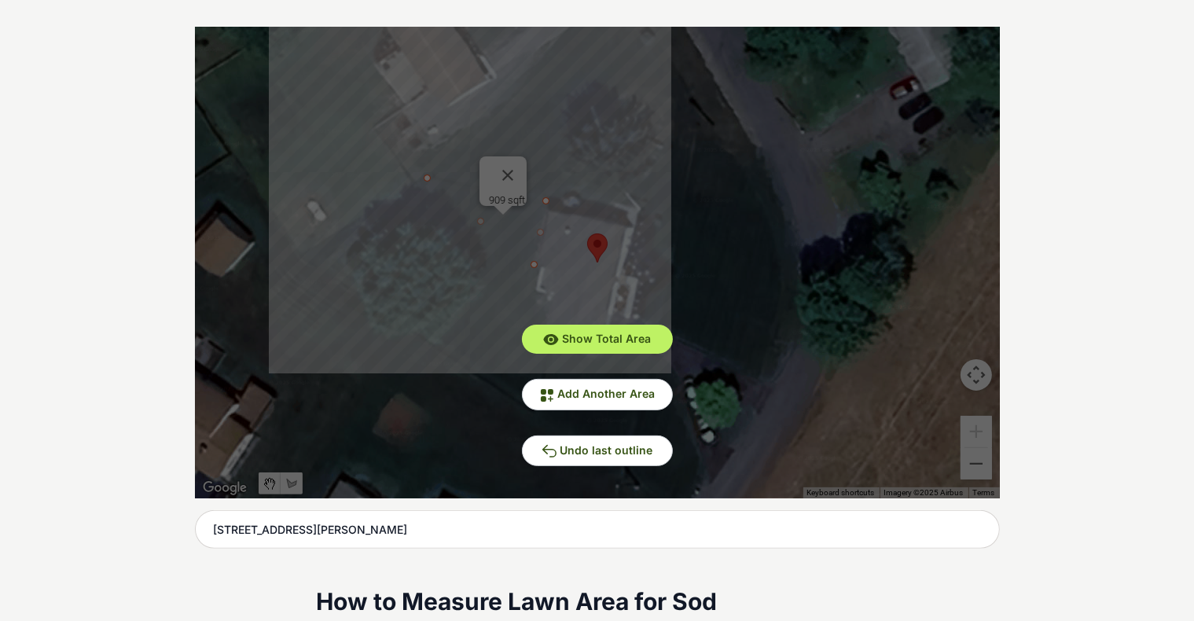
click at [535, 264] on div "Show Total Area Add Another Area Undo last outline" at bounding box center [597, 263] width 805 height 472
click at [598, 436] on button "Undo last outline" at bounding box center [597, 451] width 151 height 31
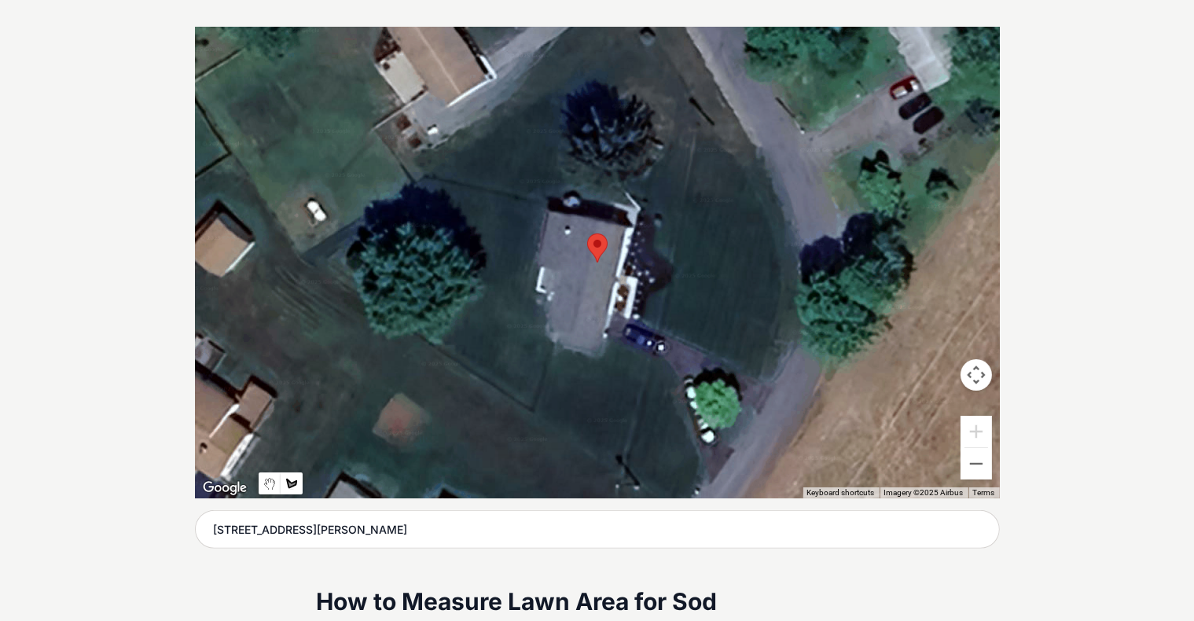
click at [307, 253] on div at bounding box center [597, 263] width 805 height 472
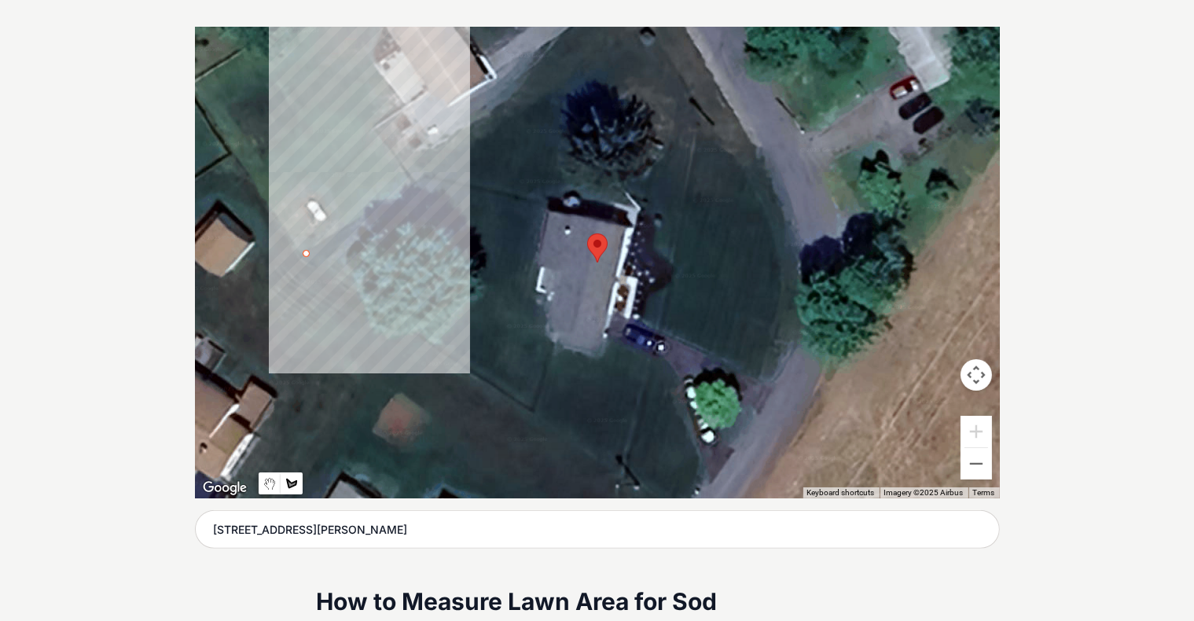
click at [425, 175] on div at bounding box center [597, 263] width 805 height 472
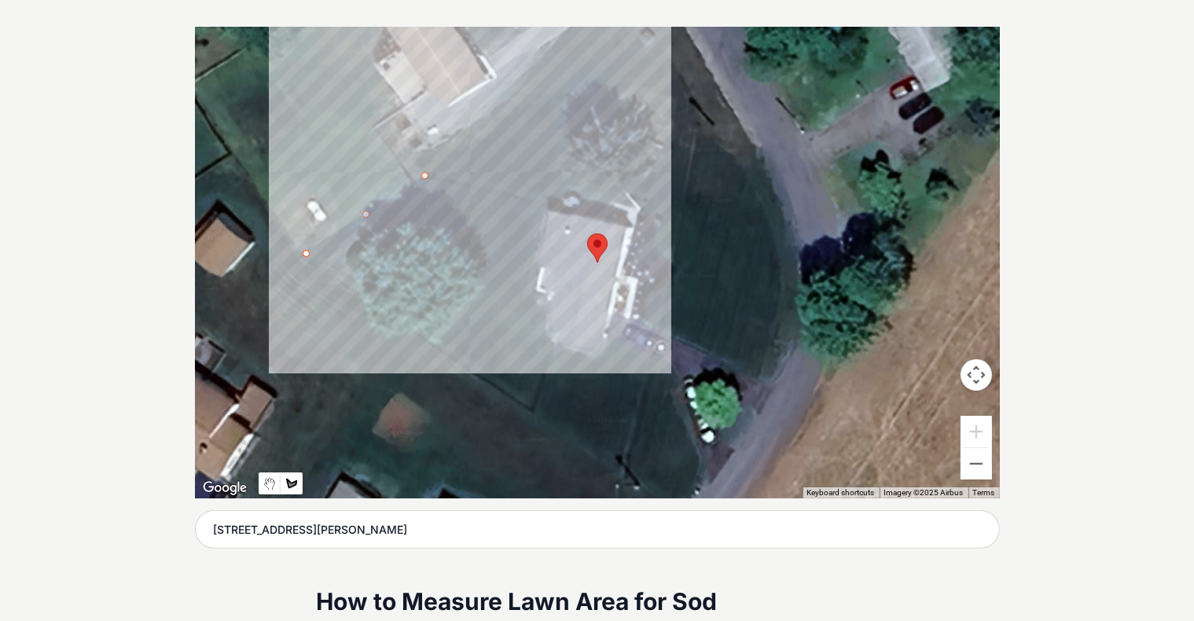
click at [548, 206] on div at bounding box center [597, 263] width 805 height 472
click at [535, 264] on div at bounding box center [597, 263] width 805 height 472
click at [546, 265] on div at bounding box center [597, 263] width 805 height 472
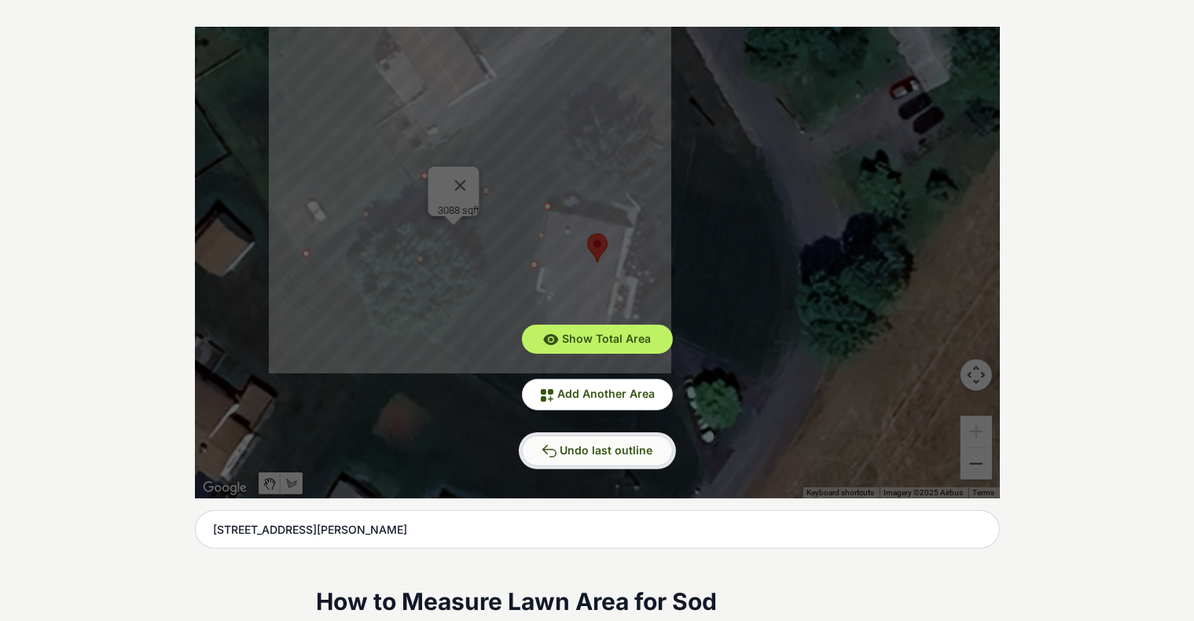
click at [623, 443] on span "Undo last outline" at bounding box center [607, 449] width 93 height 13
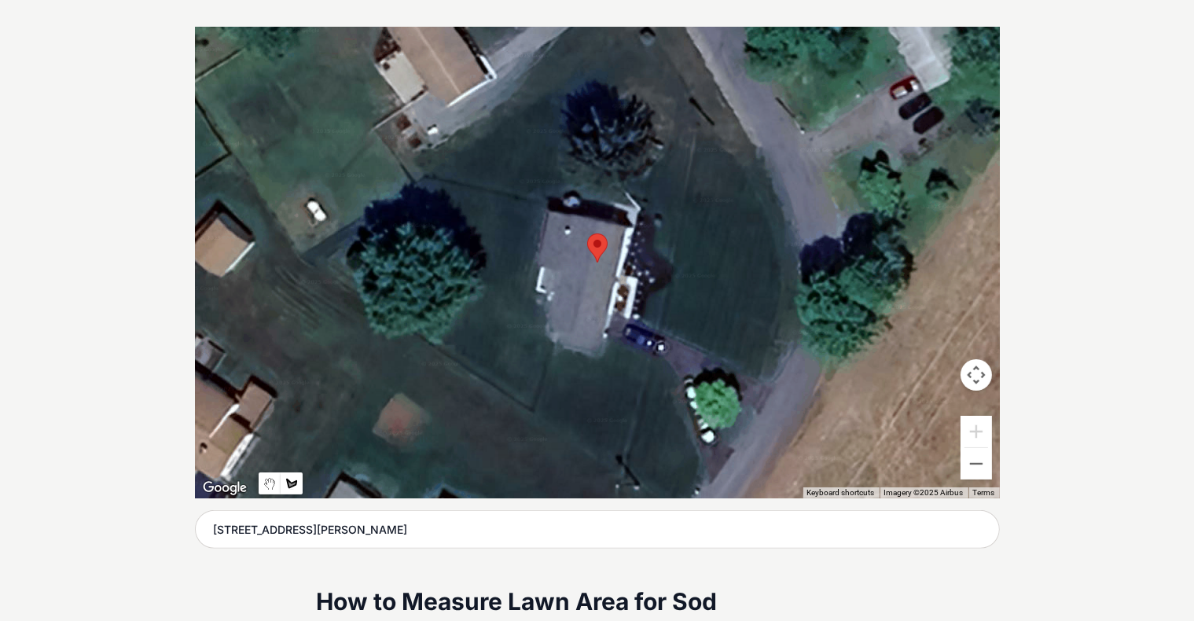
click at [304, 254] on div at bounding box center [597, 263] width 805 height 472
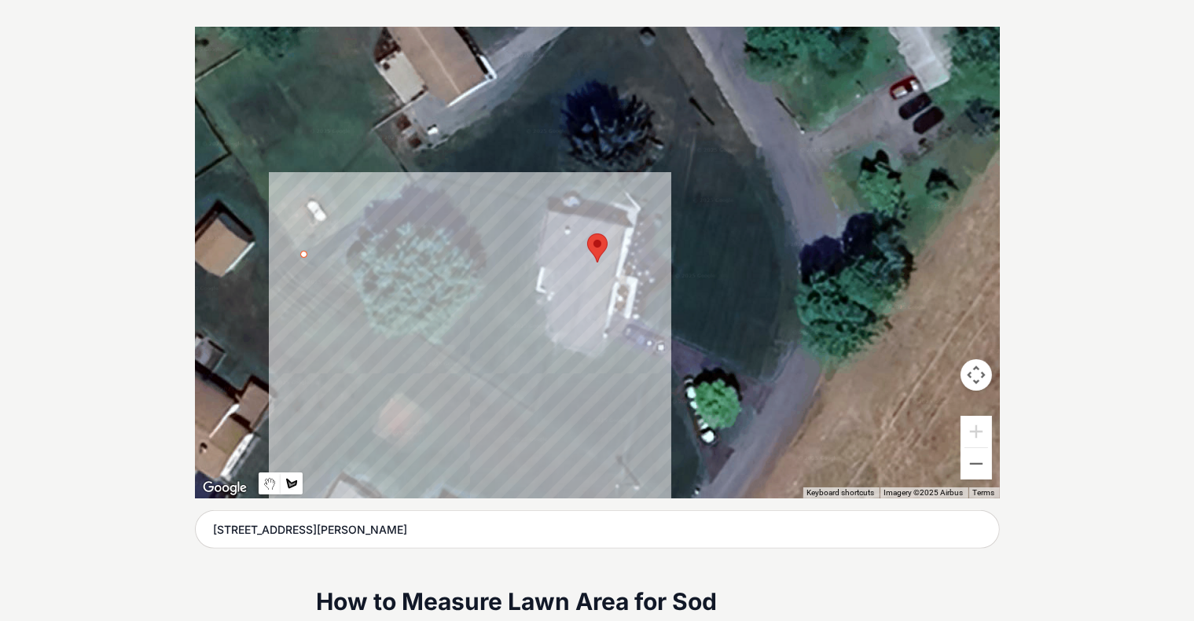
click at [530, 407] on div at bounding box center [597, 263] width 805 height 472
click at [552, 345] on div at bounding box center [597, 263] width 805 height 472
click at [543, 333] on div at bounding box center [597, 263] width 805 height 472
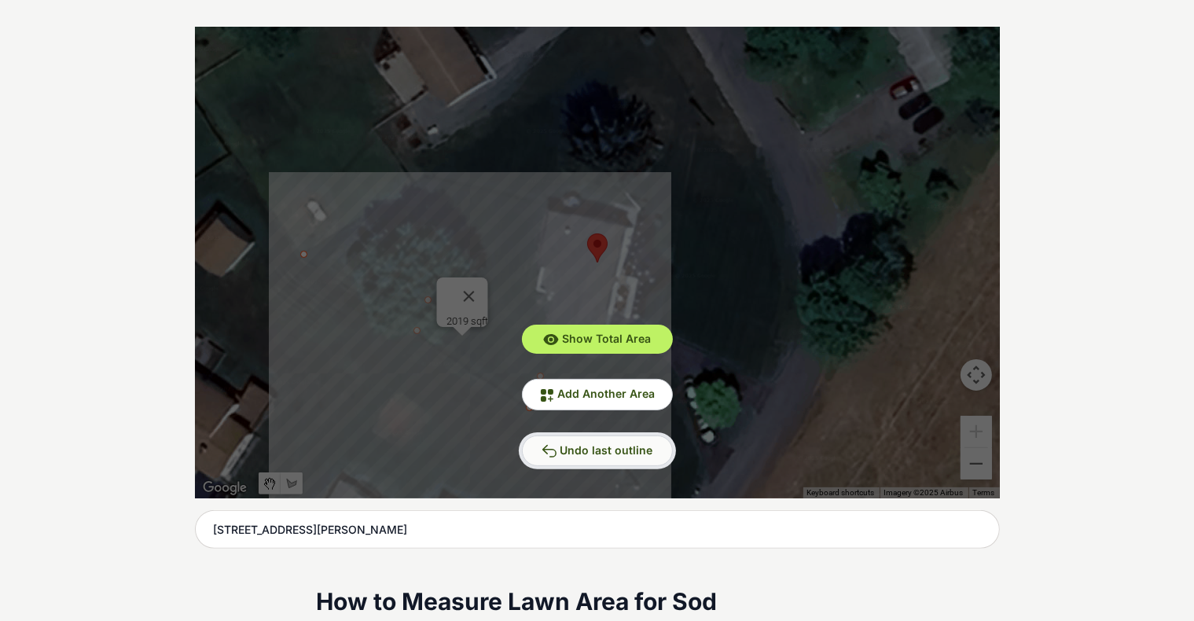
click at [594, 439] on button "Undo last outline" at bounding box center [597, 451] width 151 height 31
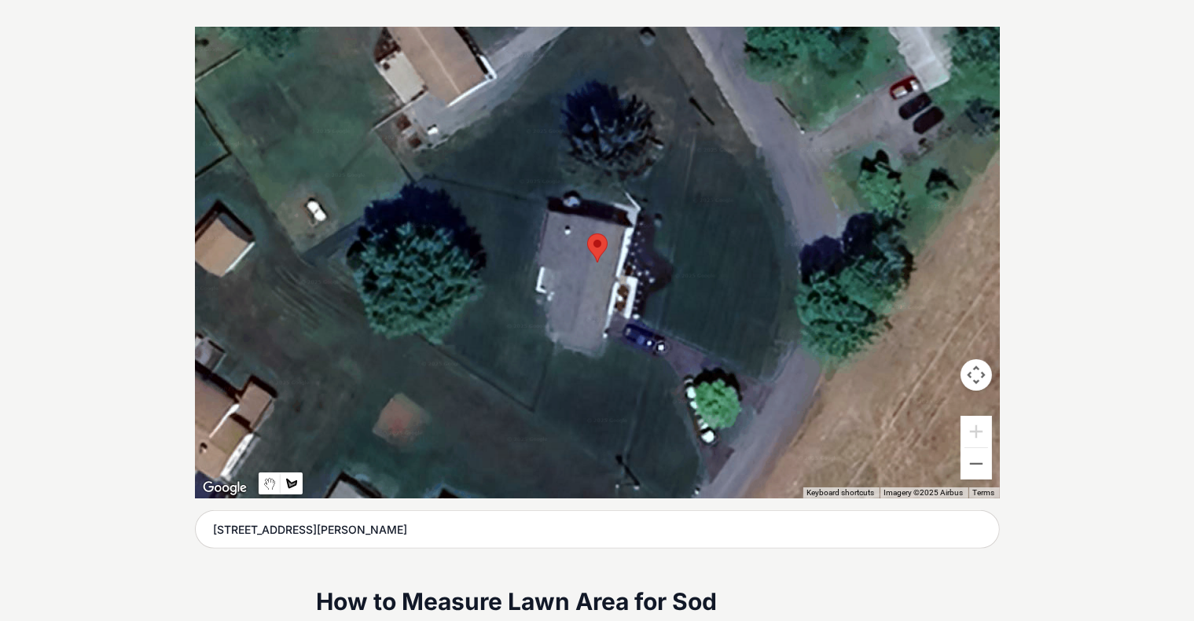
click at [305, 253] on div at bounding box center [597, 263] width 805 height 472
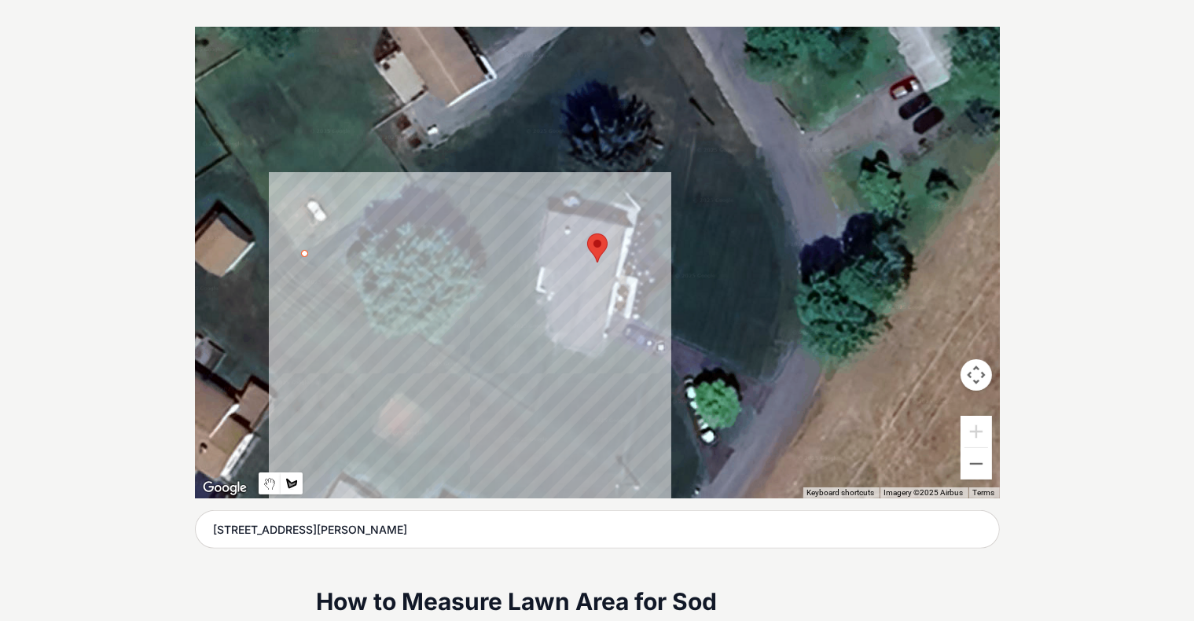
click at [532, 407] on div at bounding box center [597, 263] width 805 height 472
click at [553, 342] on div at bounding box center [597, 263] width 805 height 472
click at [541, 333] on div at bounding box center [597, 263] width 805 height 472
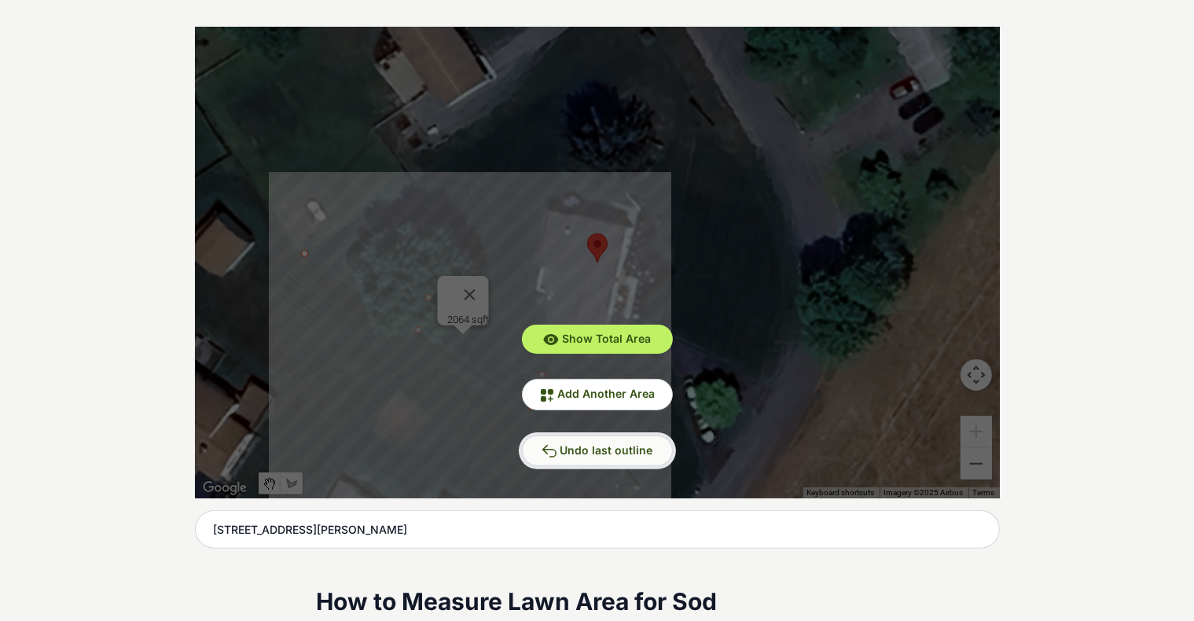
click at [616, 439] on button "Undo last outline" at bounding box center [597, 451] width 151 height 31
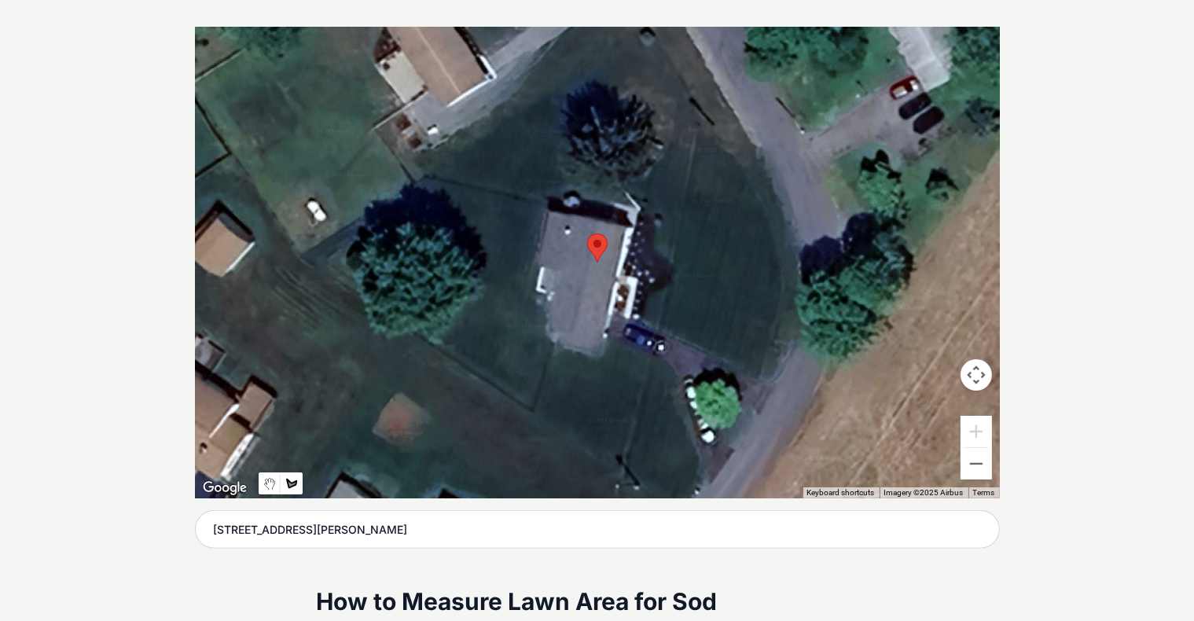
click at [311, 256] on div at bounding box center [597, 263] width 805 height 472
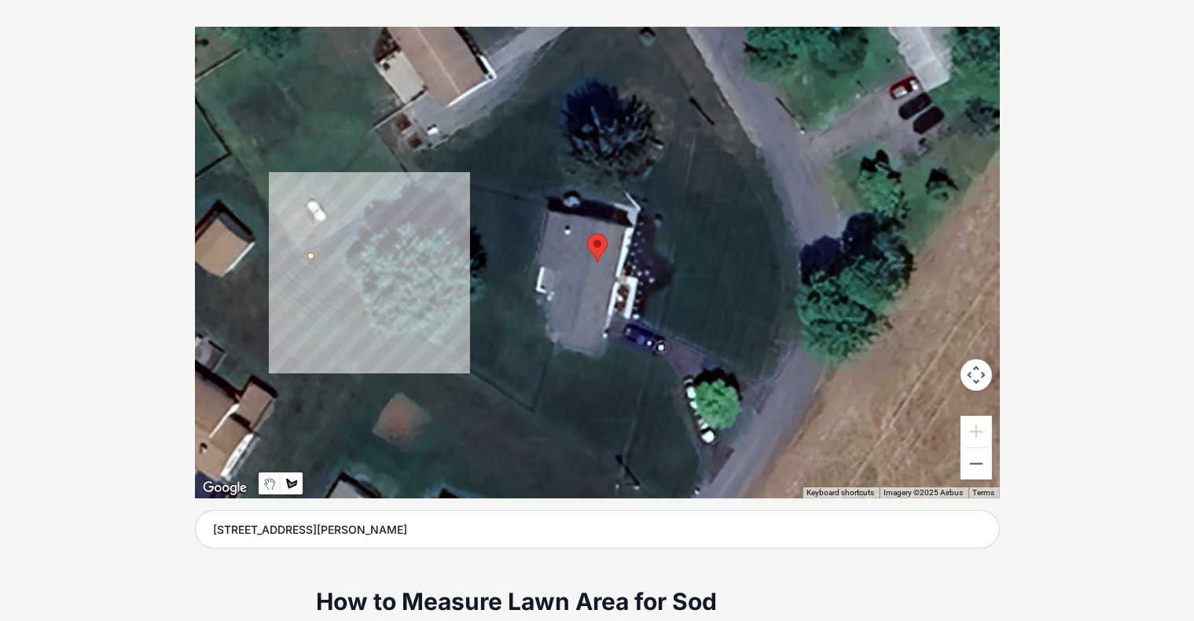
click at [303, 256] on div at bounding box center [597, 263] width 805 height 472
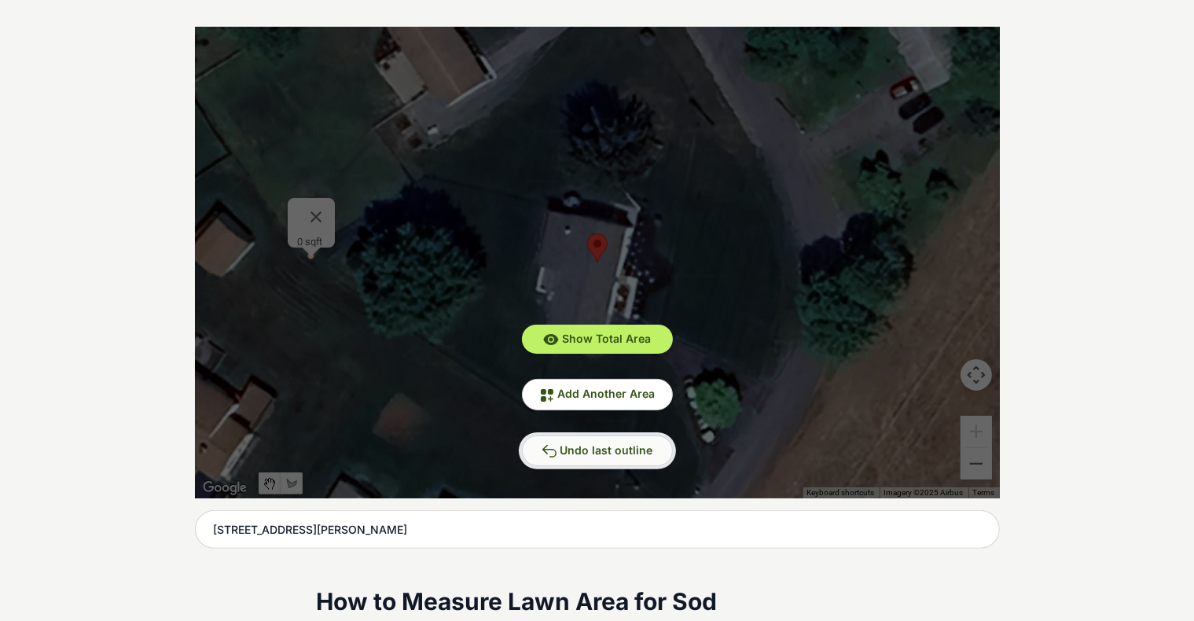
click at [587, 445] on span "Undo last outline" at bounding box center [607, 449] width 93 height 13
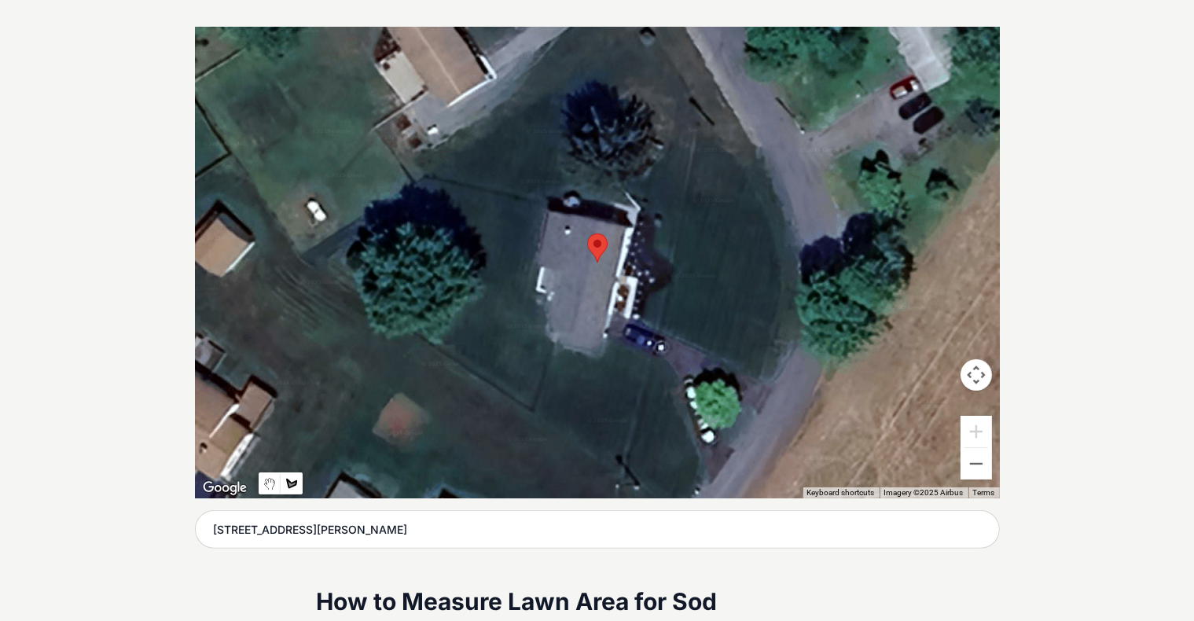
click at [305, 256] on div at bounding box center [597, 263] width 805 height 472
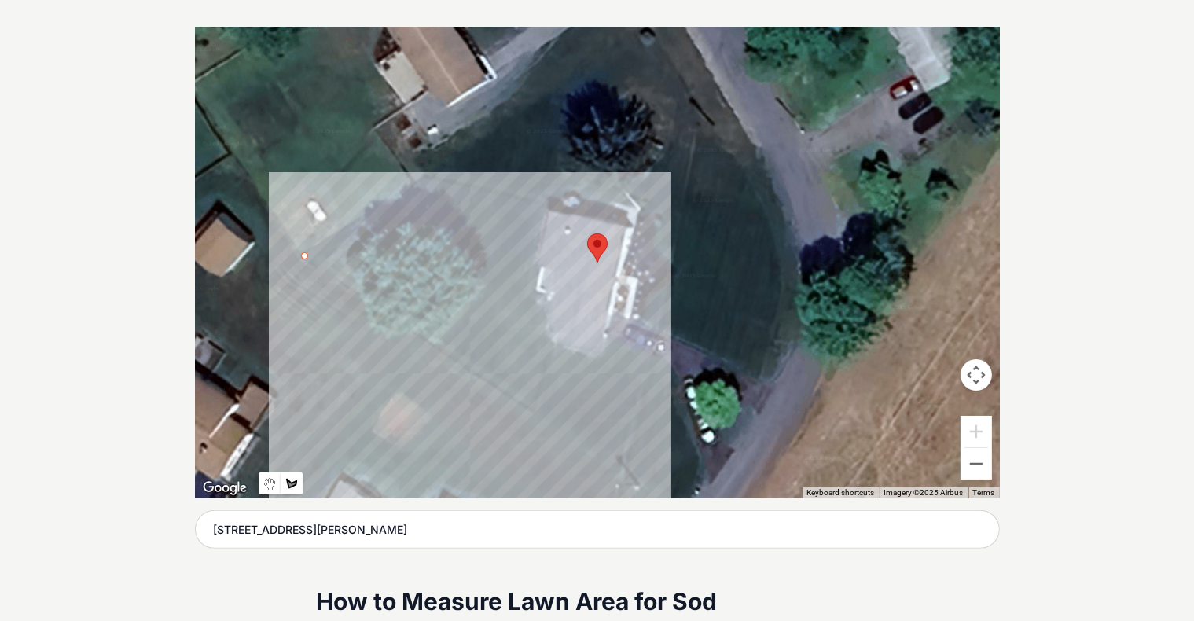
click at [534, 410] on div at bounding box center [597, 263] width 805 height 472
click at [551, 341] on div at bounding box center [597, 263] width 805 height 472
click at [538, 332] on div at bounding box center [597, 263] width 805 height 472
click at [541, 309] on div at bounding box center [597, 263] width 805 height 472
click at [525, 296] on div at bounding box center [597, 263] width 805 height 472
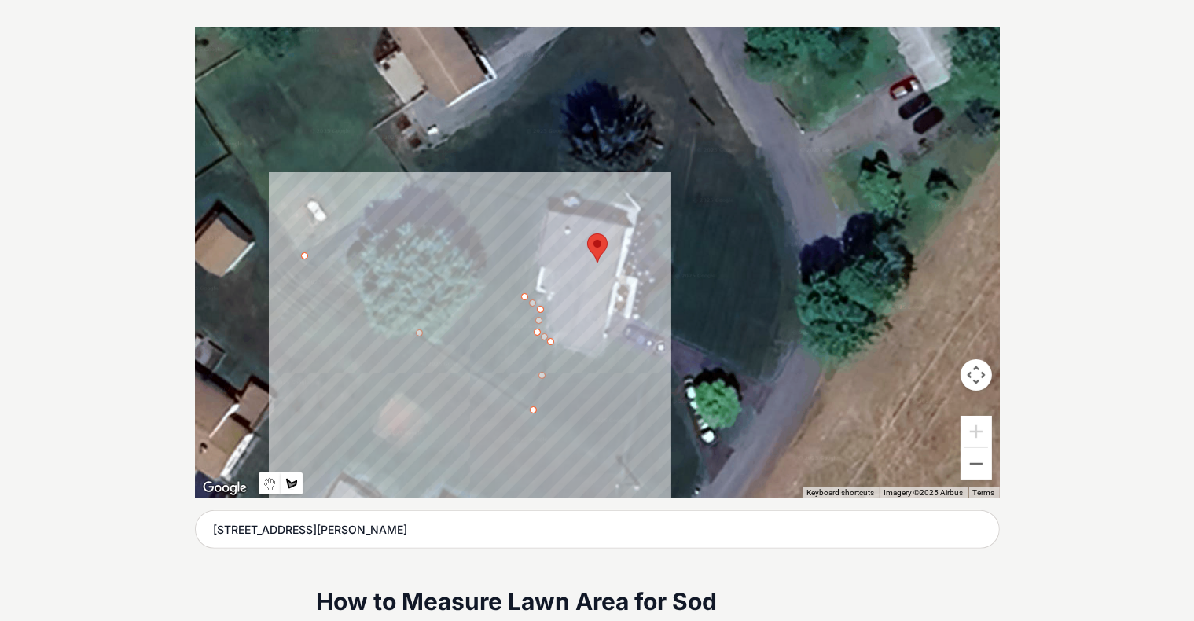
click at [543, 208] on div at bounding box center [597, 263] width 805 height 472
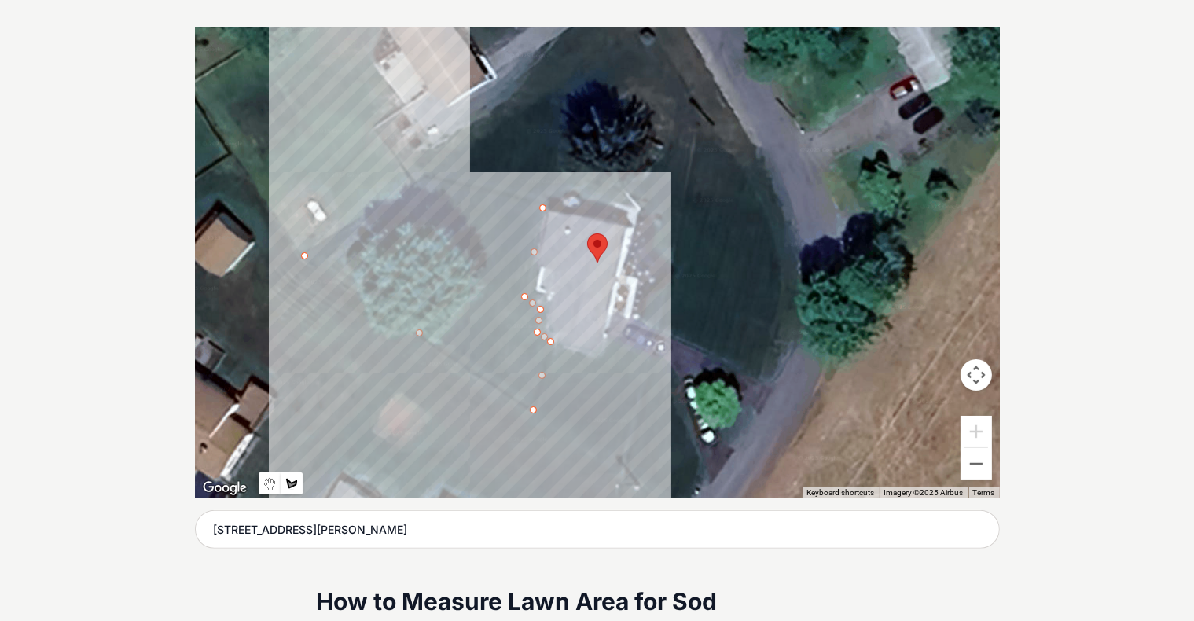
click at [425, 175] on div at bounding box center [597, 263] width 805 height 472
click at [300, 248] on div at bounding box center [597, 263] width 805 height 472
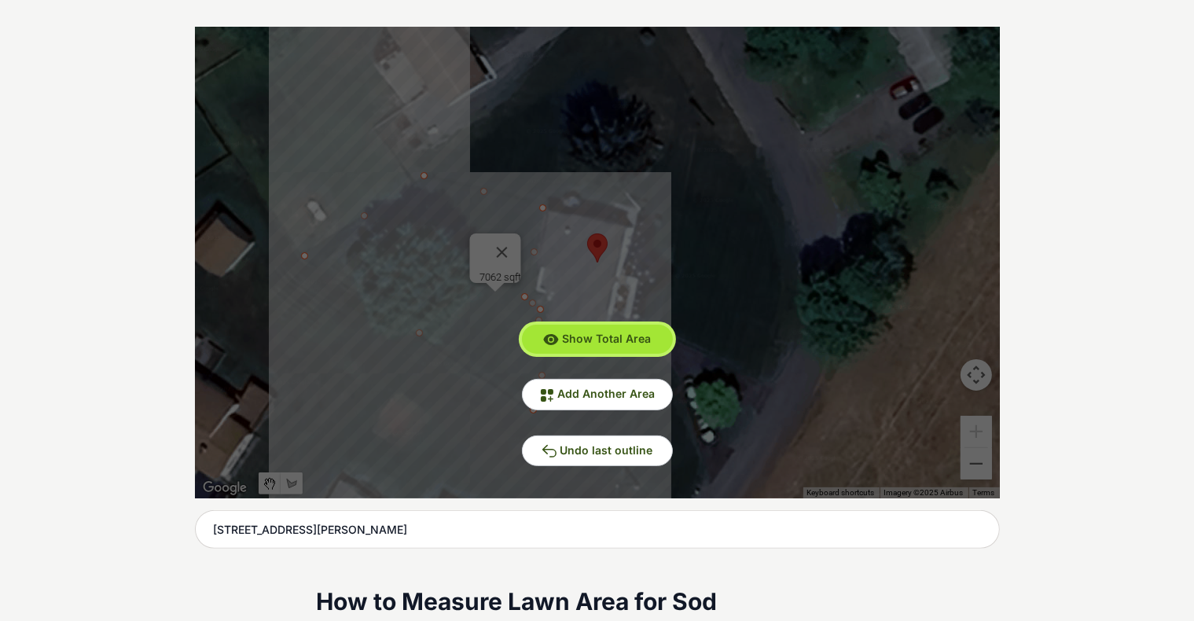
click at [616, 337] on span "Show Total Area" at bounding box center [606, 338] width 89 height 13
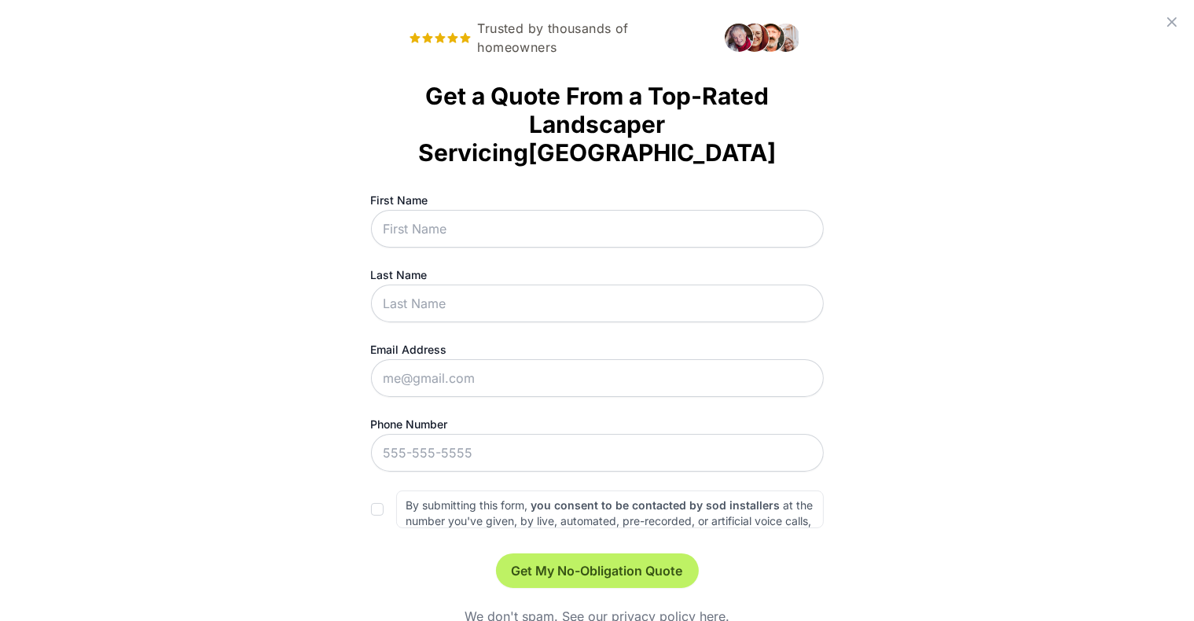
scroll to position [0, 0]
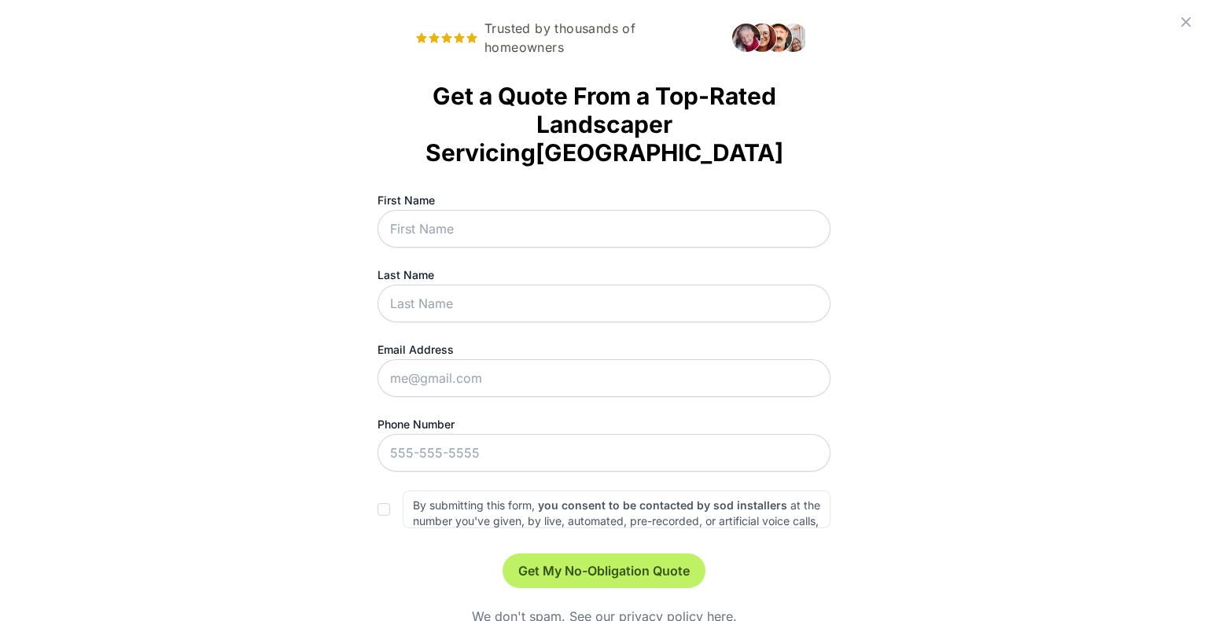
click at [623, 17] on icon at bounding box center [1185, 22] width 19 height 19
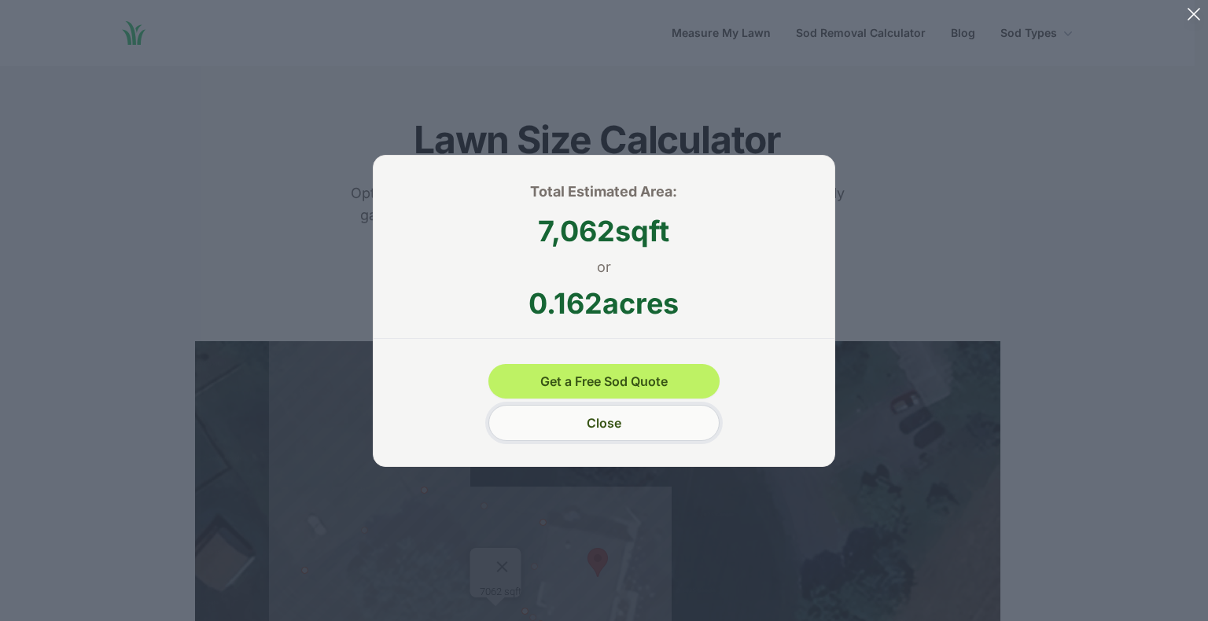
click at [623, 429] on button "Close" at bounding box center [603, 423] width 230 height 36
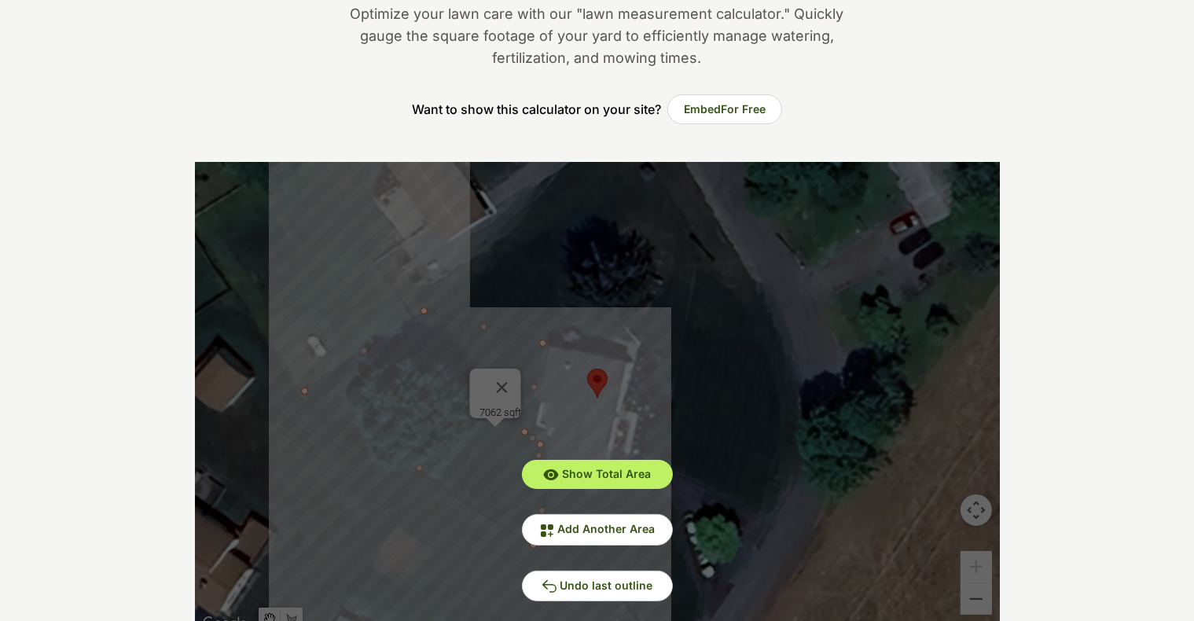
scroll to position [315, 0]
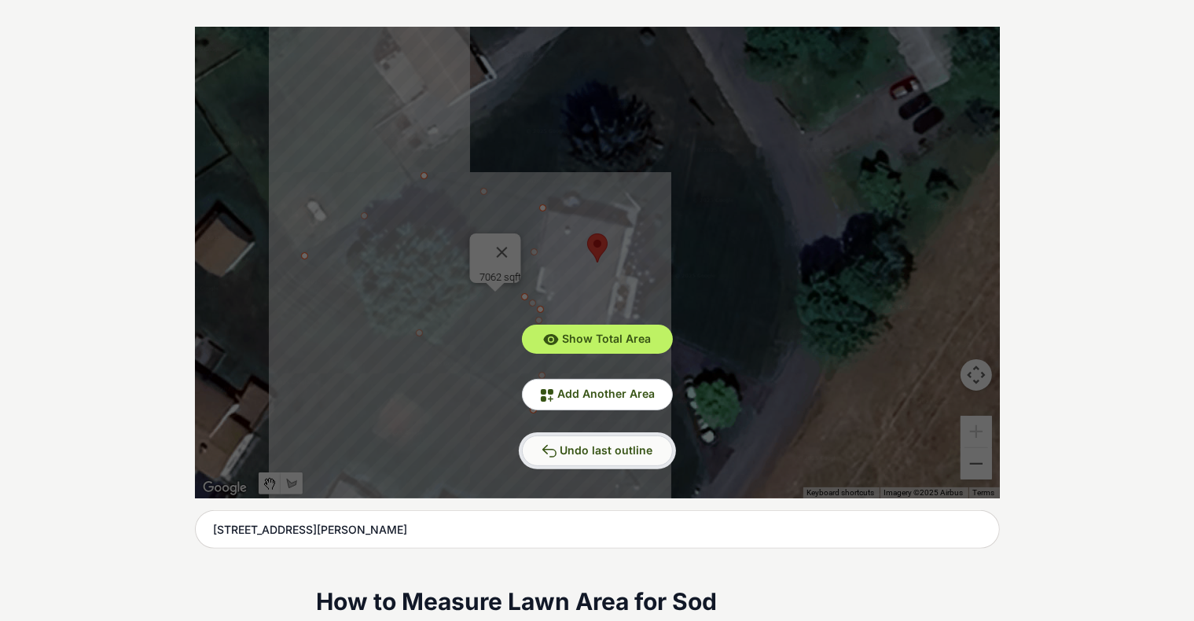
click at [616, 451] on span "Undo last outline" at bounding box center [607, 449] width 93 height 13
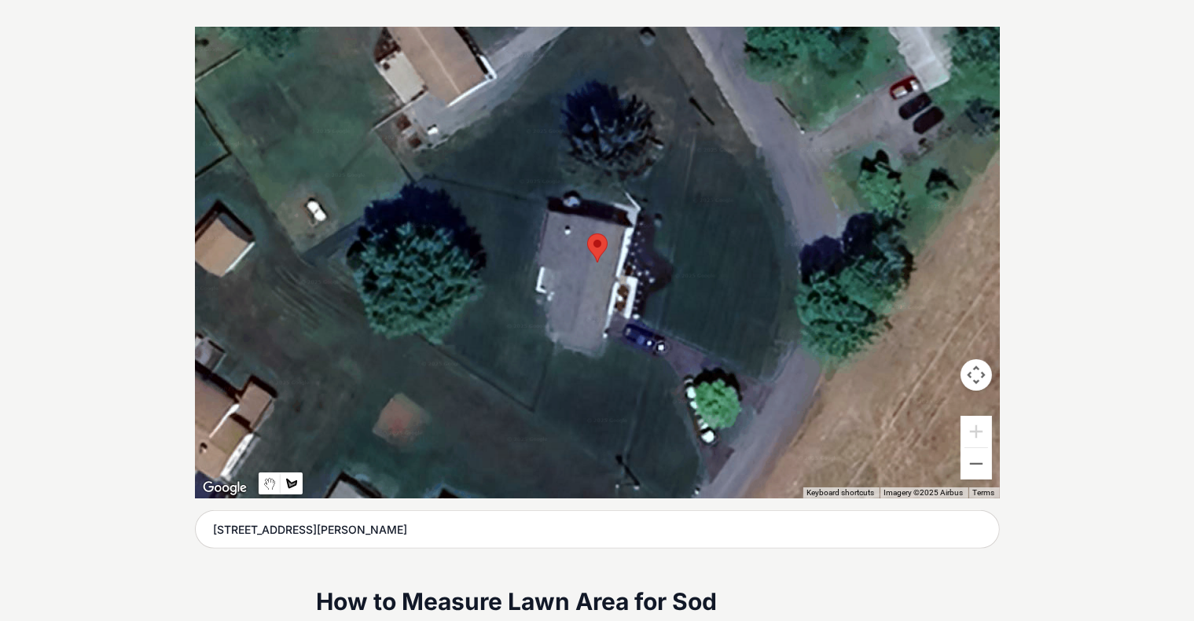
click at [306, 252] on div at bounding box center [597, 263] width 805 height 472
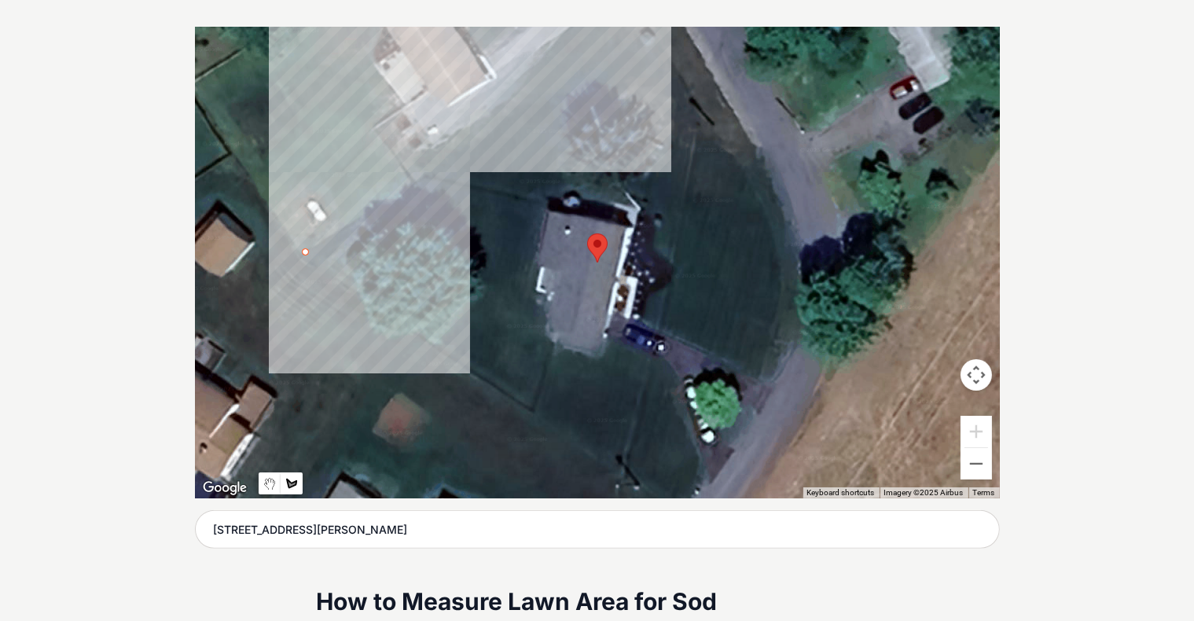
click at [623, 36] on div at bounding box center [597, 263] width 805 height 472
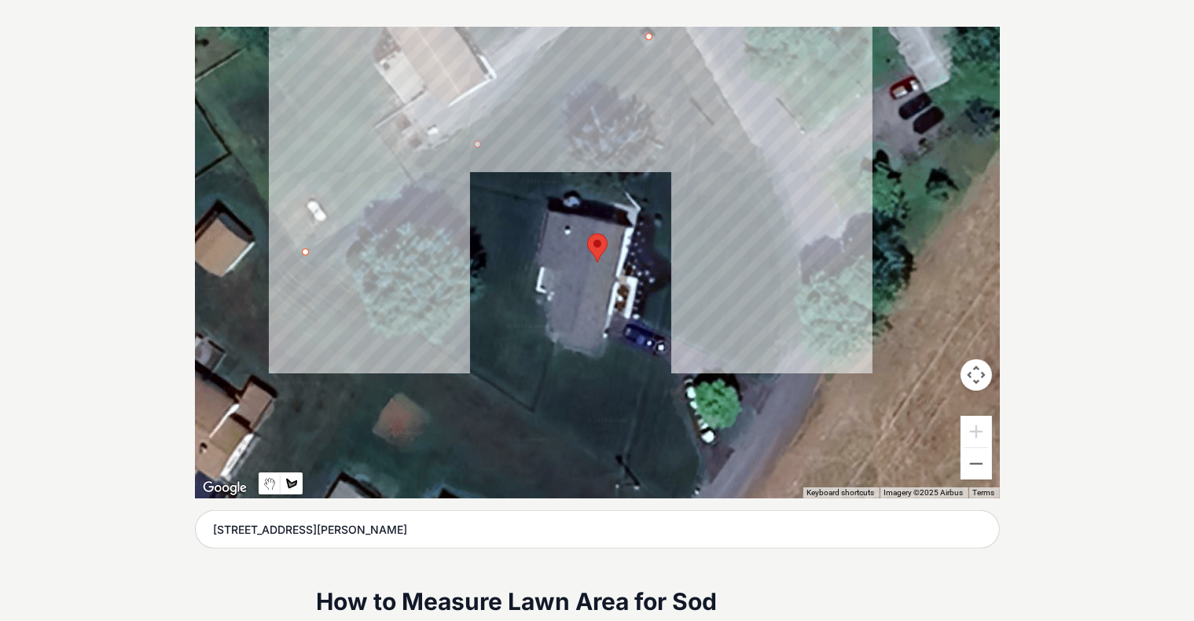
click at [623, 241] on div at bounding box center [597, 263] width 805 height 472
click at [623, 292] on div at bounding box center [597, 263] width 805 height 472
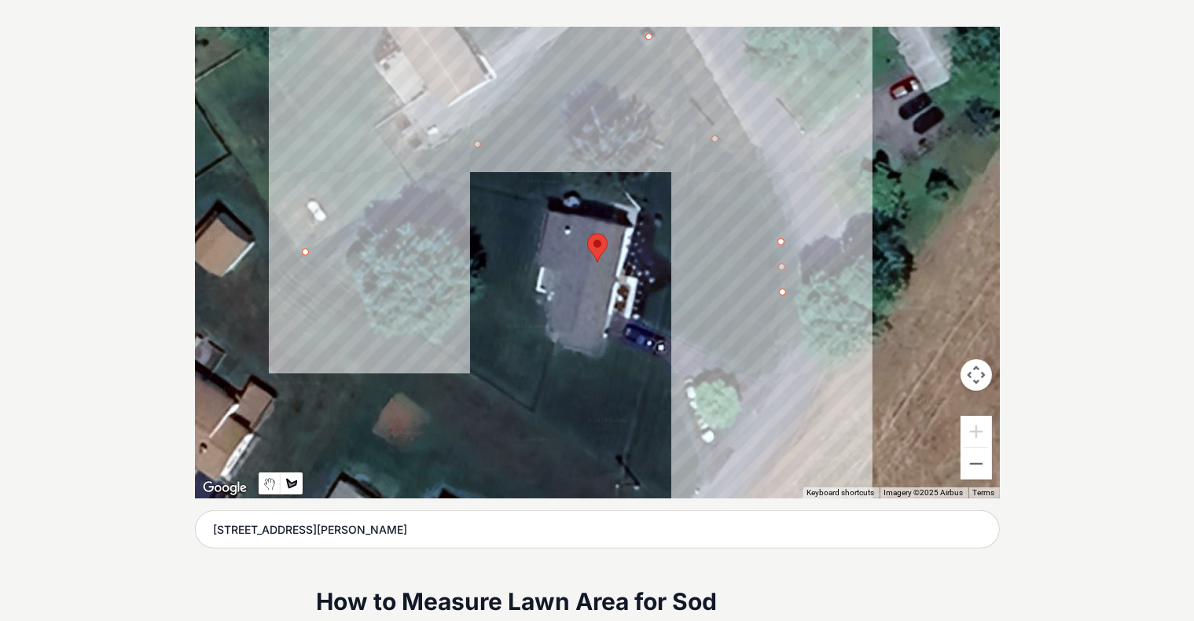
click at [623, 373] on div at bounding box center [597, 263] width 805 height 472
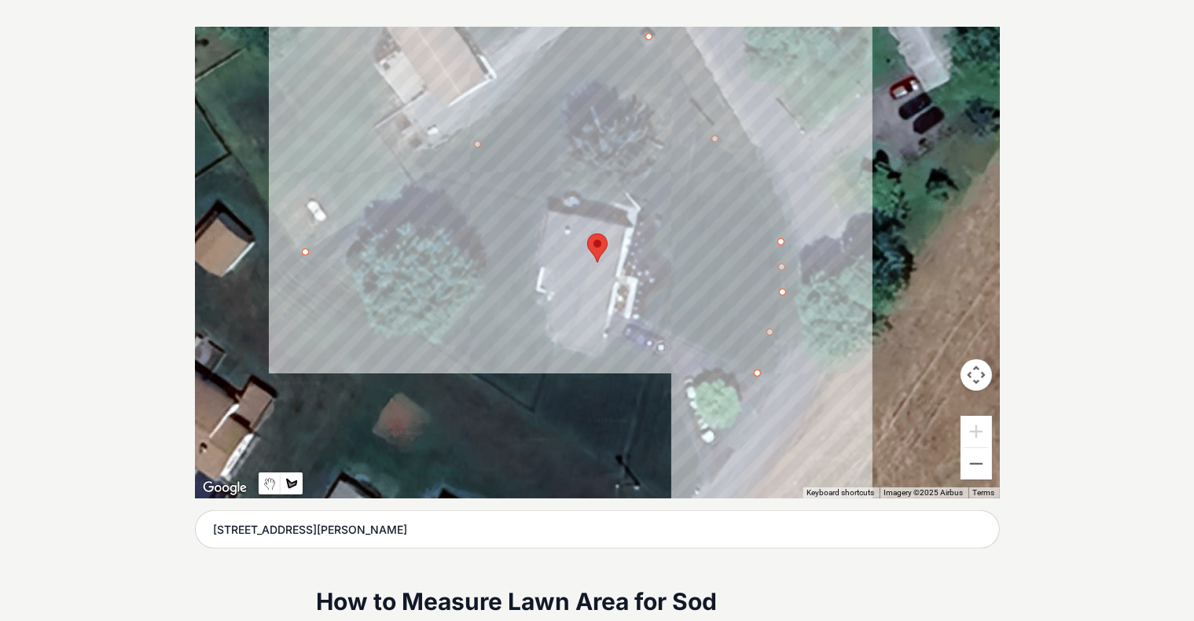
click at [623, 316] on div at bounding box center [597, 263] width 805 height 472
click at [623, 294] on div at bounding box center [597, 263] width 805 height 472
click at [623, 279] on div at bounding box center [597, 263] width 805 height 472
click at [623, 263] on div at bounding box center [597, 263] width 805 height 472
click at [623, 244] on div at bounding box center [597, 263] width 805 height 472
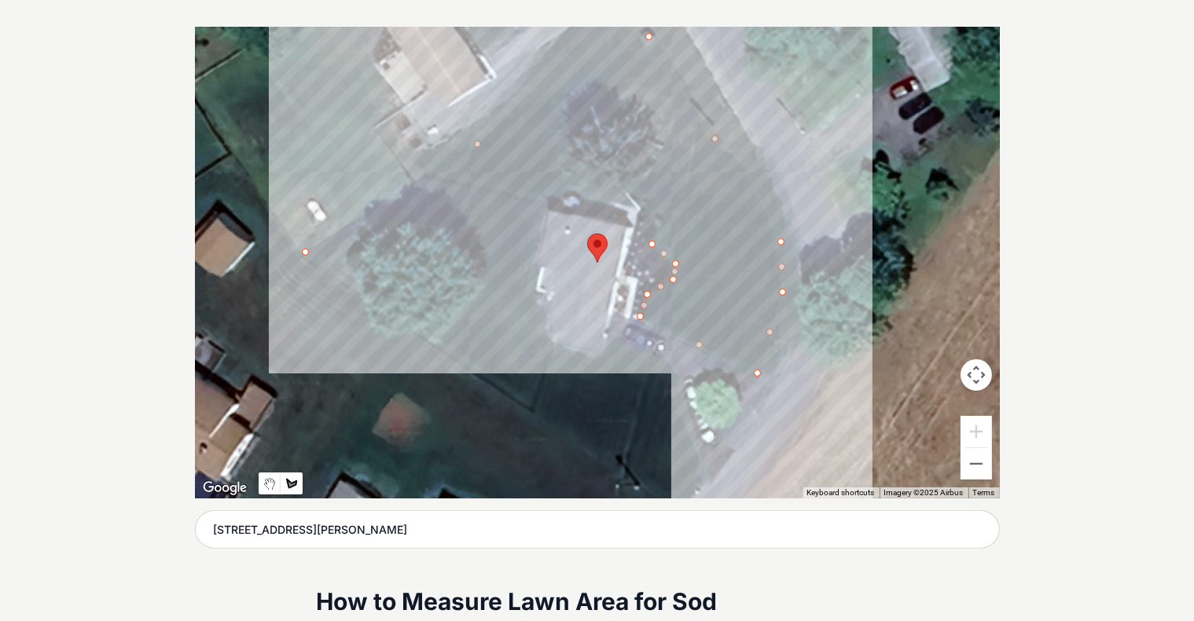
click at [623, 221] on div at bounding box center [597, 263] width 805 height 472
click at [623, 210] on div at bounding box center [597, 263] width 805 height 472
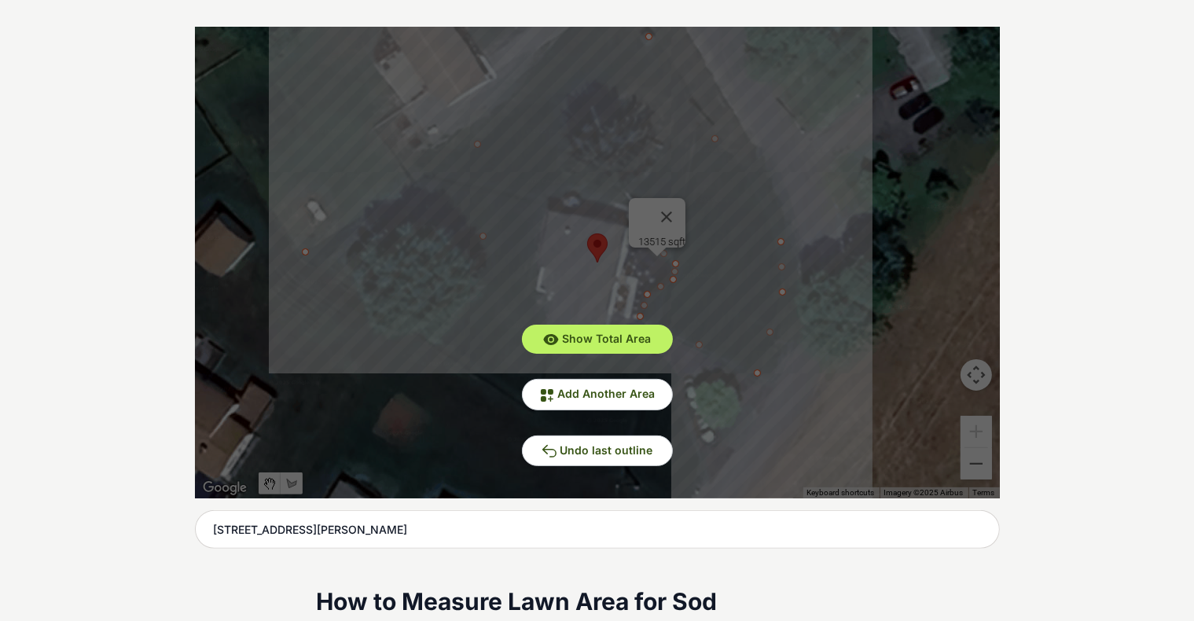
click at [623, 197] on div "Show Total Area Add Another Area Undo last outline" at bounding box center [597, 263] width 805 height 472
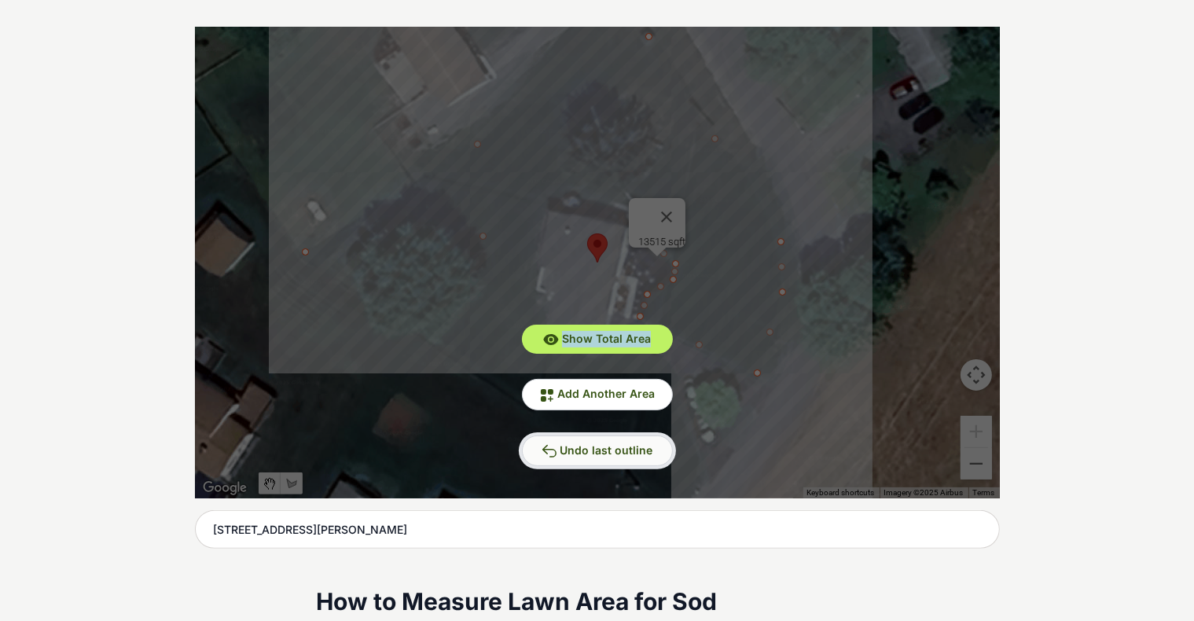
click at [623, 454] on span "Undo last outline" at bounding box center [607, 449] width 93 height 13
